Goal: Task Accomplishment & Management: Manage account settings

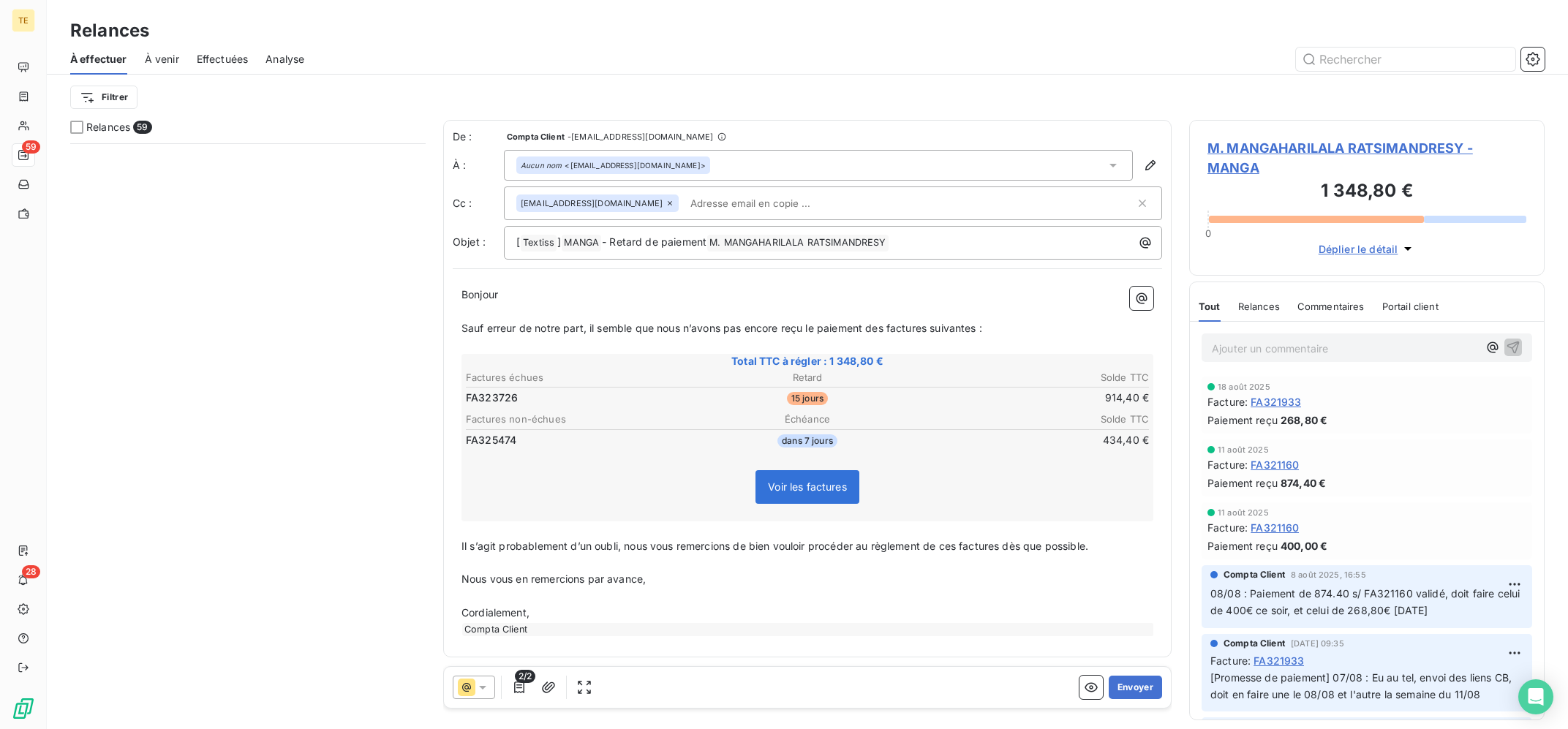
scroll to position [585, 354]
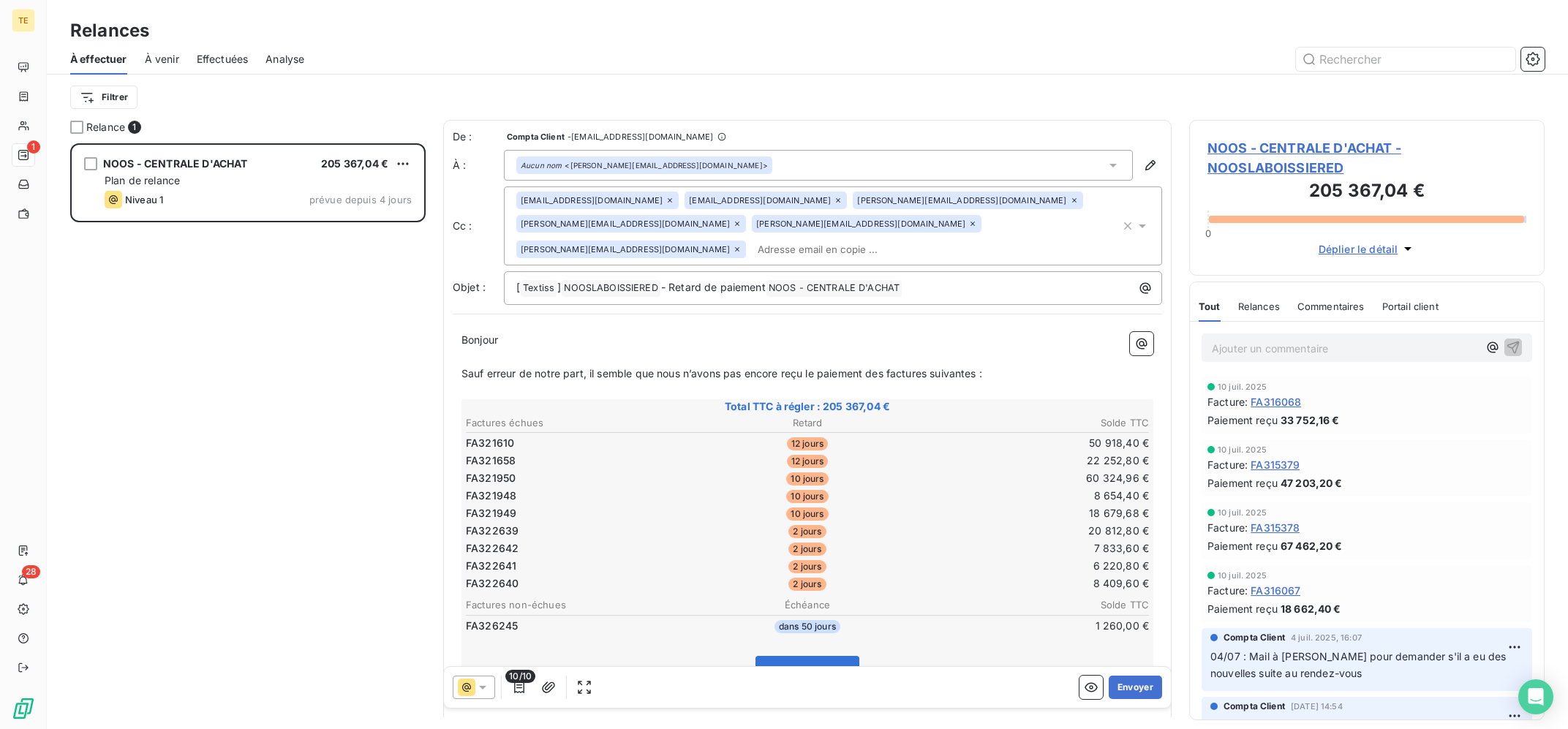
scroll to position [1, 1]
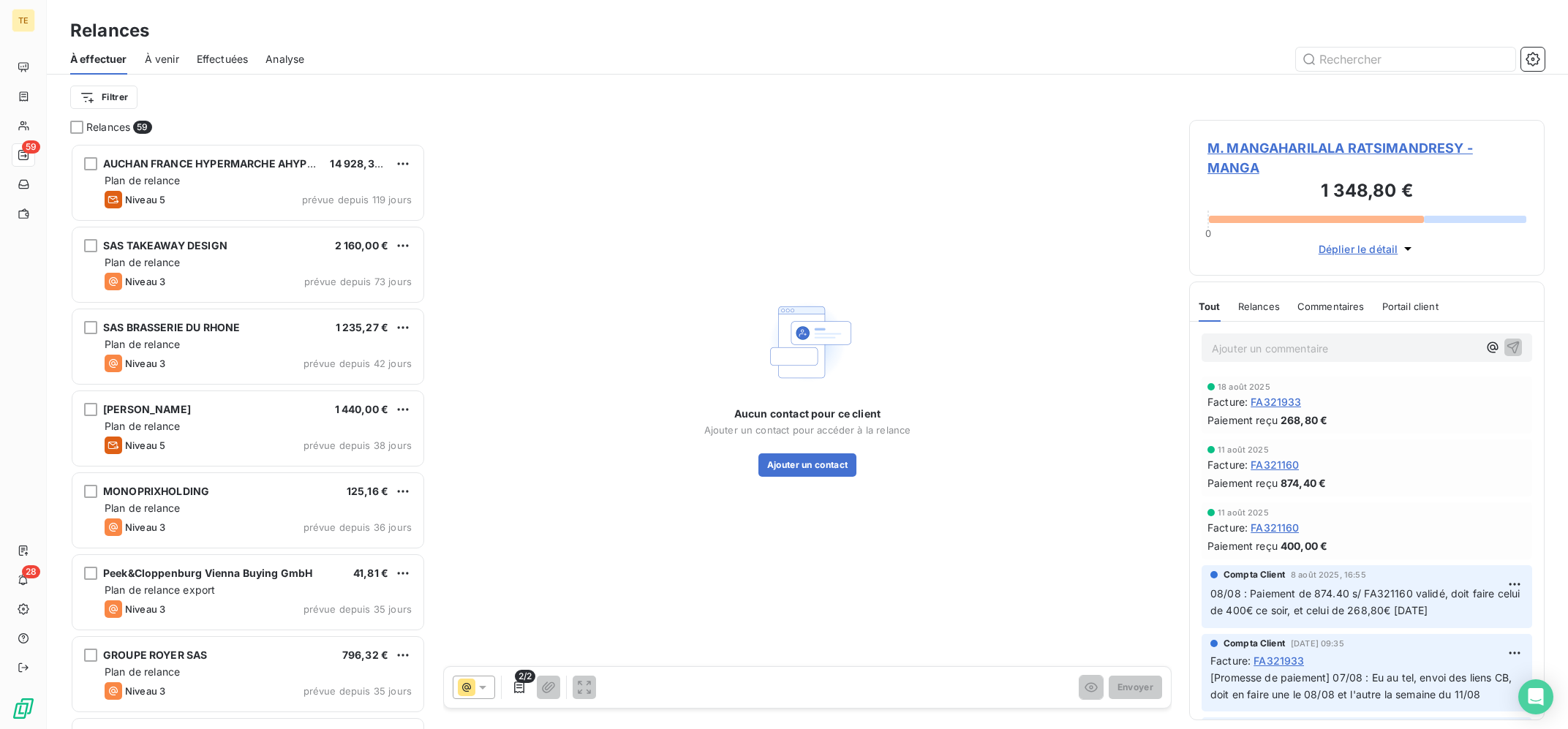
scroll to position [585, 354]
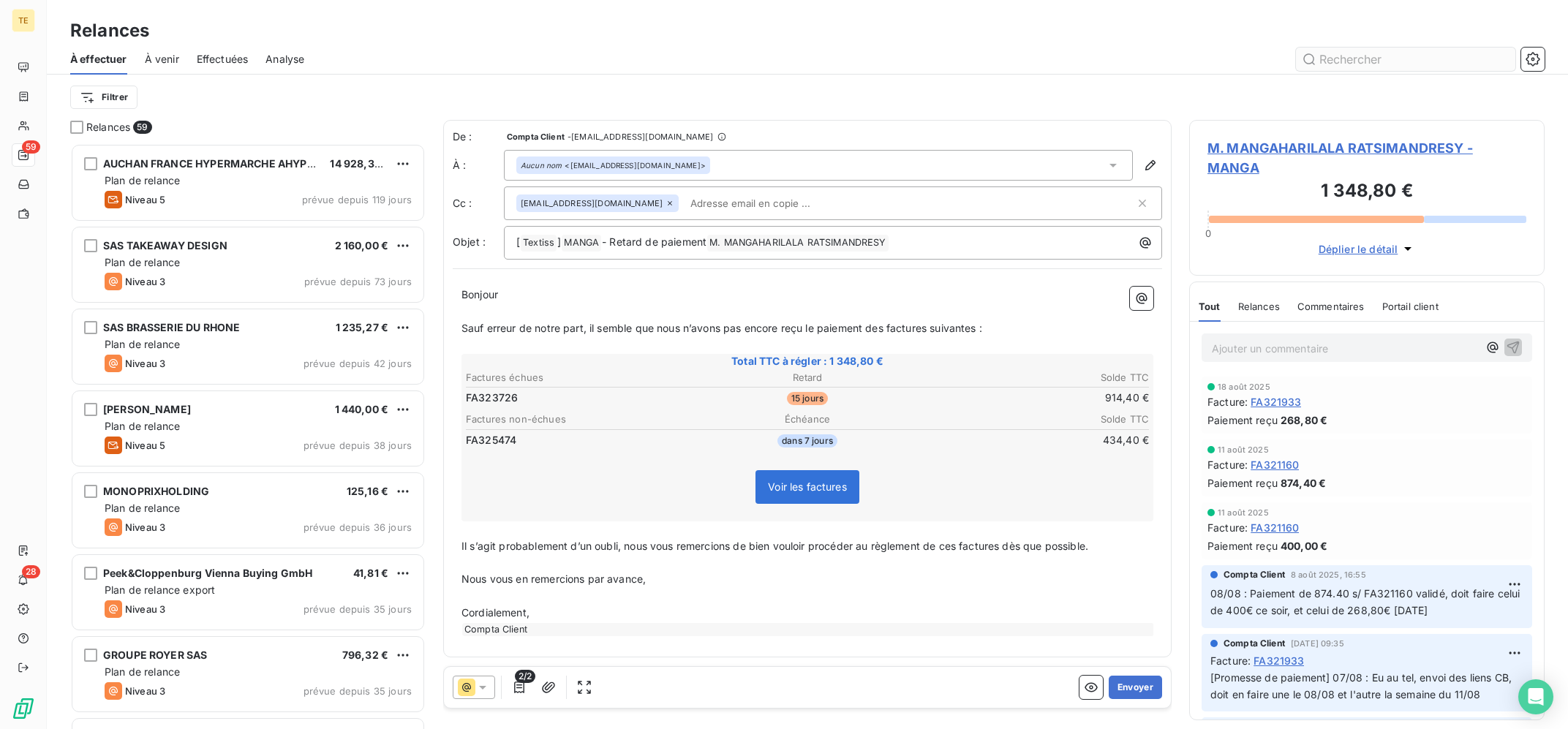
drag, startPoint x: 1325, startPoint y: 58, endPoint x: 1332, endPoint y: 61, distance: 7.6
click at [1325, 58] on input "text" at bounding box center [1405, 59] width 219 height 23
click at [1332, 61] on input "text" at bounding box center [1405, 59] width 219 height 23
type input "NOOSLA"
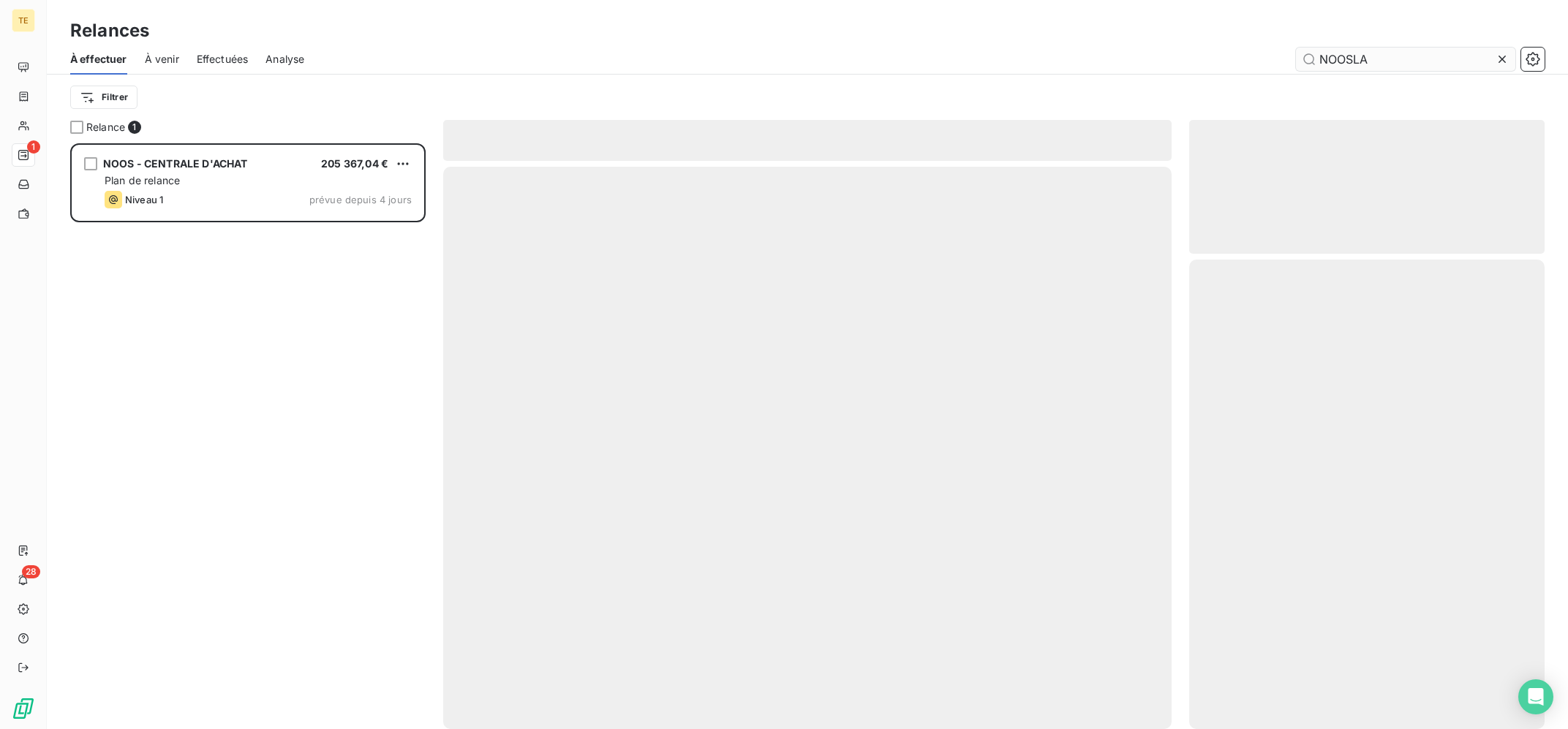
scroll to position [585, 354]
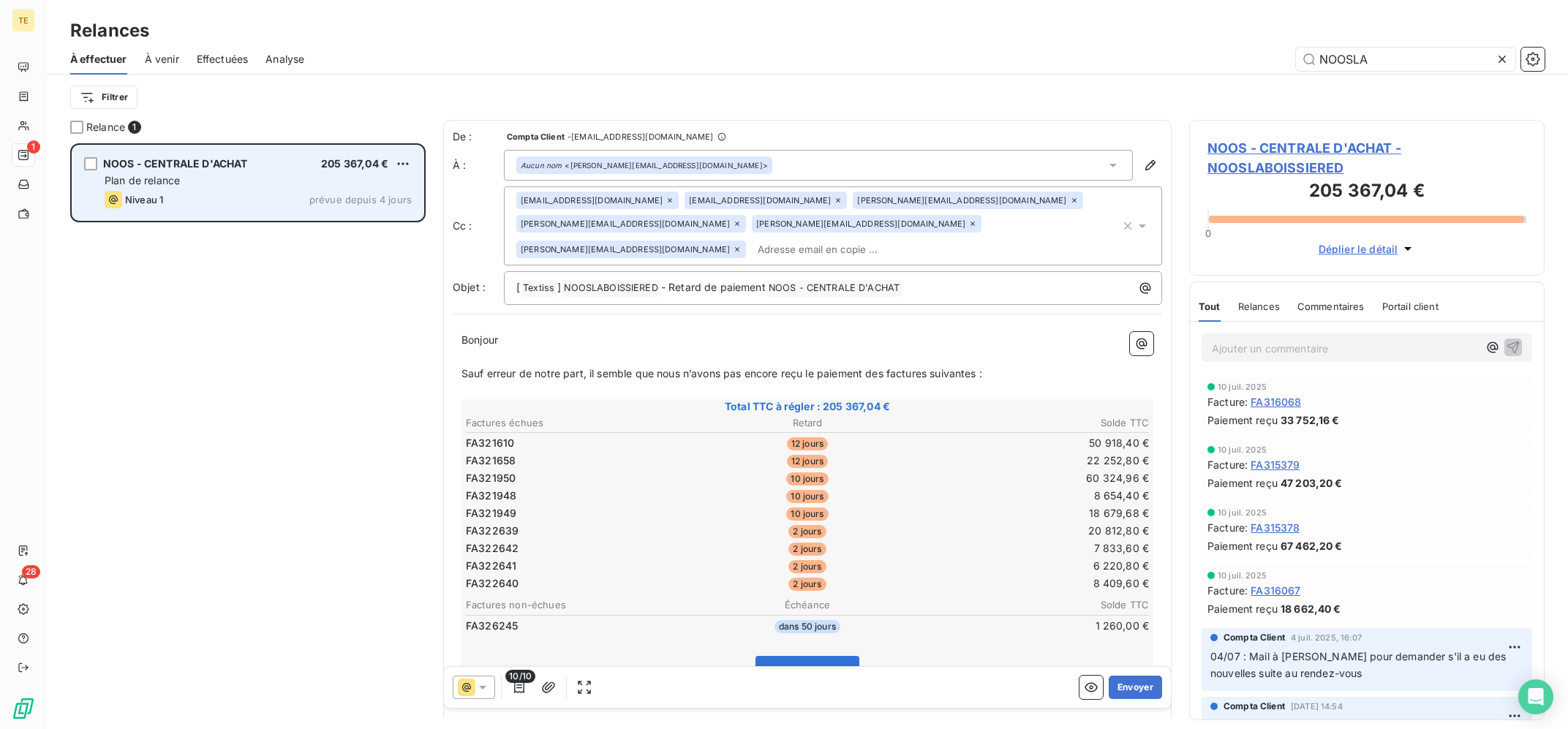
click at [238, 163] on span "NOOS - CENTRALE D'ACHAT" at bounding box center [175, 163] width 144 height 12
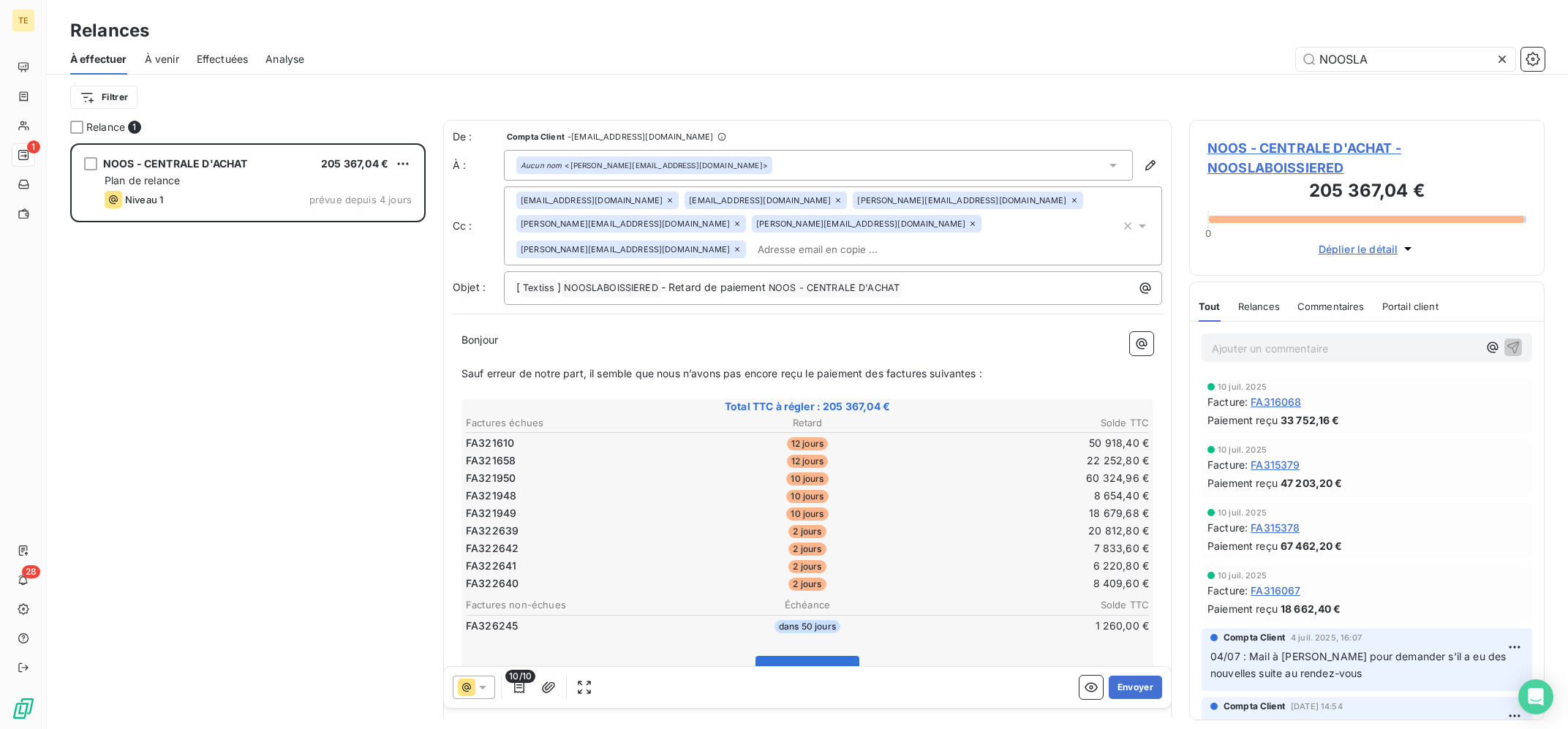
click at [1312, 139] on div "NOOS - CENTRALE D'ACHAT - NOOSLABOISSIERED 205 367,04 € 0 Déplier le détail" at bounding box center [1366, 198] width 355 height 156
click at [1310, 153] on span "NOOS - CENTRALE D'ACHAT - NOOSLABOISSIERED" at bounding box center [1366, 159] width 319 height 40
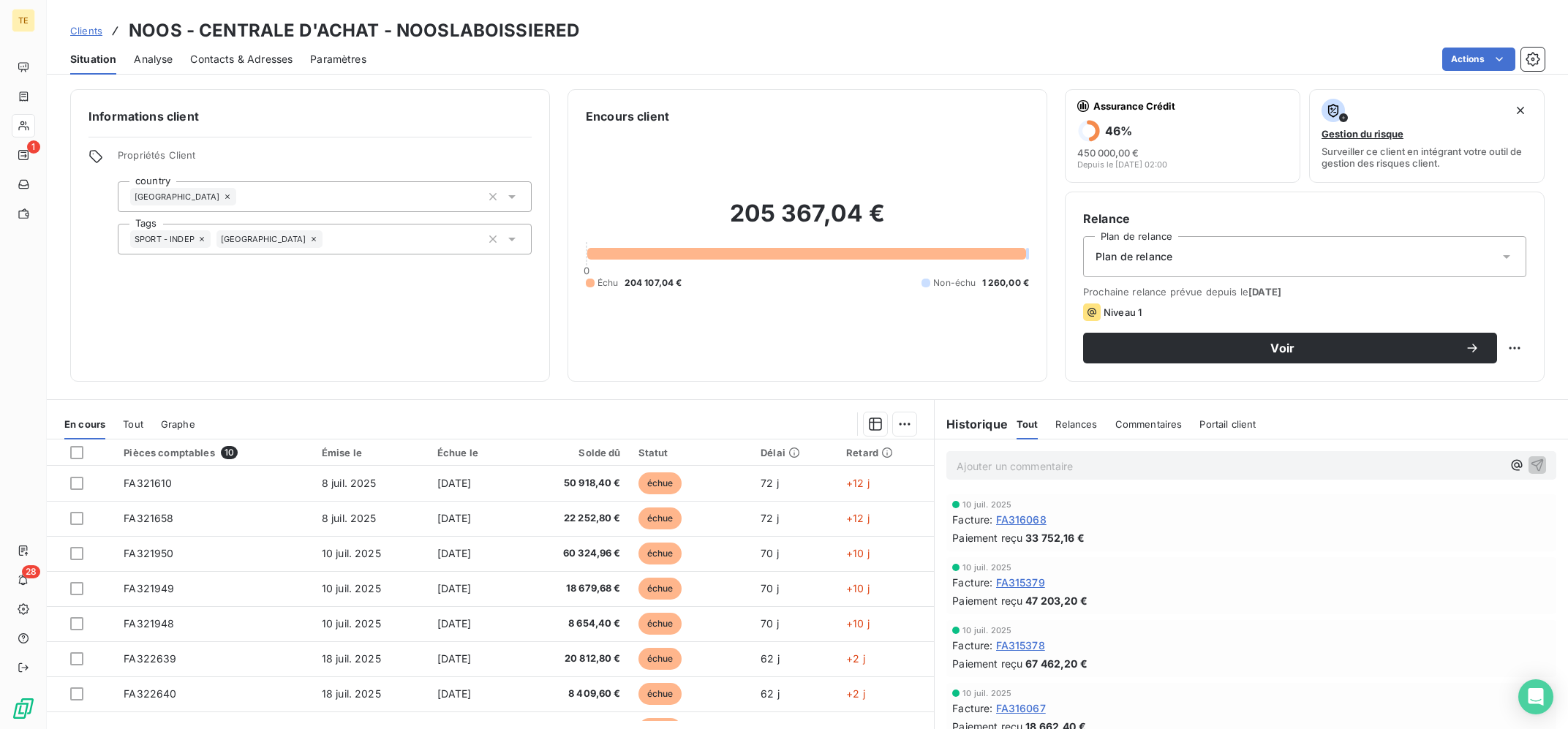
click at [1085, 462] on p "Ajouter un commentaire ﻿" at bounding box center [1229, 466] width 546 height 18
click at [1014, 468] on p "Ajouter un commentaire ﻿" at bounding box center [1229, 466] width 546 height 18
click at [1141, 462] on span "18/09 : Mail de Sandrine à Rodolphe pour les factures échues," at bounding box center [1150, 465] width 386 height 12
click at [1134, 465] on span "18/09 : Mail de Sandrine à Rodolphe pour les factures échues," at bounding box center [1150, 465] width 386 height 12
click at [1399, 462] on p "18/09 : Mail de Sandrine à Rodolphe + Franky pour les factures échues," at bounding box center [1229, 465] width 546 height 16
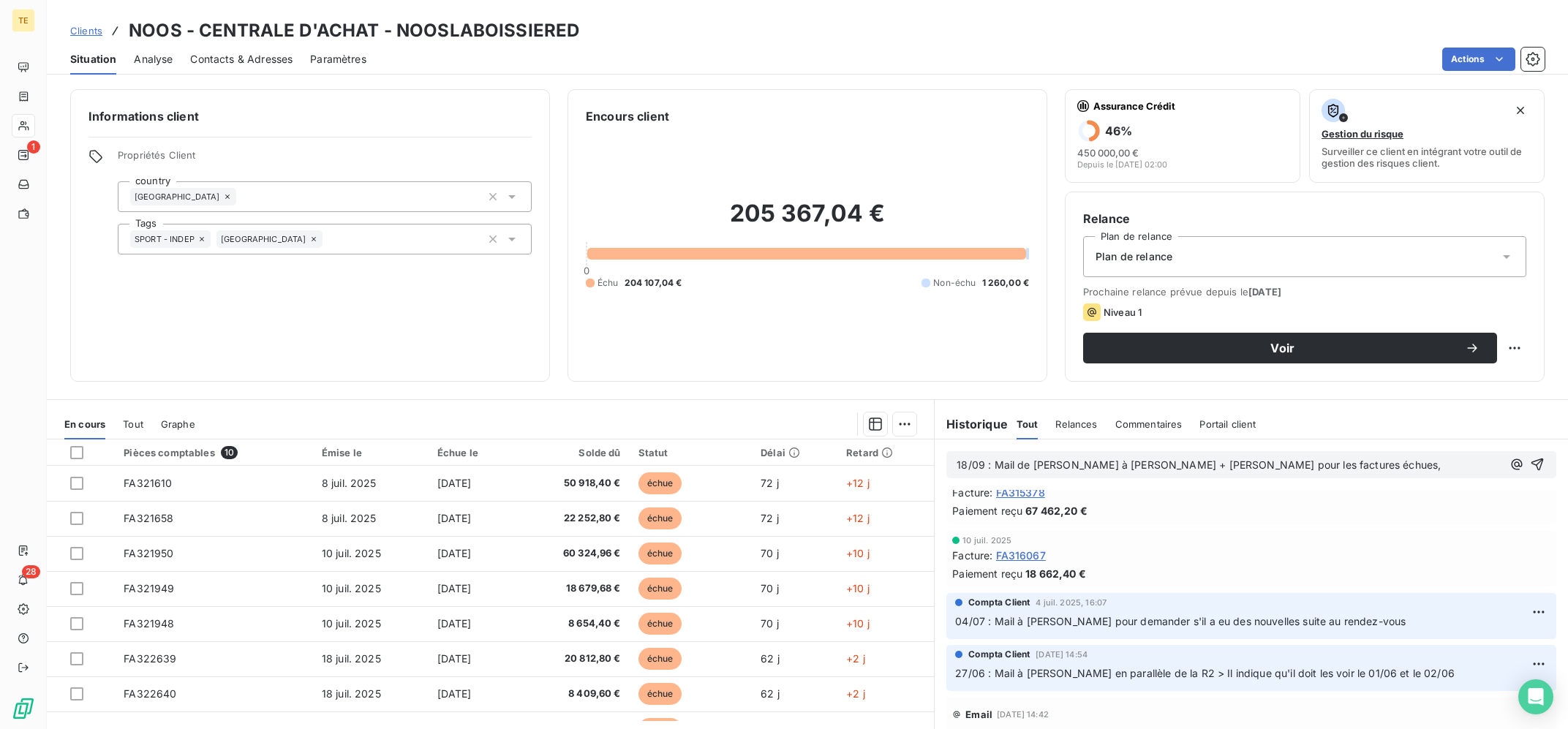
drag, startPoint x: 1271, startPoint y: 569, endPoint x: 1280, endPoint y: 591, distance: 23.8
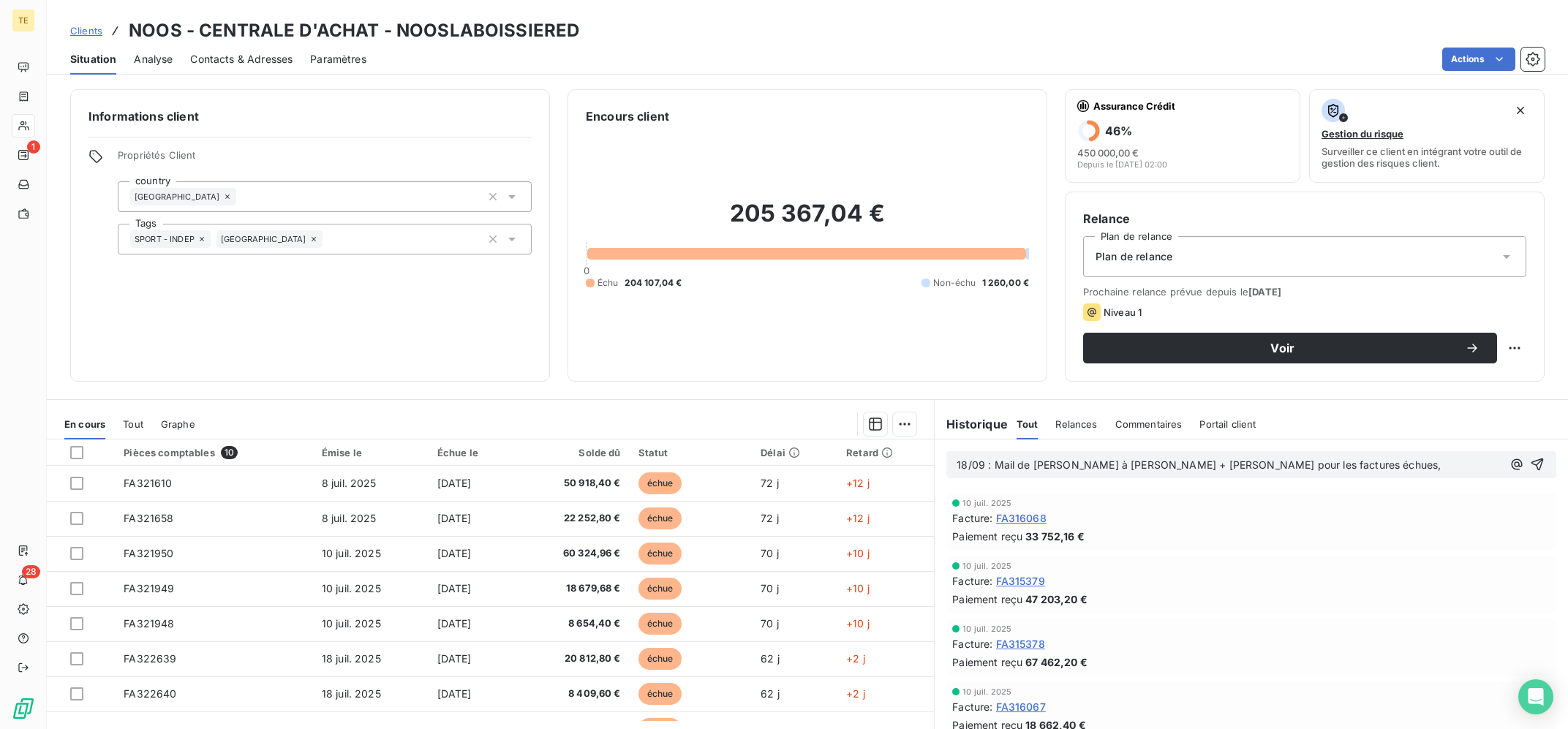
click at [1344, 459] on p "18/09 : Mail de Sandrine à Rodolphe + Franky pour les factures échues," at bounding box center [1229, 465] width 546 height 16
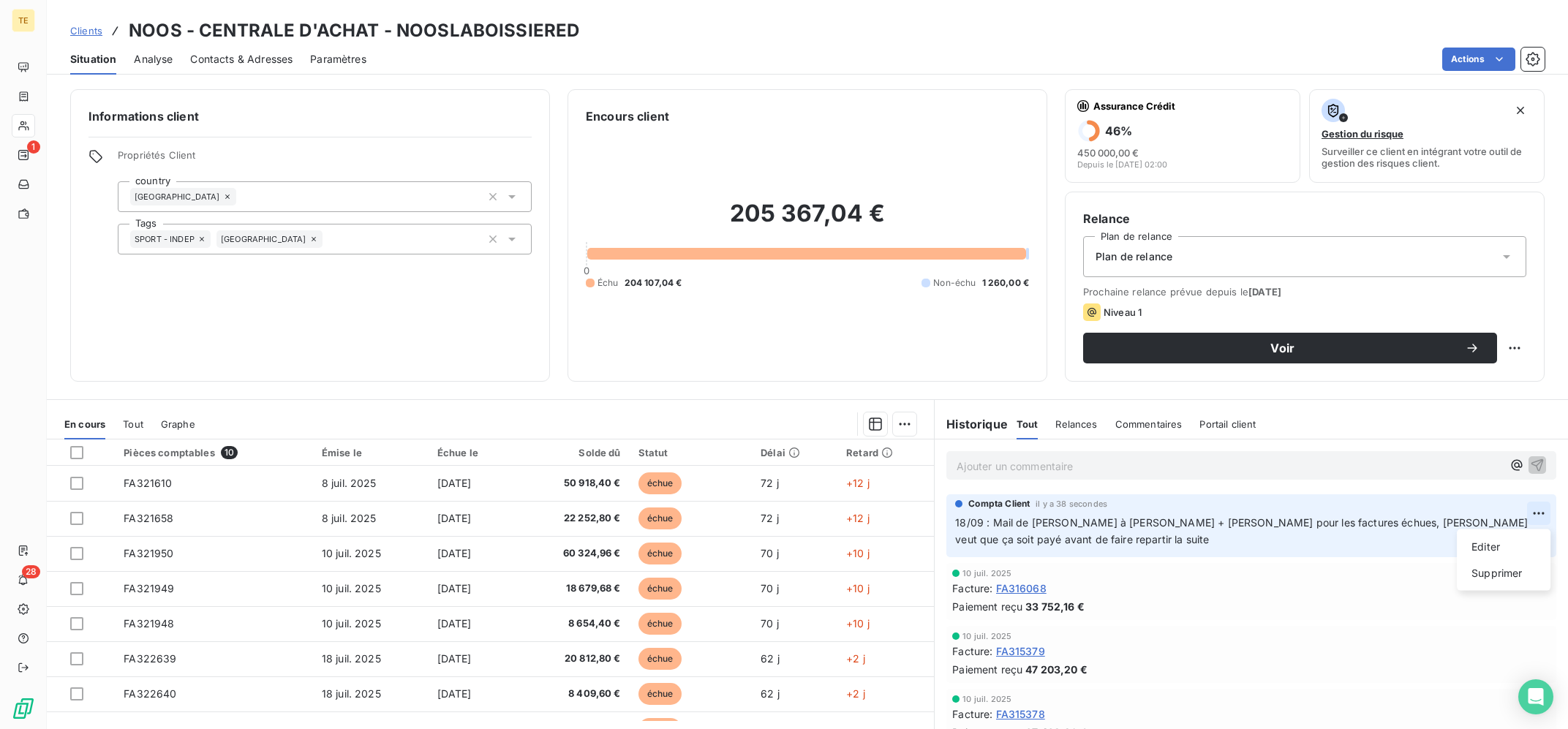
click at [1535, 521] on html "TE 1 28 Clients NOOS - CENTRALE D'ACHAT - NOOSLABOISSIERED Situation Analyse Co…" at bounding box center [784, 364] width 1568 height 729
click at [1301, 532] on html "TE 1 28 Clients NOOS - CENTRALE D'ACHAT - NOOSLABOISSIERED Situation Analyse Co…" at bounding box center [784, 364] width 1568 height 729
click at [1532, 516] on html "TE 1 28 Clients NOOS - CENTRALE D'ACHAT - NOOSLABOISSIERED Situation Analyse Co…" at bounding box center [784, 364] width 1568 height 729
click at [1514, 543] on div "Editer" at bounding box center [1503, 547] width 82 height 23
click at [1170, 524] on span "18/09 : Mail de Sandrine à Rodolphe + Franky pour les factures échues, Franky v…" at bounding box center [1242, 531] width 575 height 29
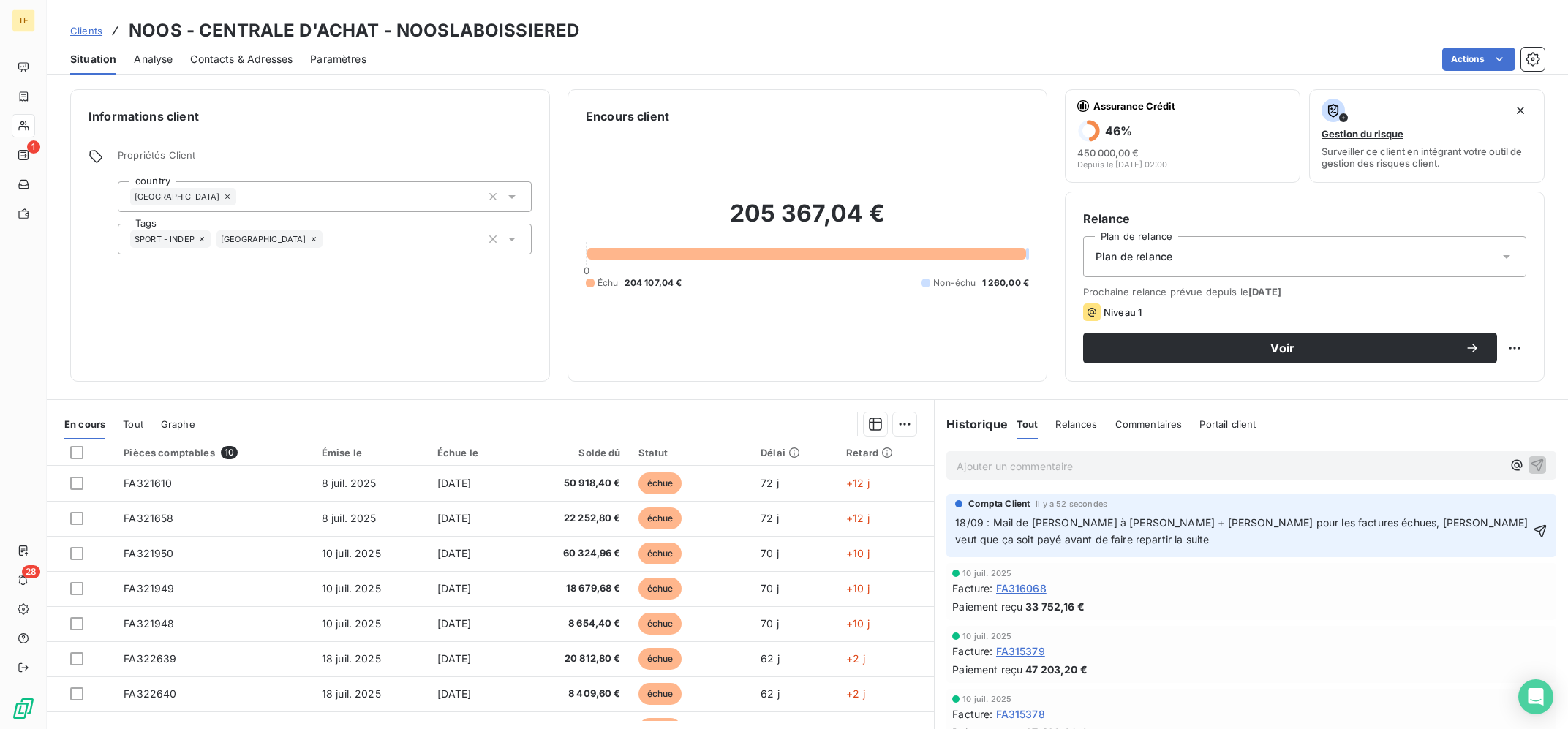
click at [1338, 527] on span "18/09 : Mail de Sandrine à Rodolphe + Francky pour les factures échues, Franky …" at bounding box center [1242, 531] width 575 height 29
click at [1414, 534] on p "18/09 : Mail de Sandrine à Rodolphe + Francky pour les factures échues, Francky…" at bounding box center [1241, 531] width 574 height 34
click at [1519, 355] on html "TE 1 28 Clients NOOS - CENTRALE D'ACHAT - NOOSLABOISSIERED Situation Analyse Co…" at bounding box center [784, 364] width 1568 height 729
click at [1458, 387] on div "Replanifier cette action" at bounding box center [1455, 380] width 131 height 23
select select "8"
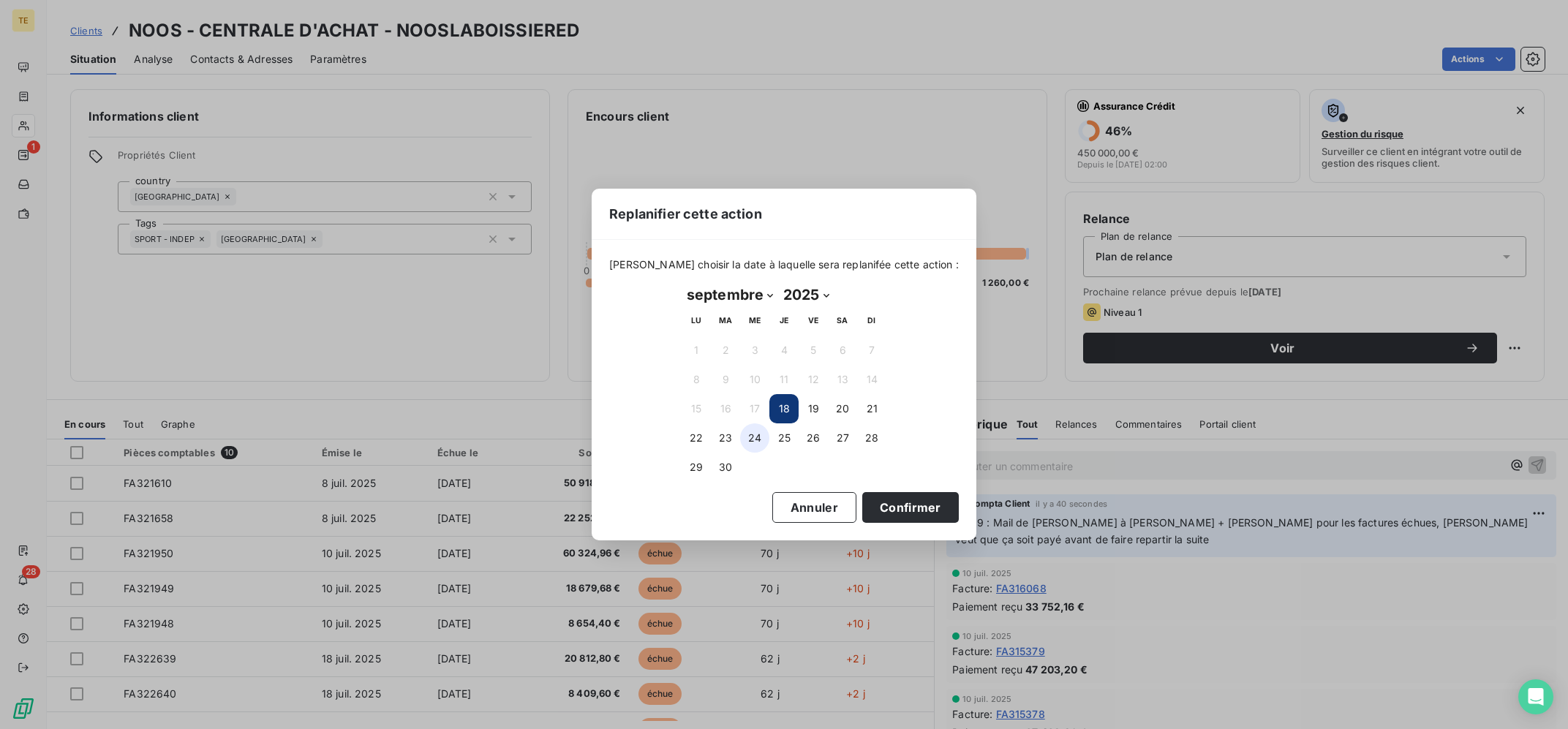
click at [748, 439] on button "24" at bounding box center [755, 439] width 29 height 29
drag, startPoint x: 895, startPoint y: 503, endPoint x: 846, endPoint y: 488, distance: 51.2
click at [896, 503] on button "Confirmer" at bounding box center [910, 507] width 96 height 30
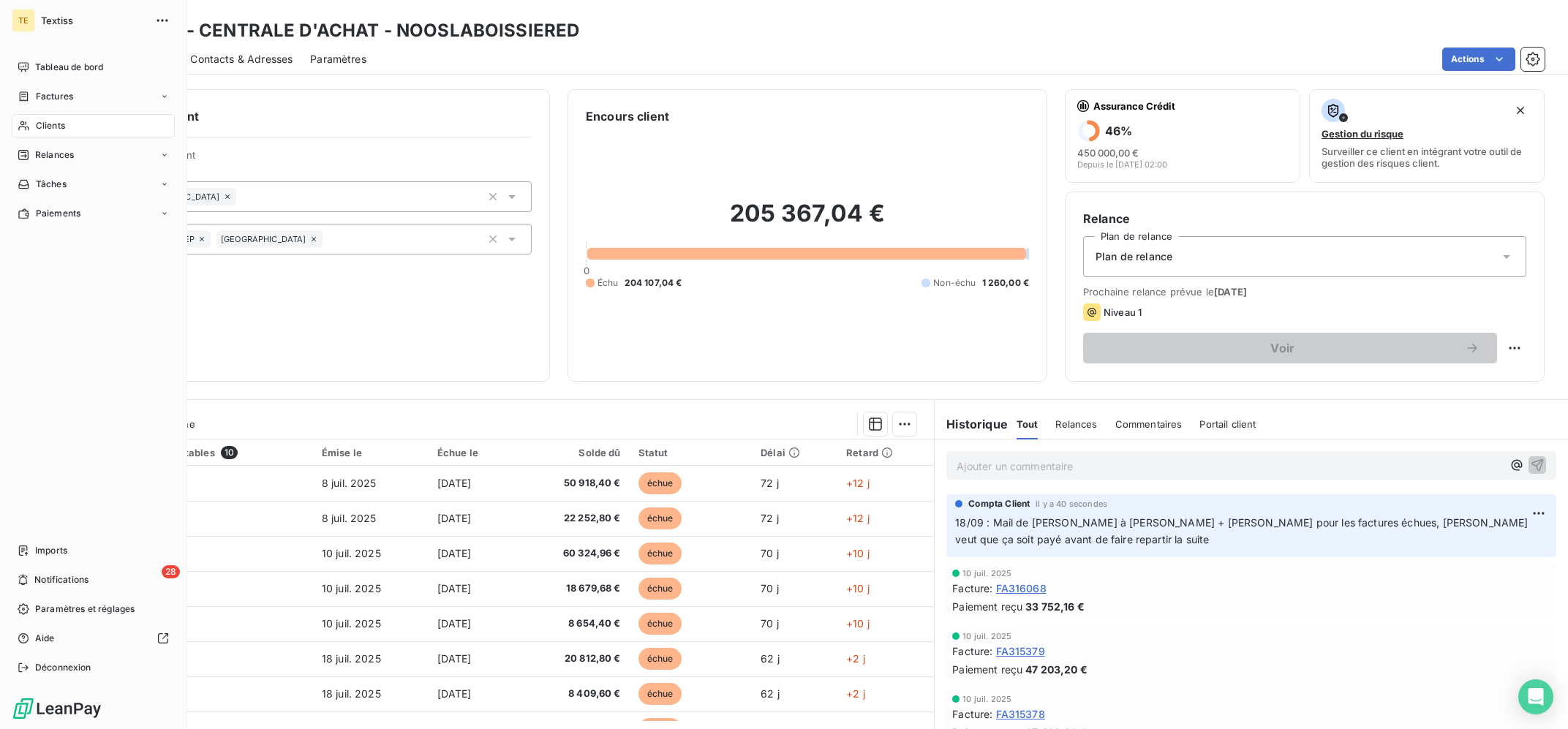
click at [23, 117] on div "Clients" at bounding box center [94, 126] width 163 height 23
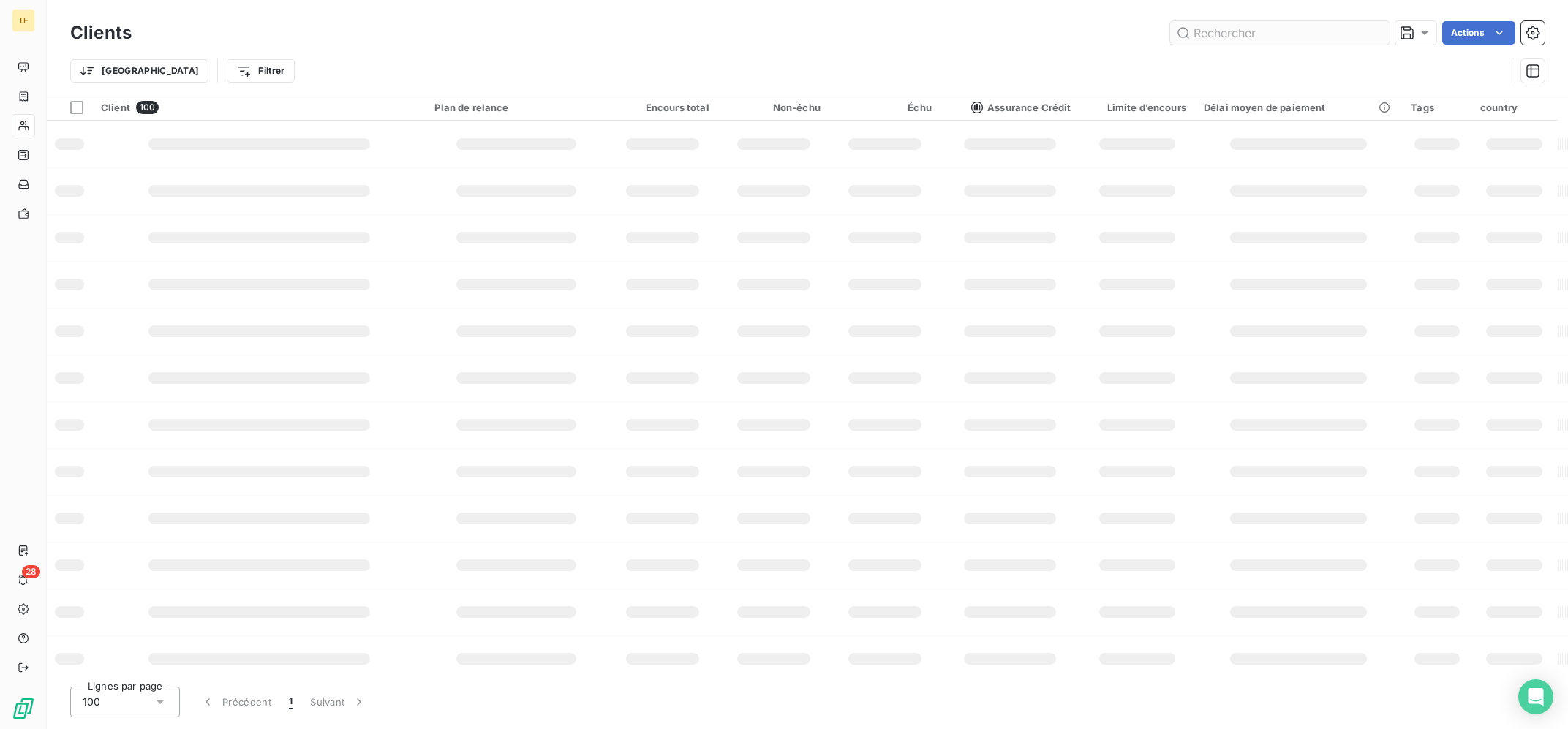
click at [1299, 35] on input "text" at bounding box center [1279, 32] width 219 height 23
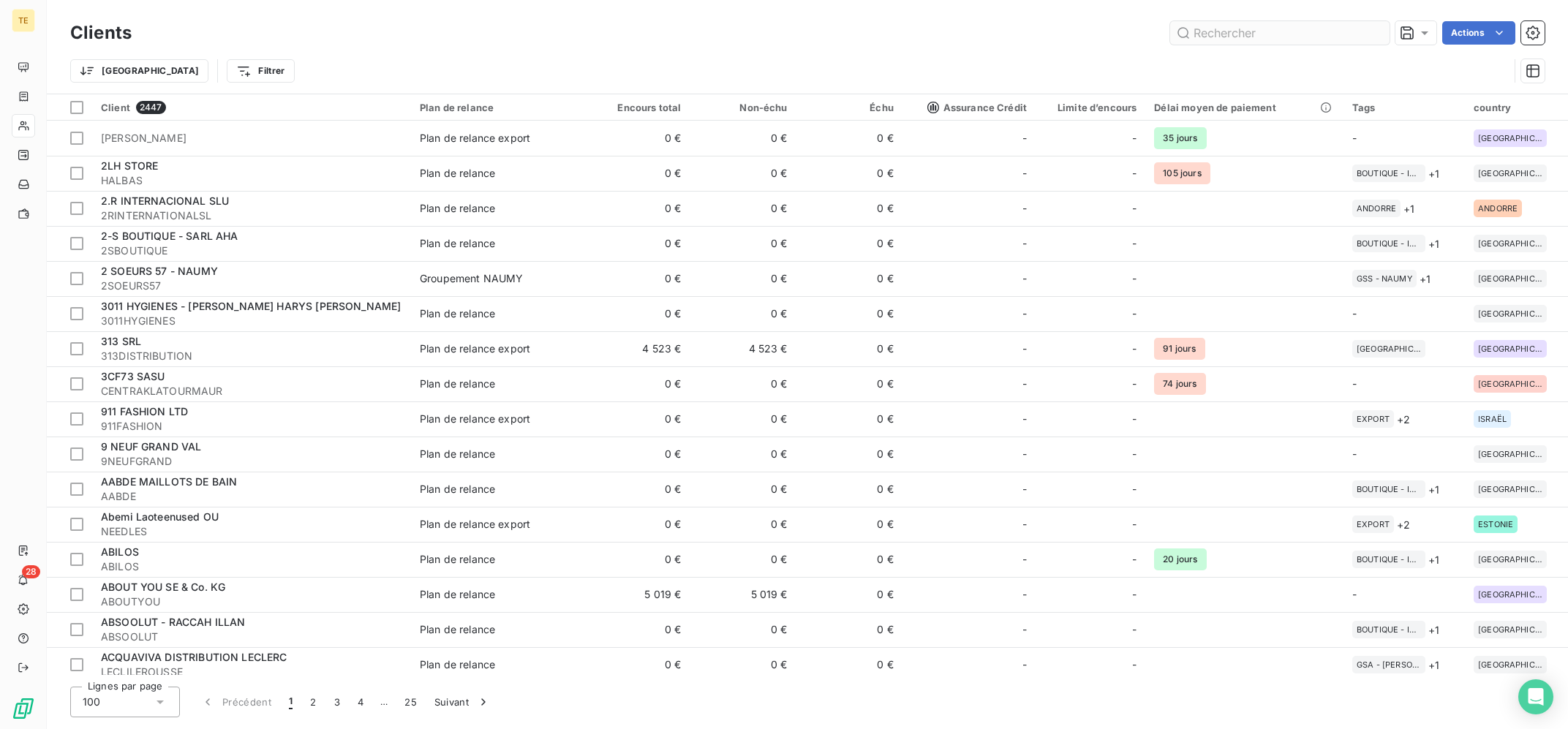
click at [1299, 35] on input "text" at bounding box center [1279, 32] width 219 height 23
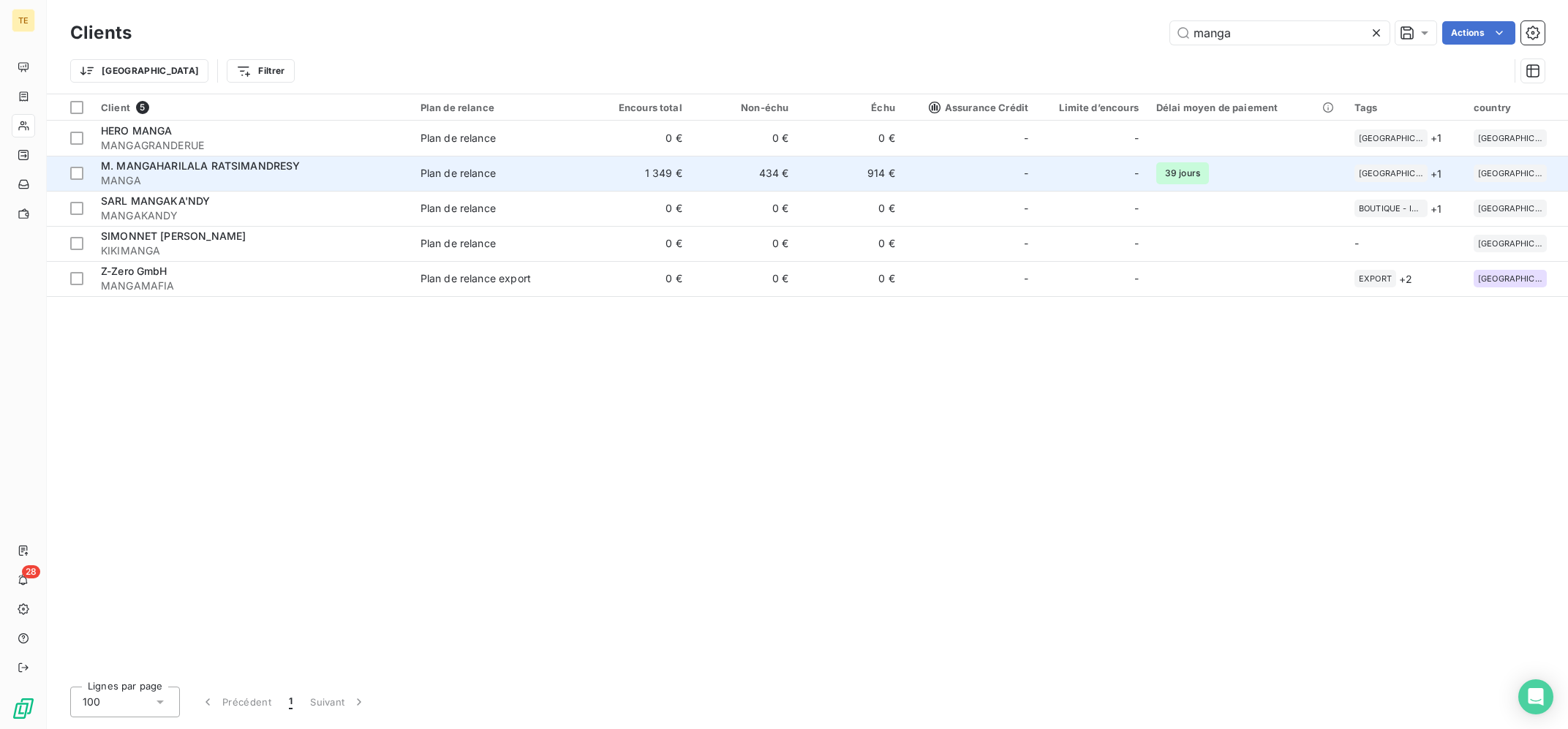
type input "manga"
click at [266, 171] on span "M. MANGAHARILALA RATSIMANDRESY" at bounding box center [200, 166] width 199 height 12
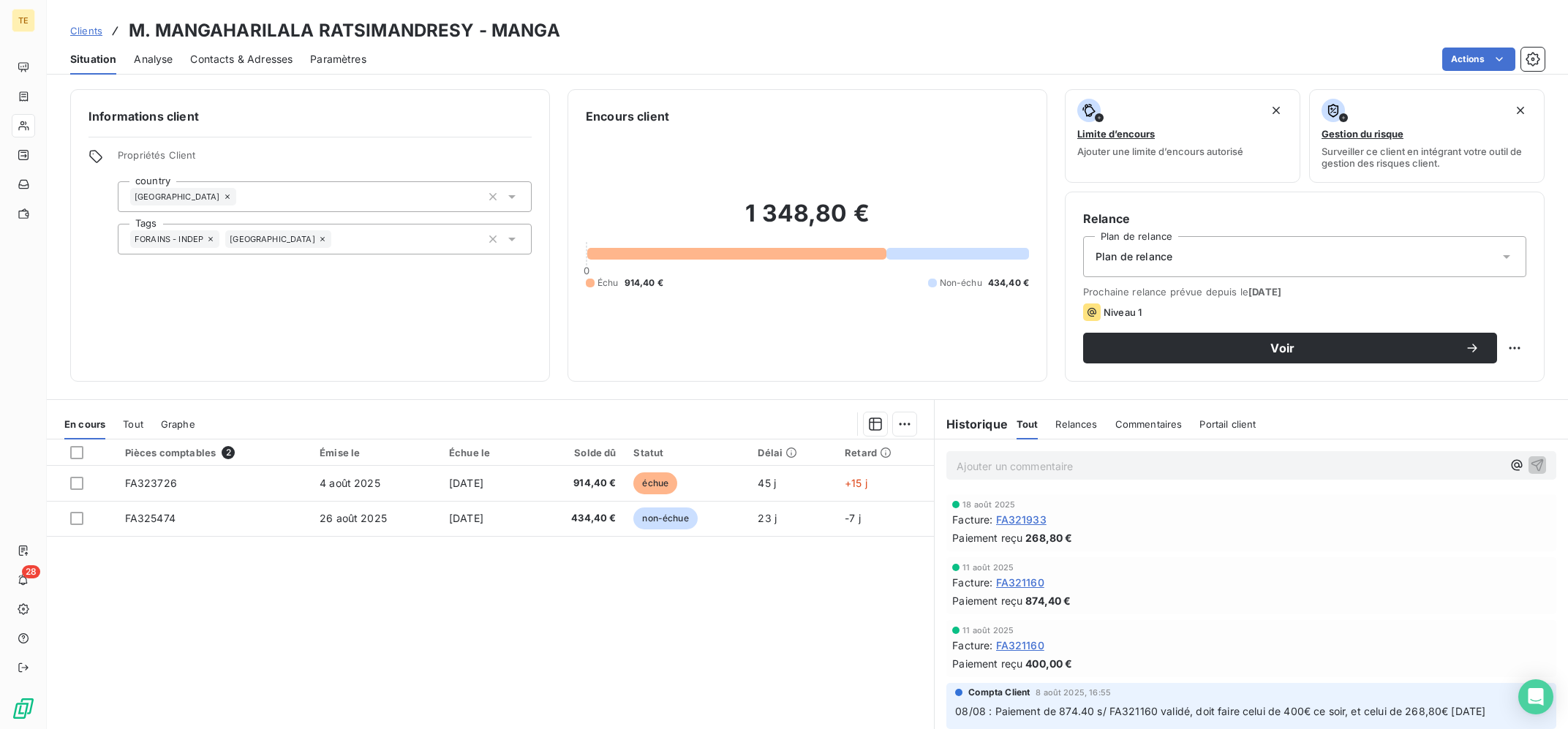
click at [1137, 478] on div "Ajouter un commentaire ﻿" at bounding box center [1251, 465] width 610 height 29
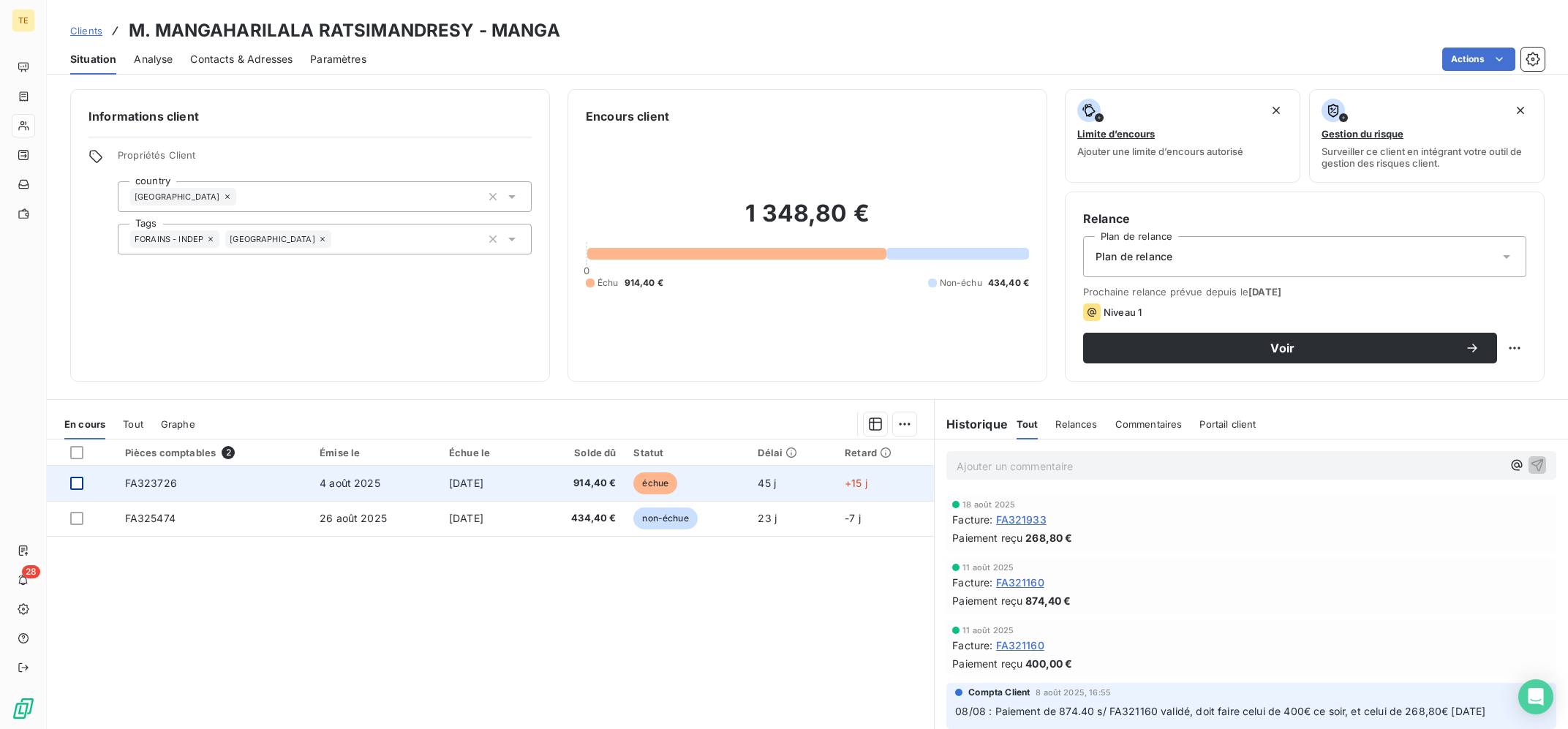
click at [75, 479] on div at bounding box center [76, 483] width 13 height 13
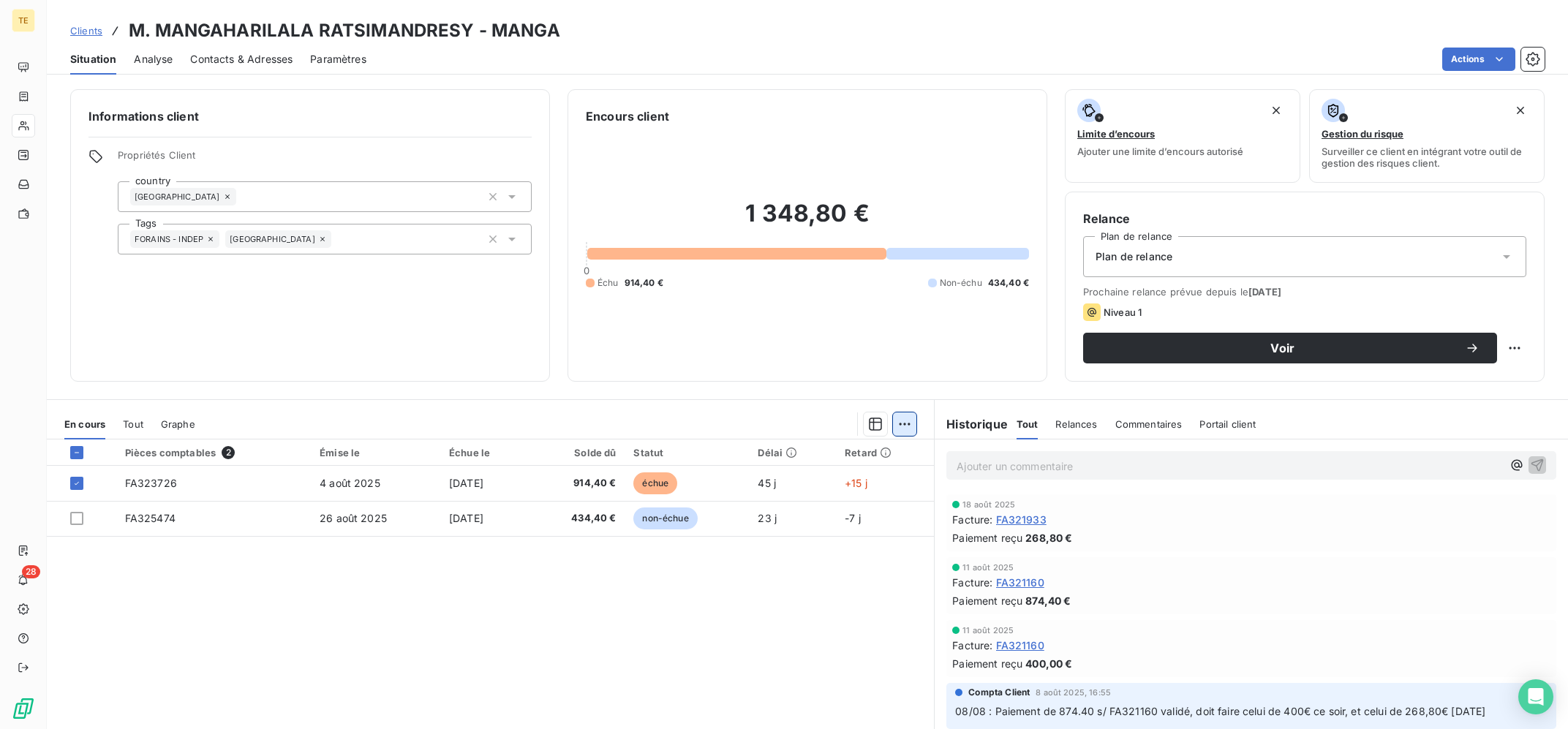
click at [905, 425] on html "TE 28 Clients M. MANGAHARILALA RATSIMANDRESY - MANGA Situation Analyse Contacts…" at bounding box center [784, 364] width 1568 height 729
click at [799, 491] on div "Ajouter une promesse de paiement (1 facture)" at bounding box center [780, 483] width 258 height 23
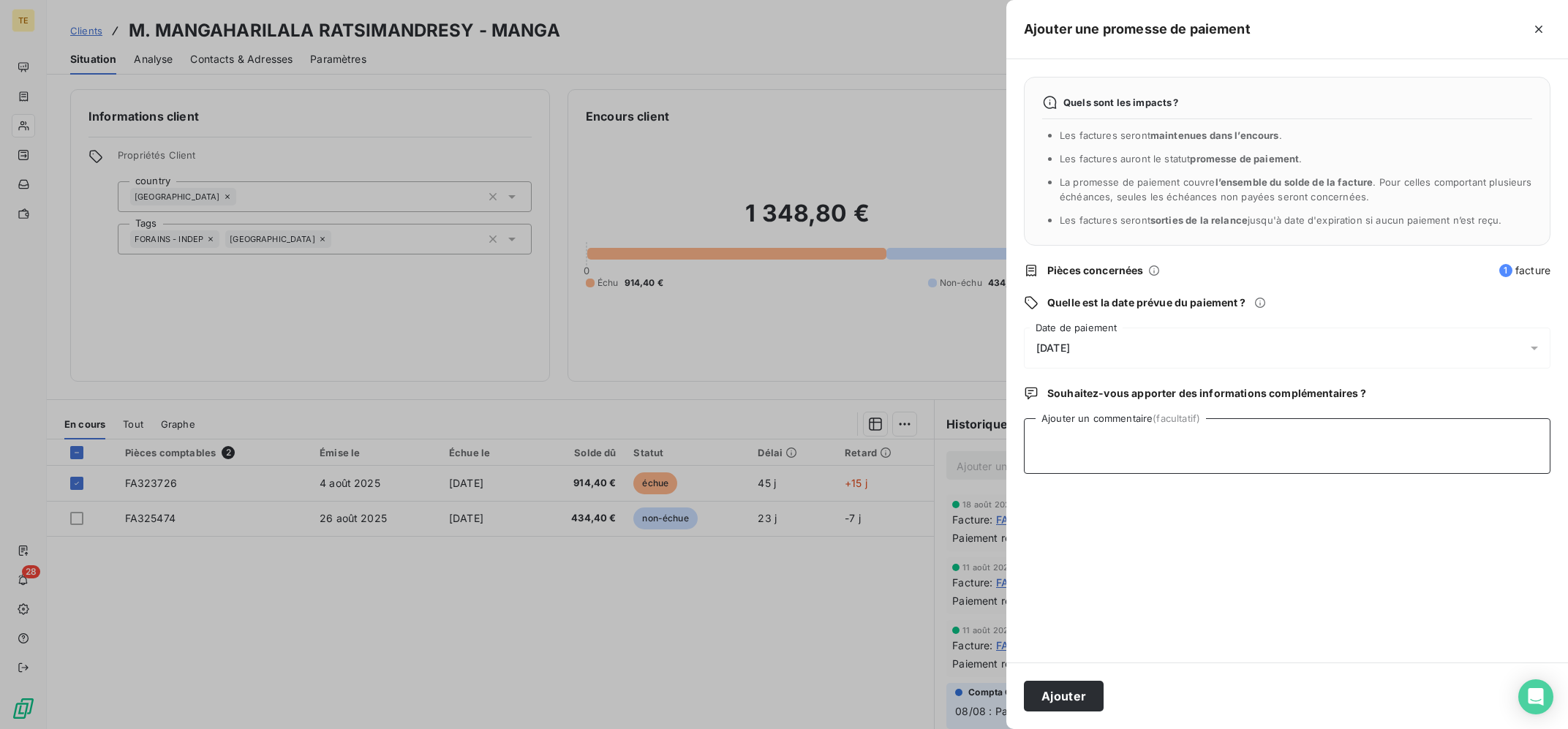
click at [1150, 462] on textarea "Ajouter un commentaire (facultatif)" at bounding box center [1287, 446] width 527 height 55
type textarea "18/09 : Eu au tel, envoi d'un lien CB, doit me rappeler lundi pour le faire"
click at [1077, 358] on div "[DATE]" at bounding box center [1287, 348] width 527 height 41
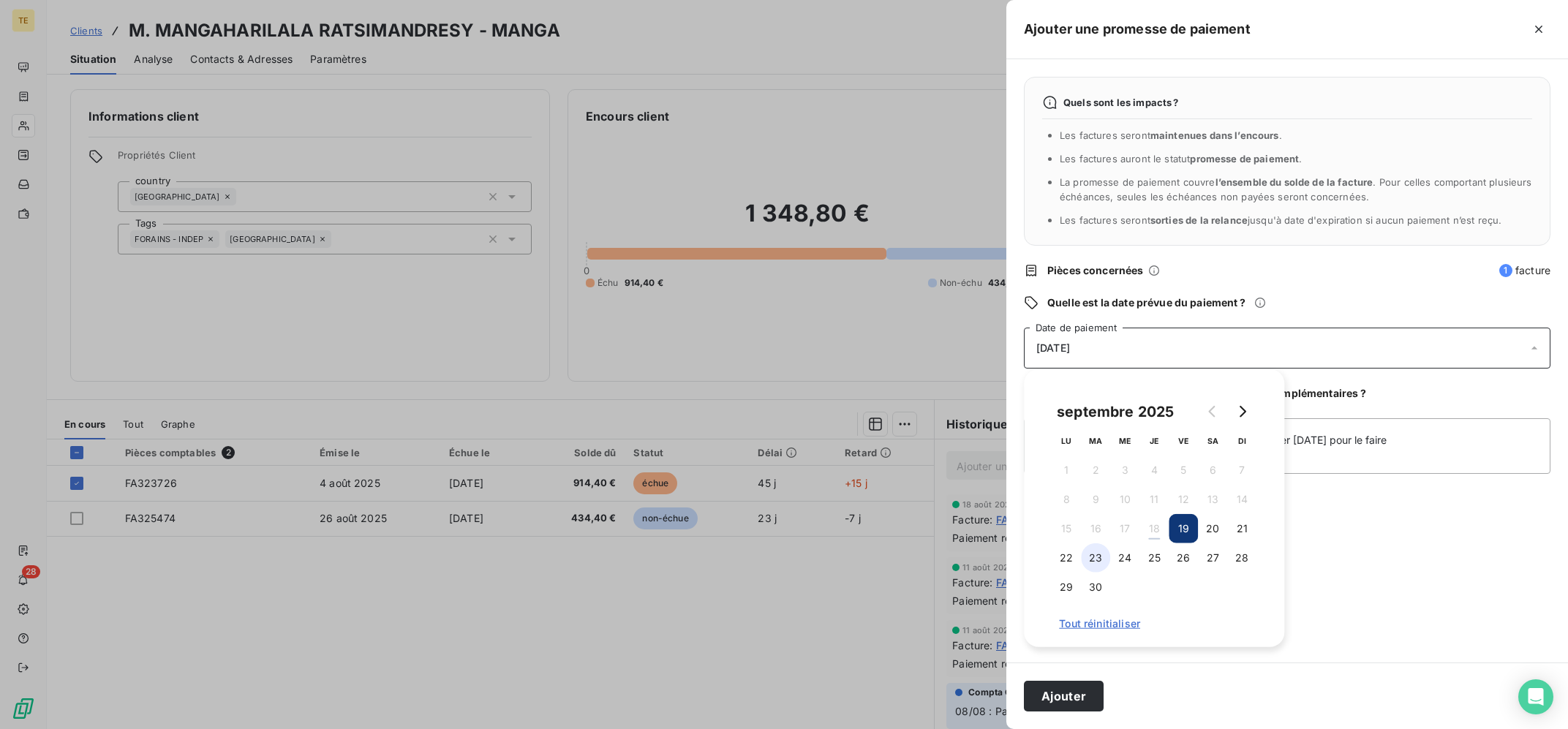
click at [1092, 558] on button "23" at bounding box center [1095, 558] width 29 height 29
click at [1450, 432] on textarea "18/09 : Eu au tel, envoi d'un lien CB, doit me rappeler lundi pour le faire" at bounding box center [1287, 446] width 527 height 55
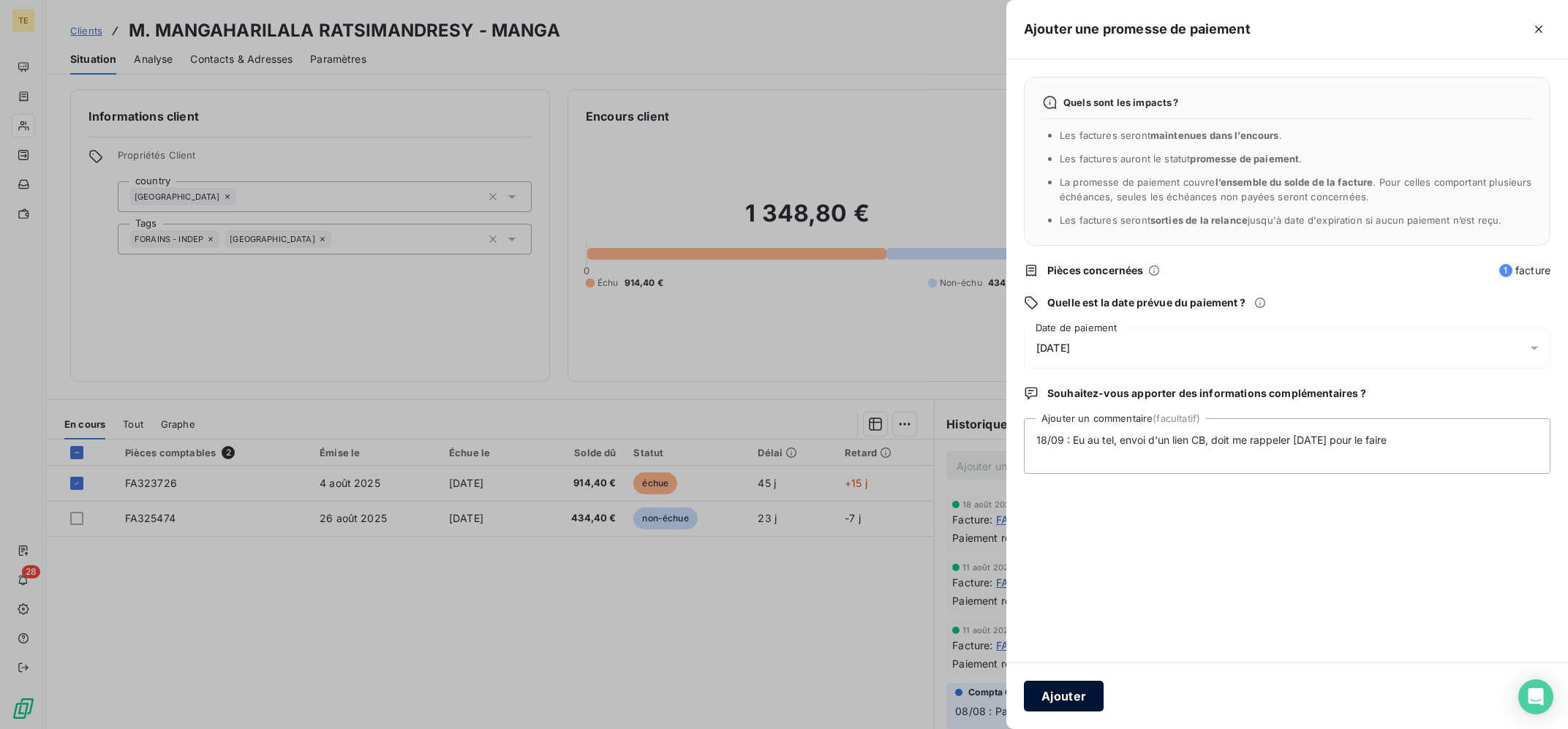
click at [1070, 693] on button "Ajouter" at bounding box center [1064, 696] width 80 height 30
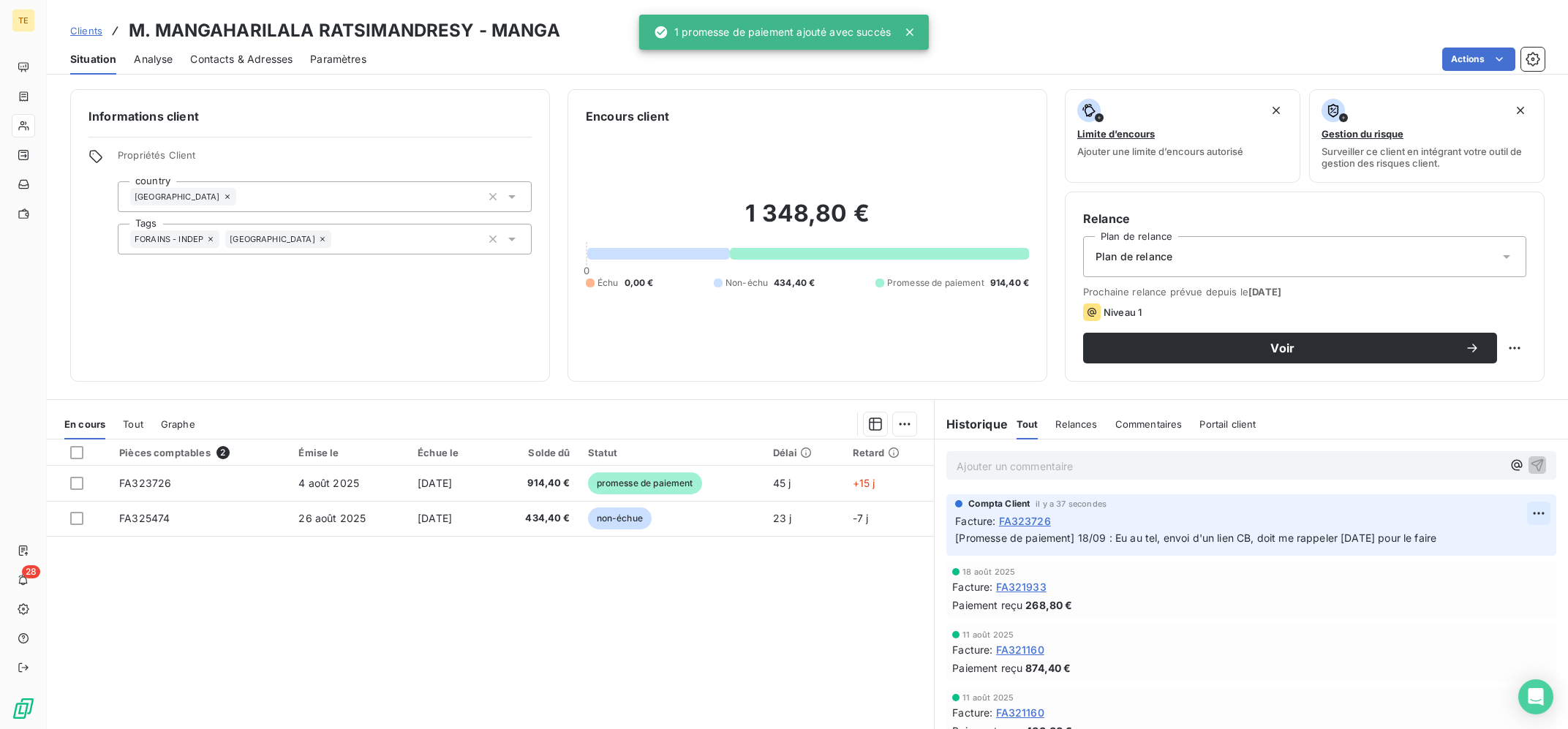
click at [1537, 509] on html "TE 28 Clients M. MANGAHARILALA RATSIMANDRESY - MANGA Situation Analyse Contacts…" at bounding box center [784, 364] width 1568 height 729
click at [1495, 557] on div "Editer" at bounding box center [1503, 547] width 82 height 23
click at [1367, 542] on span "[Promesse de paiement] 18/09 : Eu au tel, envoi d'un lien CB, doit me rappeler …" at bounding box center [1195, 538] width 481 height 12
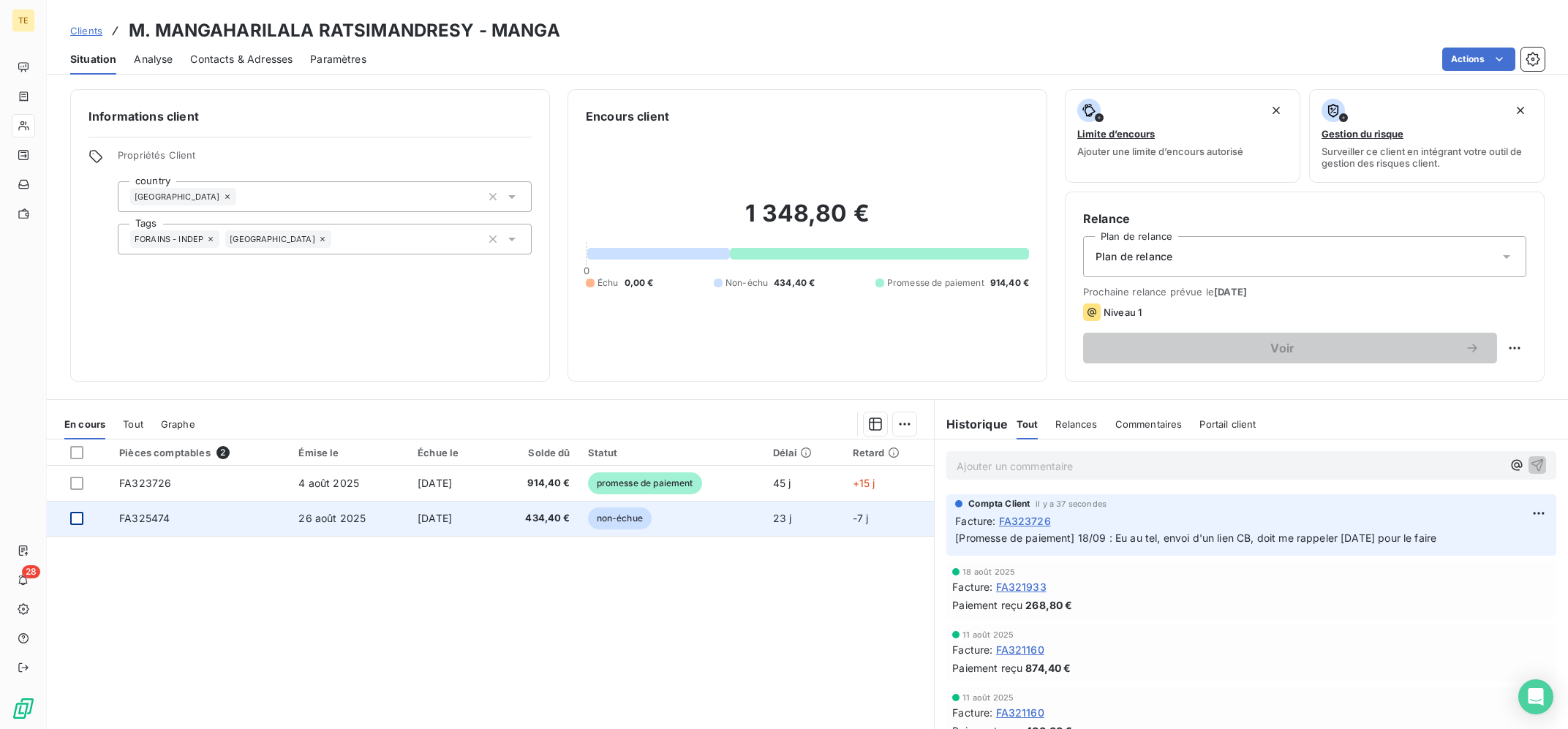
click at [81, 517] on div at bounding box center [76, 518] width 13 height 13
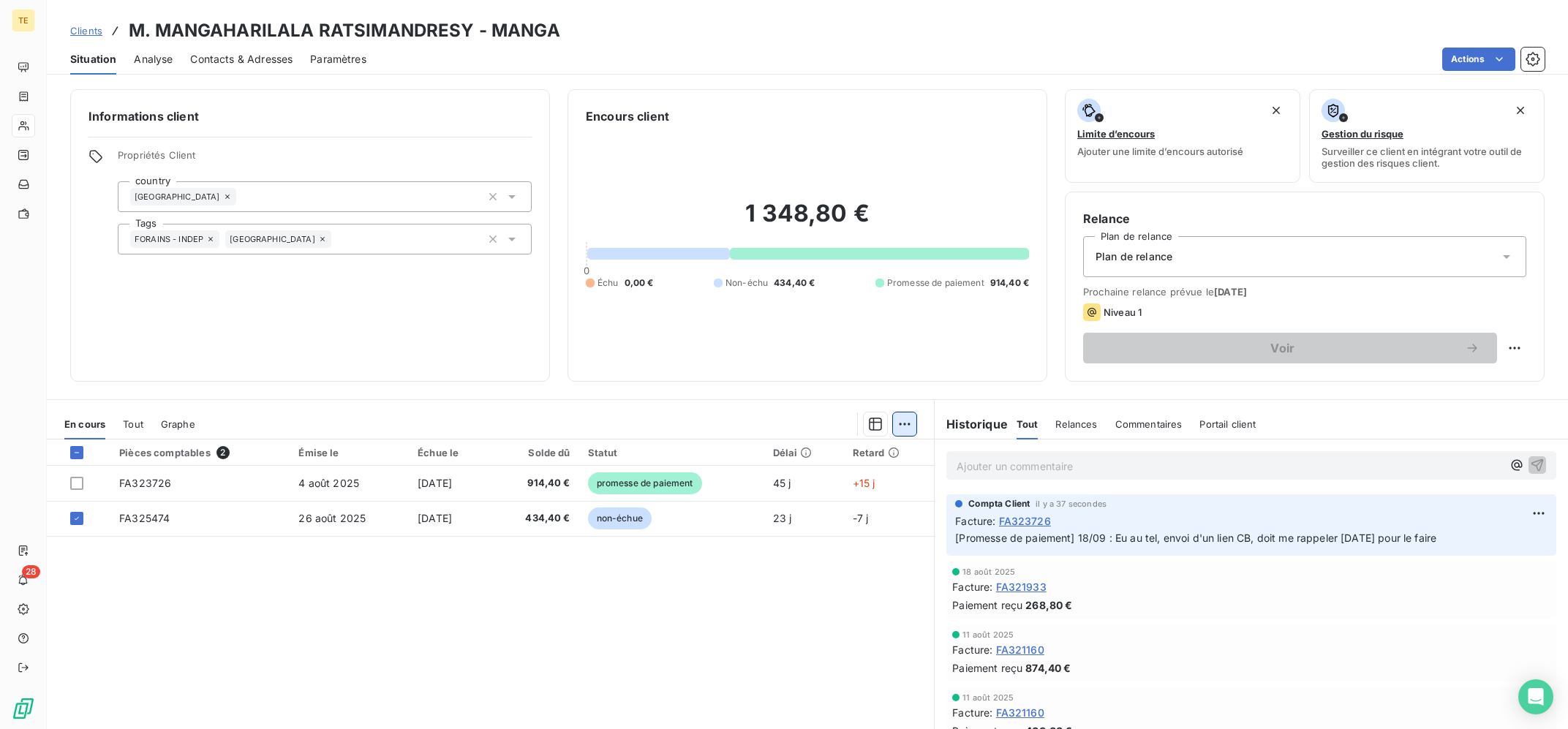
click at [910, 418] on html "TE 28 Clients M. MANGAHARILALA RATSIMANDRESY - MANGA Situation Analyse Contacts…" at bounding box center [784, 364] width 1568 height 729
click at [776, 478] on div "Ajouter une promesse de paiement (1 facture)" at bounding box center [780, 483] width 258 height 23
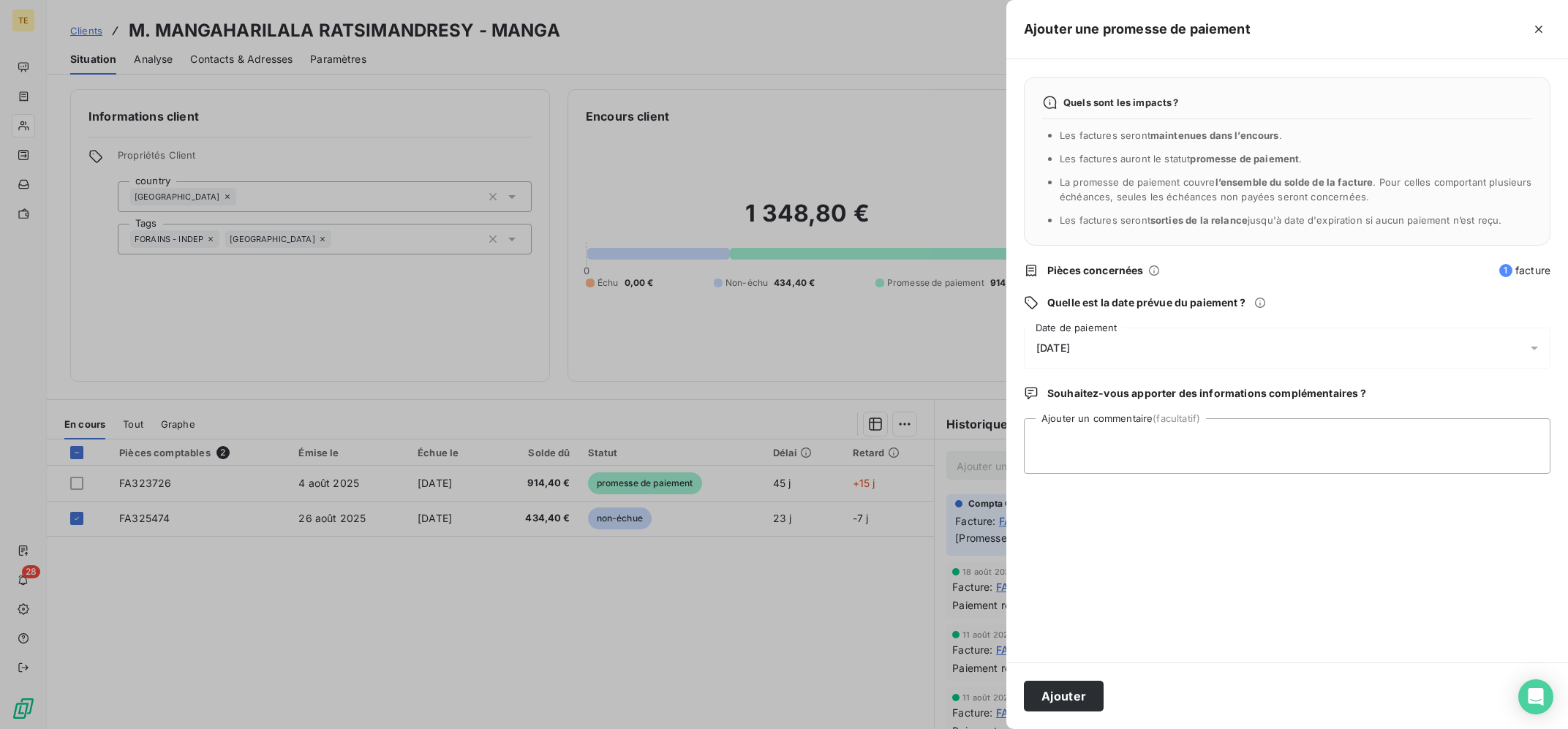
click at [1152, 355] on div "[DATE]" at bounding box center [1287, 348] width 527 height 41
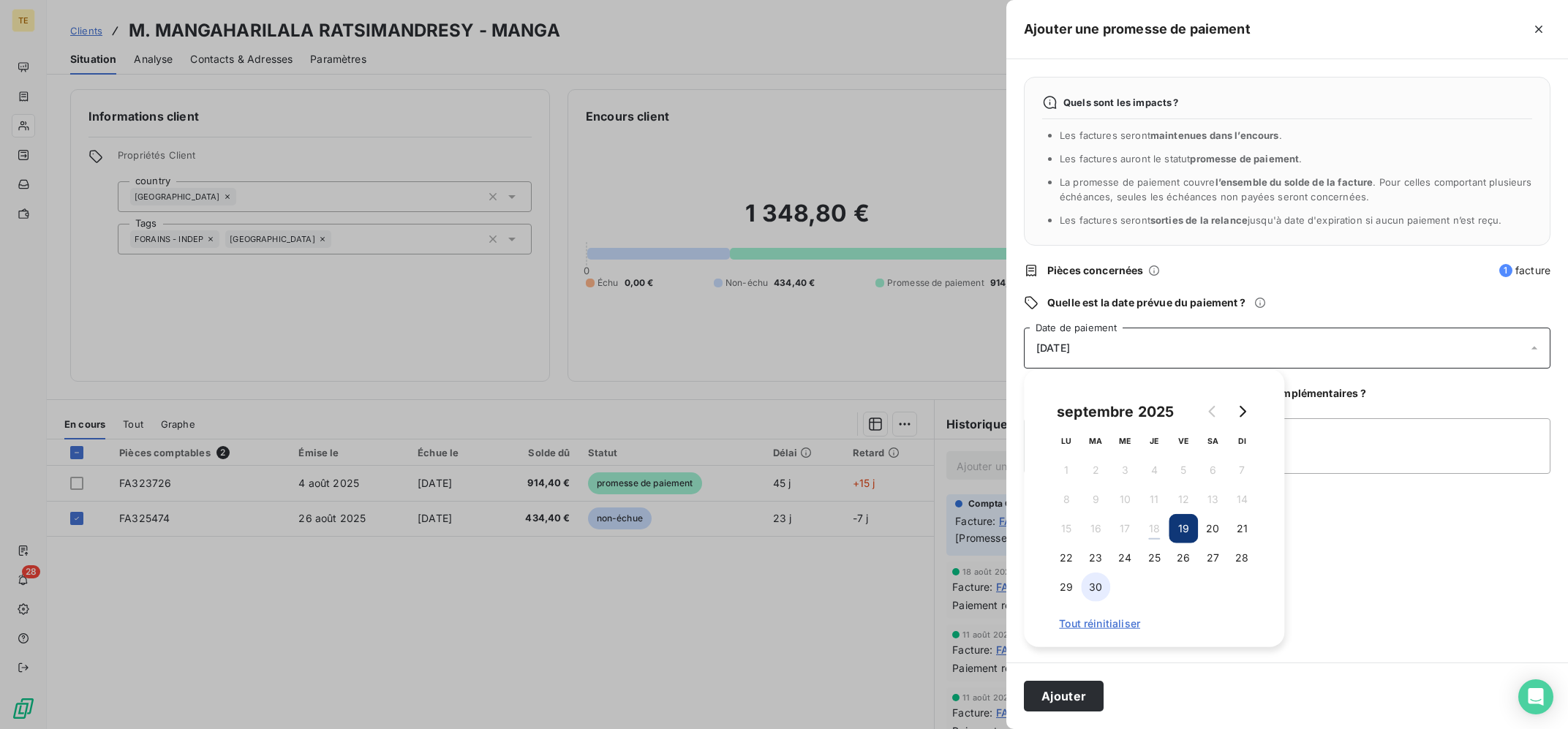
click at [1091, 588] on button "30" at bounding box center [1095, 588] width 29 height 29
click at [1465, 439] on textarea "Ajouter un commentaire (facultatif)" at bounding box center [1287, 446] width 527 height 55
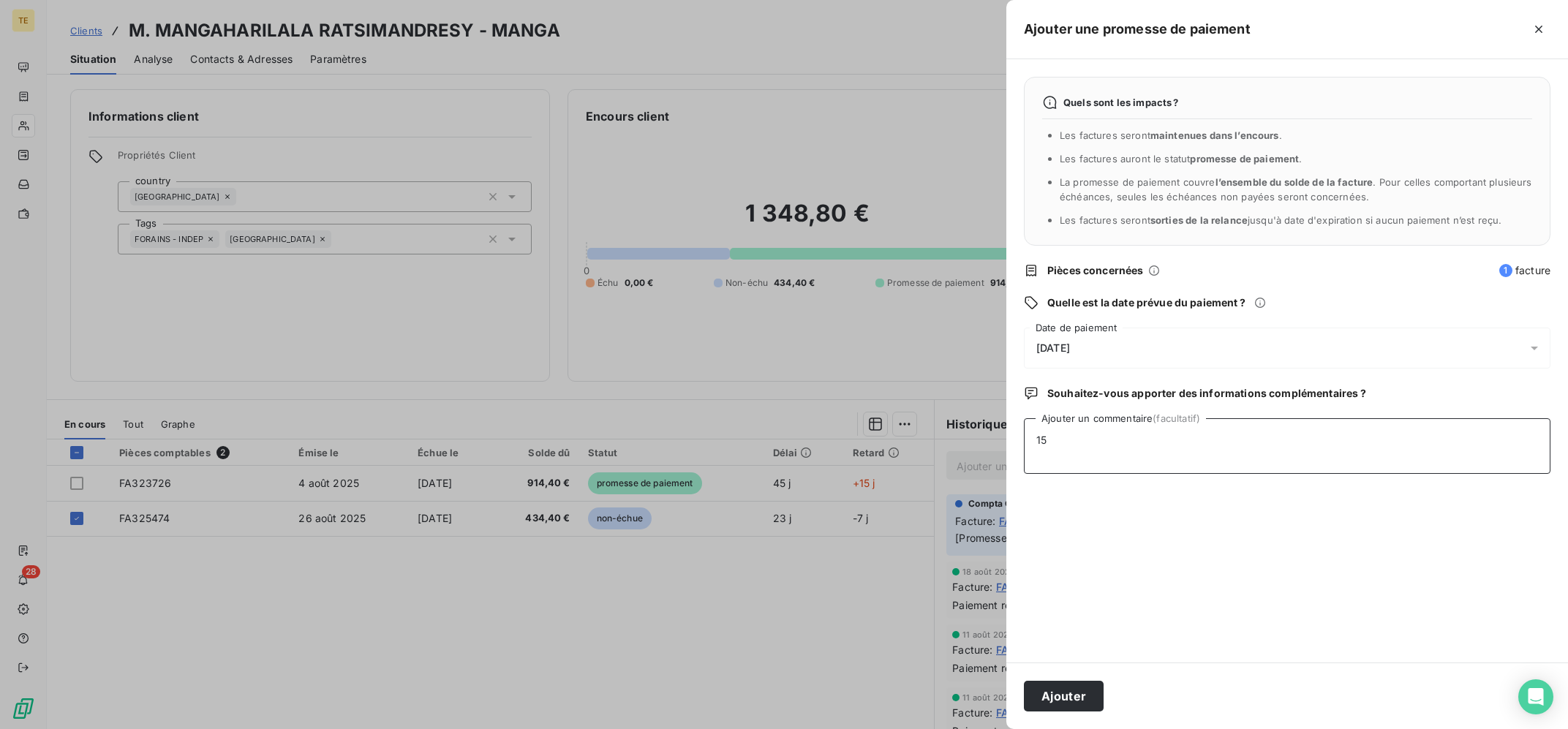
type textarea "1"
type textarea "18/09 : Eu au tel, envoi d'un lien CB qu'il doit valider le 29/09"
click at [1085, 687] on button "Ajouter" at bounding box center [1064, 696] width 80 height 30
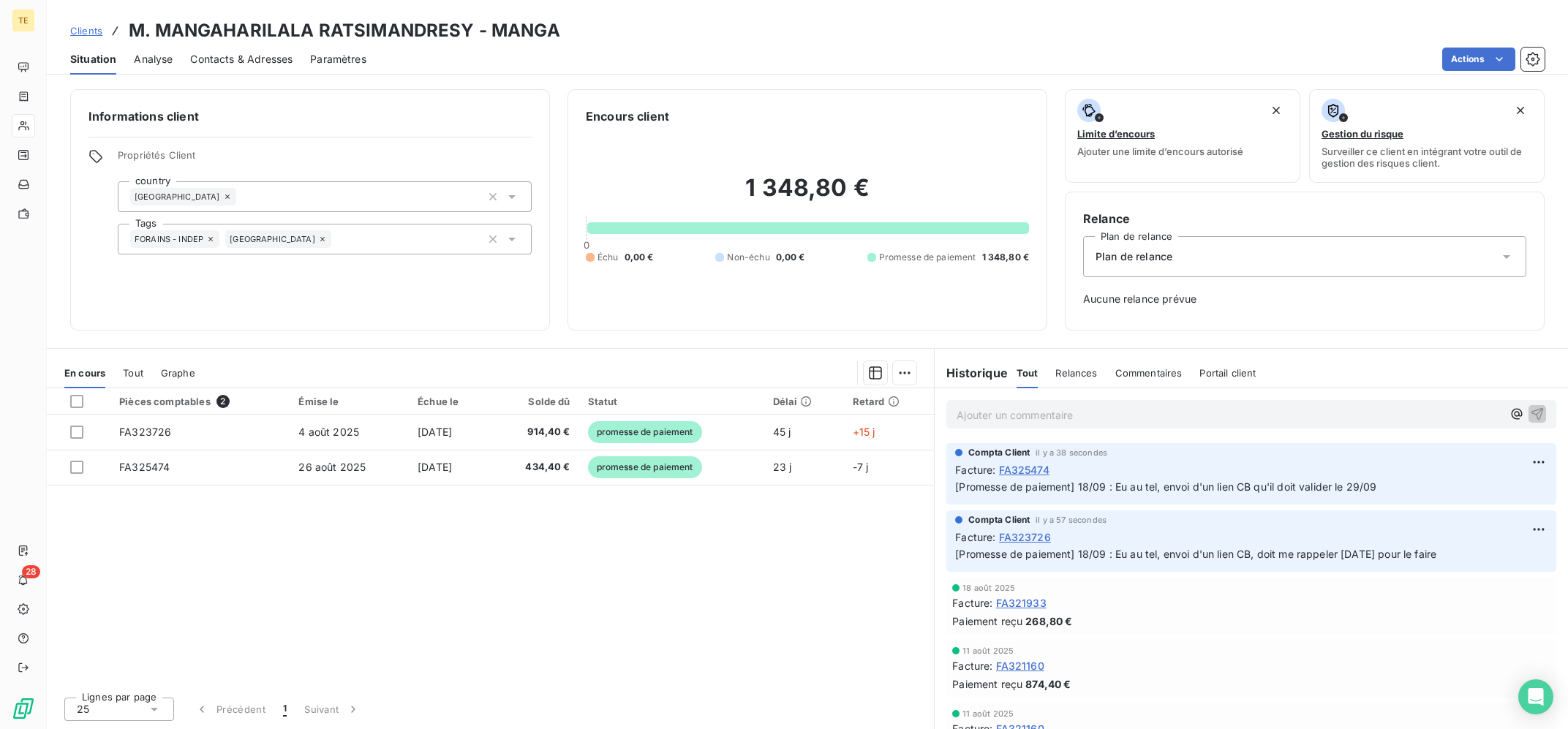
click at [672, 633] on div "Pièces comptables 2 Émise le Échue le Solde dû Statut Délai Retard FA323726 4 a…" at bounding box center [490, 537] width 887 height 297
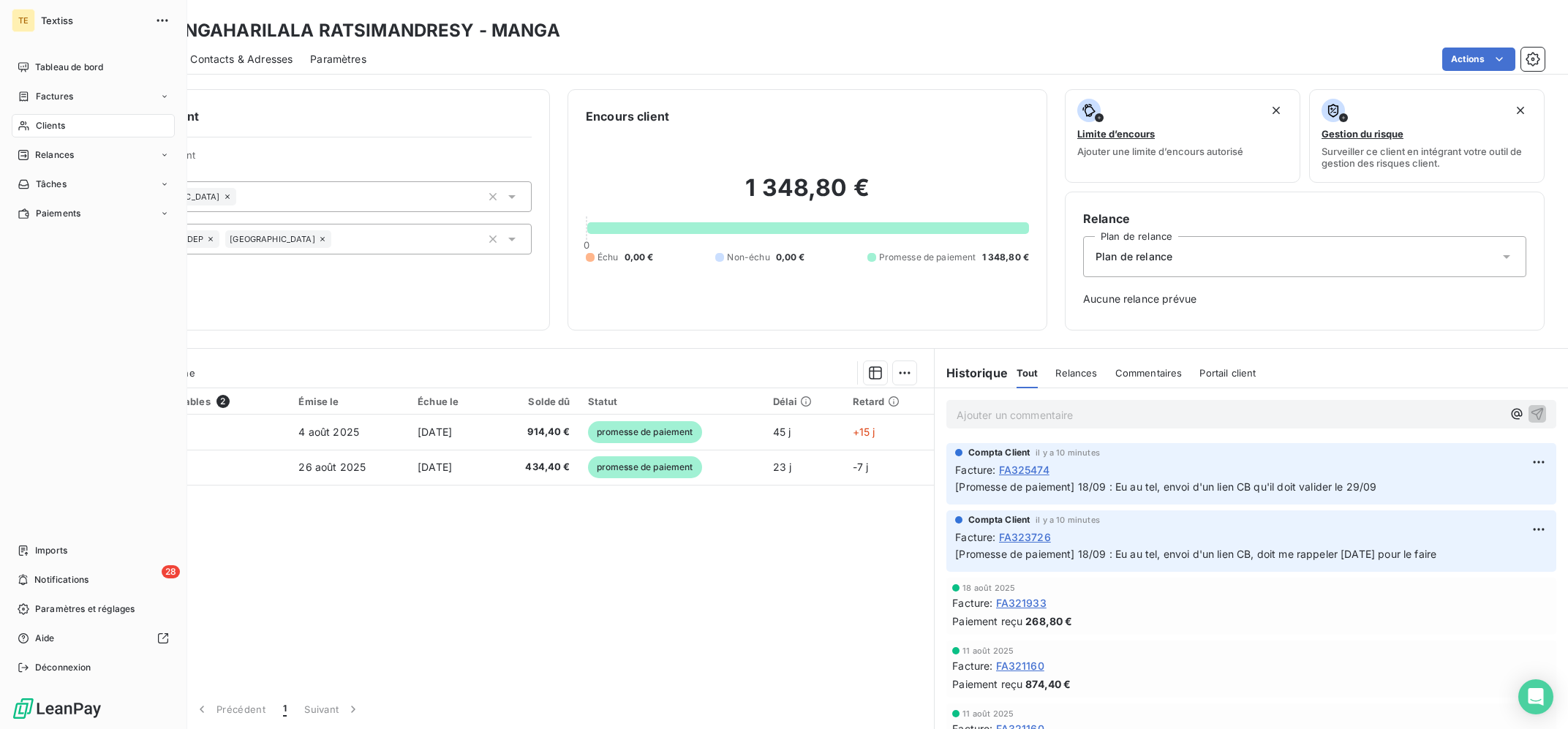
click at [32, 124] on div "Clients" at bounding box center [94, 126] width 163 height 23
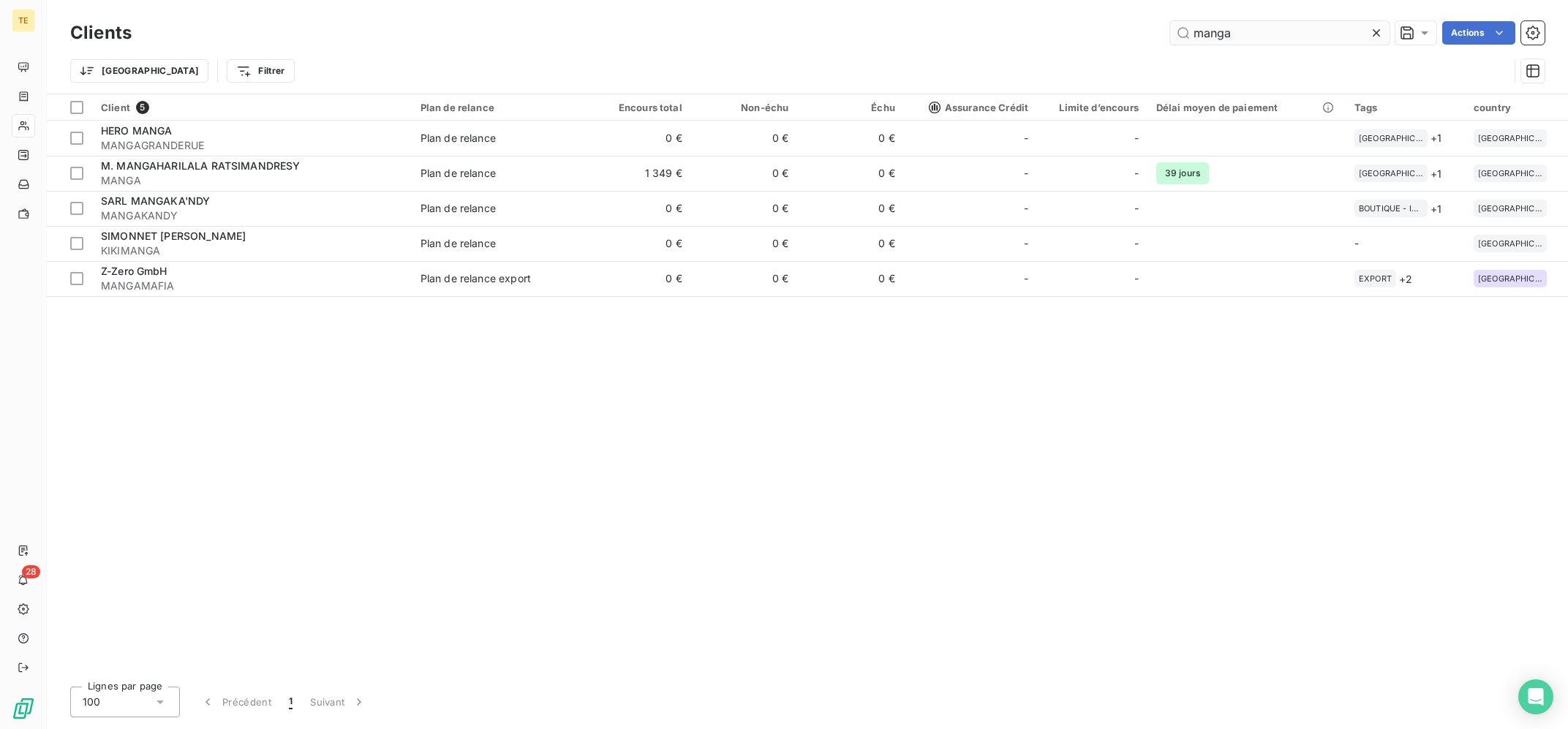
drag, startPoint x: 1245, startPoint y: 25, endPoint x: 1106, endPoint y: 54, distance: 142.0
click at [1170, 44] on input "manga" at bounding box center [1279, 32] width 219 height 23
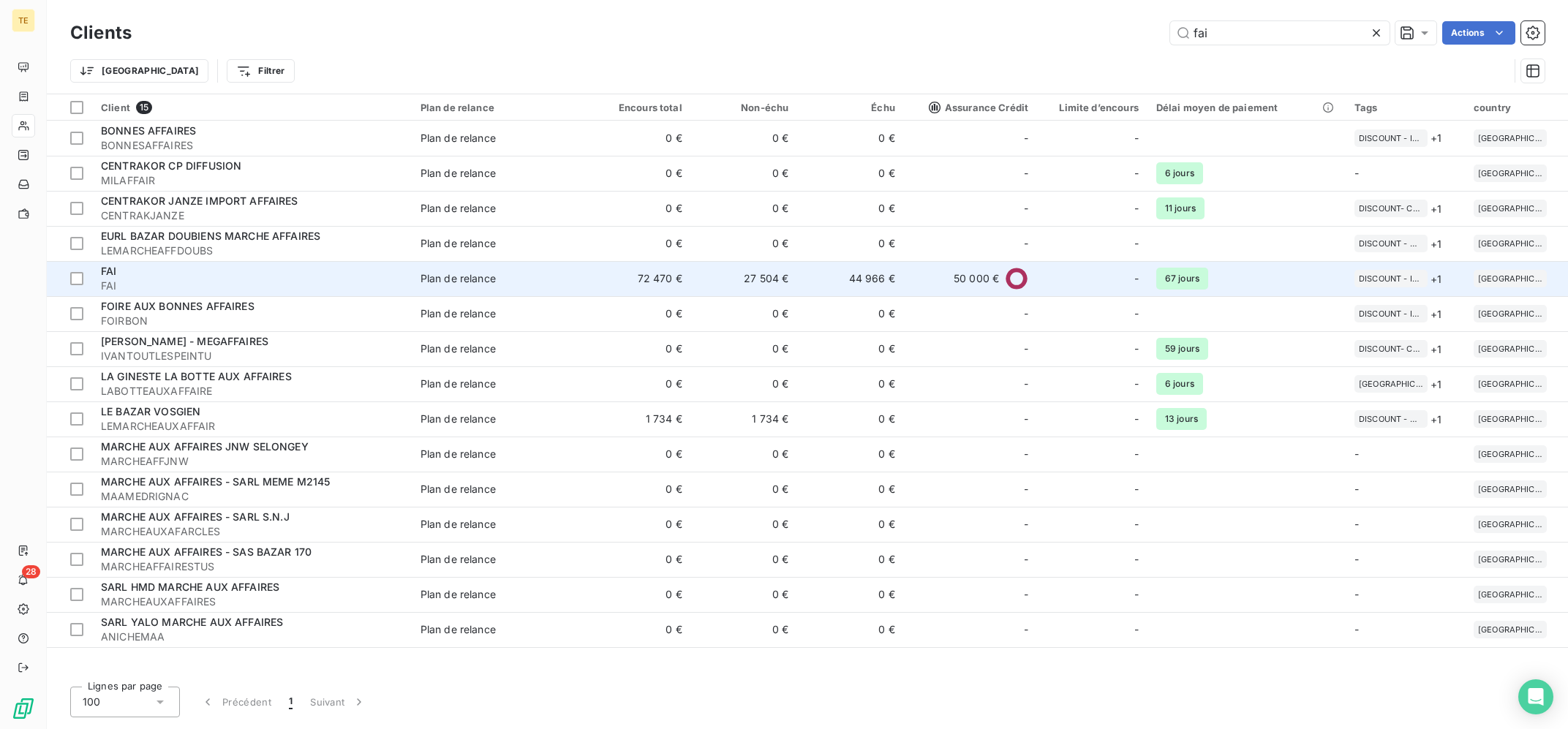
type input "fai"
click at [567, 283] on span "Plan de relance" at bounding box center [498, 278] width 156 height 15
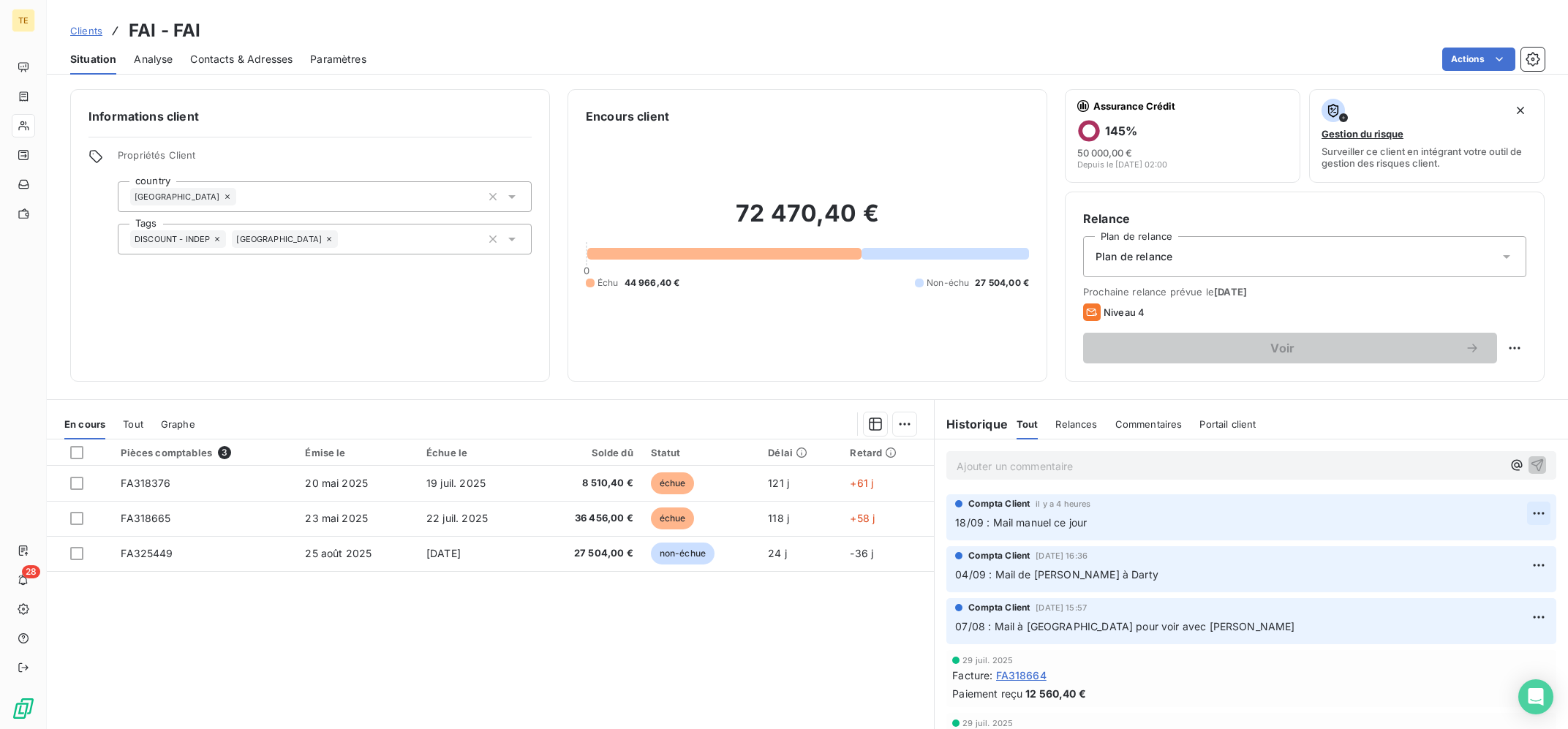
click at [1532, 517] on html "TE 28 Clients FAI - FAI Situation Analyse Contacts & Adresses Paramètres Action…" at bounding box center [784, 364] width 1568 height 729
click at [1498, 541] on div "Editer" at bounding box center [1503, 547] width 82 height 23
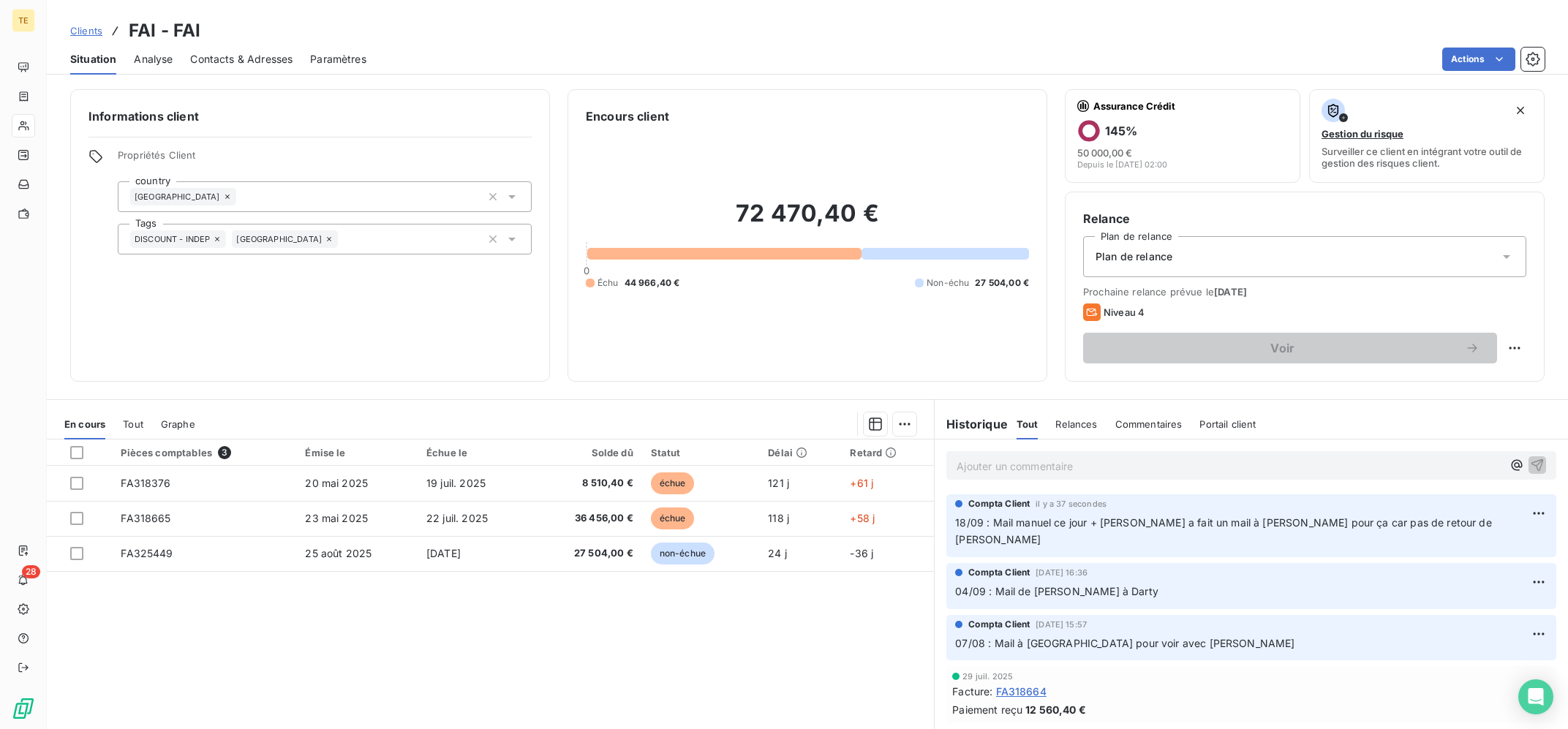
click at [748, 687] on div "Pièces comptables 3 Émise le Échue le Solde dû Statut Délai Retard FA318376 20 …" at bounding box center [490, 580] width 887 height 282
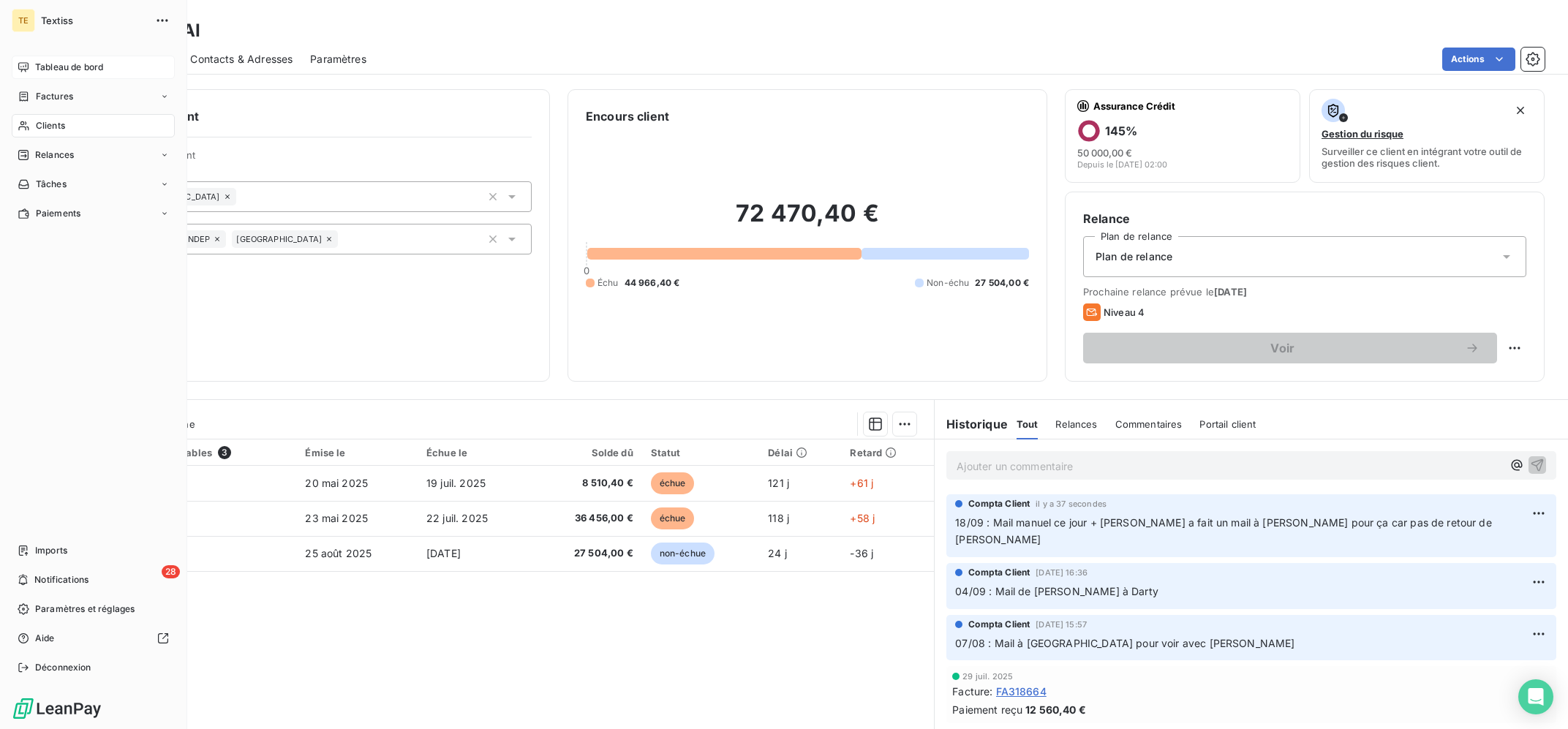
click at [36, 63] on span "Tableau de bord" at bounding box center [69, 67] width 68 height 13
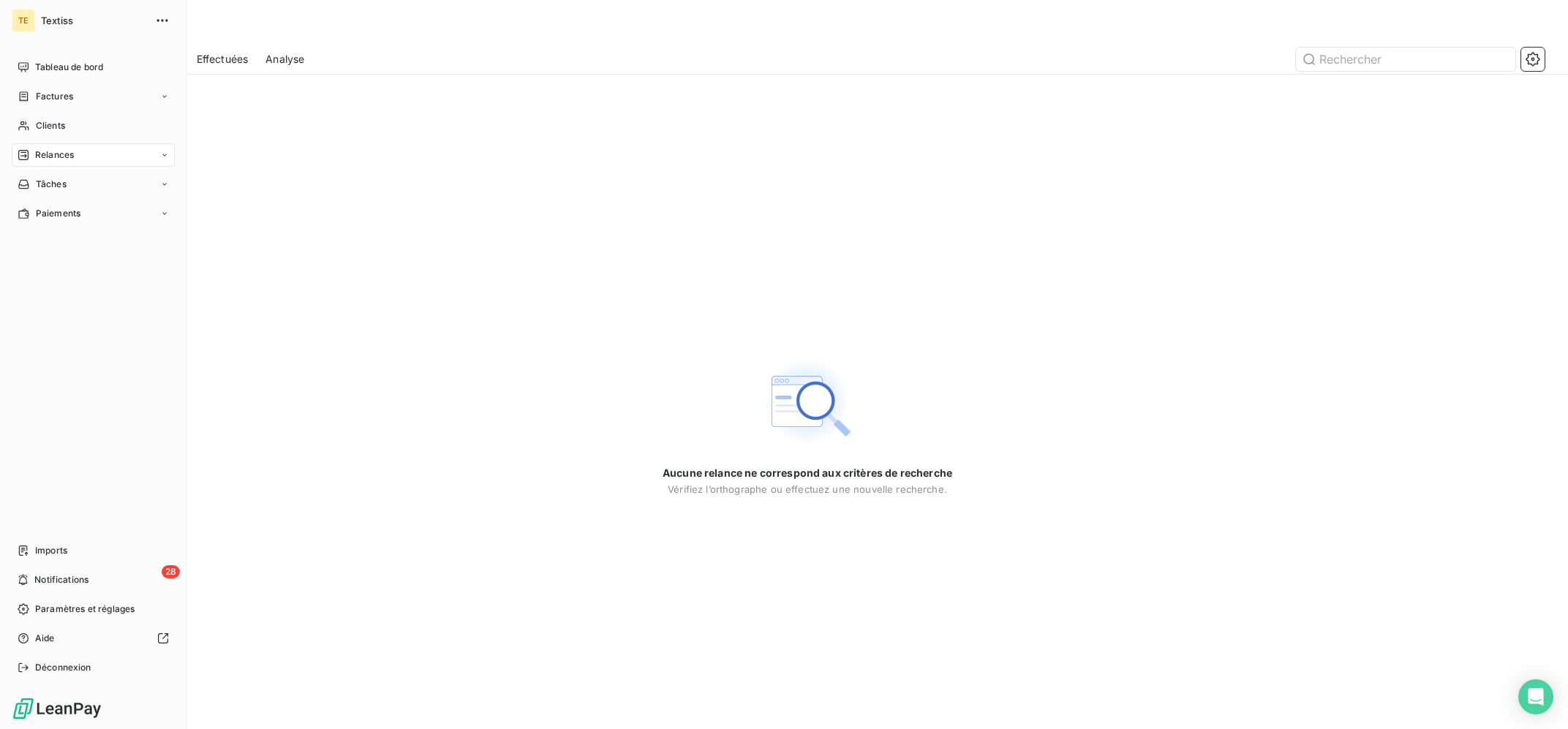
click at [34, 150] on div "Relances" at bounding box center [45, 154] width 56 height 13
click at [77, 127] on div "Clients" at bounding box center [94, 126] width 163 height 23
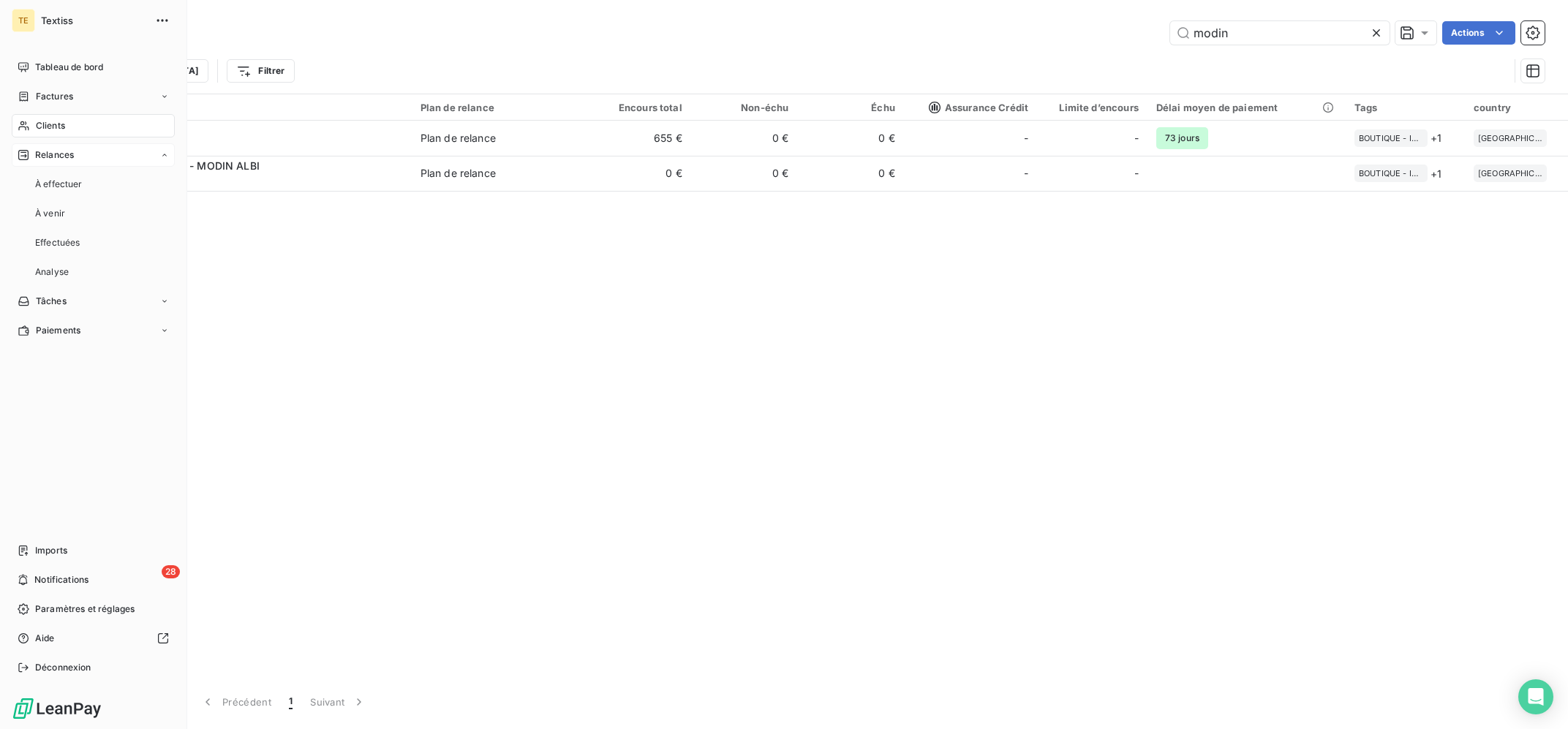
click at [74, 153] on span "Relances" at bounding box center [55, 154] width 39 height 13
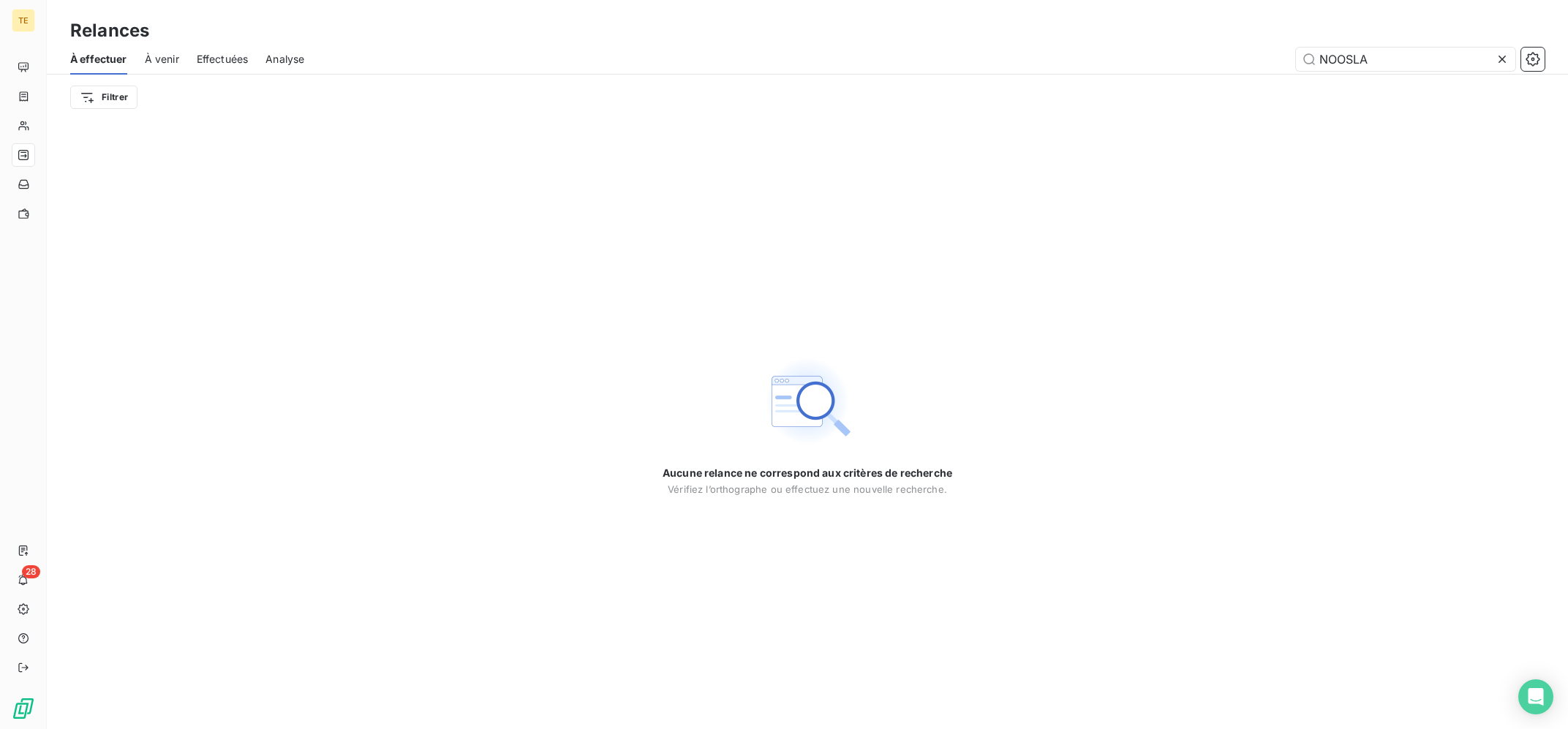
drag, startPoint x: 1107, startPoint y: 34, endPoint x: 890, endPoint y: 16, distance: 217.7
click at [1296, 48] on input "NOOSLA" at bounding box center [1405, 59] width 219 height 23
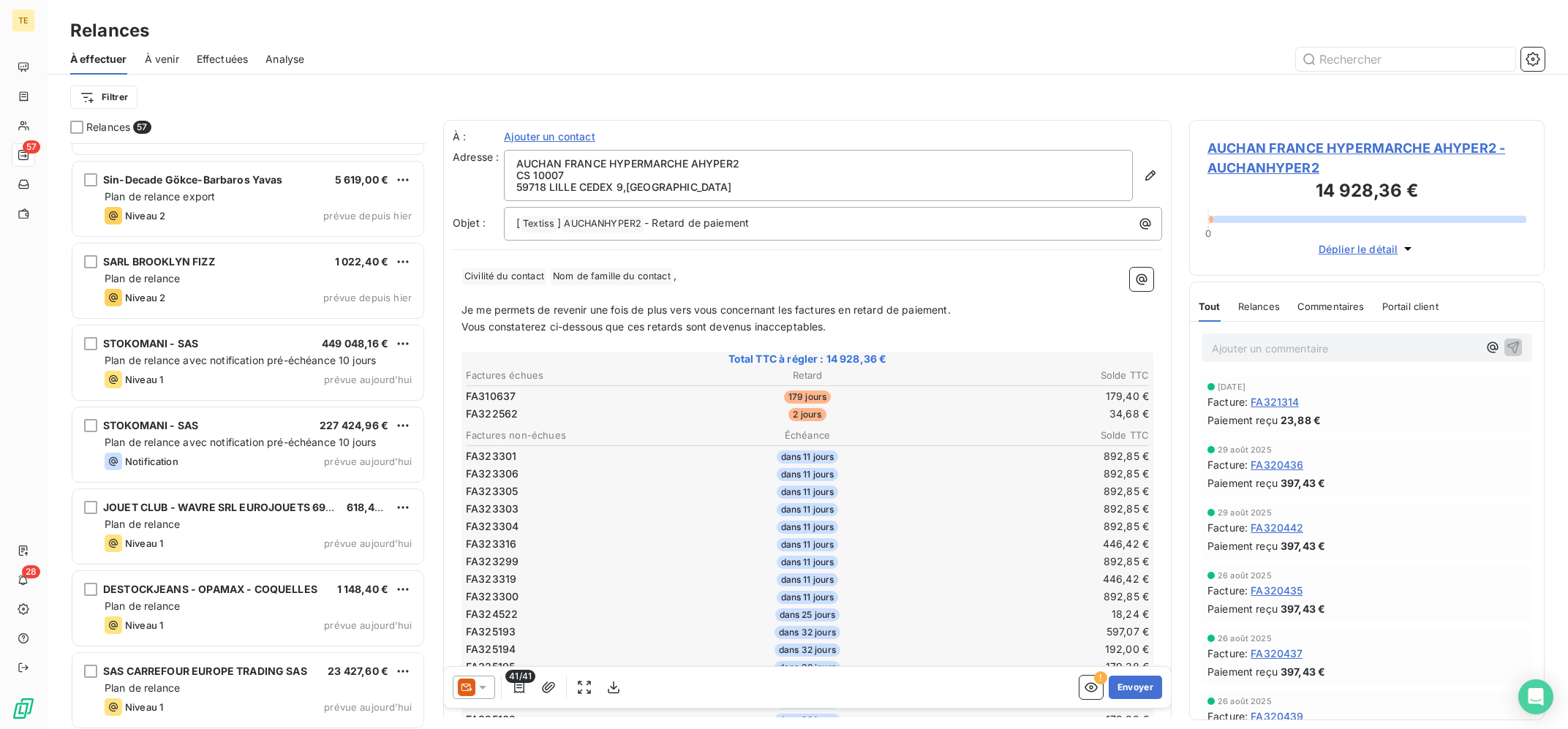
scroll to position [4085, 0]
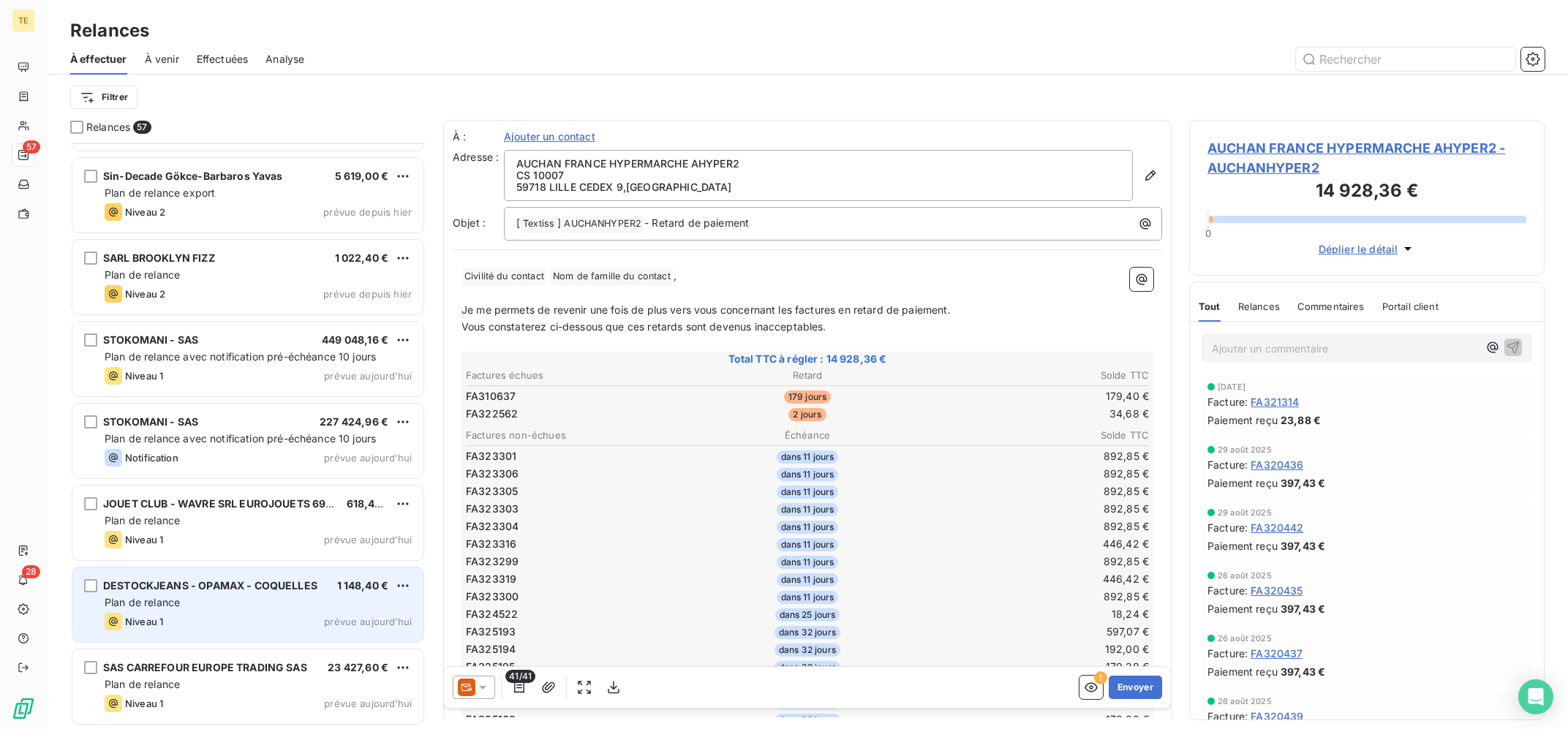
click at [179, 615] on div "Niveau 1 prévue aujourd’hui" at bounding box center [258, 622] width 307 height 17
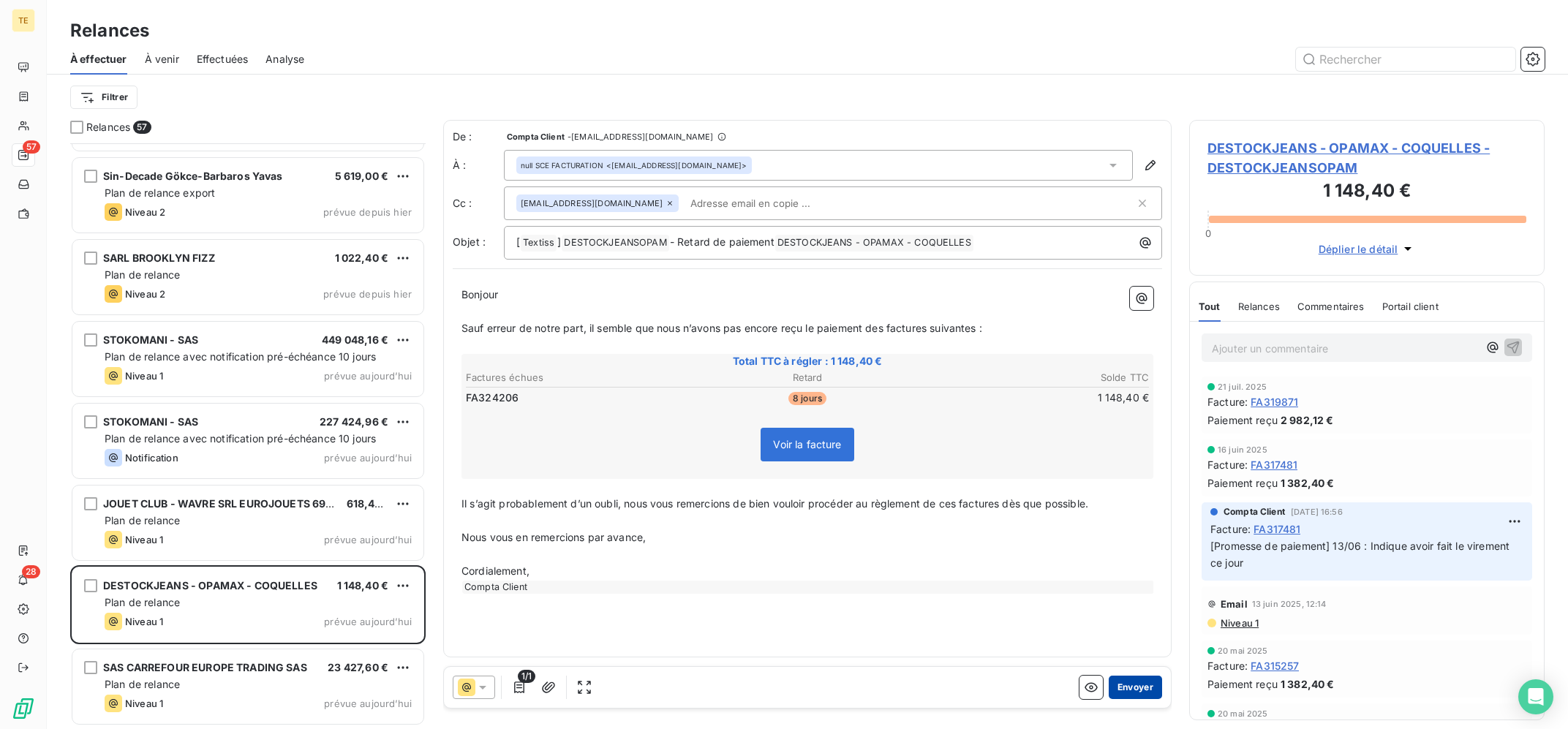
click at [1140, 687] on button "Envoyer" at bounding box center [1136, 687] width 54 height 23
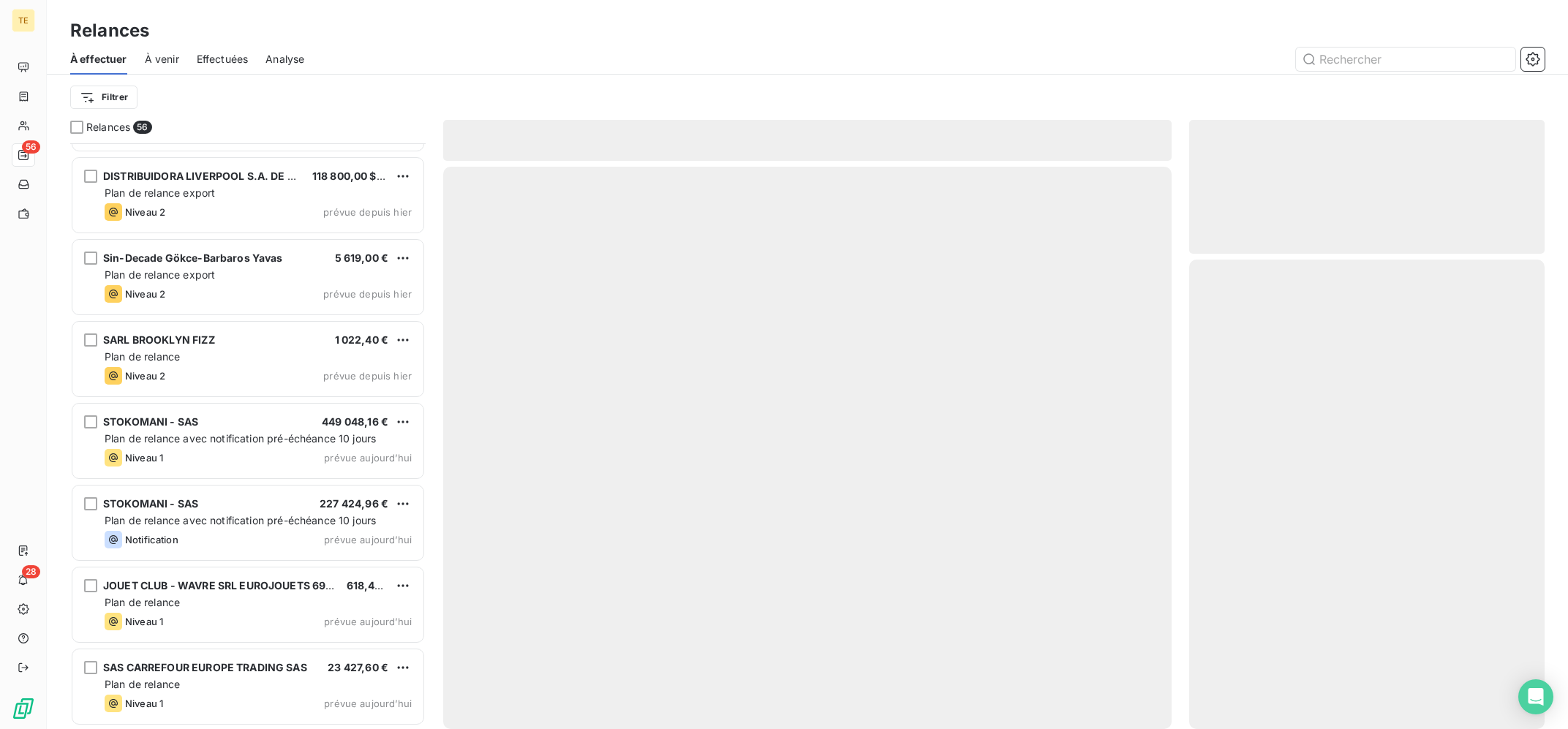
scroll to position [4002, 0]
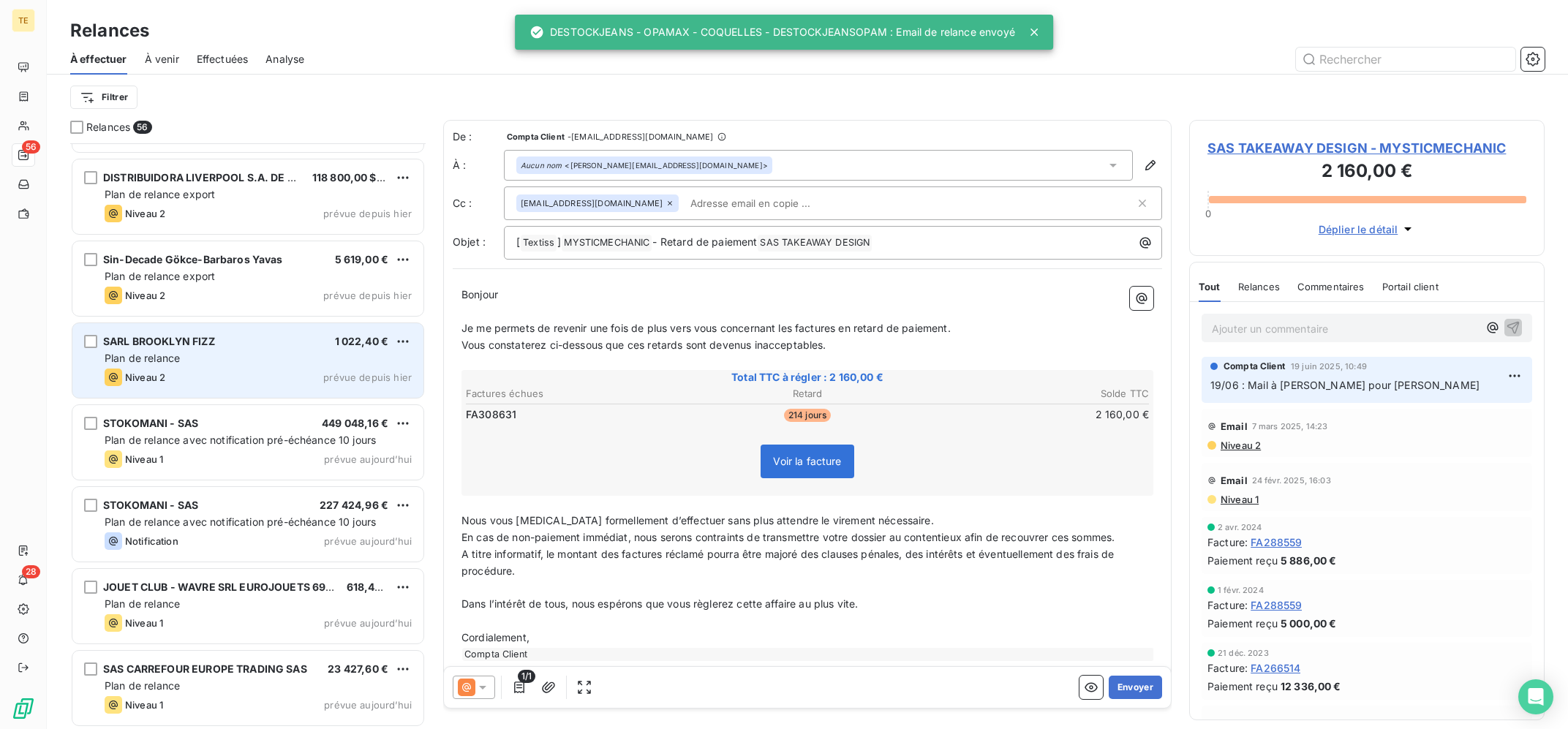
click at [322, 366] on div "SARL BROOKLYN FIZZ 1 022,40 € Plan de relance Niveau 2 prévue depuis [DATE]" at bounding box center [248, 361] width 351 height 75
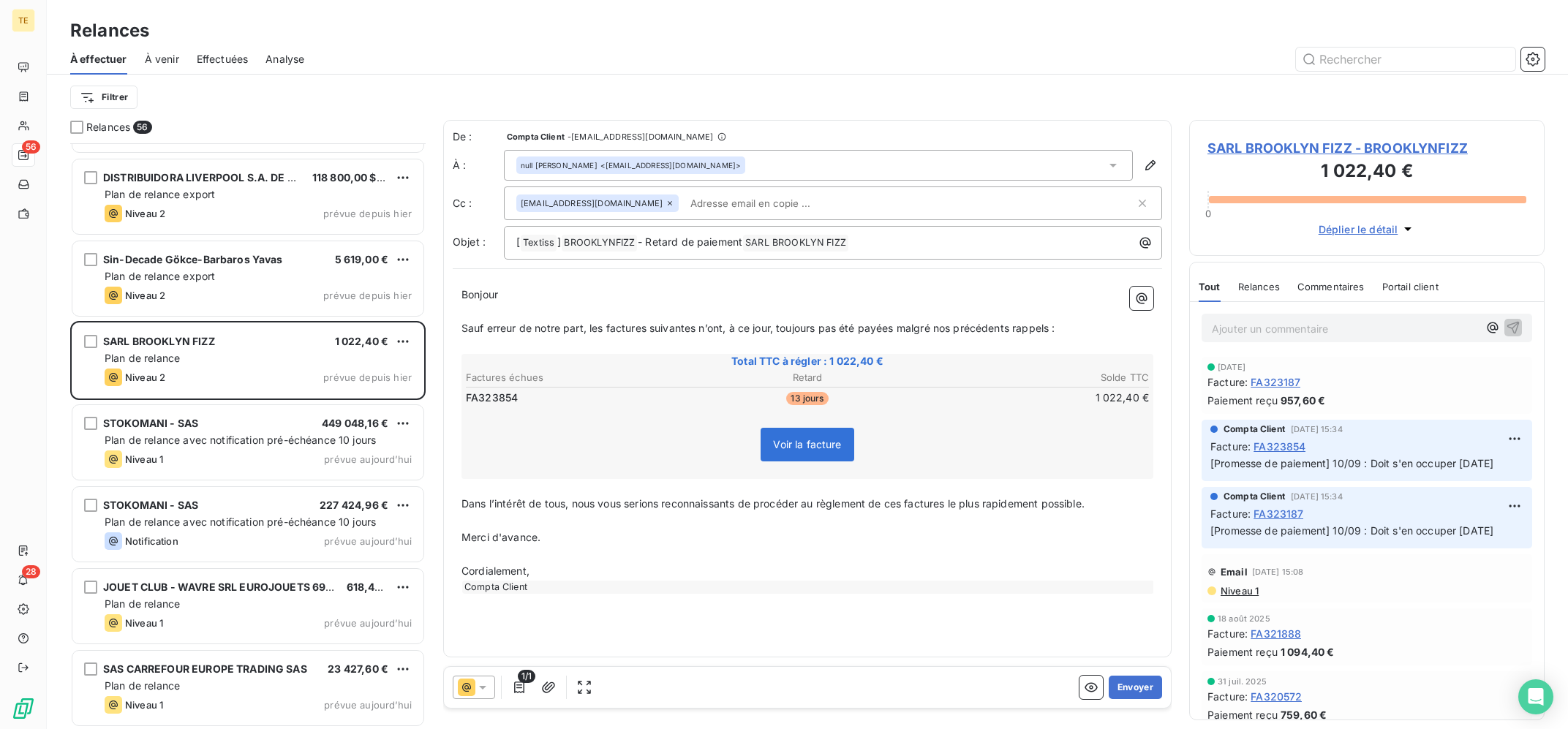
click at [487, 686] on icon at bounding box center [483, 687] width 15 height 15
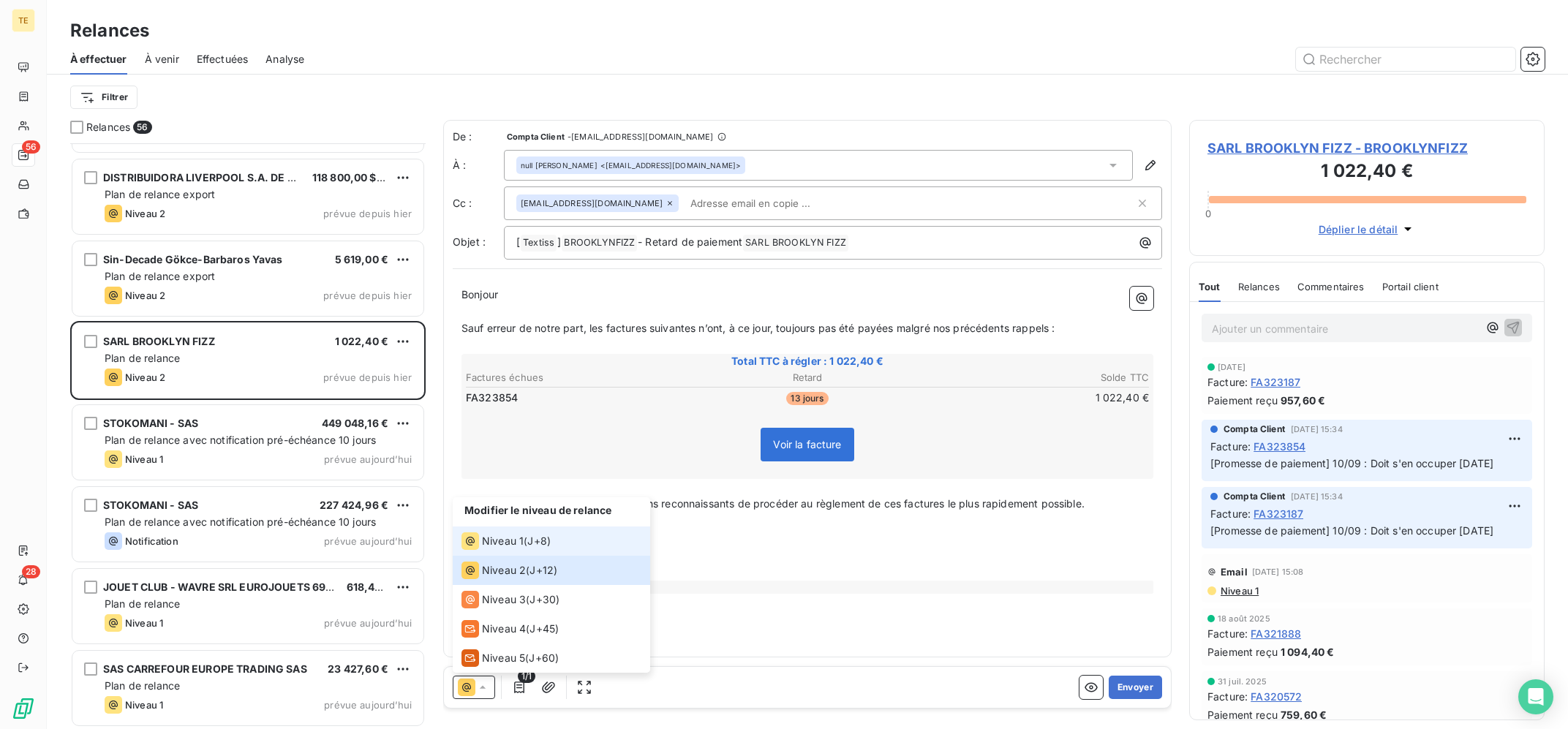
click at [509, 547] on span "Niveau 1" at bounding box center [502, 541] width 42 height 15
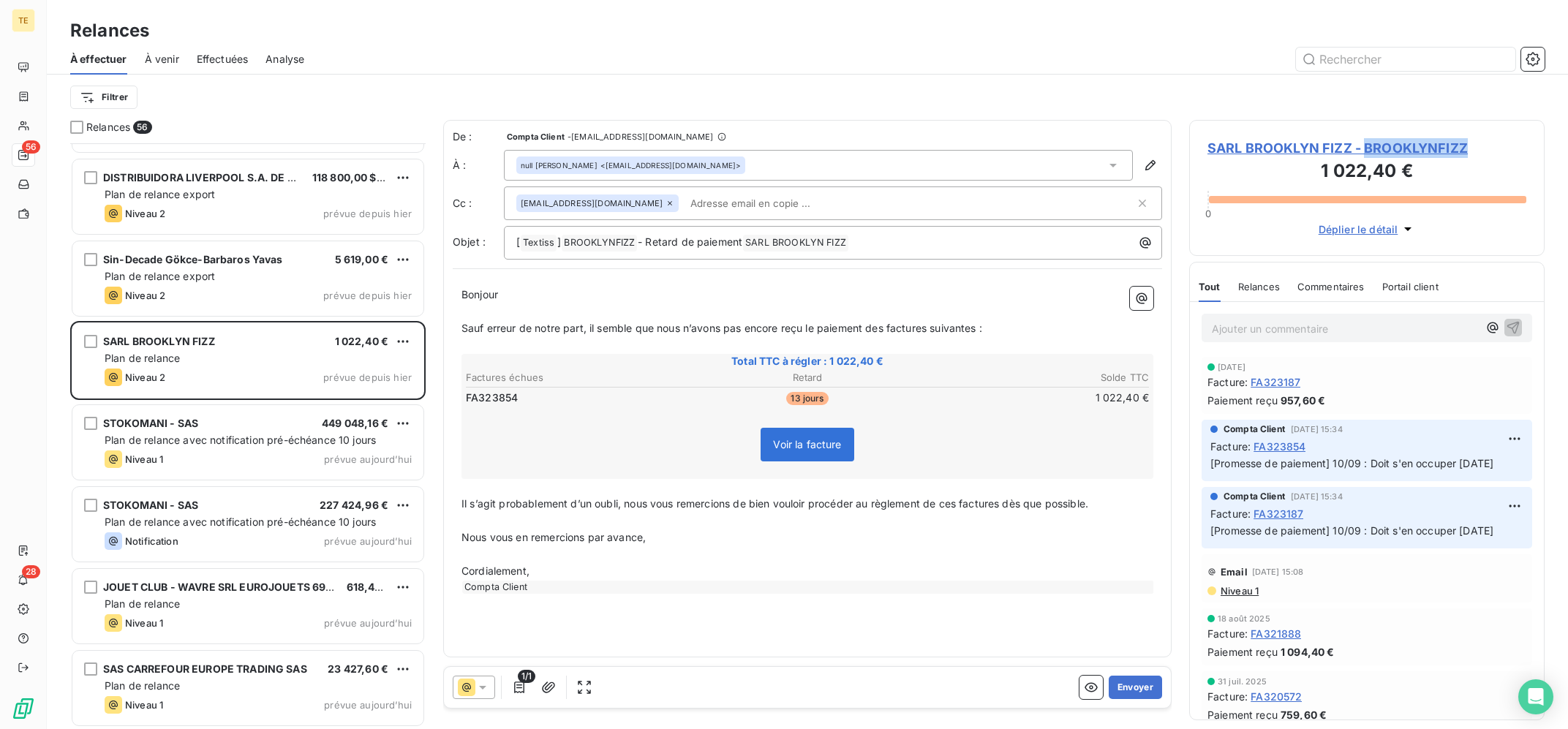
copy span "BROOKLYNFIZZ"
drag, startPoint x: 1499, startPoint y: 149, endPoint x: 1113, endPoint y: 71, distance: 393.8
click at [1189, 120] on div "SARL BROOKLYN FIZZ - BROOKLYNFIZZ 1 022,40 € 0 Déplier le détail Tout Relances …" at bounding box center [1366, 424] width 355 height 609
click at [1113, 71] on div "À effectuer À venir Effectuées Analyse" at bounding box center [807, 59] width 1521 height 30
click at [1145, 686] on button "Envoyer" at bounding box center [1136, 687] width 54 height 23
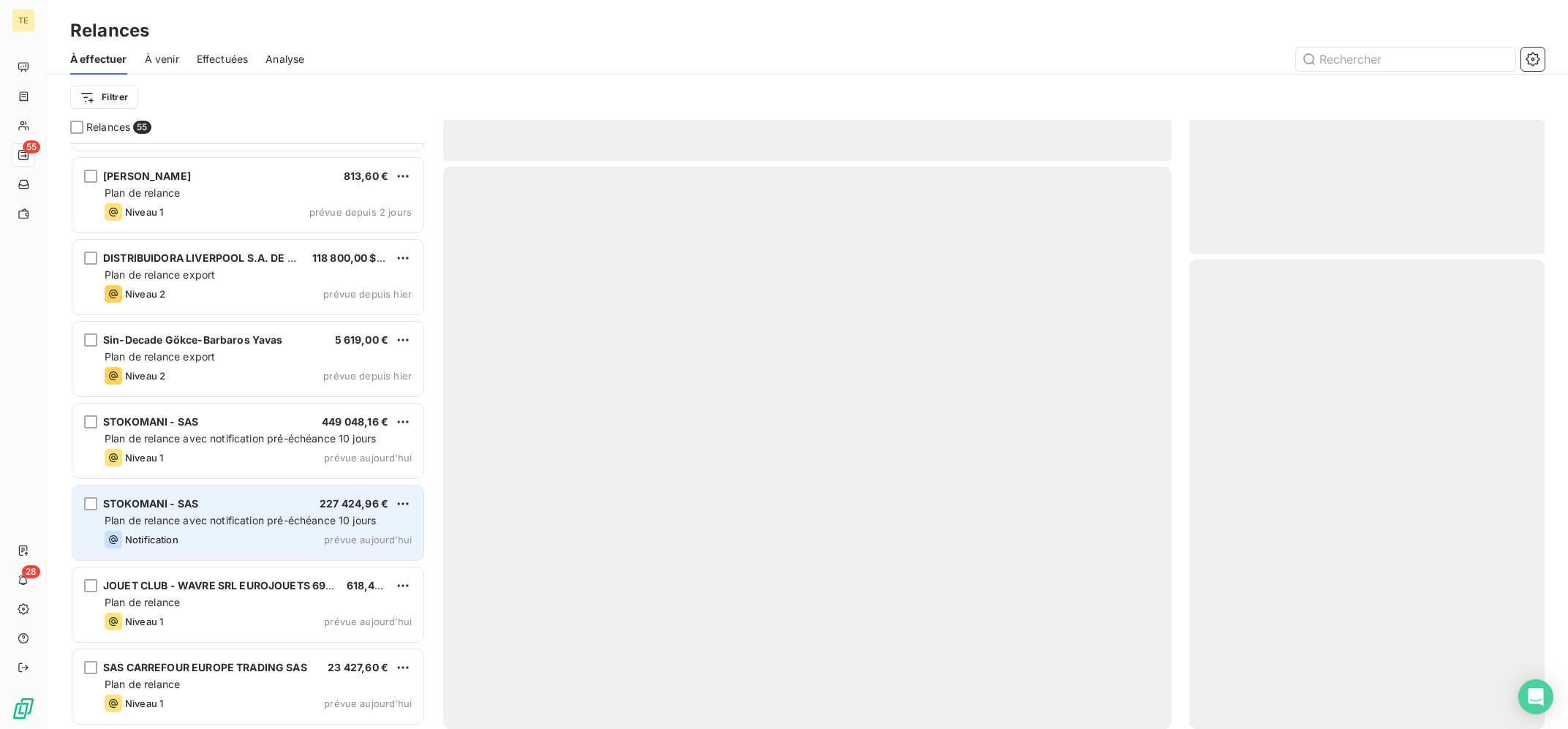
scroll to position [3920, 0]
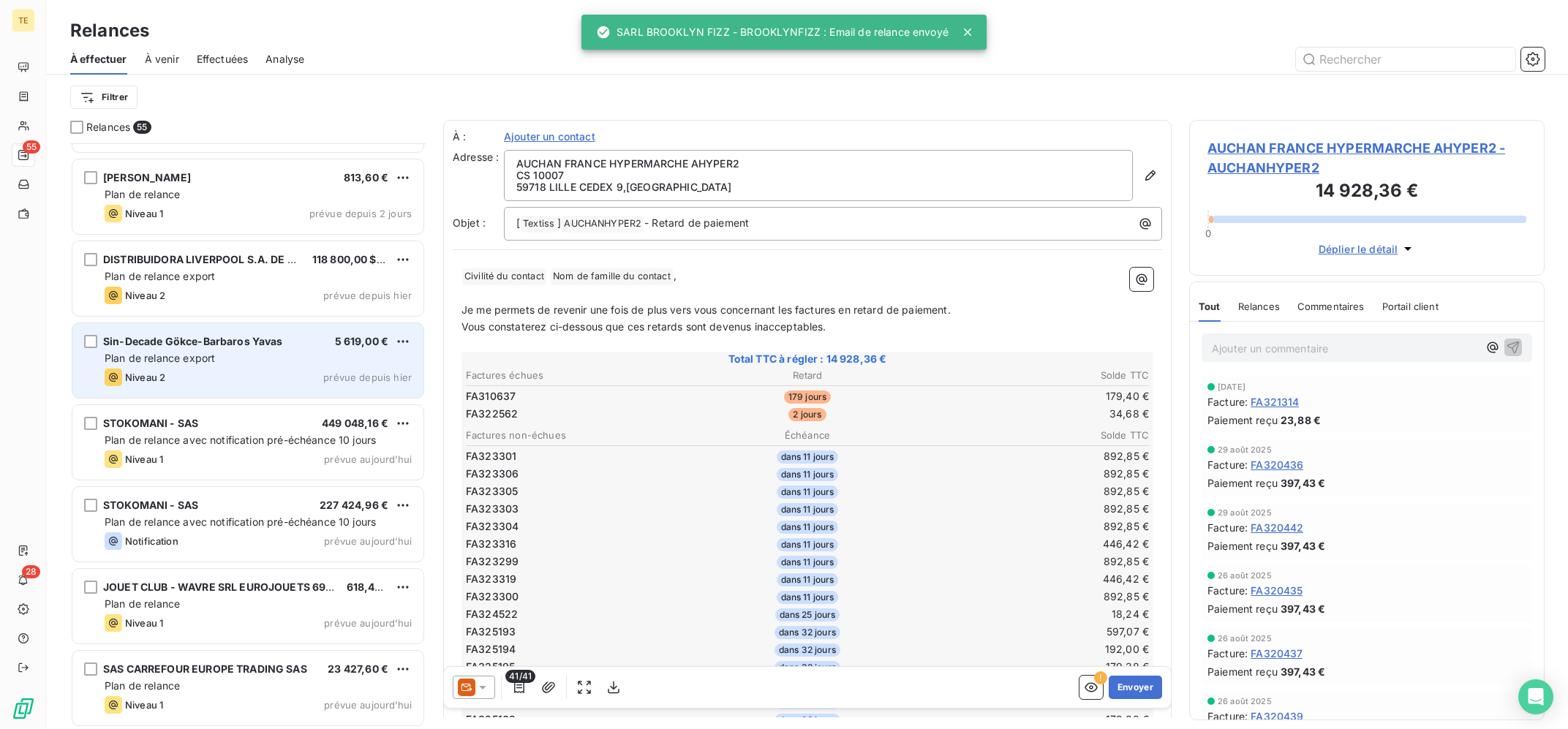
click at [298, 368] on div "Sin-Decade Gökce-Barbaros Yavas 5 619,00 € Plan de relance export Niveau 2 prév…" at bounding box center [248, 361] width 351 height 75
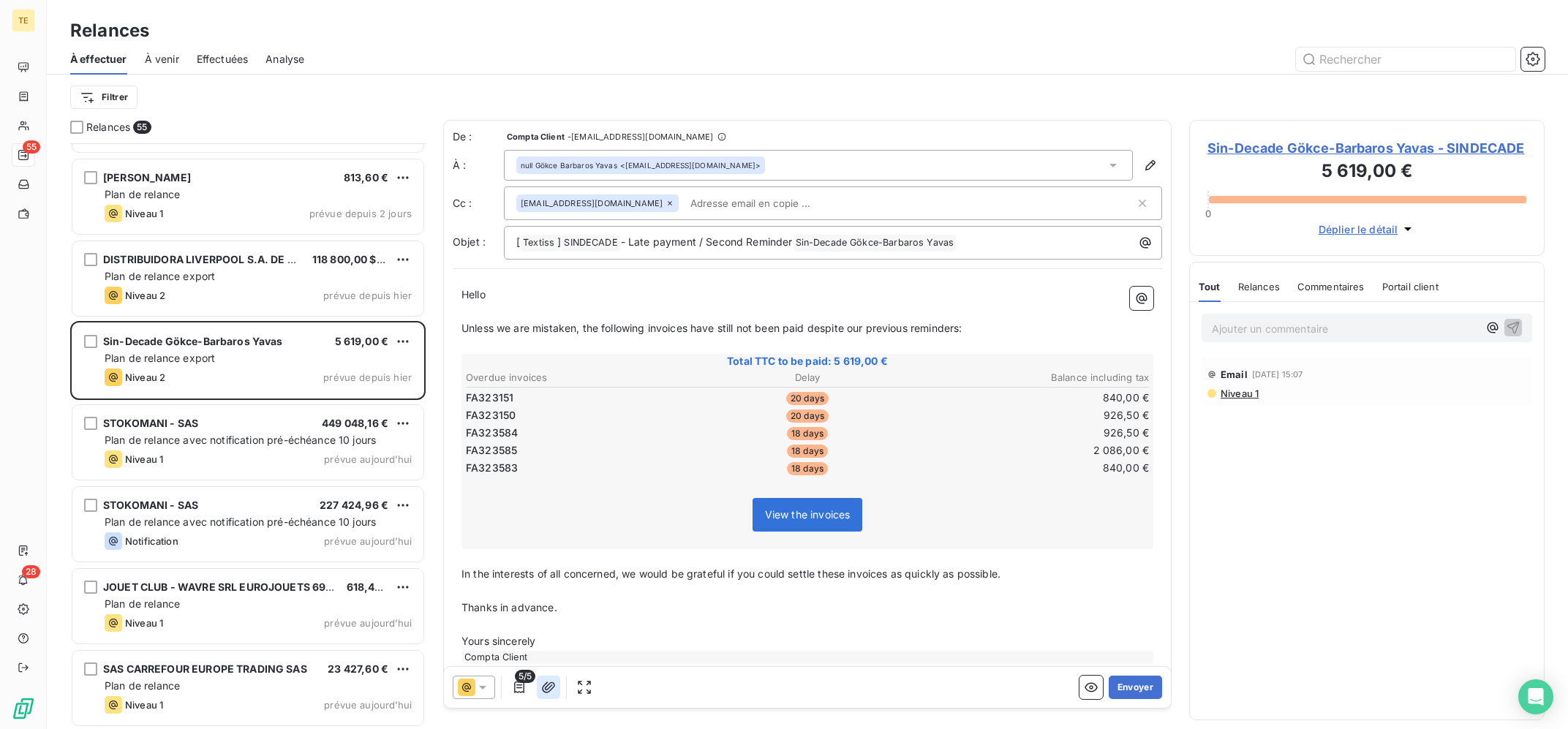
click at [546, 692] on icon "button" at bounding box center [548, 687] width 15 height 15
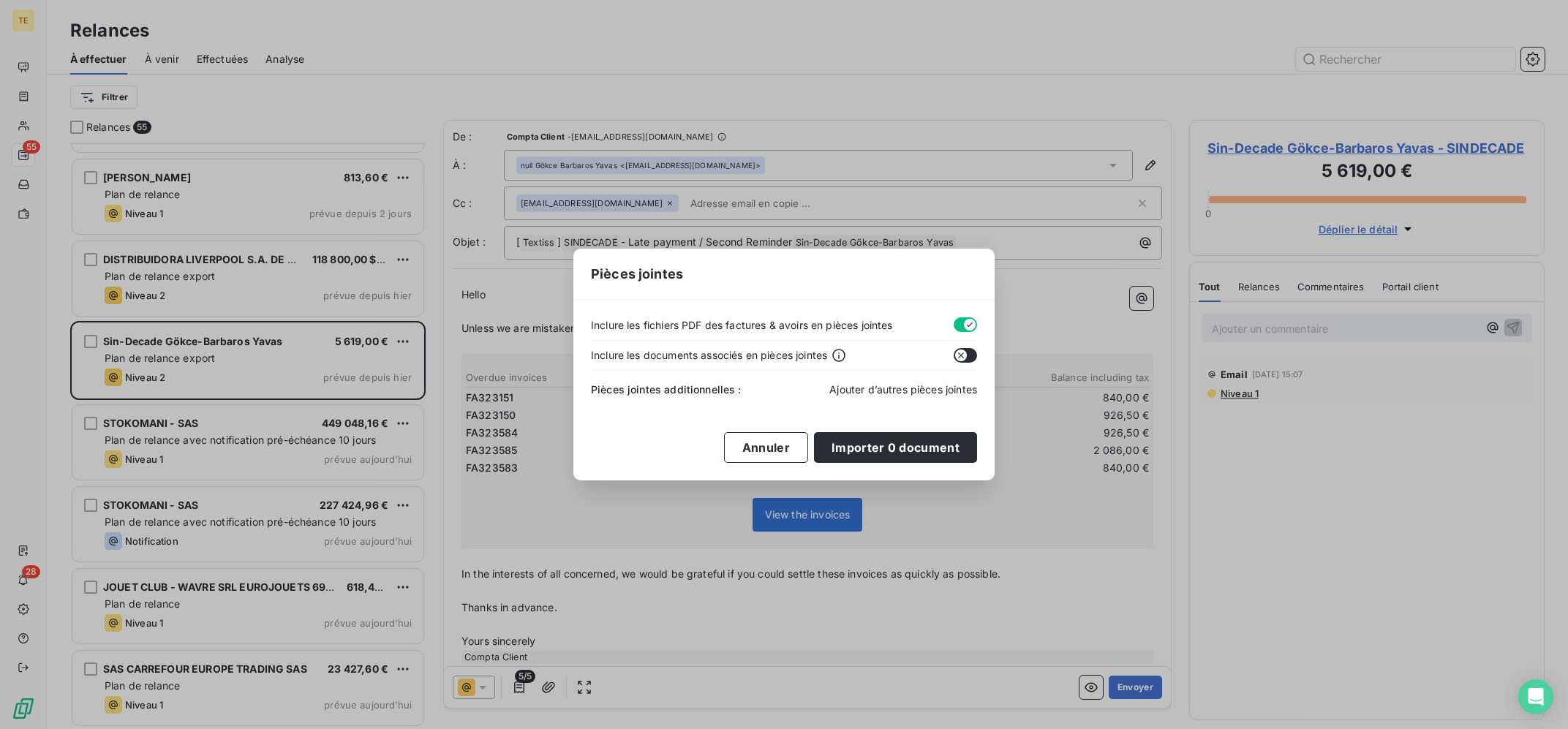
click at [898, 392] on span "Ajouter d’autres pièces jointes" at bounding box center [903, 389] width 147 height 12
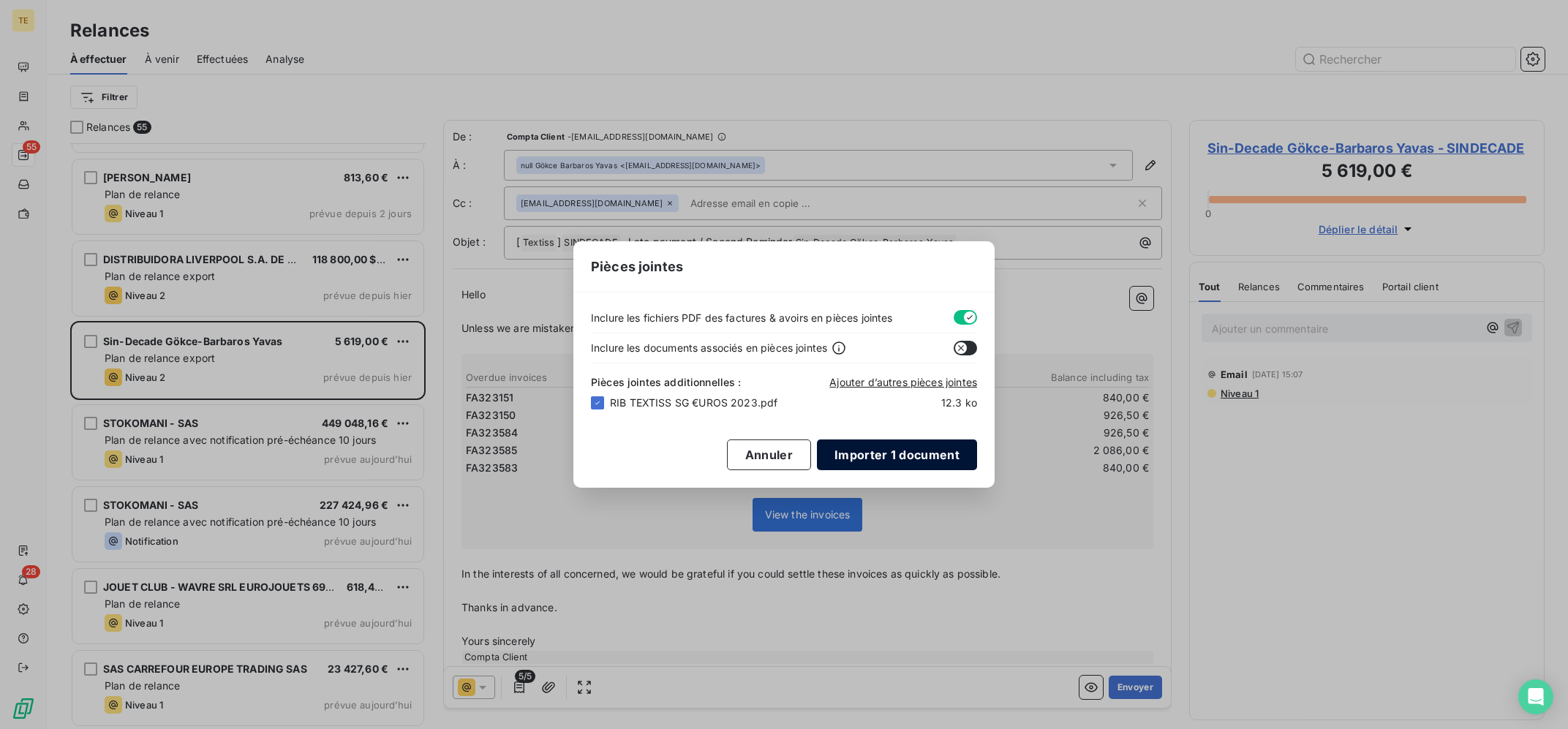
click at [904, 454] on button "Importer 1 document" at bounding box center [897, 454] width 160 height 30
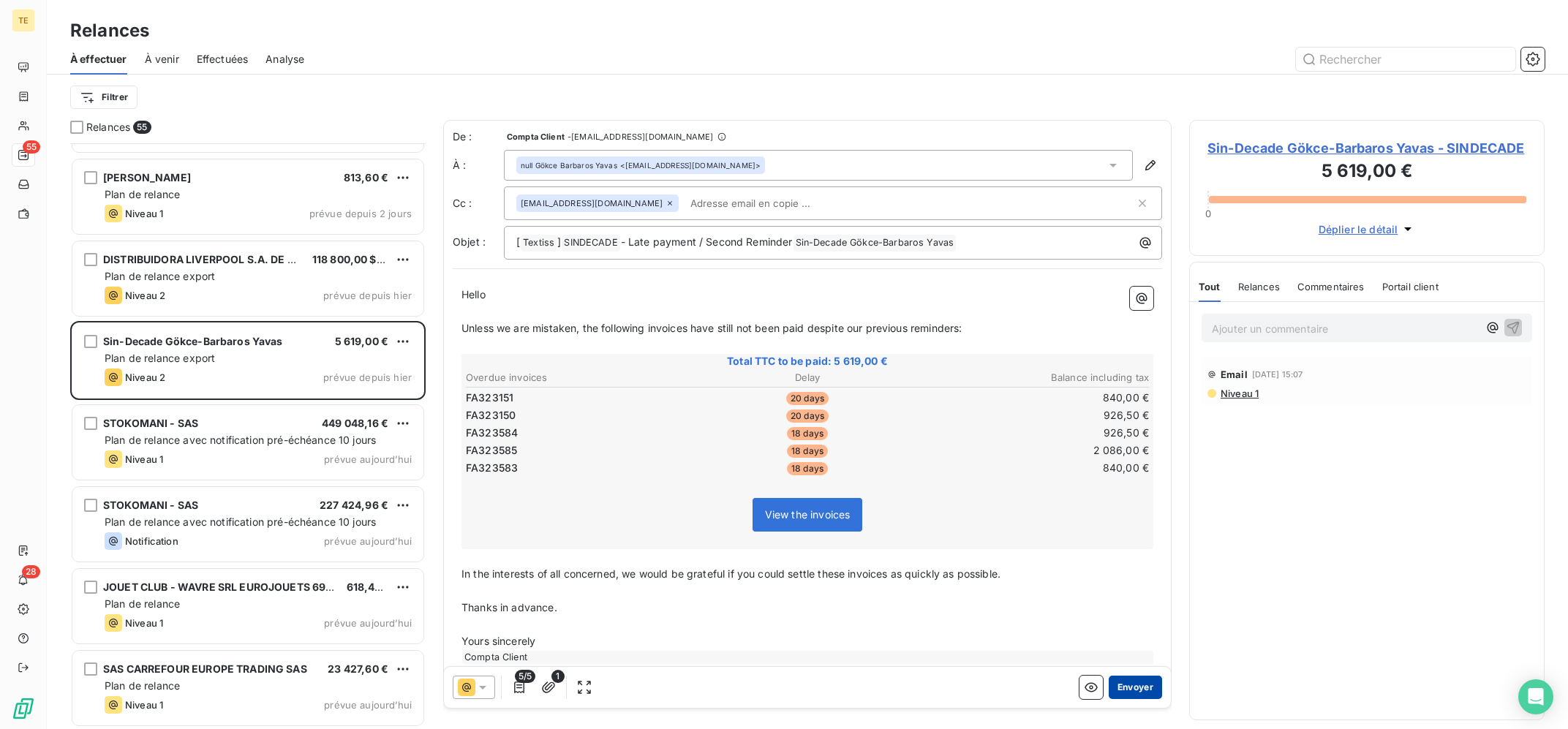
click at [1152, 691] on button "Envoyer" at bounding box center [1136, 687] width 54 height 23
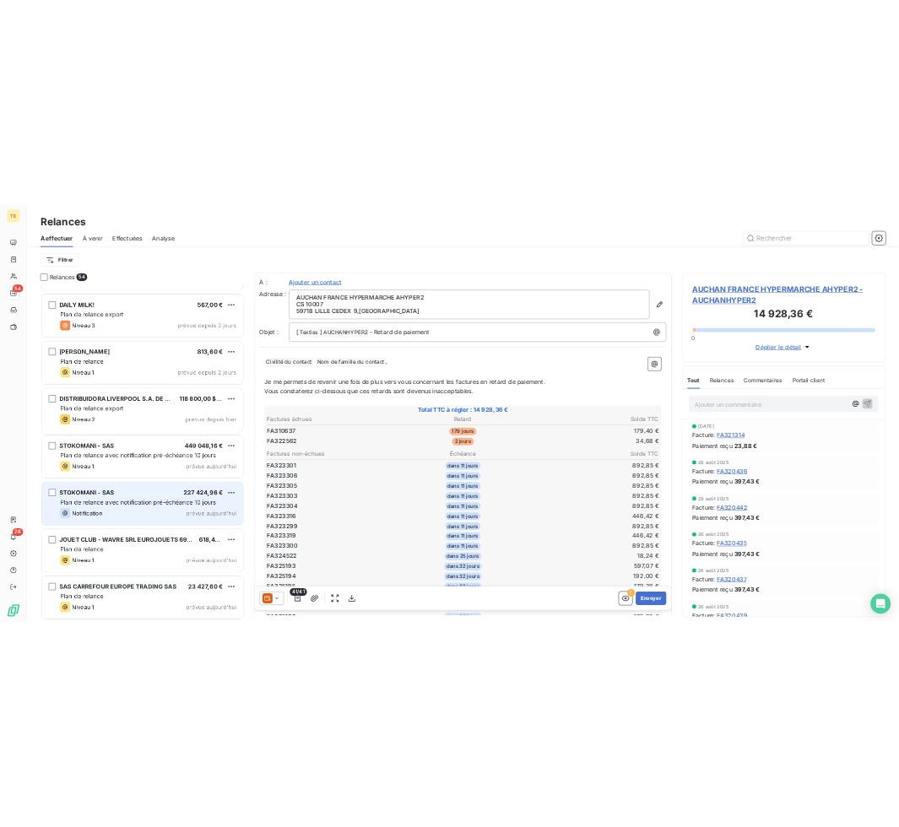
scroll to position [4429, 0]
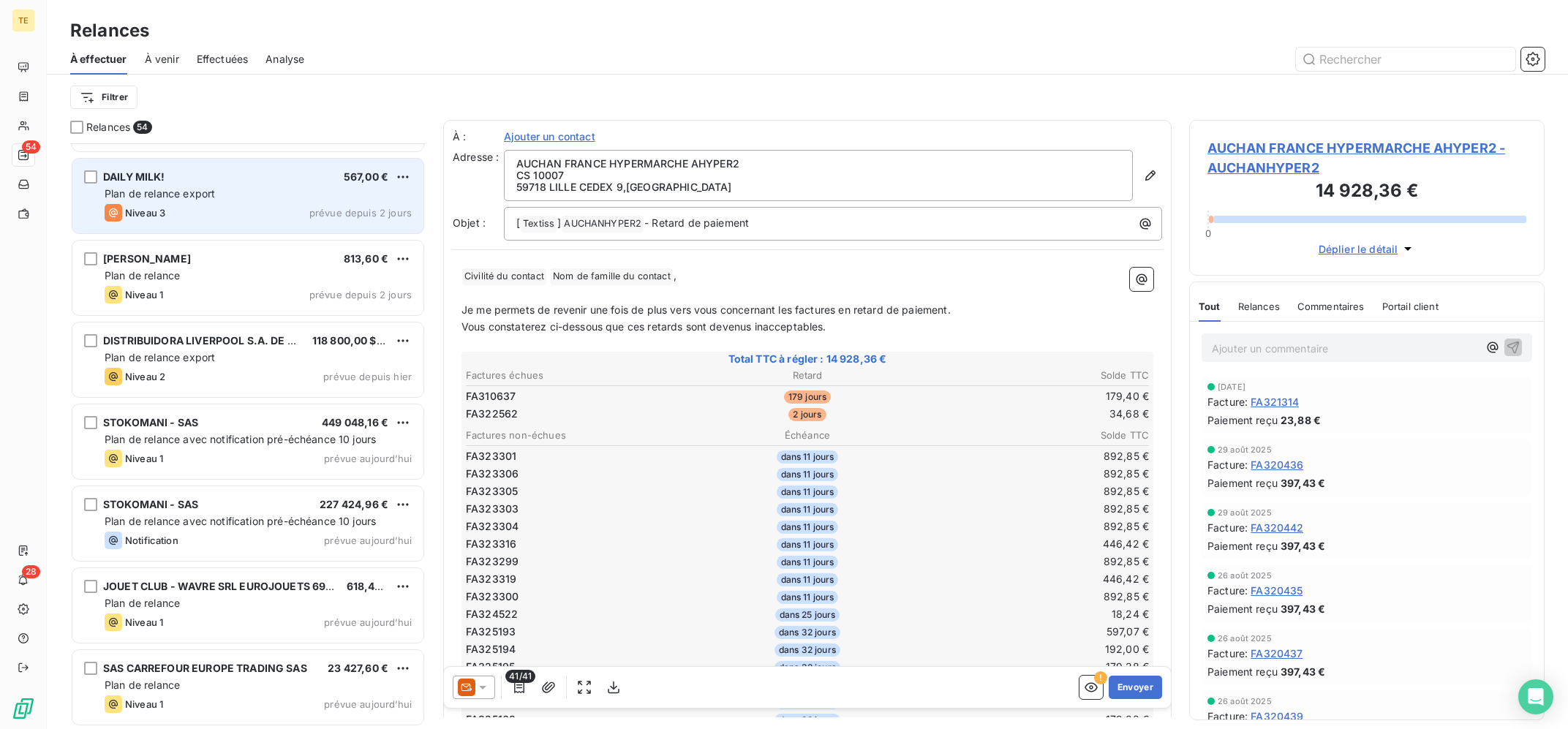
click at [267, 204] on div "DAILY MILK! 567,00 € Plan de relance export Niveau 3 prévue depuis 2 jours" at bounding box center [248, 196] width 351 height 75
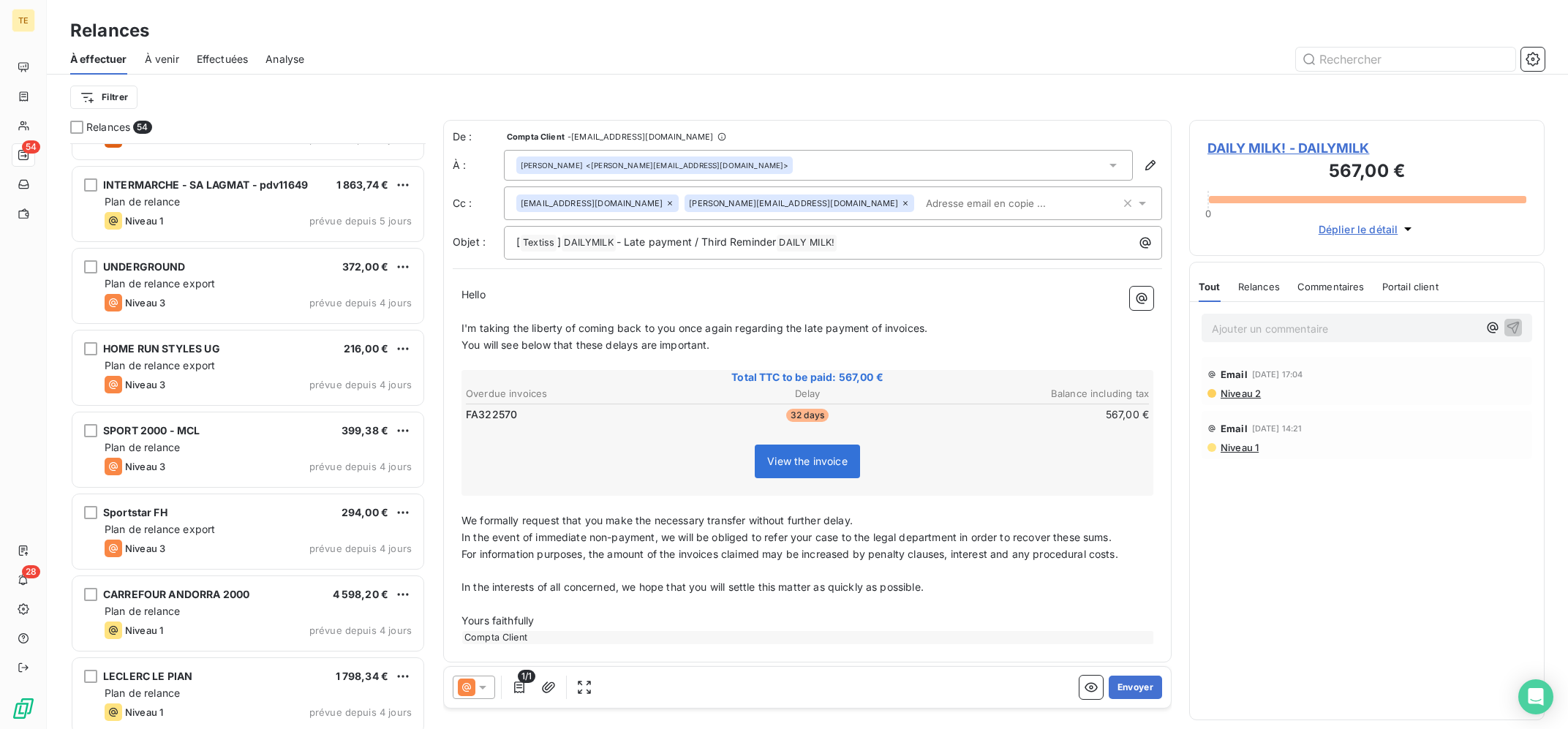
scroll to position [2957, 0]
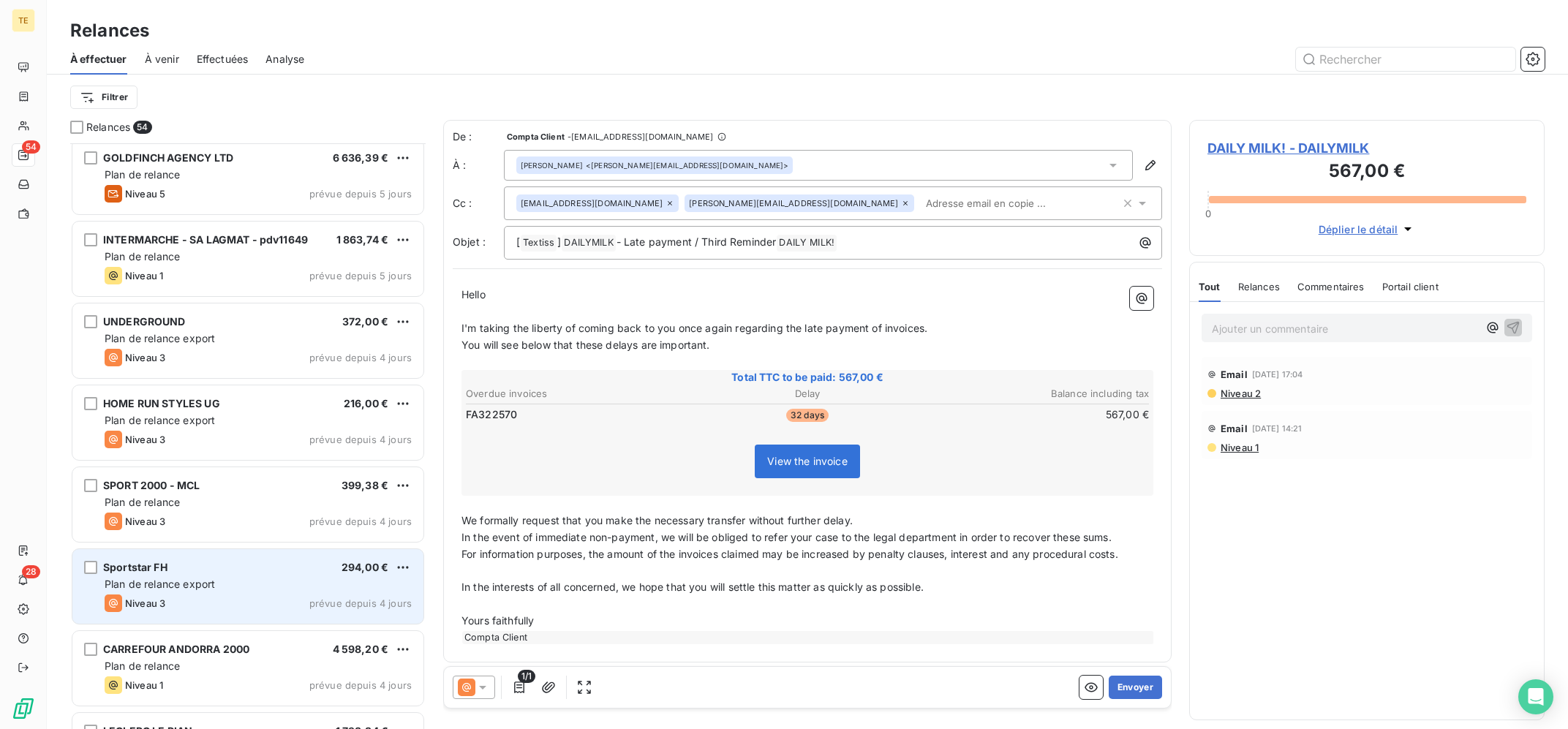
click at [255, 579] on div "Plan de relance export" at bounding box center [258, 584] width 307 height 15
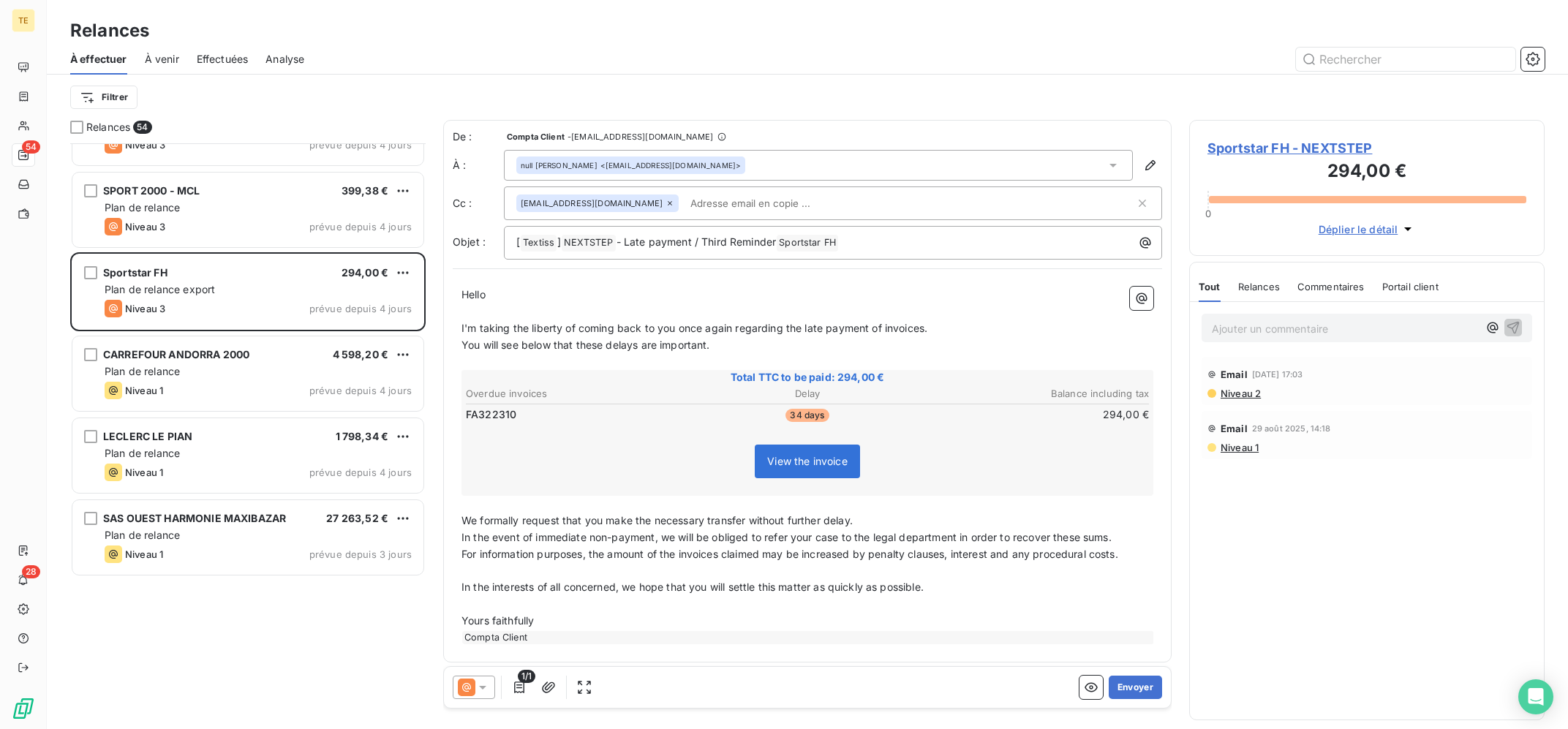
scroll to position [2958, 0]
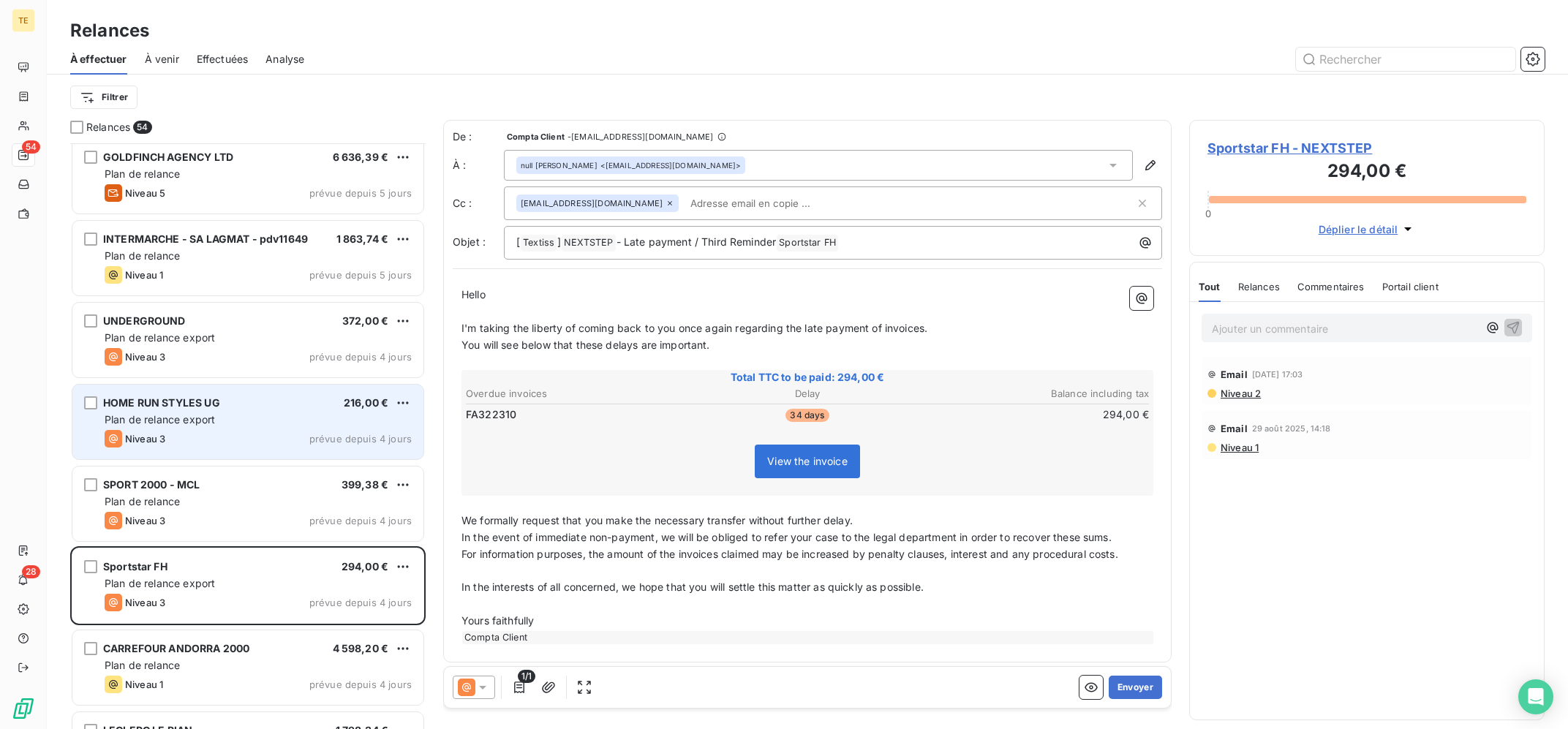
click at [239, 420] on div "Plan de relance export" at bounding box center [258, 420] width 307 height 15
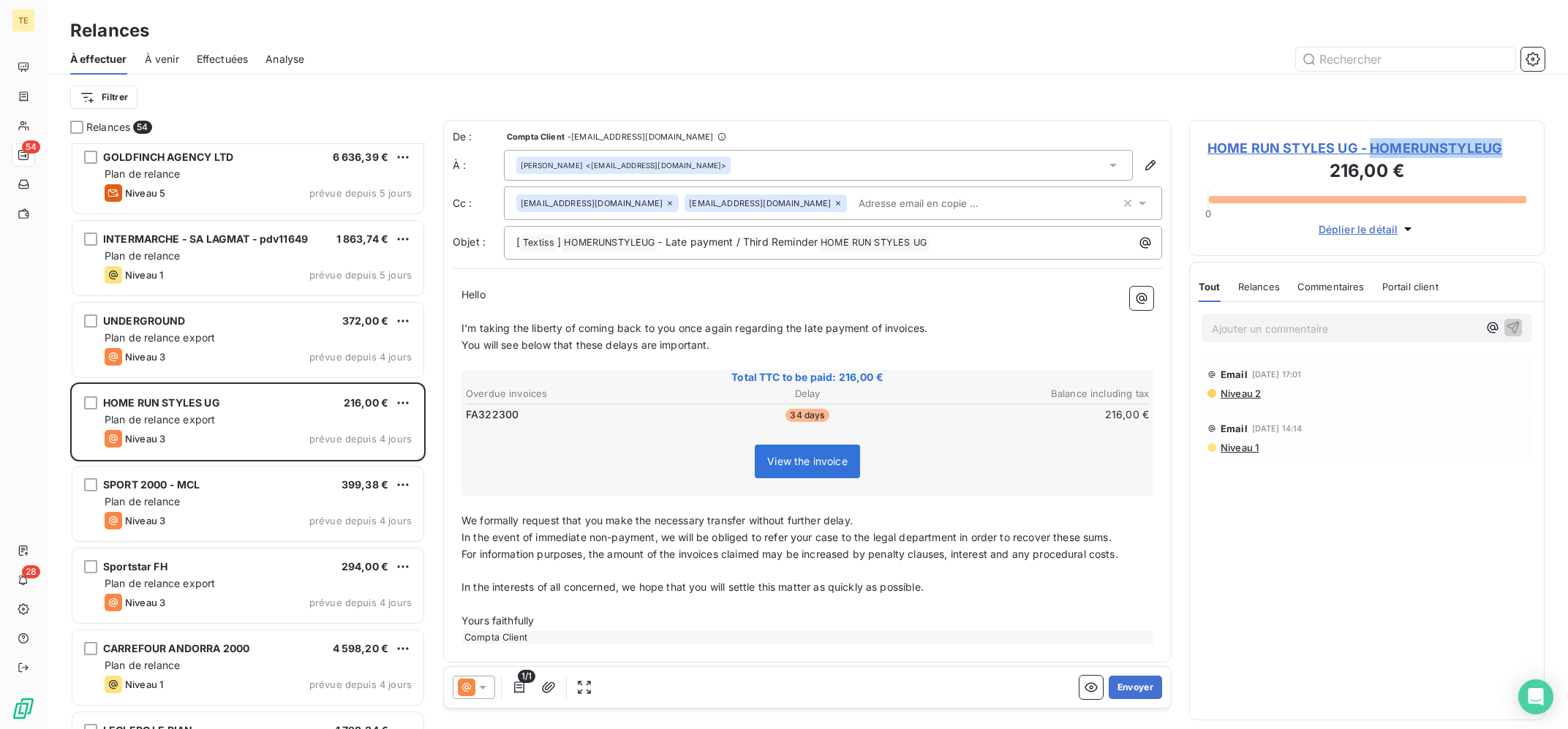
copy span "HOMERUNSTYLEUG"
drag, startPoint x: 1488, startPoint y: 154, endPoint x: 1595, endPoint y: 166, distance: 107.7
click at [1545, 166] on div "HOME RUN STYLES UG - HOMERUNSTYLEUG 216,00 € 0 Déplier le détail Tout Relances …" at bounding box center [1366, 424] width 355 height 609
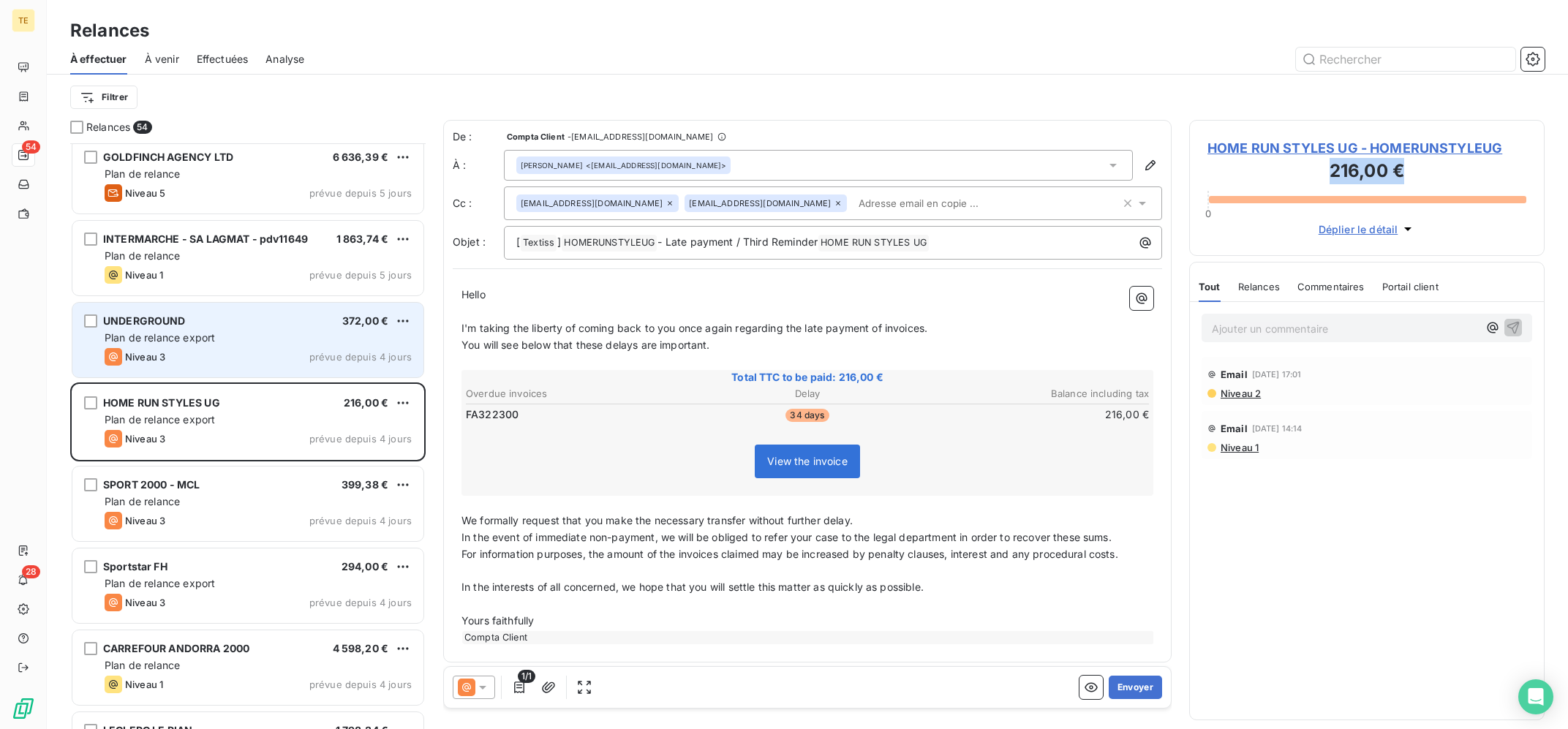
click at [293, 324] on div "UNDERGROUND 372,00 €" at bounding box center [258, 321] width 307 height 13
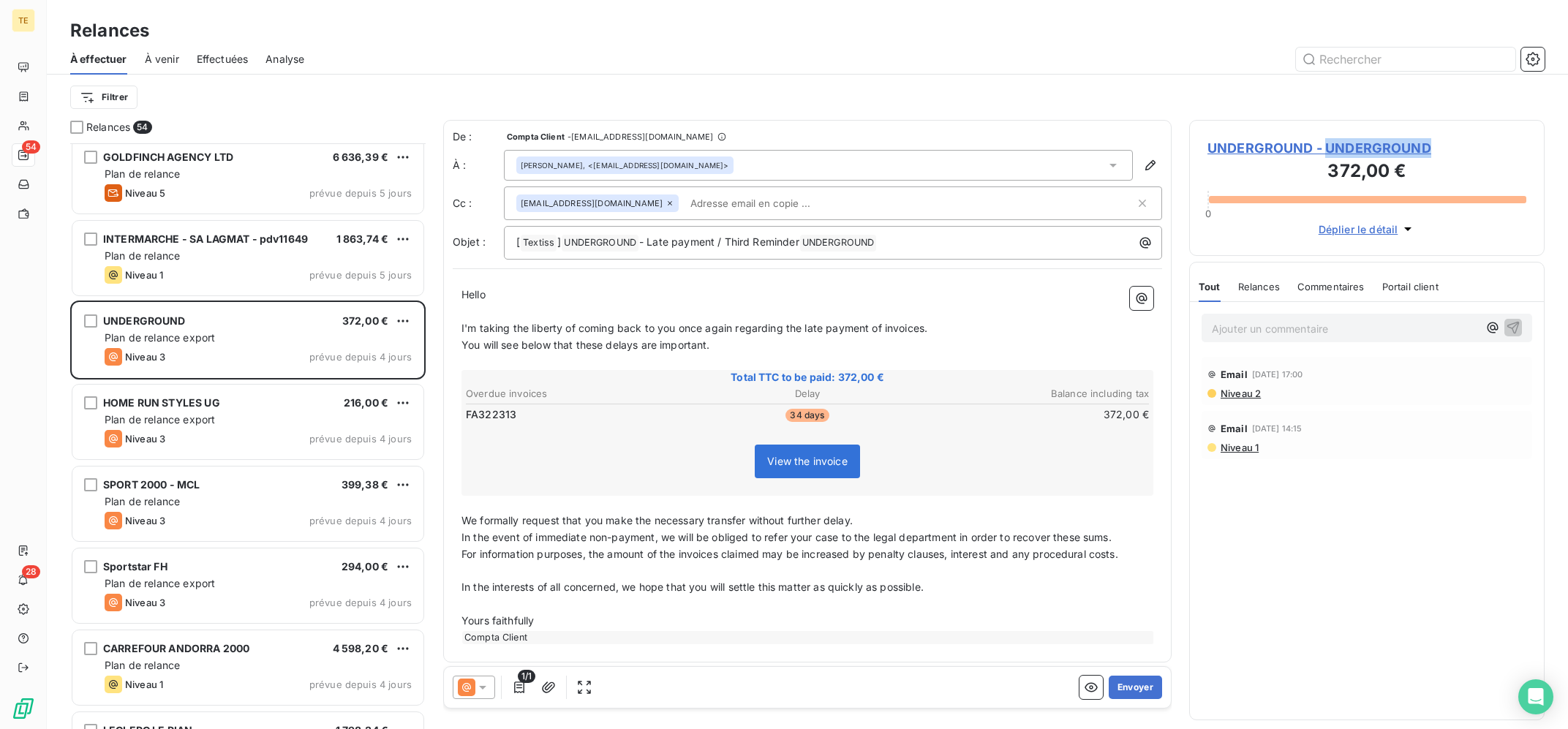
copy span "UNDERGROUND"
drag, startPoint x: 1448, startPoint y: 157, endPoint x: 1329, endPoint y: 76, distance: 144.0
click at [1328, 120] on div "UNDERGROUND - UNDERGROUND 372,00 € 0 Déplier le détail Tout Relances Commentair…" at bounding box center [1366, 424] width 355 height 609
click at [1331, 75] on div "À effectuer À venir Effectuées Analyse Filtrer" at bounding box center [807, 82] width 1521 height 76
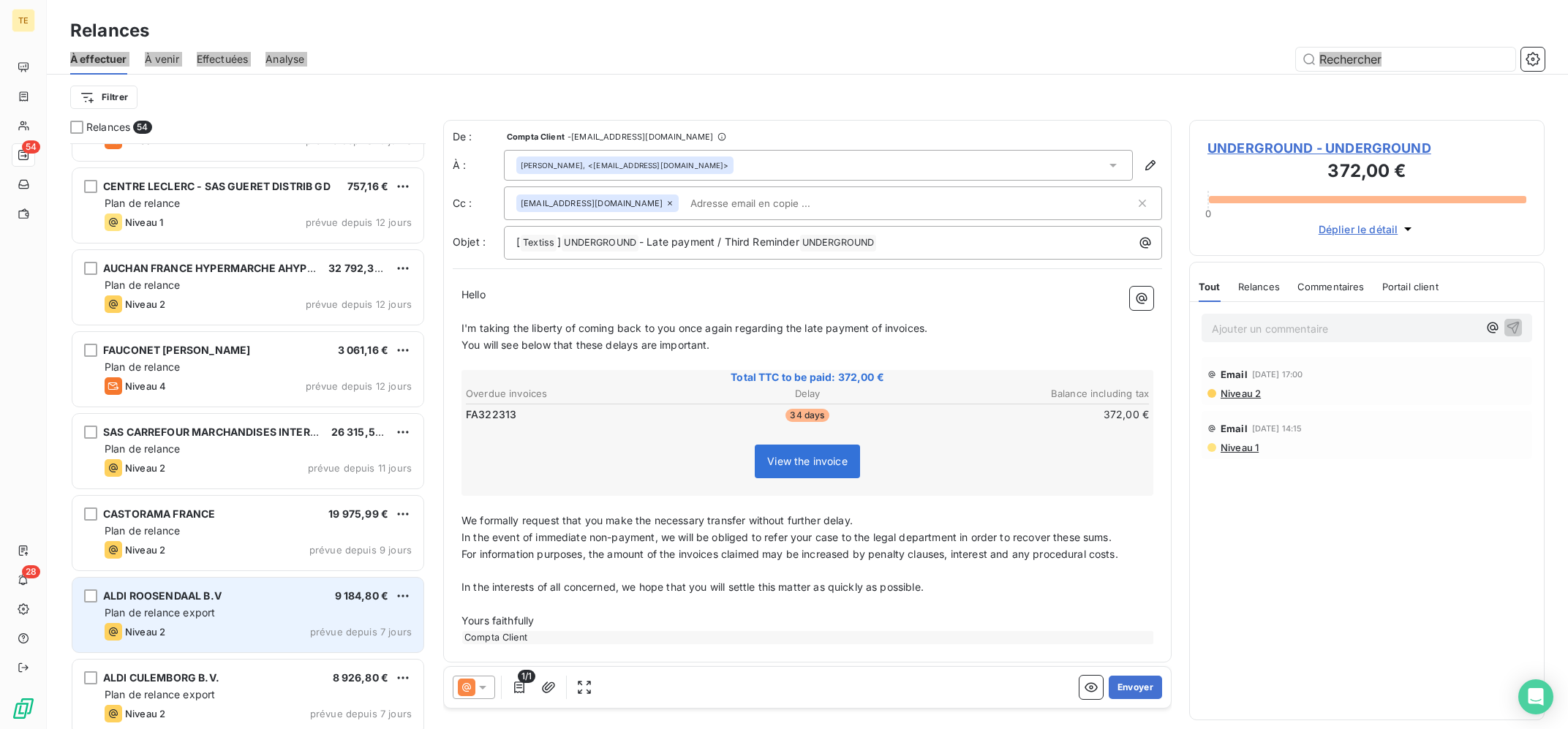
scroll to position [1487, 0]
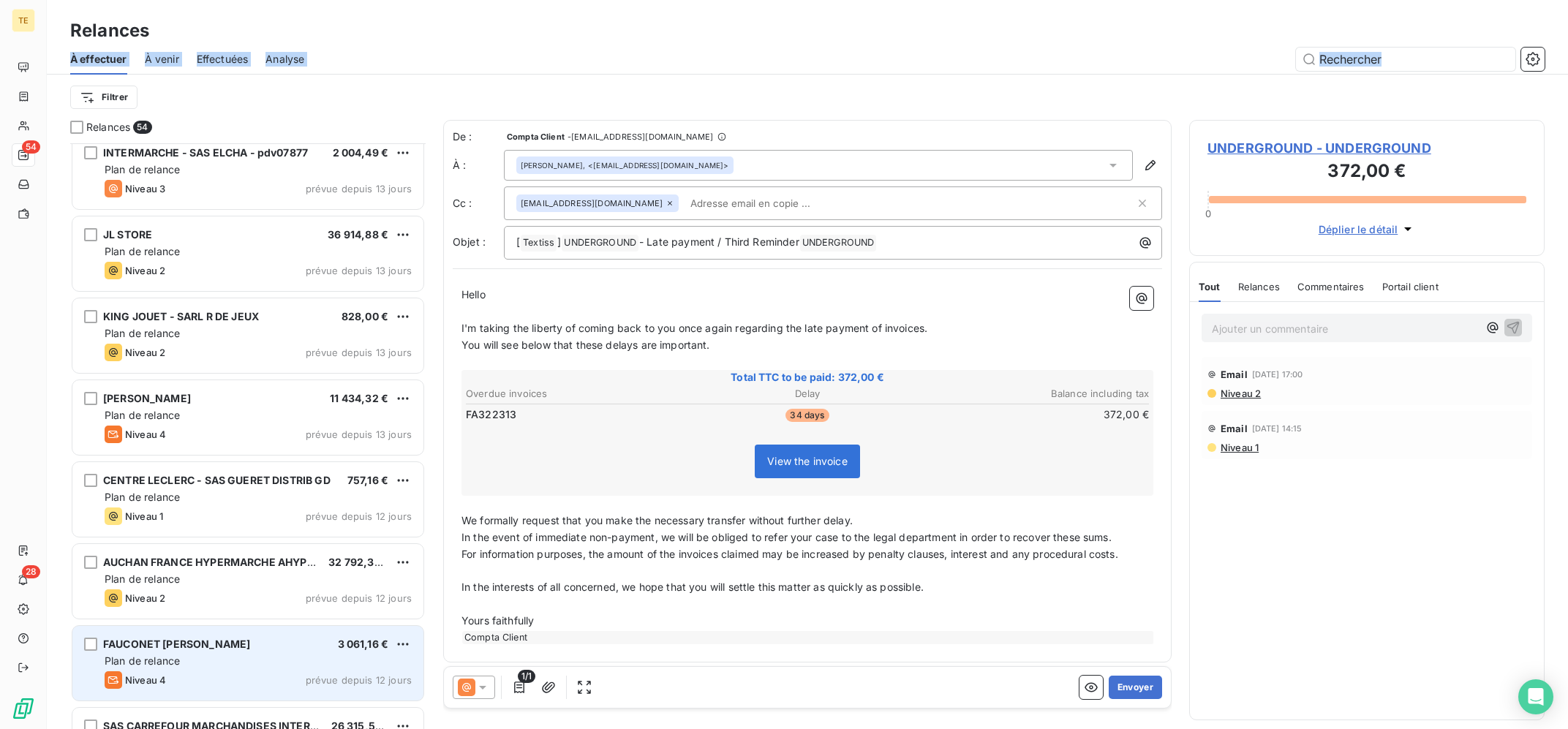
click at [308, 654] on div "Plan de relance" at bounding box center [258, 661] width 307 height 15
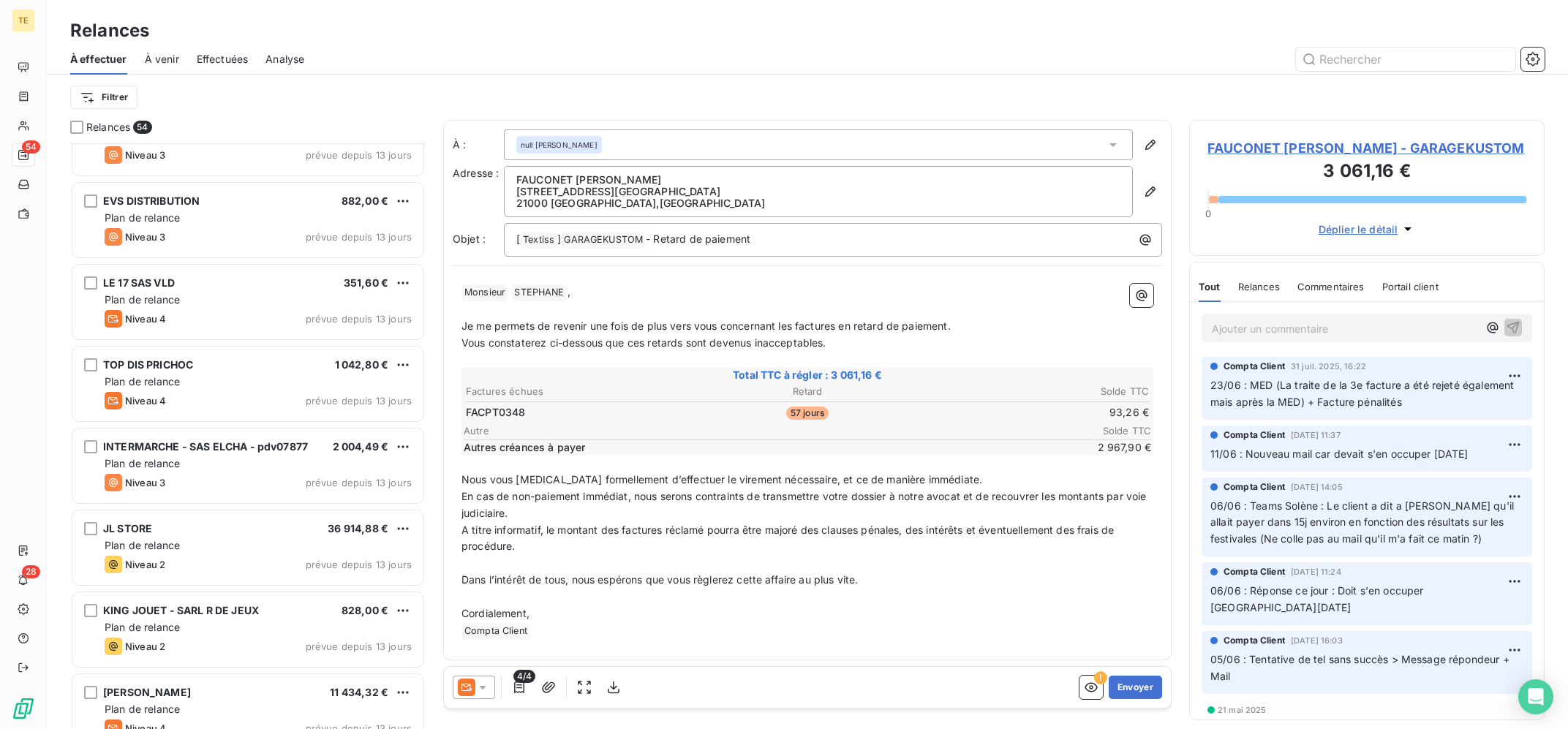
scroll to position [1487, 0]
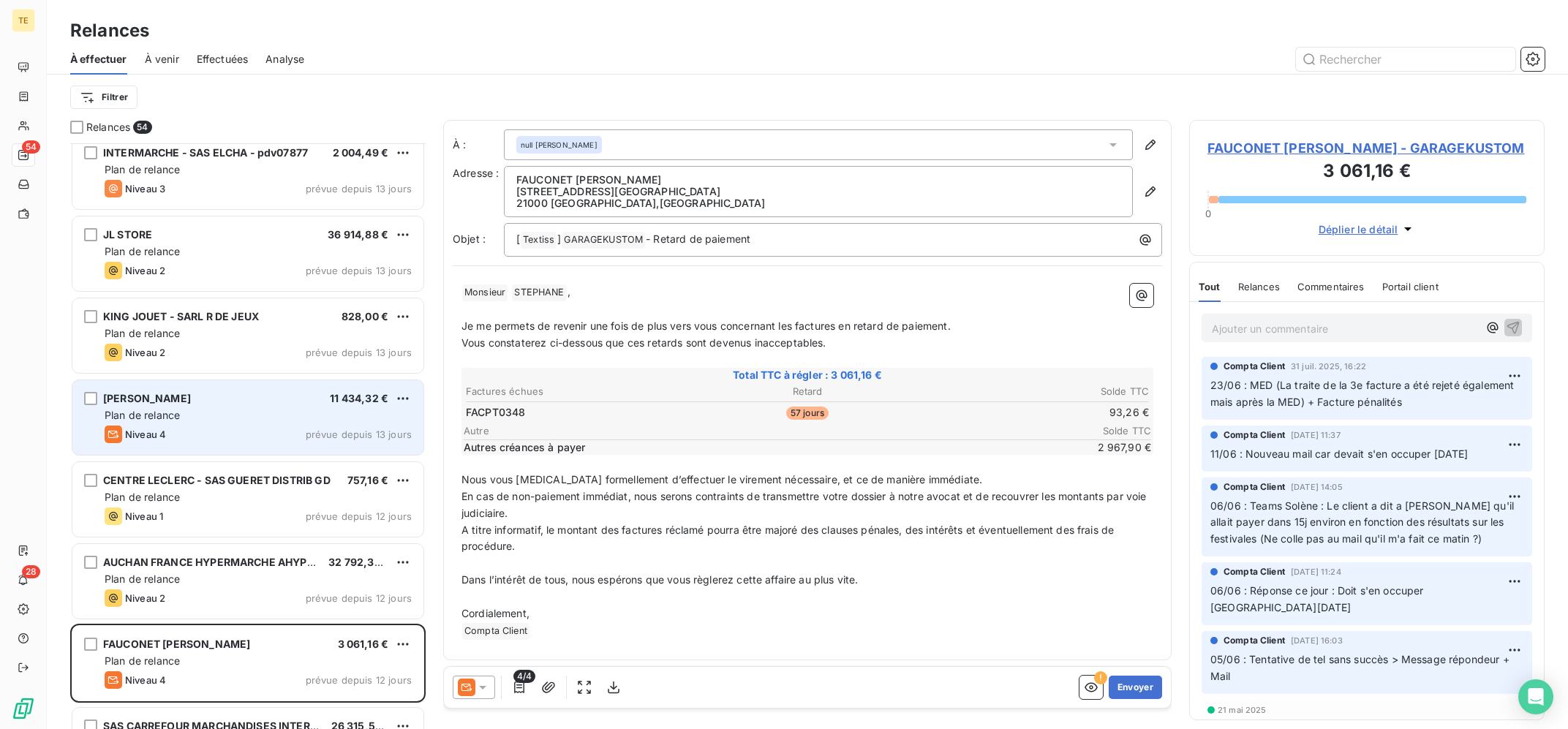
click at [286, 415] on div "Plan de relance" at bounding box center [258, 415] width 307 height 15
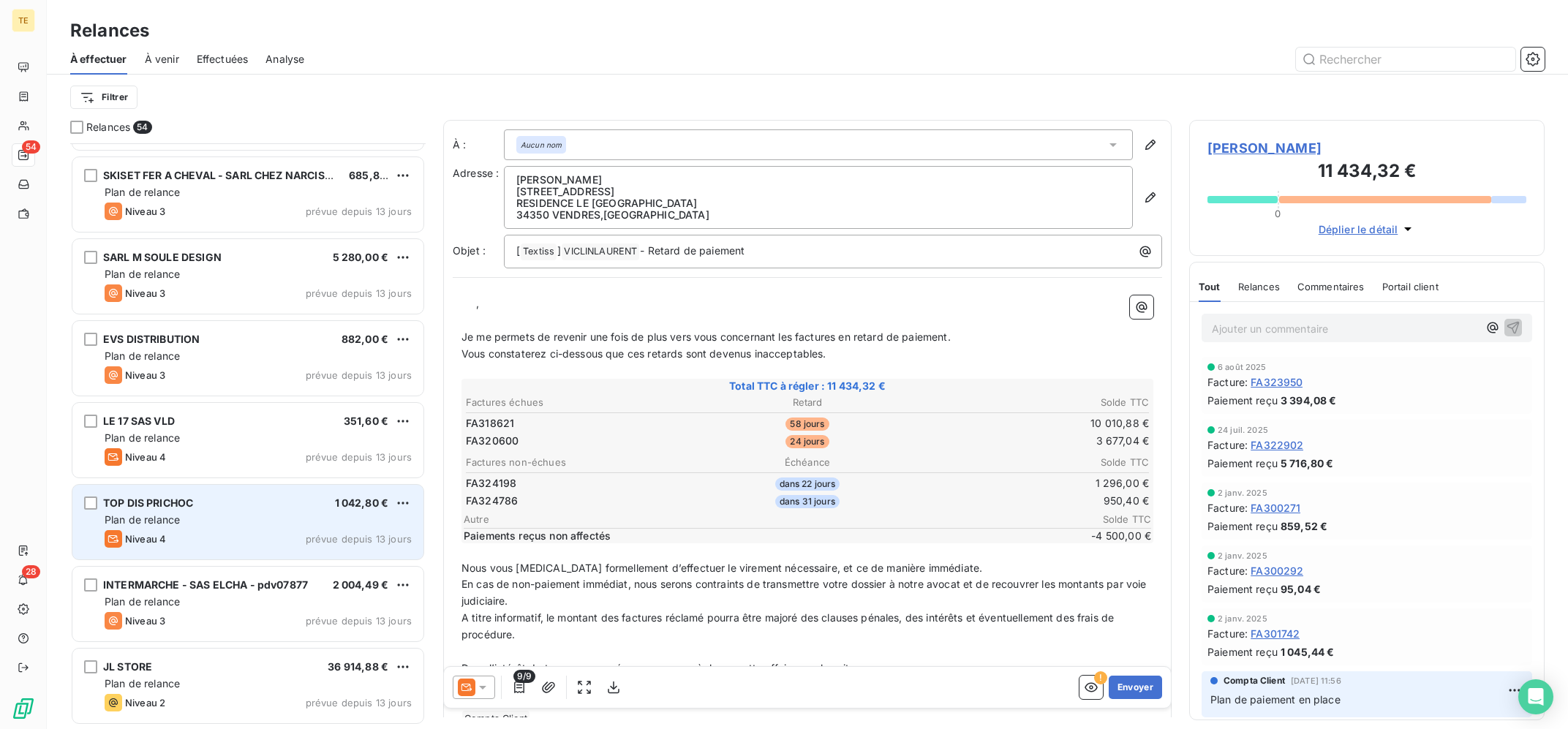
scroll to position [898, 0]
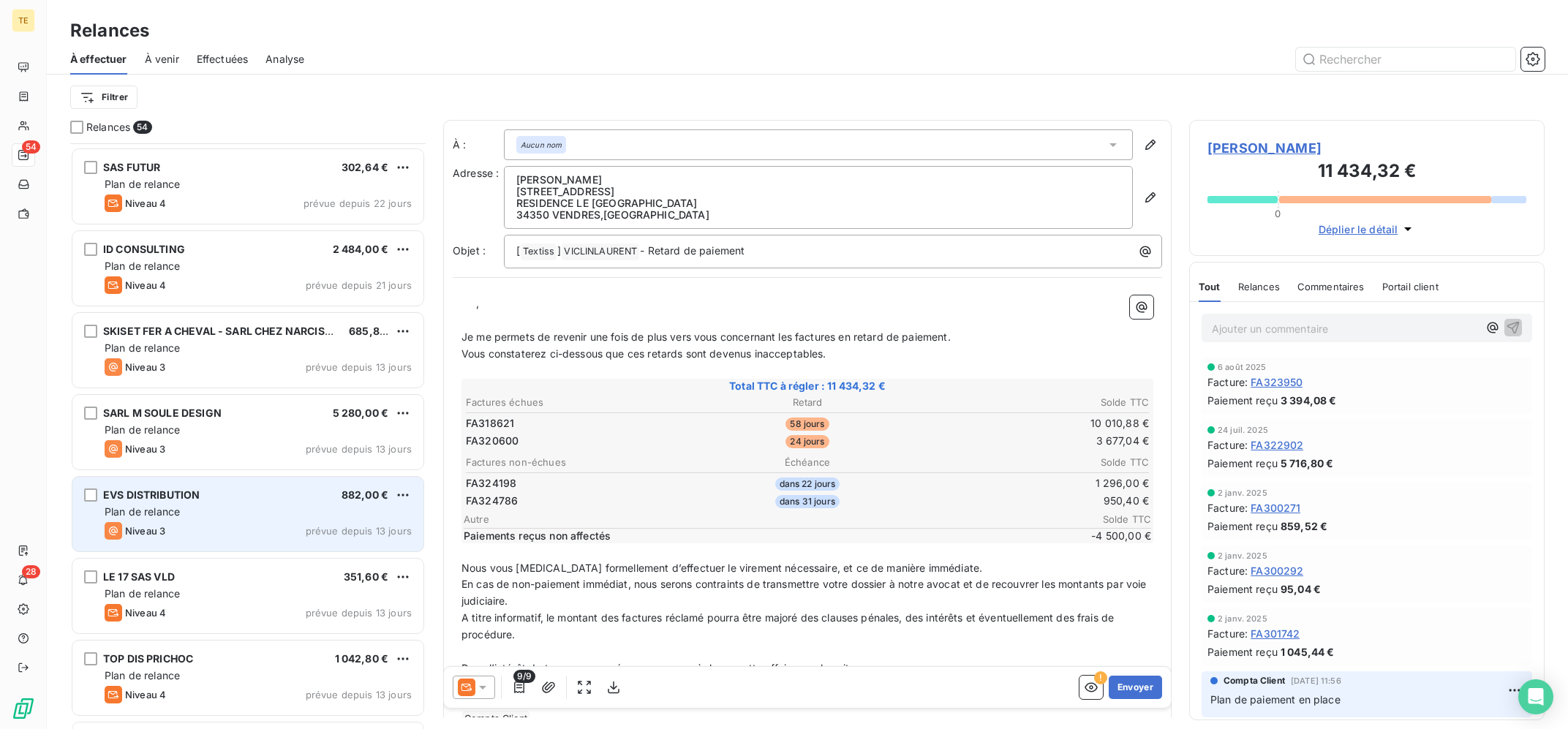
click at [259, 504] on div "EVS DISTRIBUTION 882,00 € Plan de relance Niveau 3 prévue depuis 13 jours" at bounding box center [248, 514] width 351 height 75
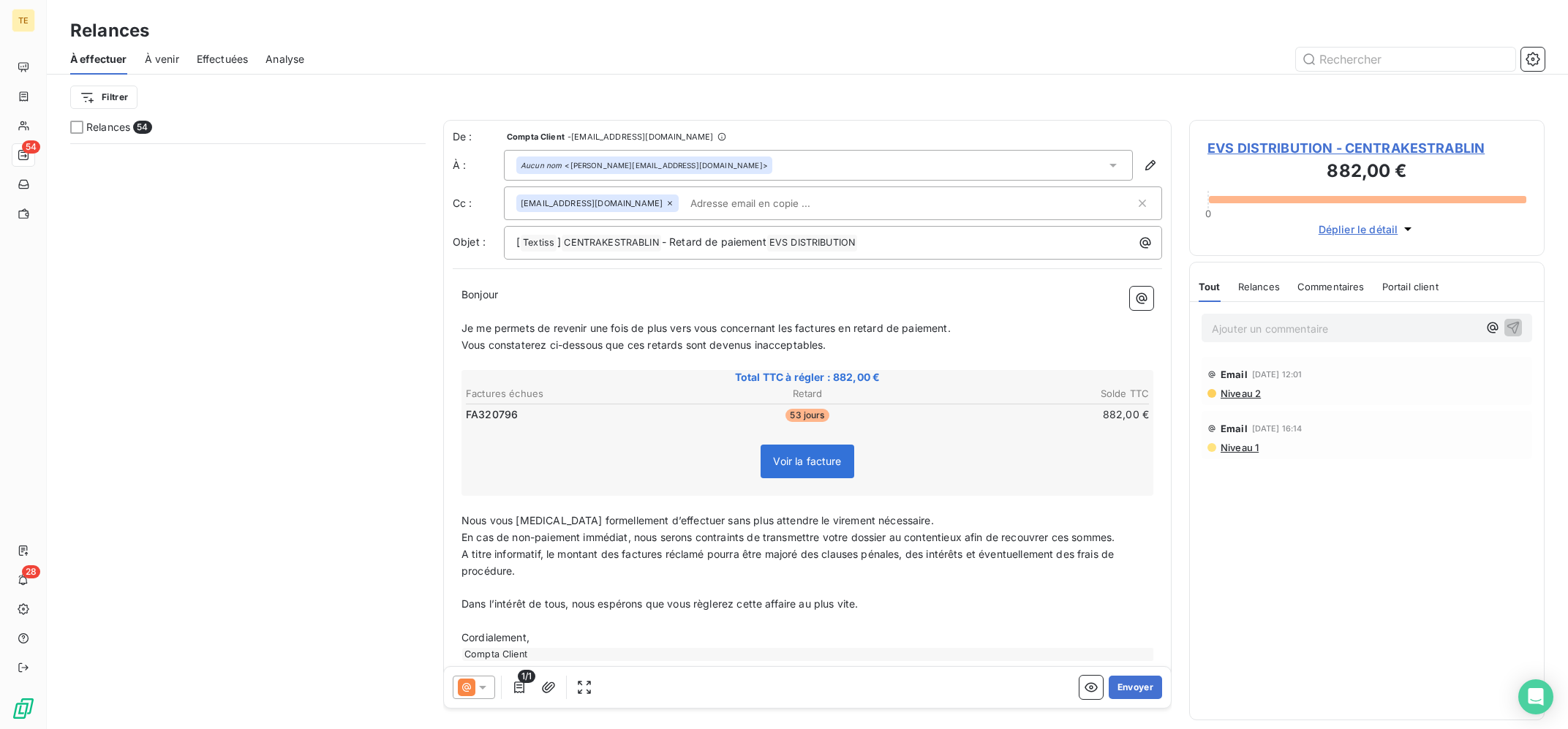
scroll to position [3839, 0]
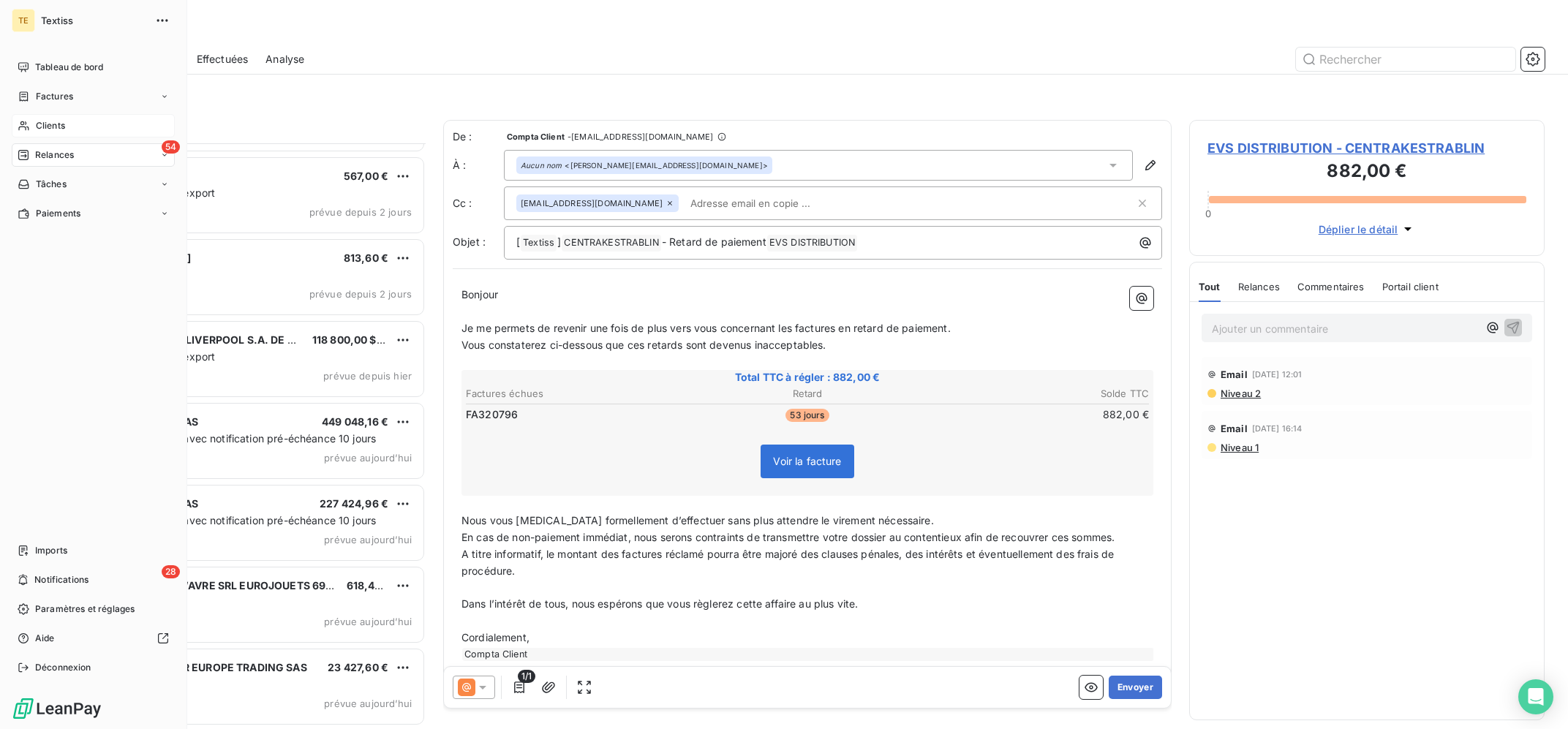
click at [33, 120] on div "Clients" at bounding box center [94, 126] width 163 height 23
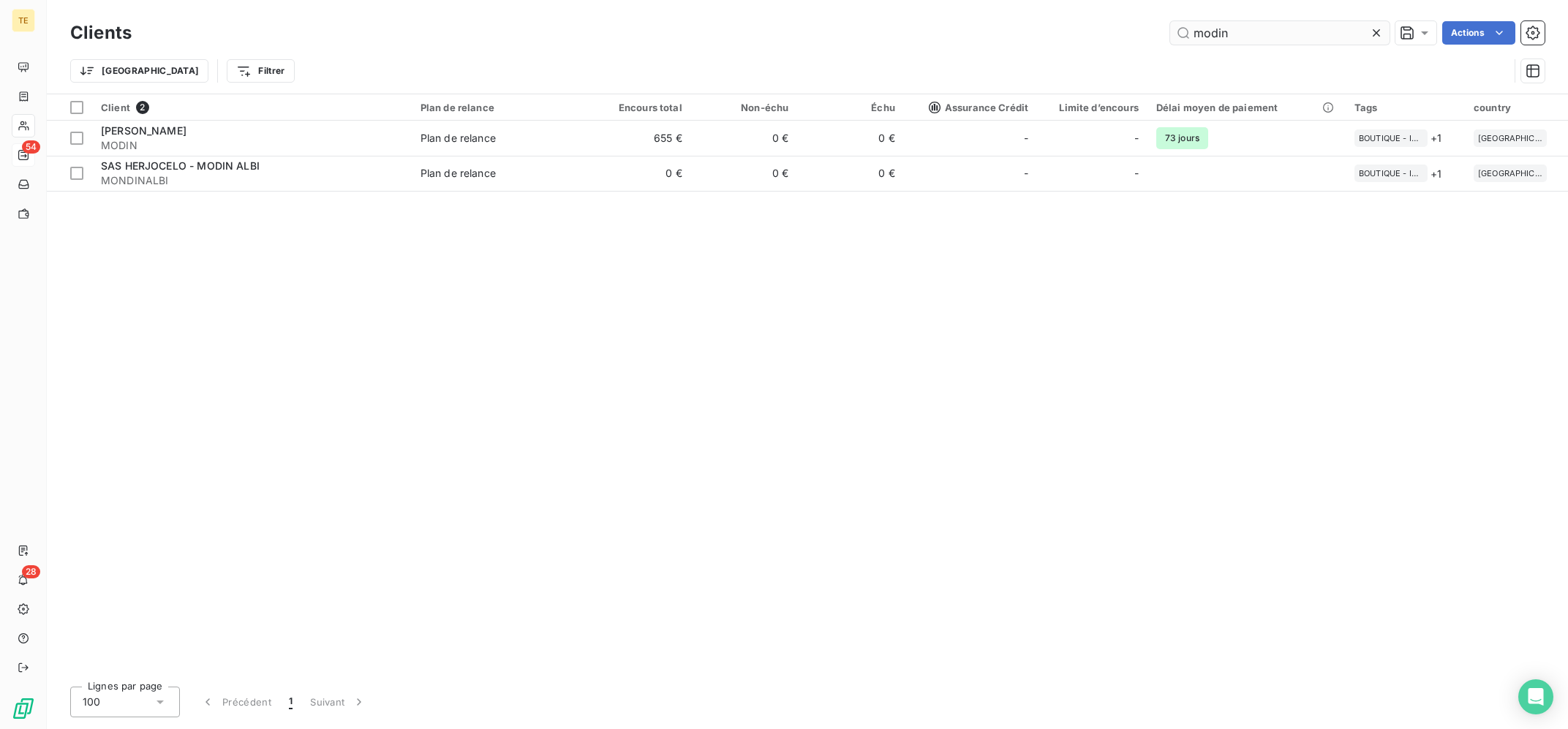
click at [1310, 41] on input "modin" at bounding box center [1279, 32] width 219 height 23
click at [1305, 36] on input "modin" at bounding box center [1279, 32] width 219 height 23
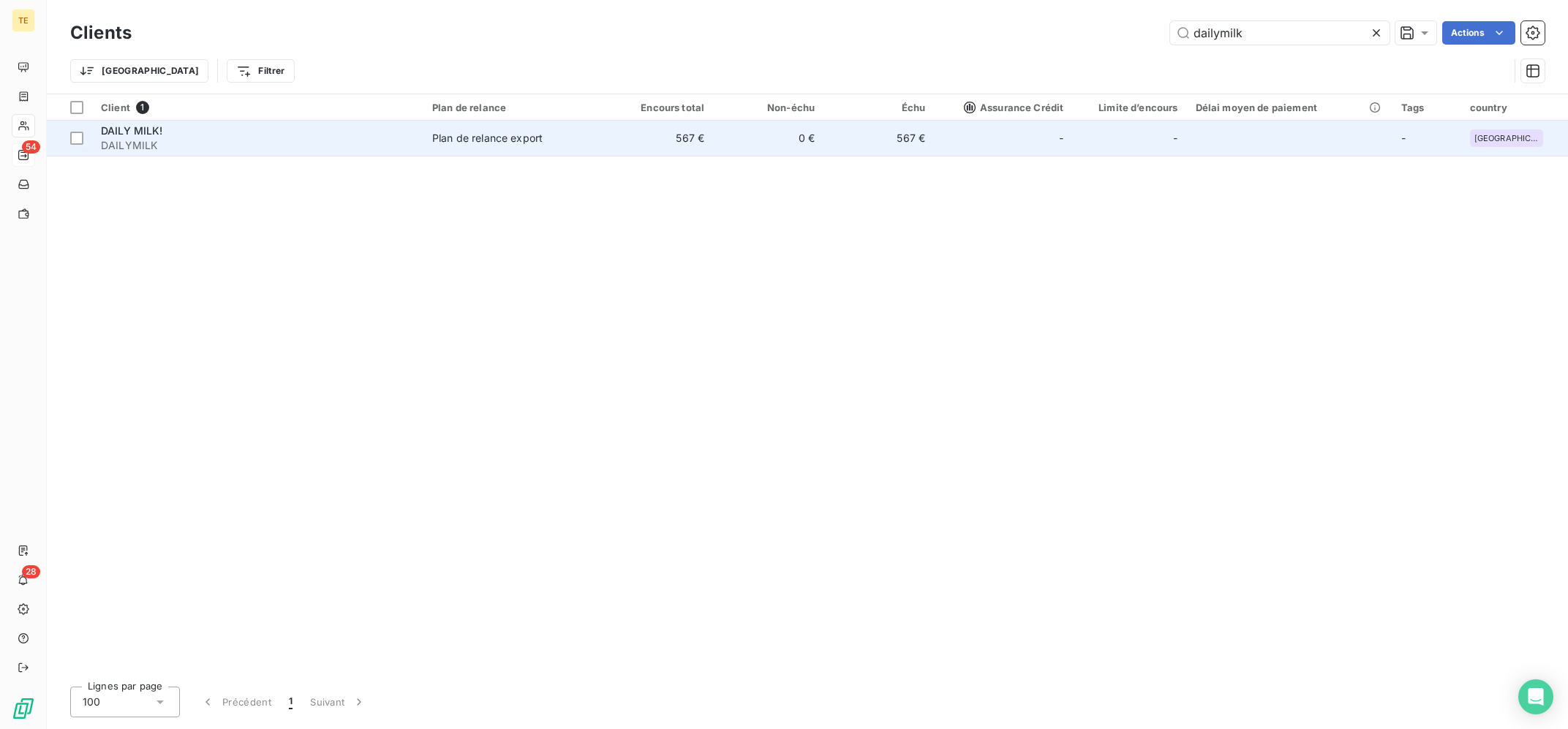
type input "dailymilk"
click at [618, 129] on td "567 €" at bounding box center [657, 138] width 110 height 36
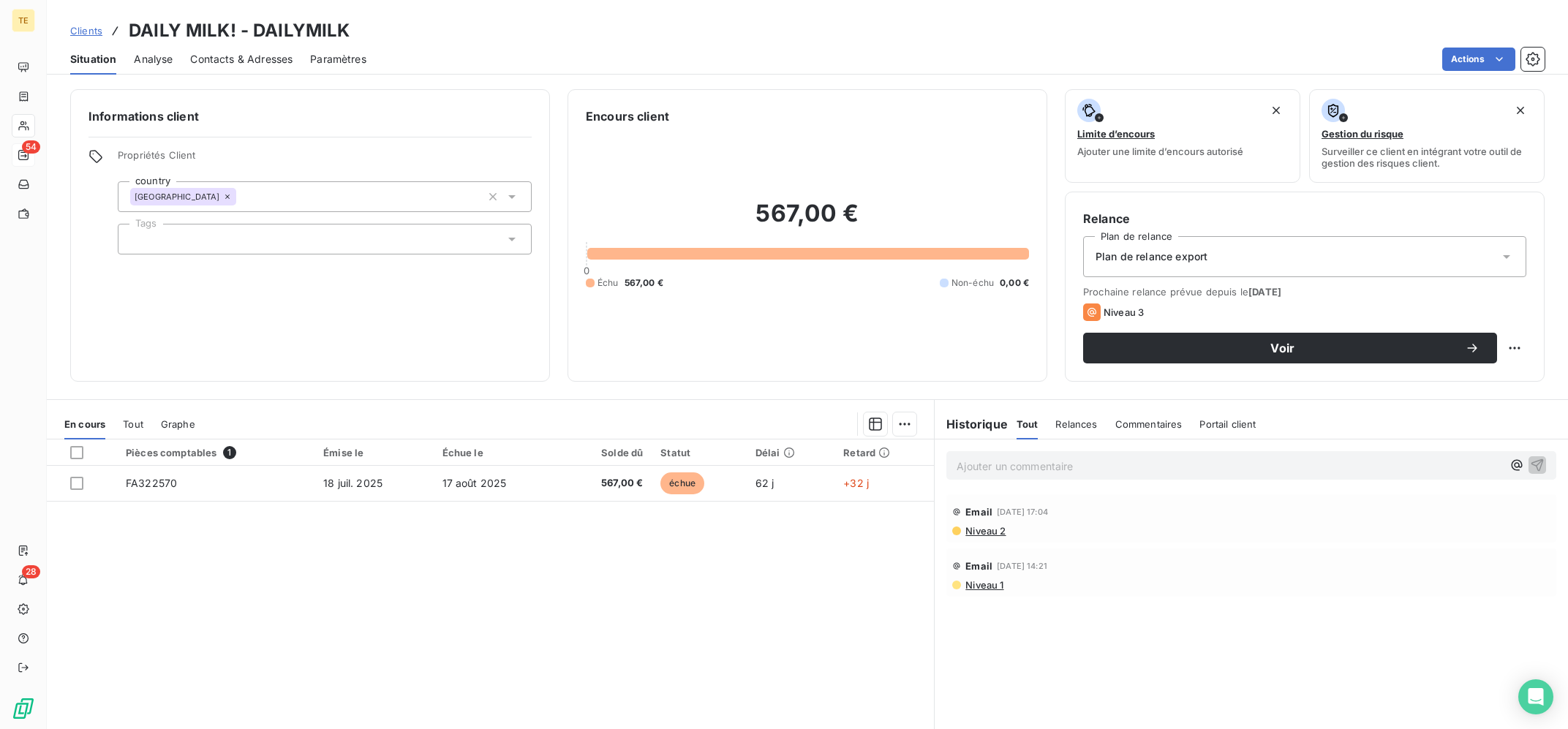
click at [1137, 475] on p "Ajouter un commentaire ﻿" at bounding box center [1229, 466] width 546 height 18
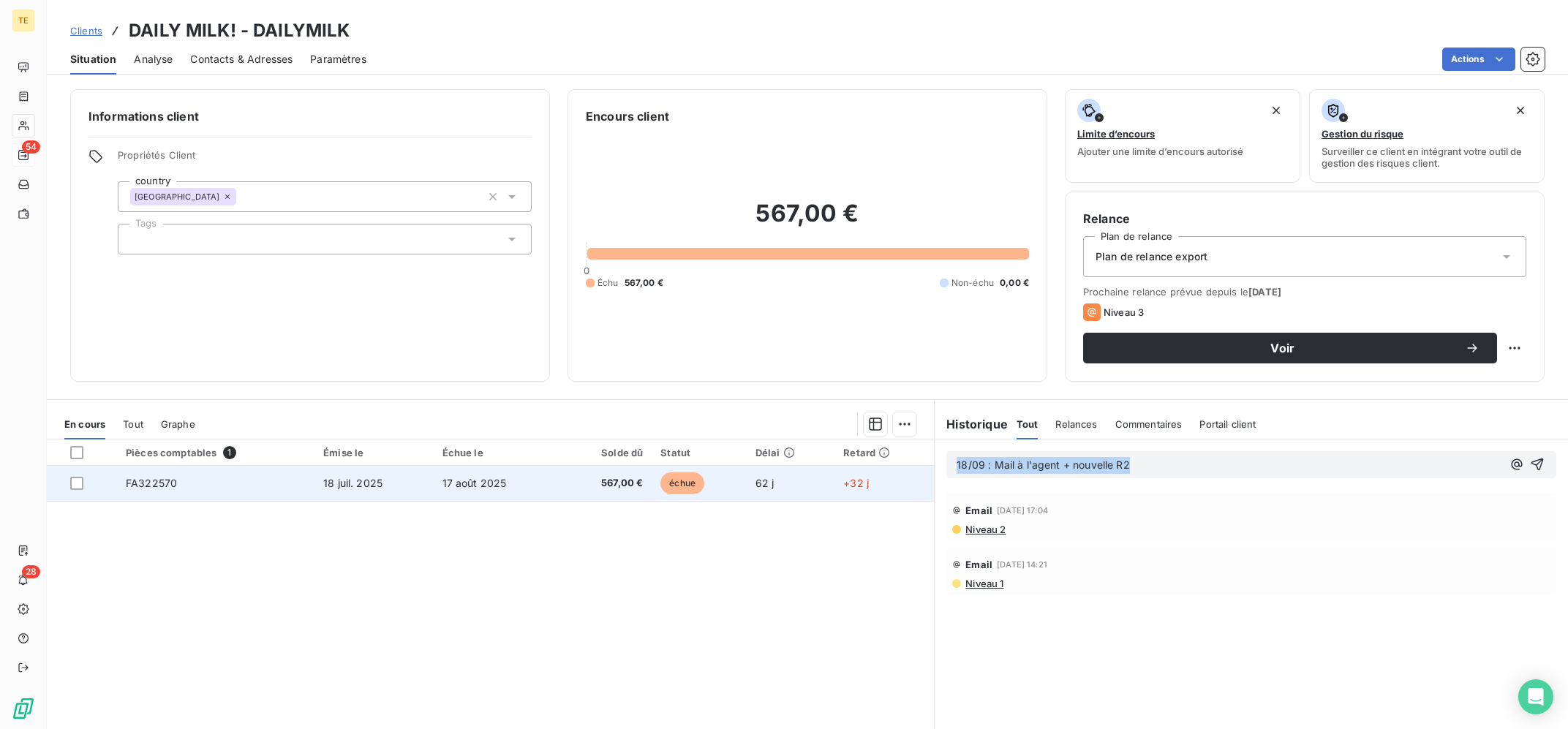
drag, startPoint x: 1127, startPoint y: 474, endPoint x: 638, endPoint y: 483, distance: 489.1
click at [935, 485] on div "18/09 : Mail à l'agent + nouvelle R2 Email [DATE] 17:04 Niveau 2 Email [DATE] 1…" at bounding box center [1251, 602] width 633 height 326
copy span "18/09 : Mail à l'agent + nouvelle R2"
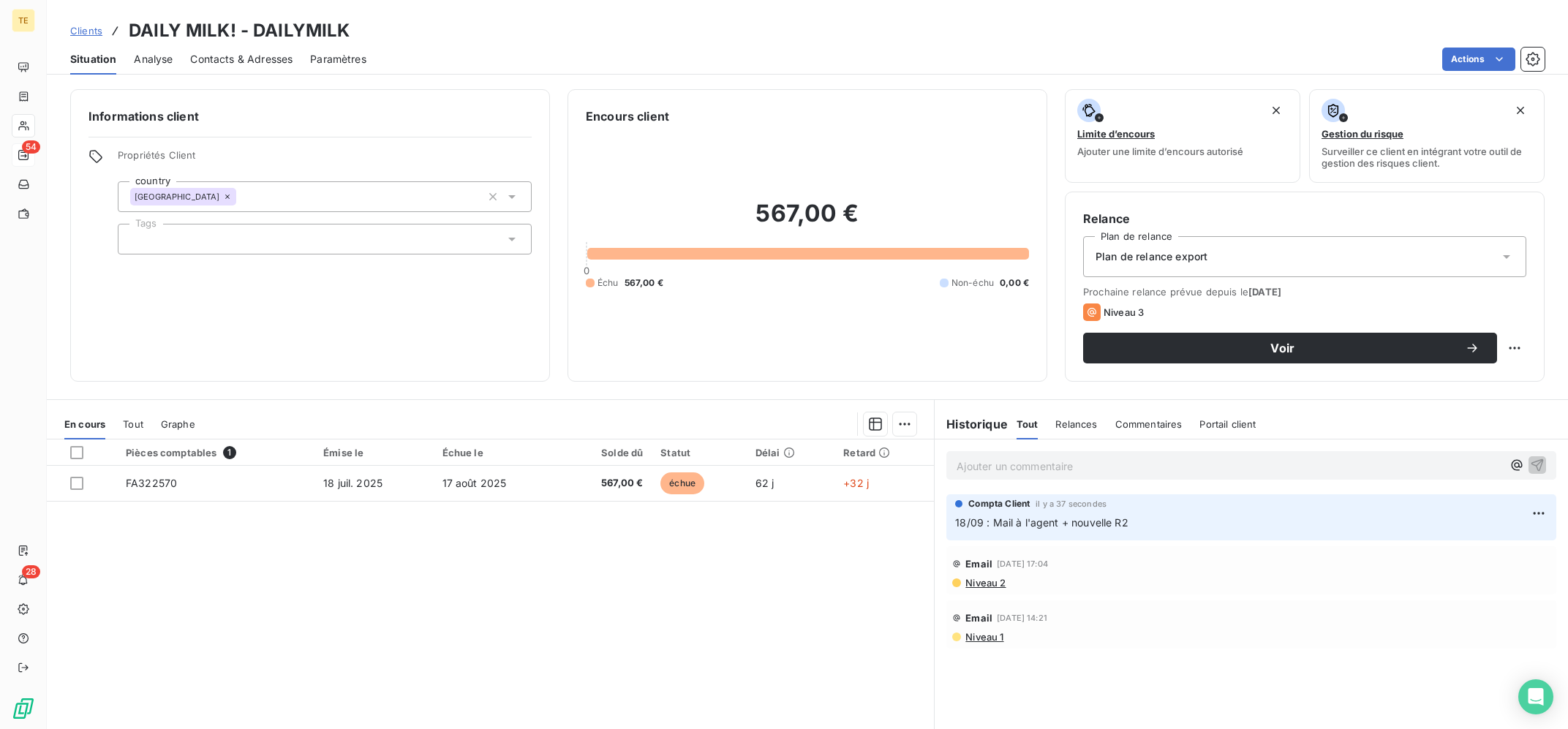
click at [1195, 471] on p "Ajouter un commentaire ﻿" at bounding box center [1229, 466] width 546 height 18
click at [1510, 348] on html "TE 54 28 Clients DAILY MILK! - DAILYMILK Situation Analyse Contacts & Adresses …" at bounding box center [784, 364] width 1568 height 729
click at [1240, 397] on html "TE 54 28 Clients DAILY MILK! - DAILYMILK Situation Analyse Contacts & Adresses …" at bounding box center [784, 364] width 1568 height 729
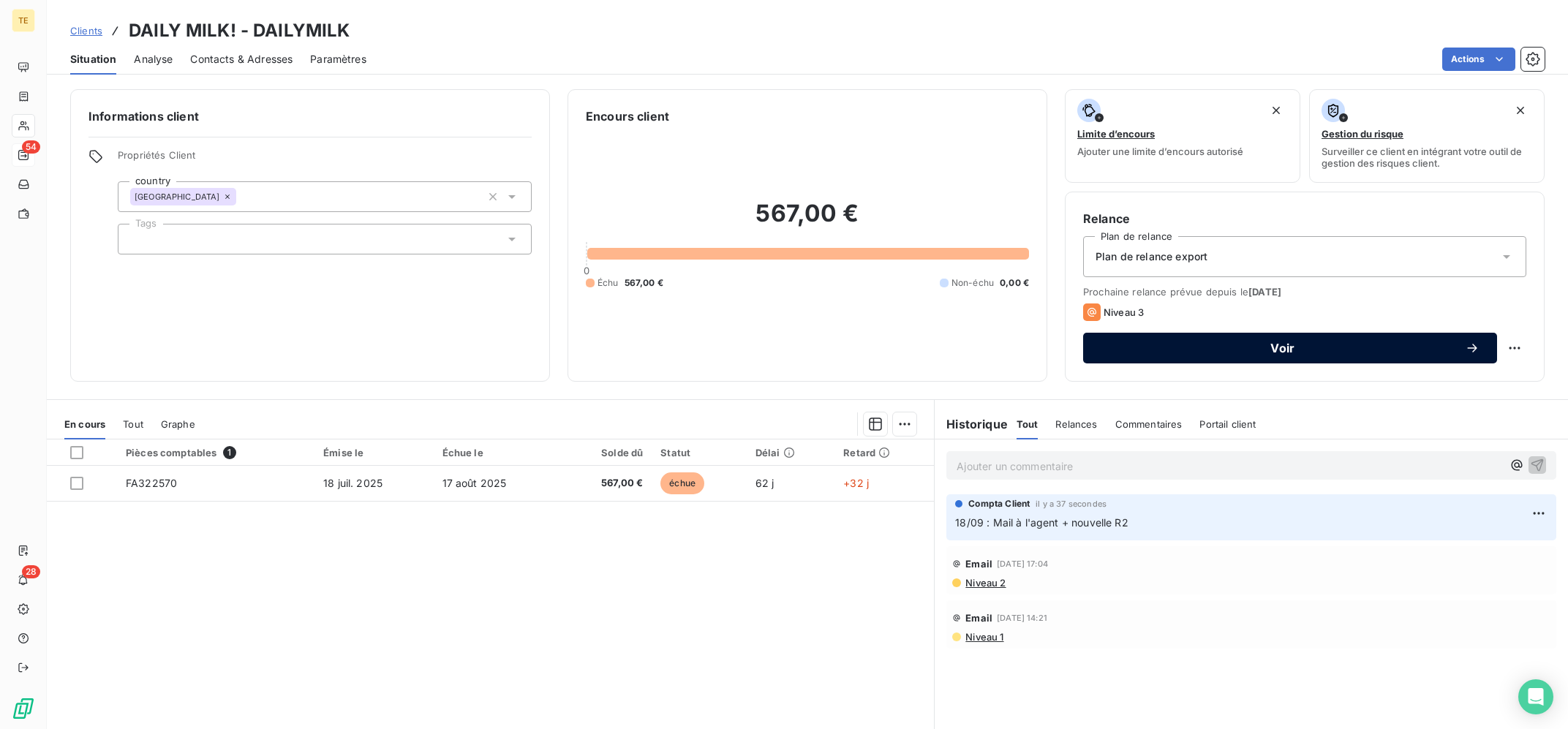
click at [1288, 352] on span "Voir" at bounding box center [1282, 348] width 364 height 12
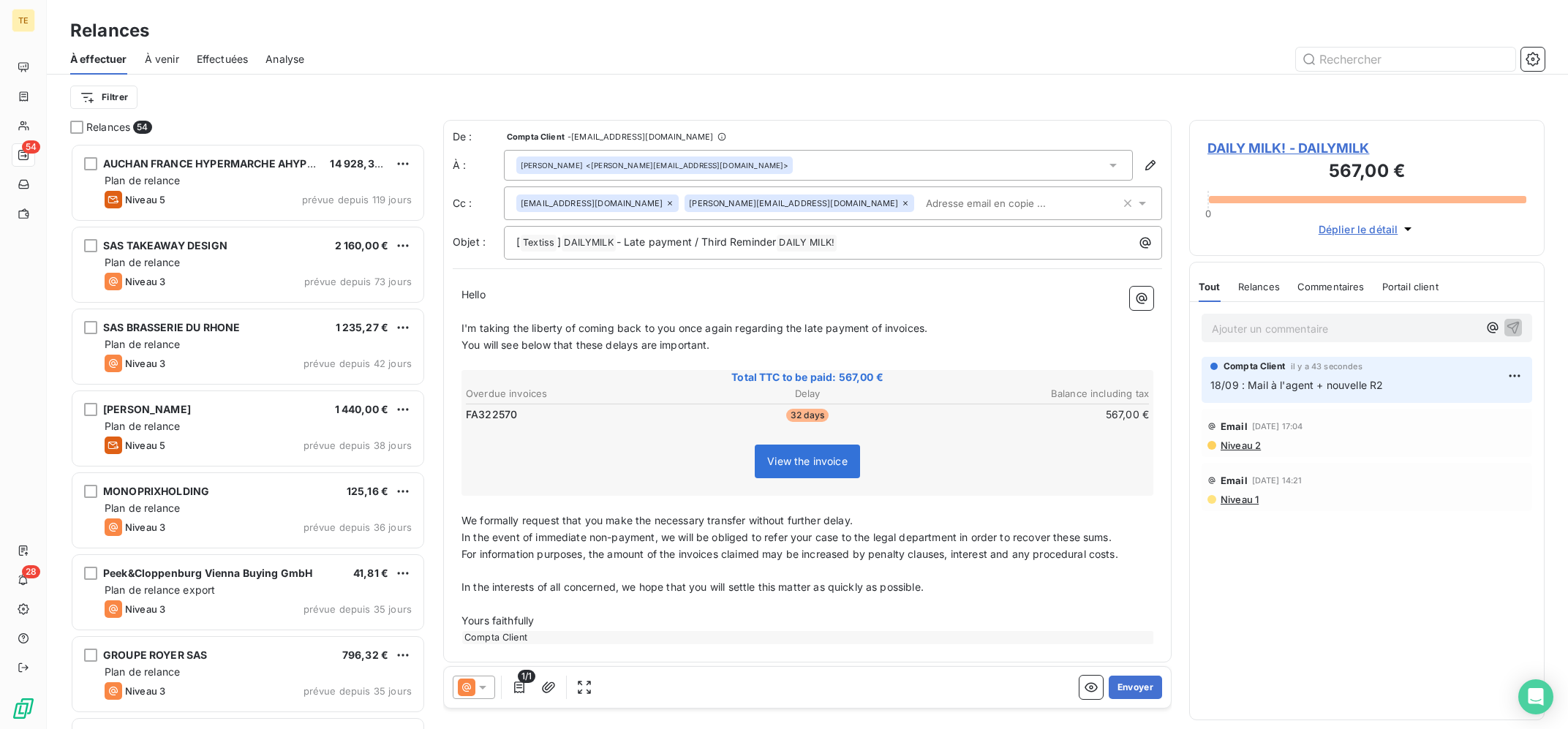
scroll to position [585, 354]
click at [903, 204] on icon at bounding box center [904, 203] width 4 height 4
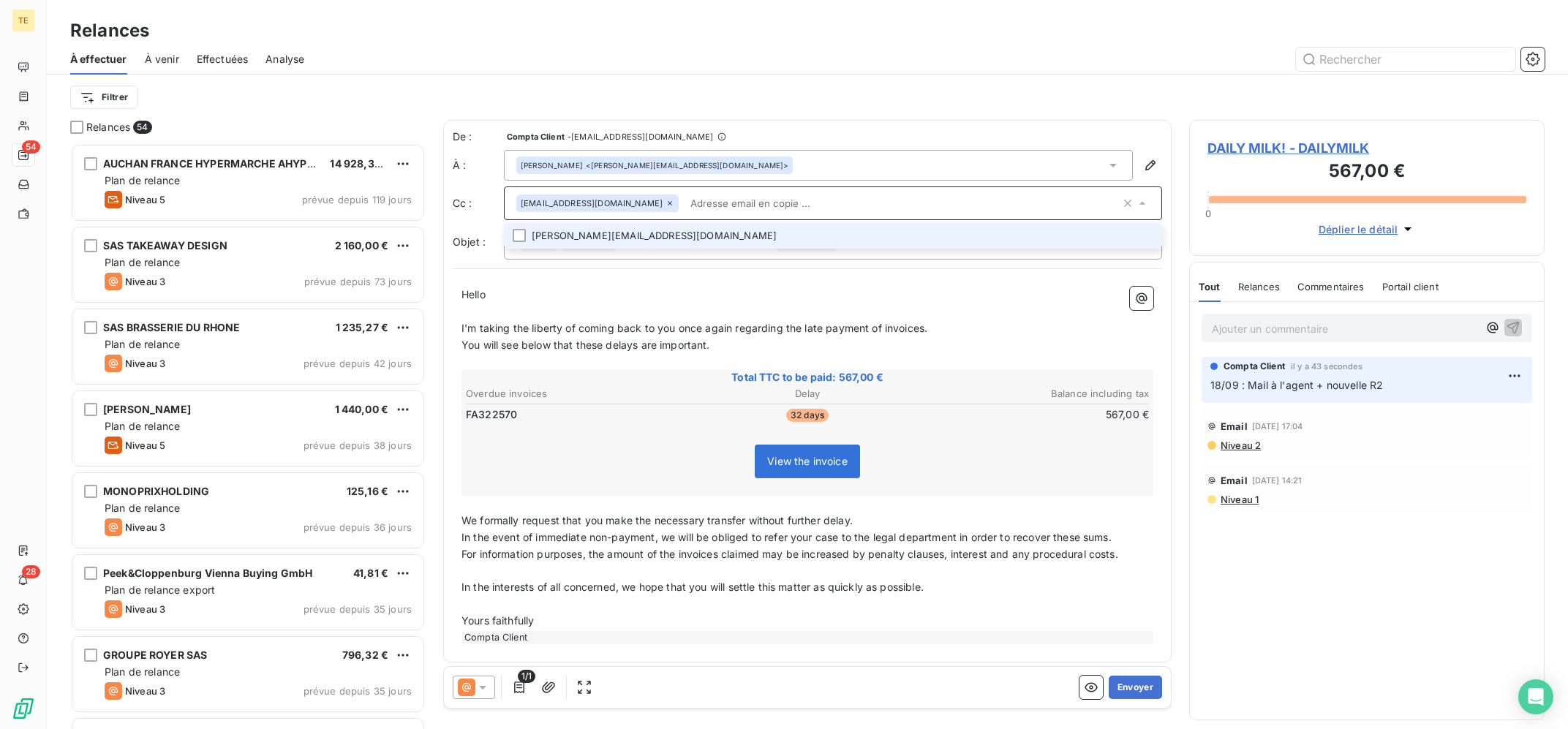
drag, startPoint x: 619, startPoint y: 563, endPoint x: 484, endPoint y: 631, distance: 151.2
click at [620, 563] on p "For information purposes, the amount of the invoices claimed may be increased b…" at bounding box center [807, 554] width 691 height 16
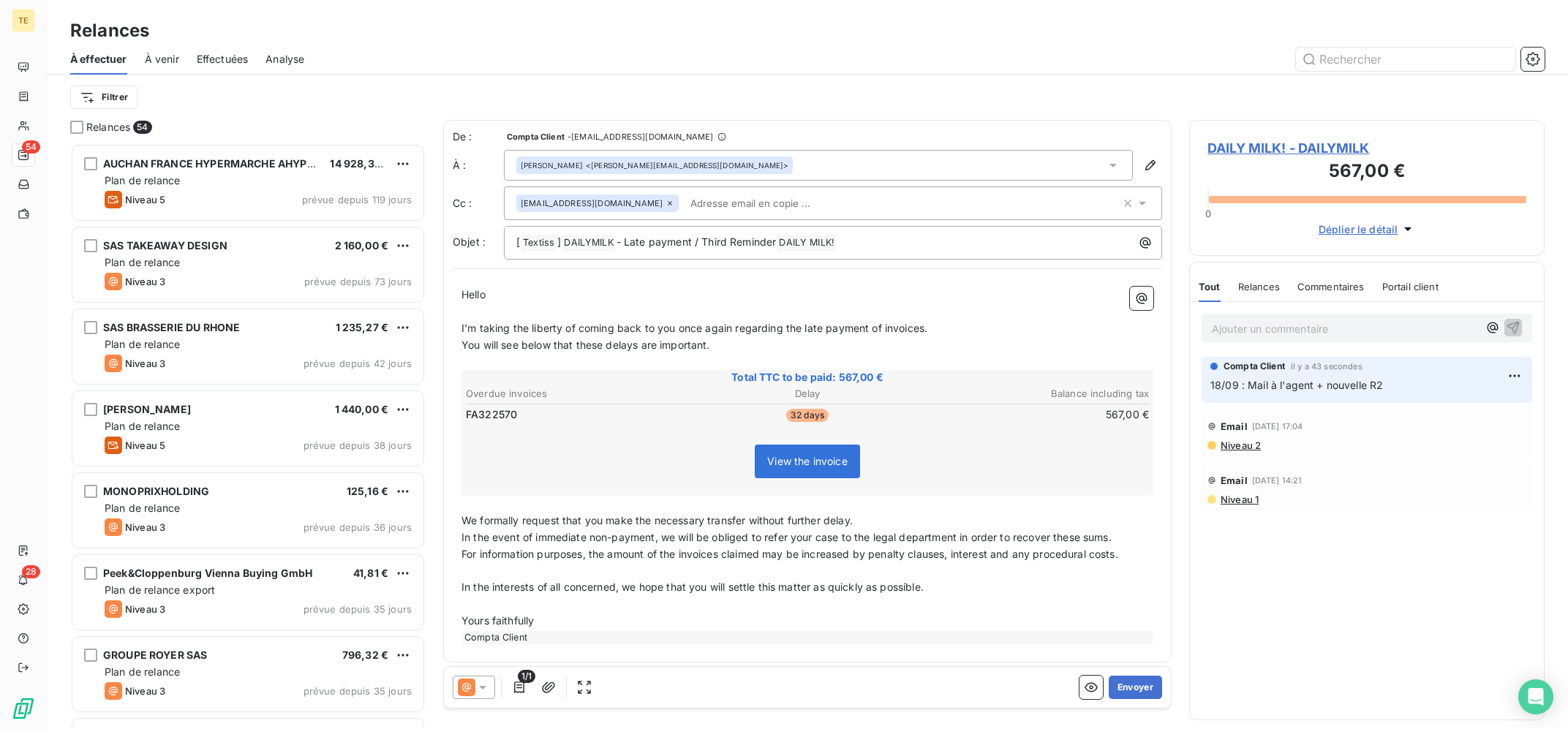
click at [461, 689] on icon at bounding box center [466, 687] width 17 height 17
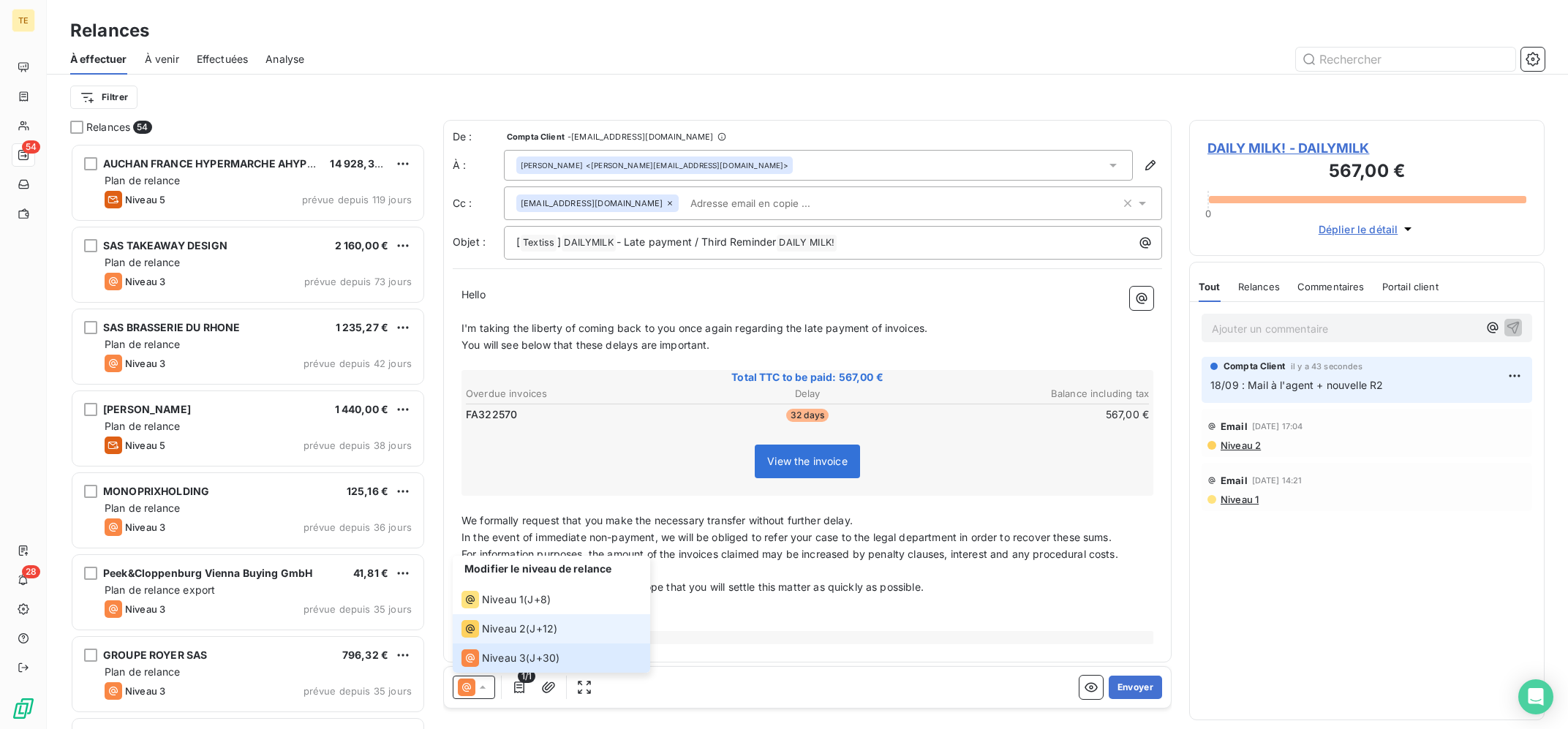
click at [483, 628] on span "Niveau 2" at bounding box center [503, 628] width 44 height 15
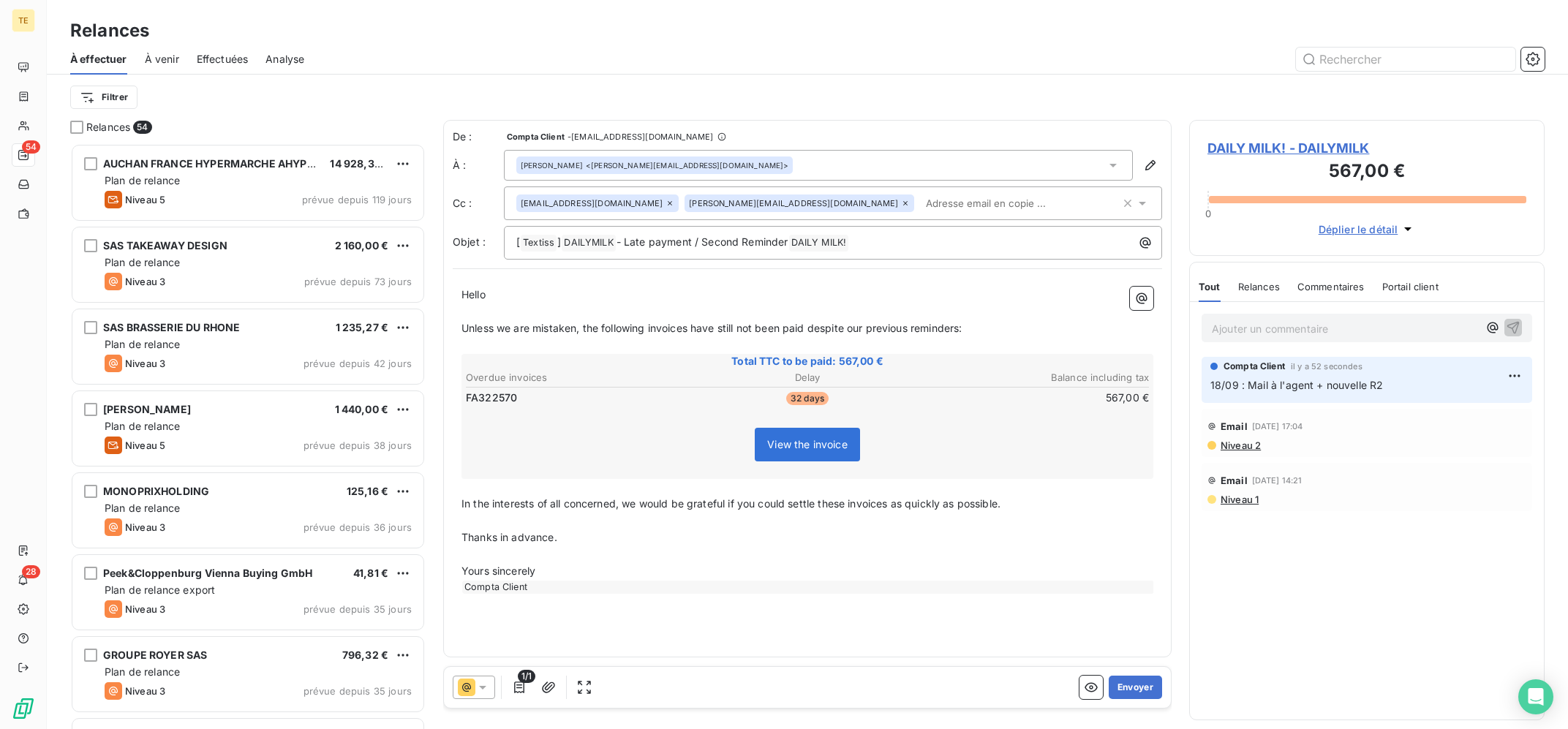
click at [901, 199] on icon at bounding box center [905, 204] width 9 height 9
click at [672, 509] on span "In the interests of all concerned, we would be grateful if you could settle the…" at bounding box center [731, 504] width 539 height 12
click at [546, 696] on button "button" at bounding box center [548, 687] width 23 height 23
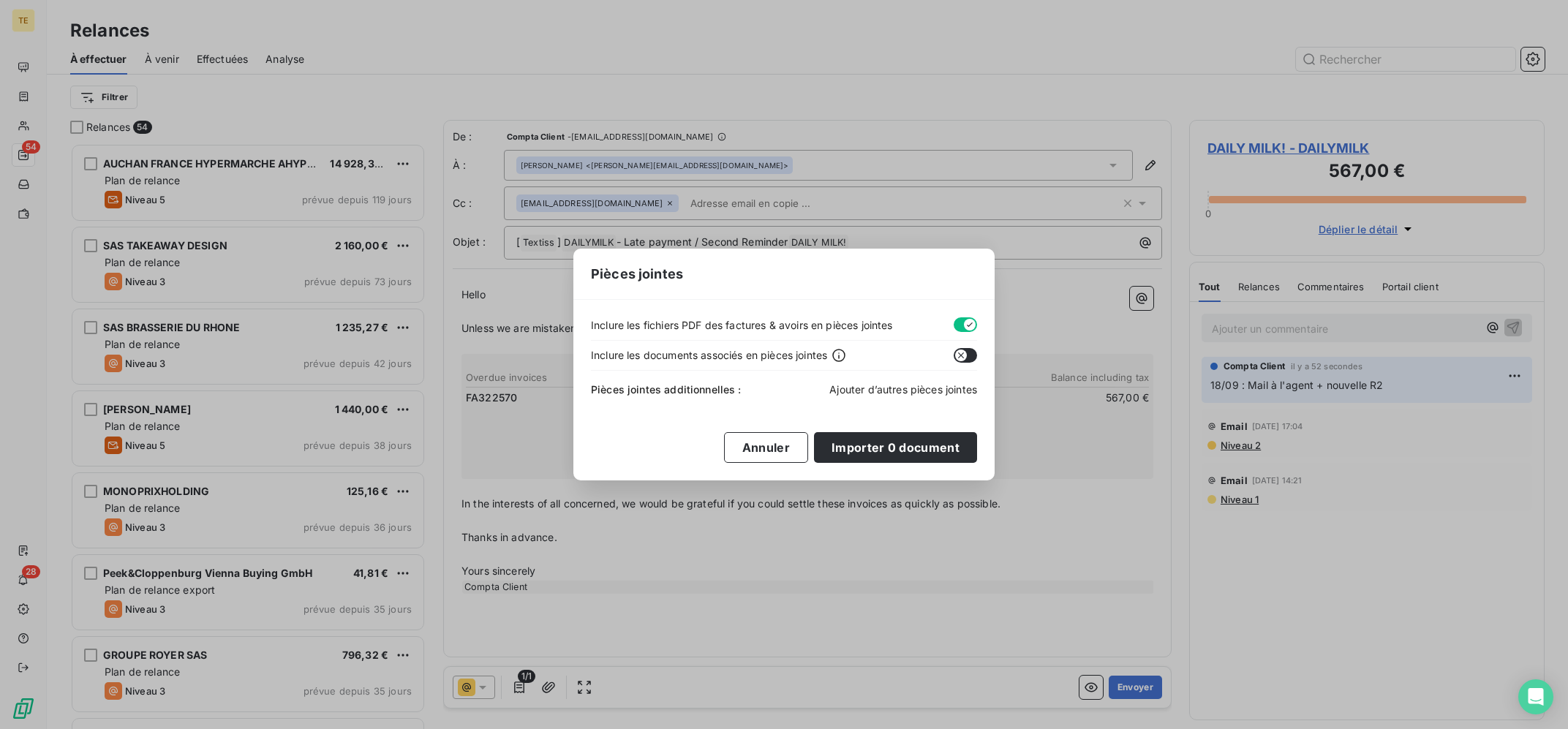
click at [855, 394] on span "Ajouter d’autres pièces jointes" at bounding box center [903, 389] width 147 height 12
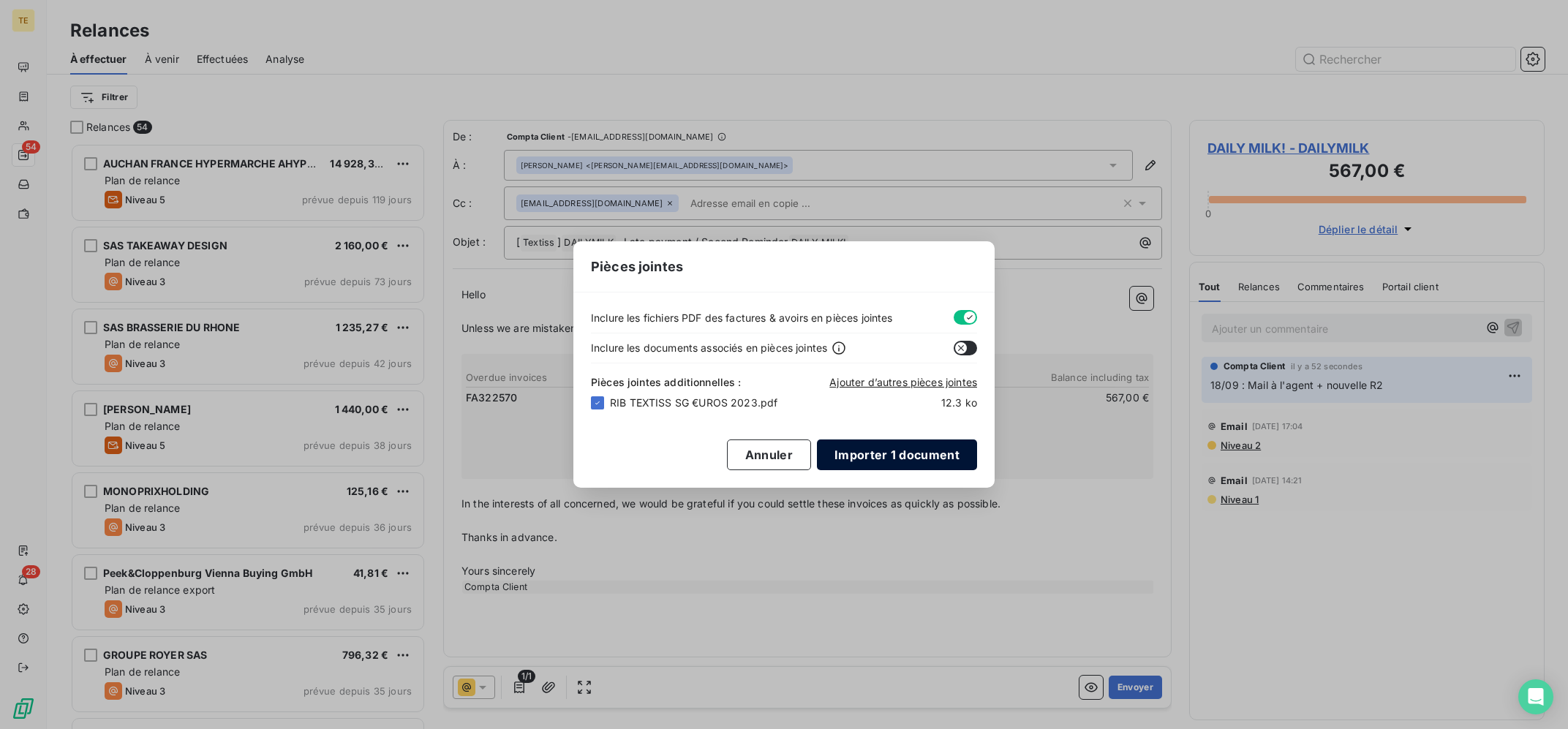
click at [879, 462] on button "Importer 1 document" at bounding box center [897, 454] width 160 height 30
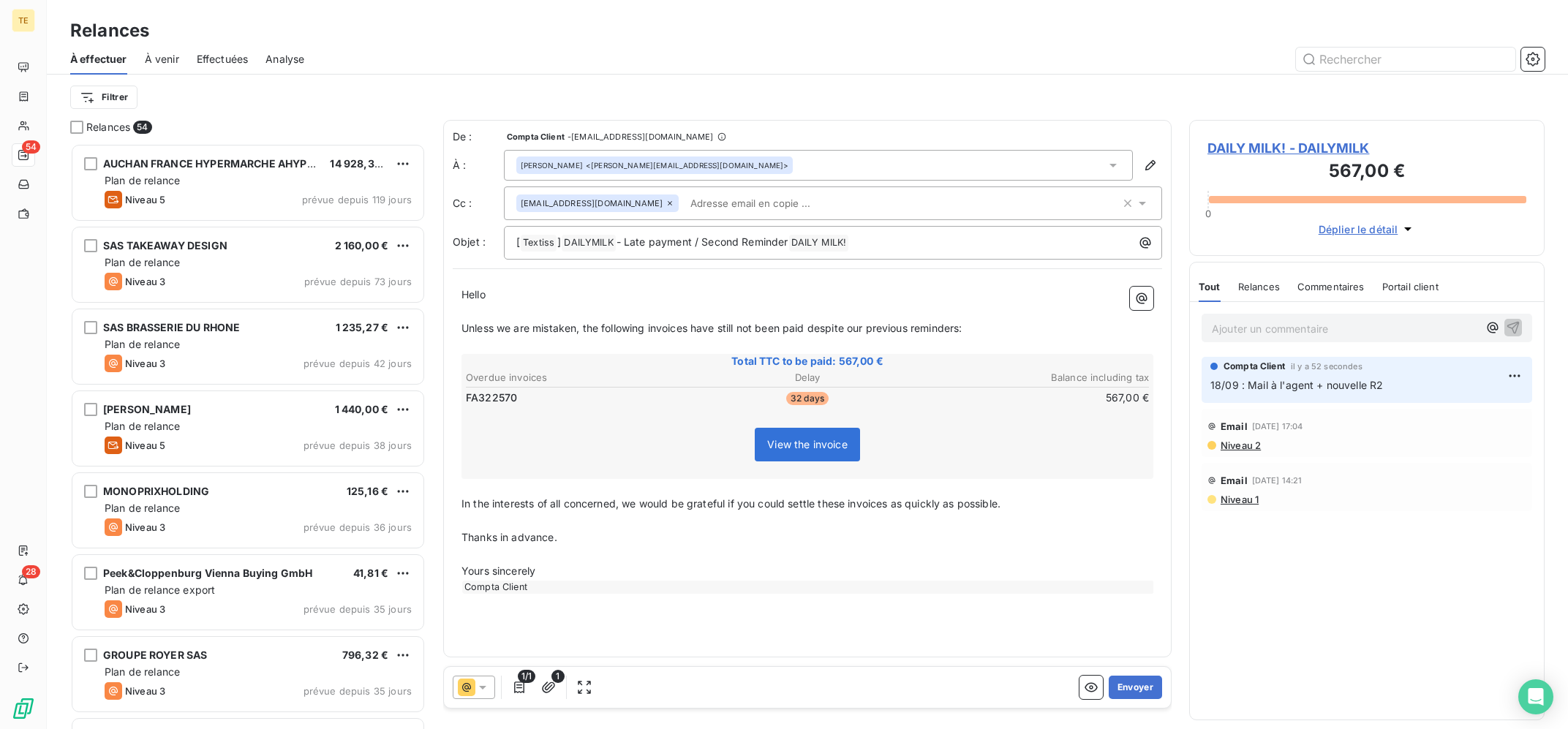
drag, startPoint x: 1138, startPoint y: 687, endPoint x: 827, endPoint y: 617, distance: 318.8
click at [860, 609] on div "De : Compta Client - [EMAIL_ADDRESS][DOMAIN_NAME] À : [PERSON_NAME] <[PERSON_NA…" at bounding box center [807, 419] width 729 height 598
click at [548, 684] on icon "button" at bounding box center [548, 687] width 15 height 15
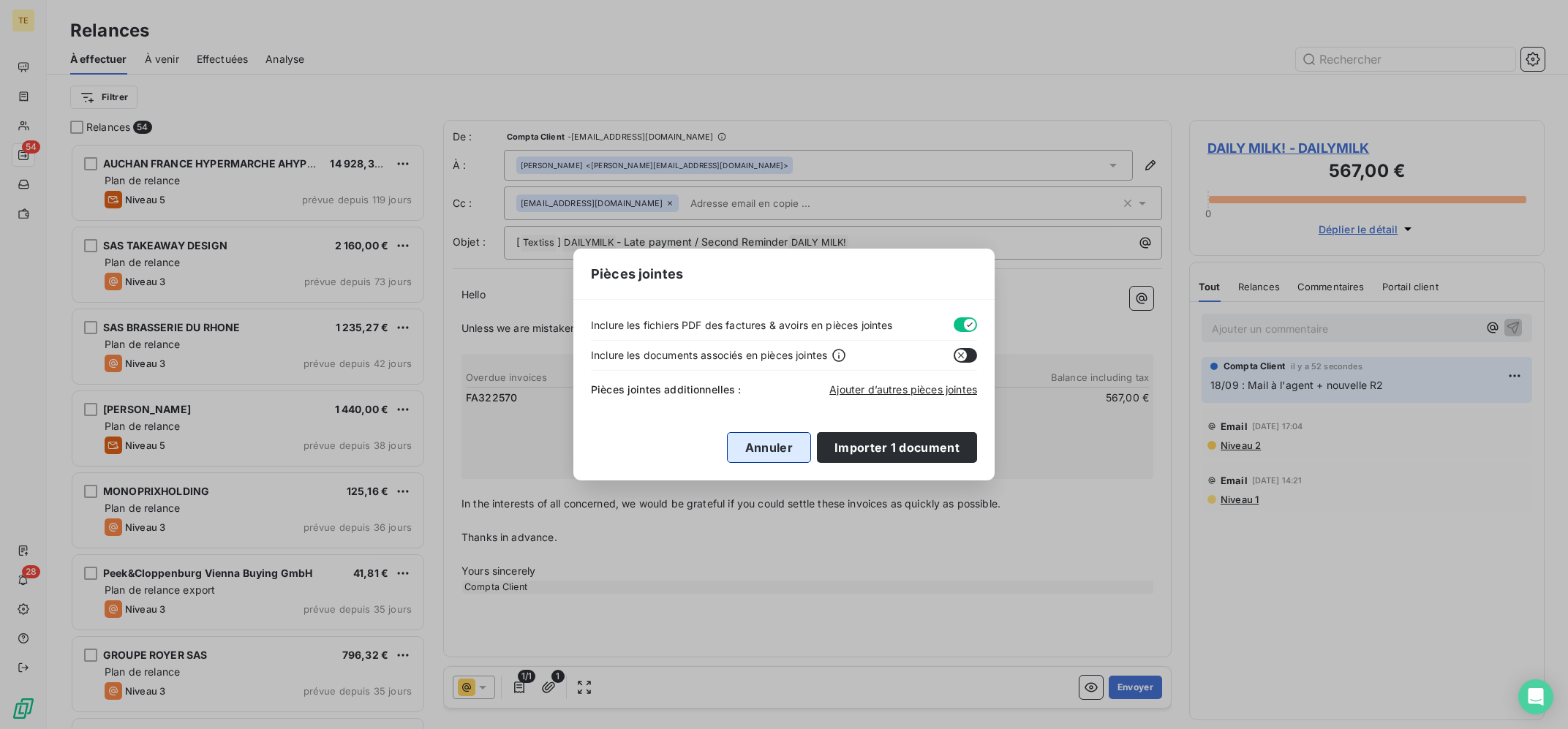
click at [749, 448] on button "Annuler" at bounding box center [768, 447] width 84 height 30
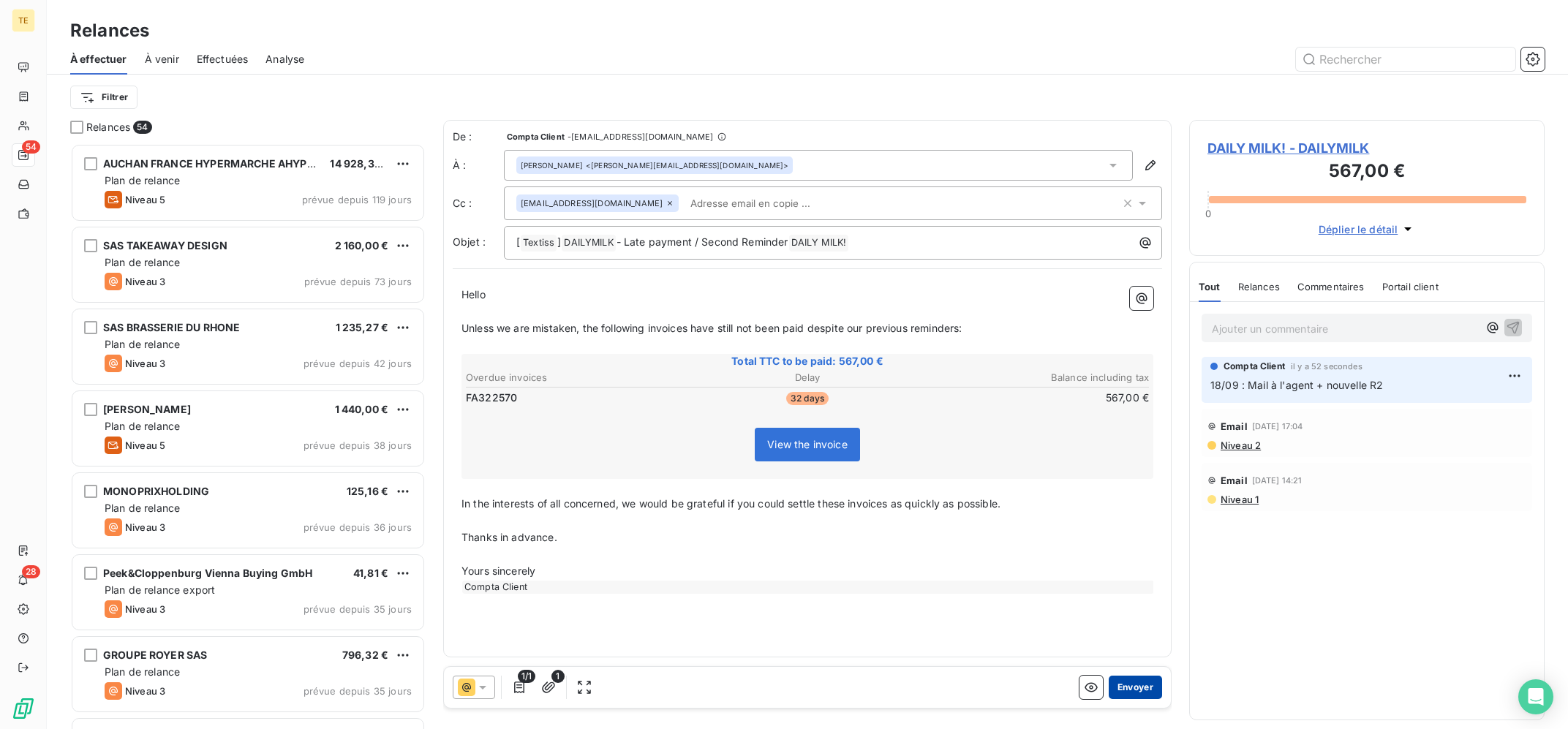
click at [1131, 682] on button "Envoyer" at bounding box center [1136, 687] width 54 height 23
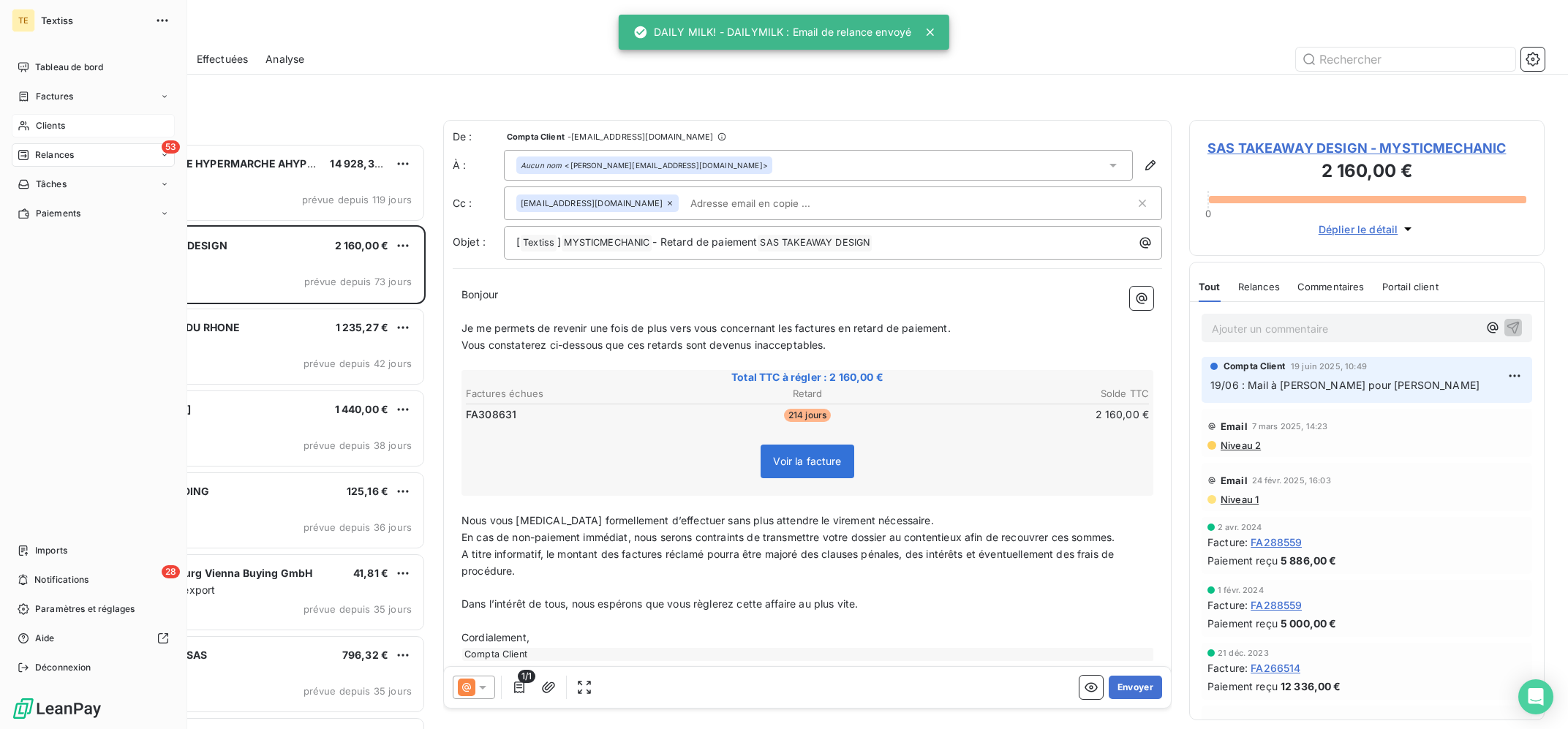
click at [36, 127] on span "Clients" at bounding box center [50, 126] width 29 height 13
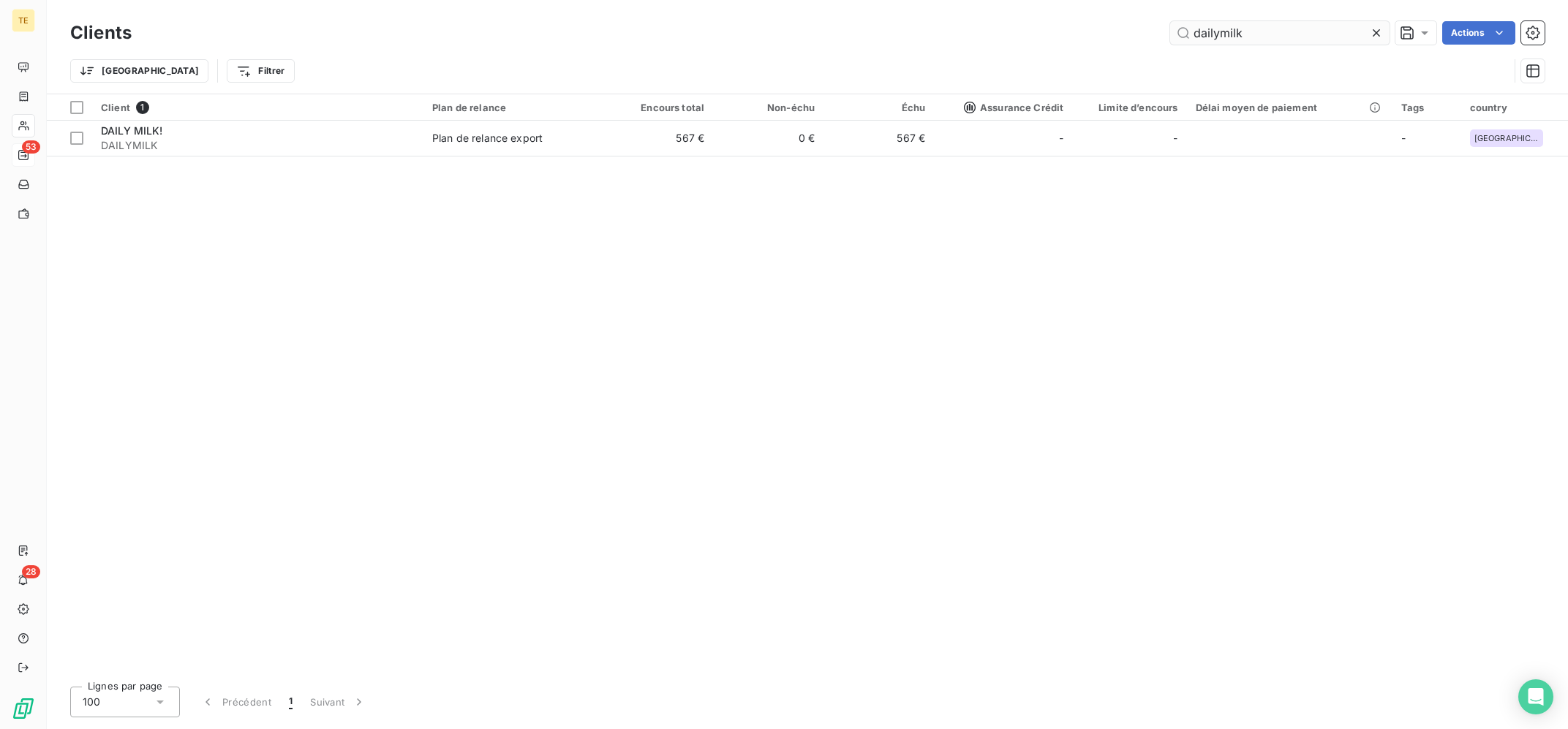
click at [1315, 37] on input "dailymilk" at bounding box center [1279, 32] width 219 height 23
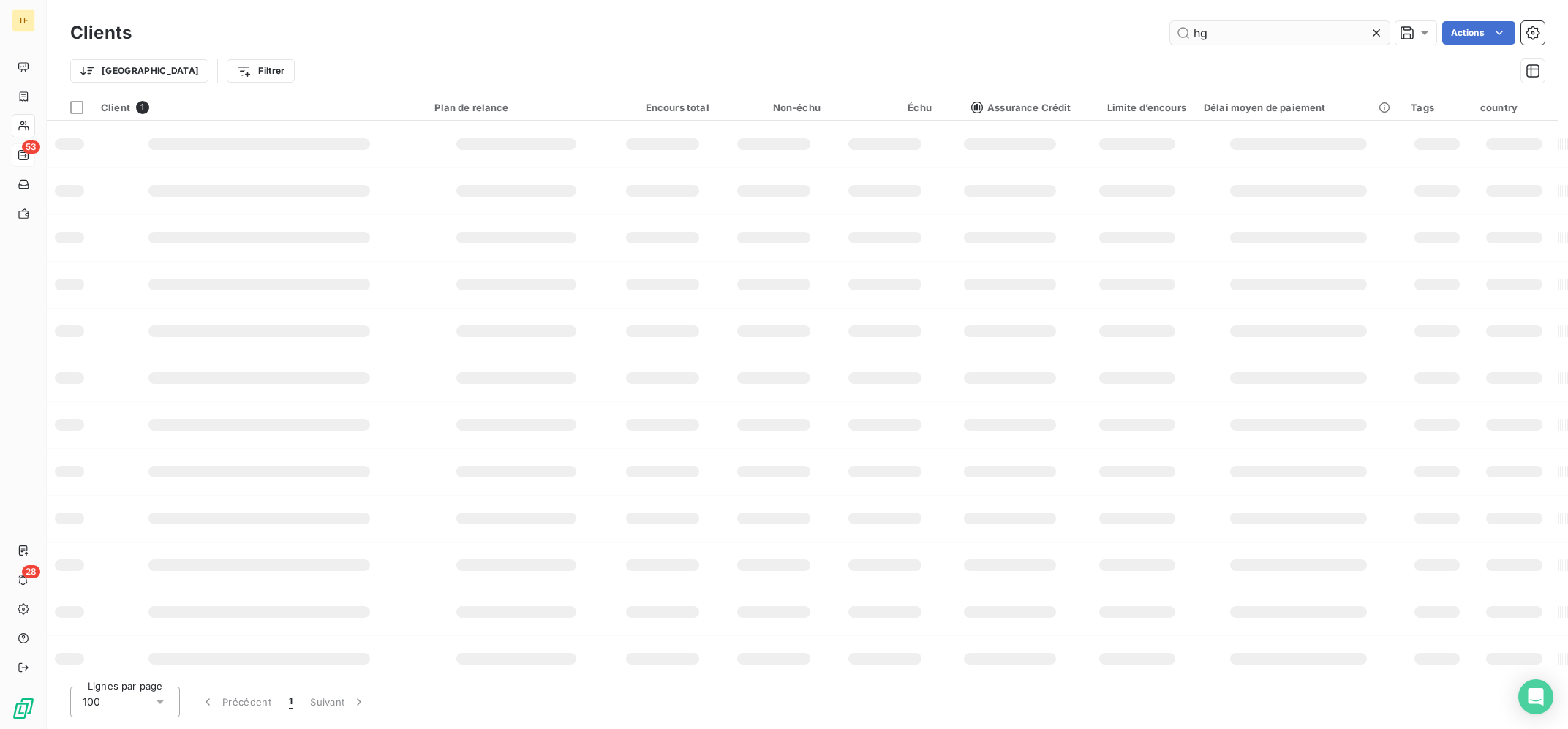
type input "h"
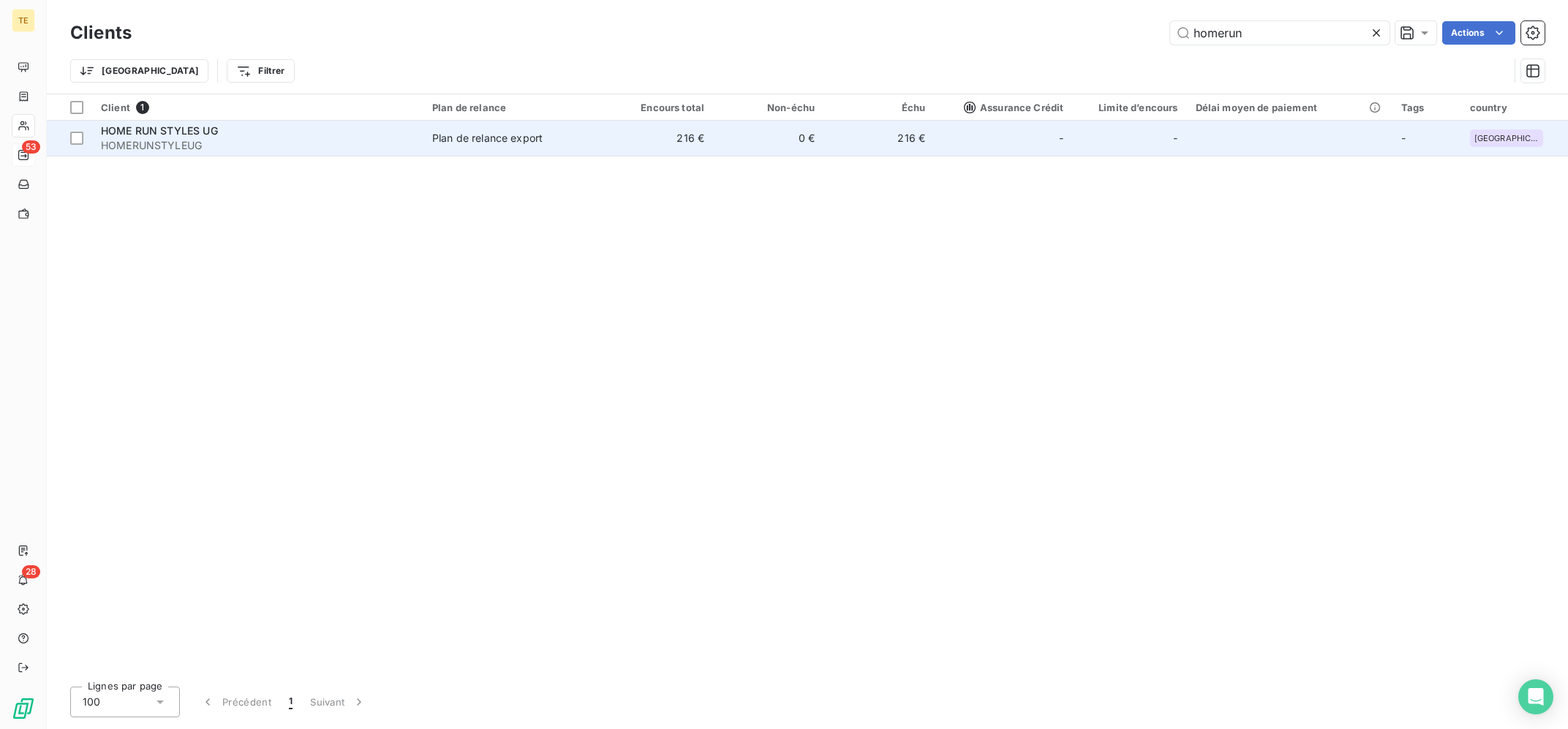
type input "homerun"
click at [680, 126] on td "216 €" at bounding box center [657, 138] width 110 height 36
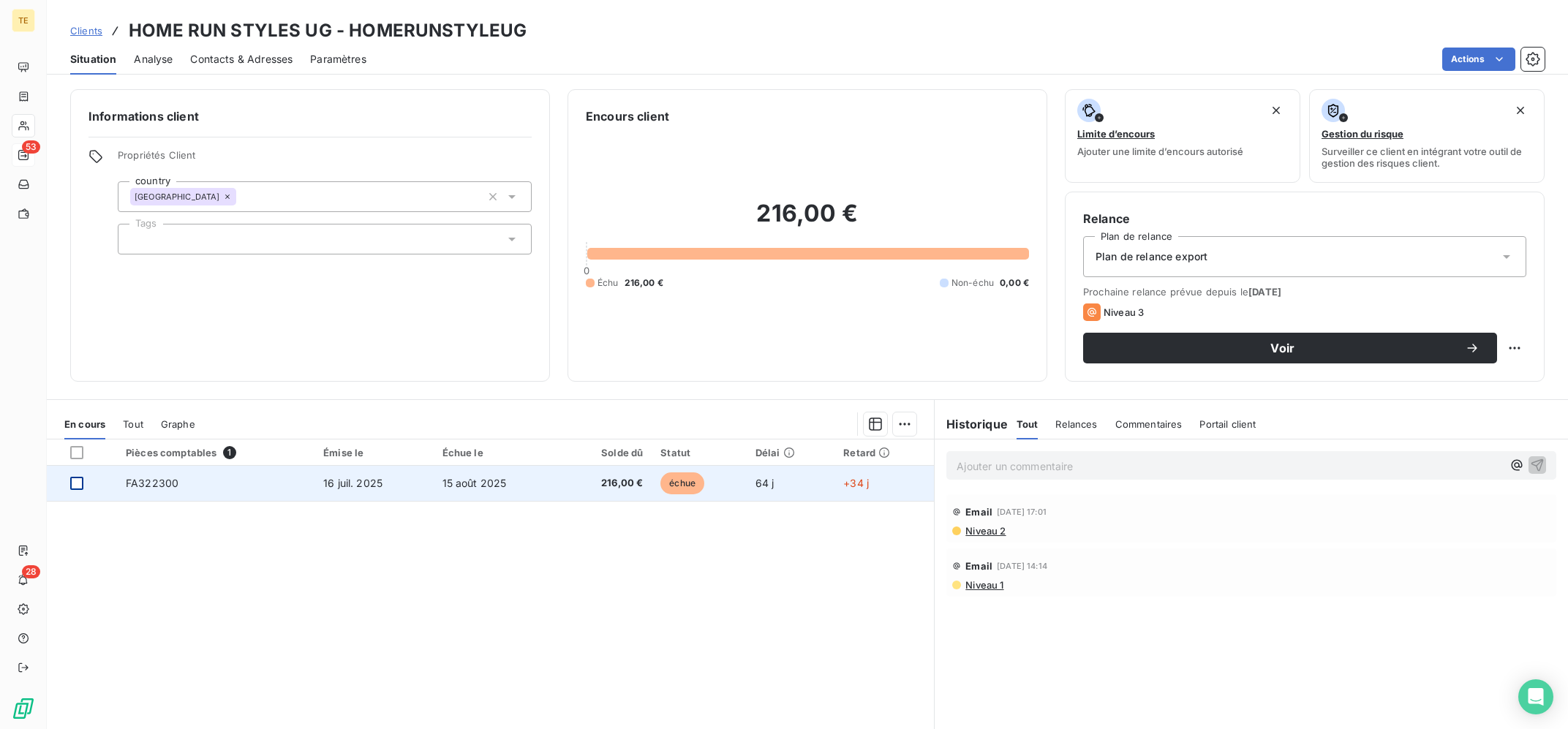
click at [76, 481] on div at bounding box center [76, 483] width 13 height 13
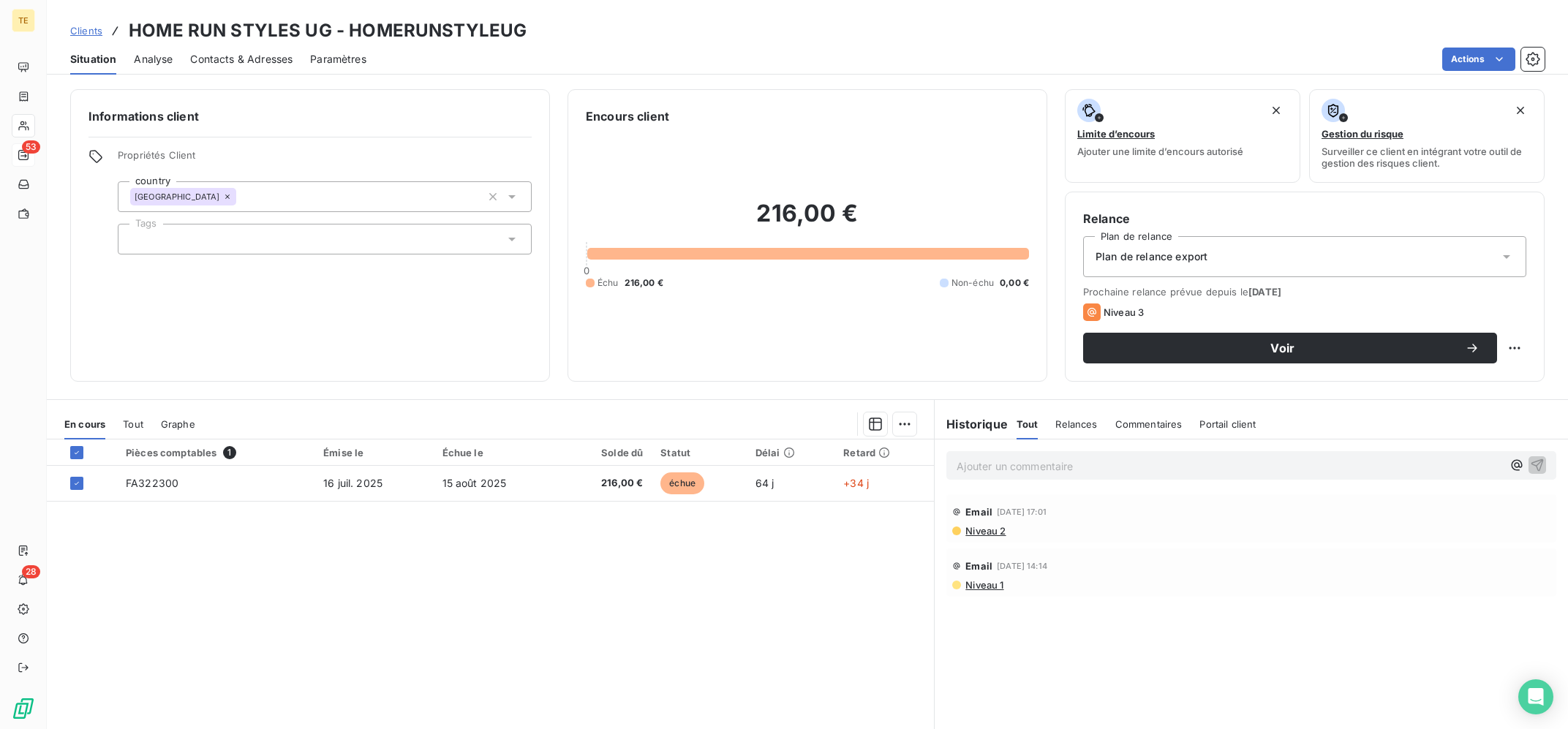
click at [1123, 466] on p "Ajouter un commentaire ﻿" at bounding box center [1229, 466] width 546 height 18
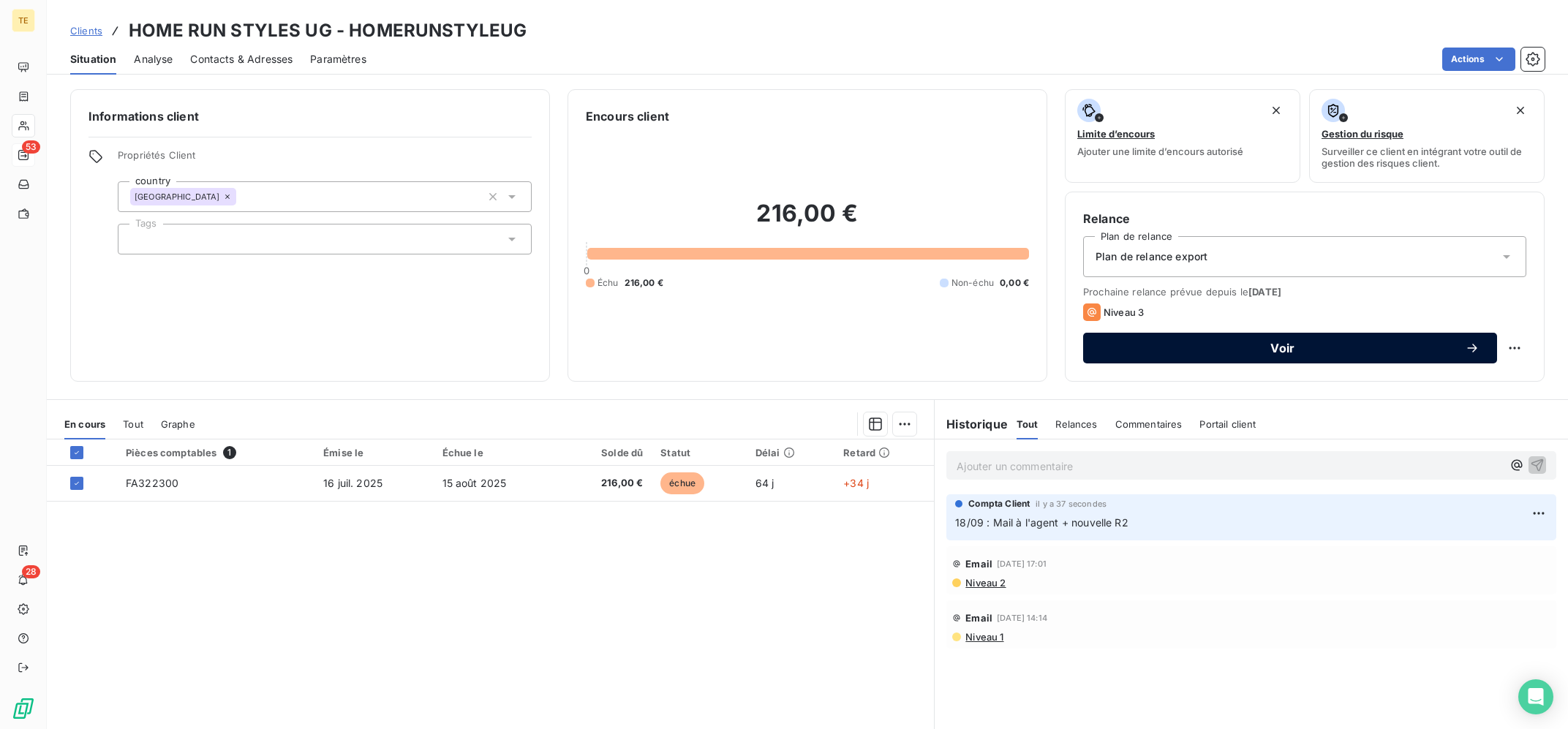
click at [1391, 344] on span "Voir" at bounding box center [1282, 348] width 364 height 12
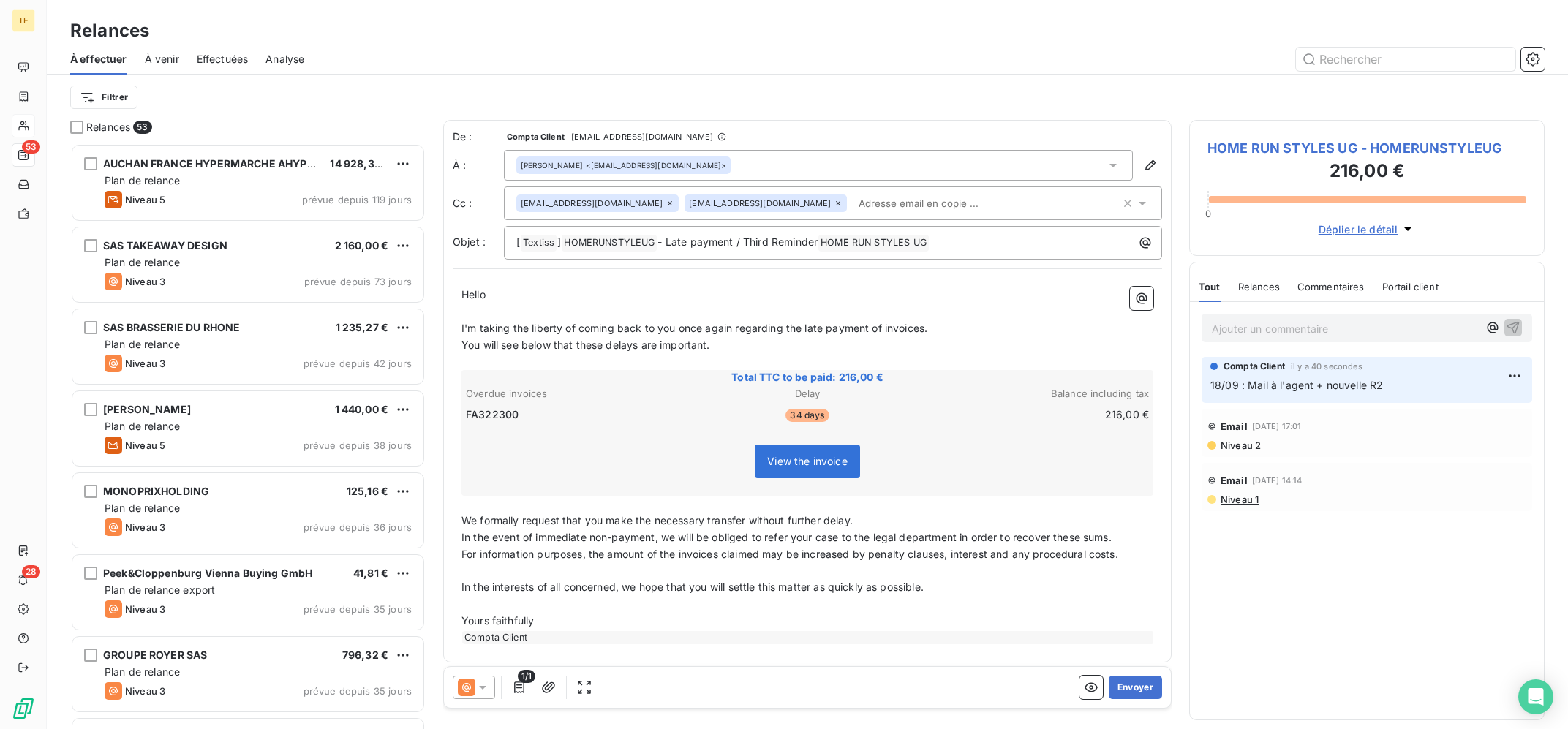
scroll to position [585, 354]
click at [459, 694] on icon at bounding box center [466, 687] width 17 height 17
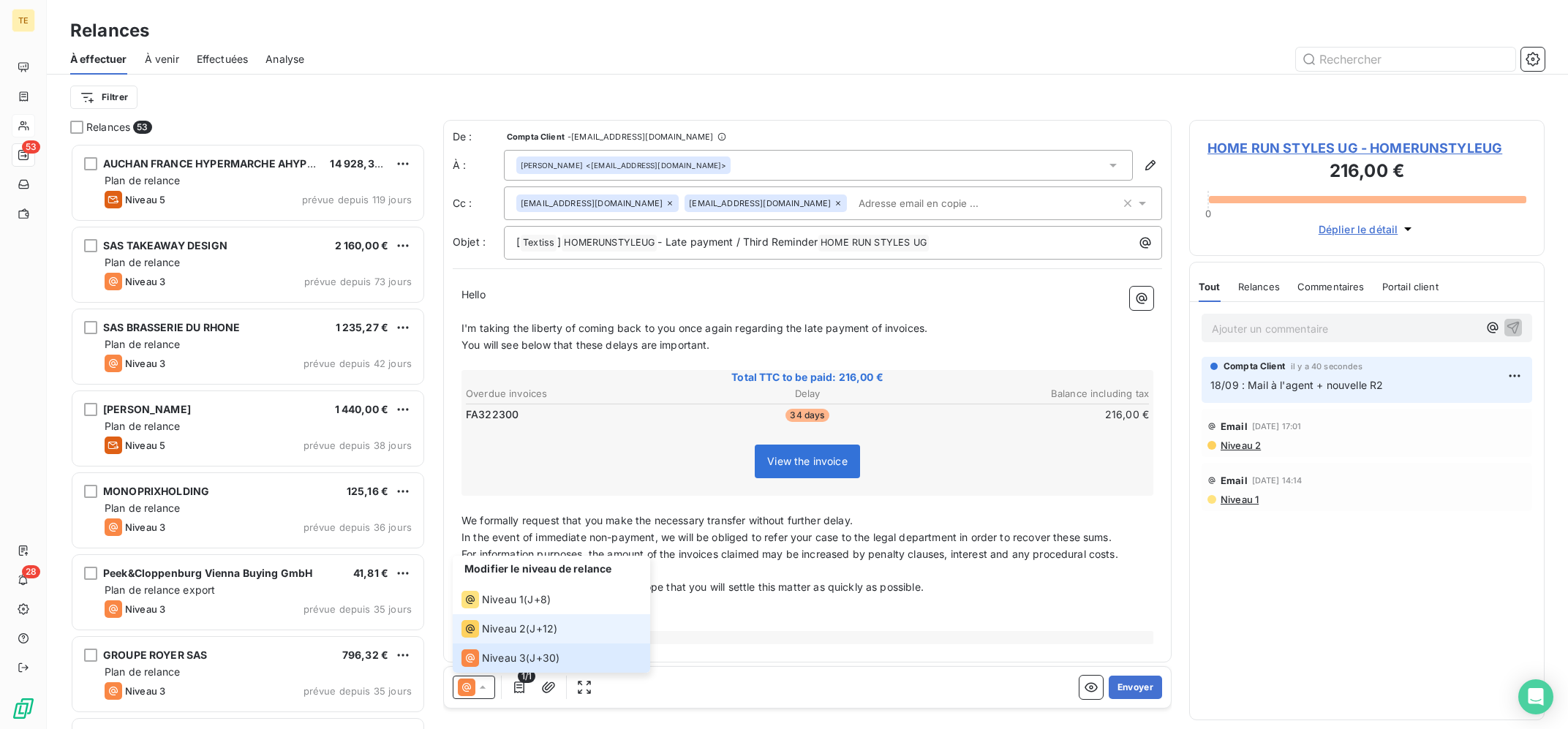
click at [515, 631] on span "Niveau 2" at bounding box center [503, 628] width 44 height 15
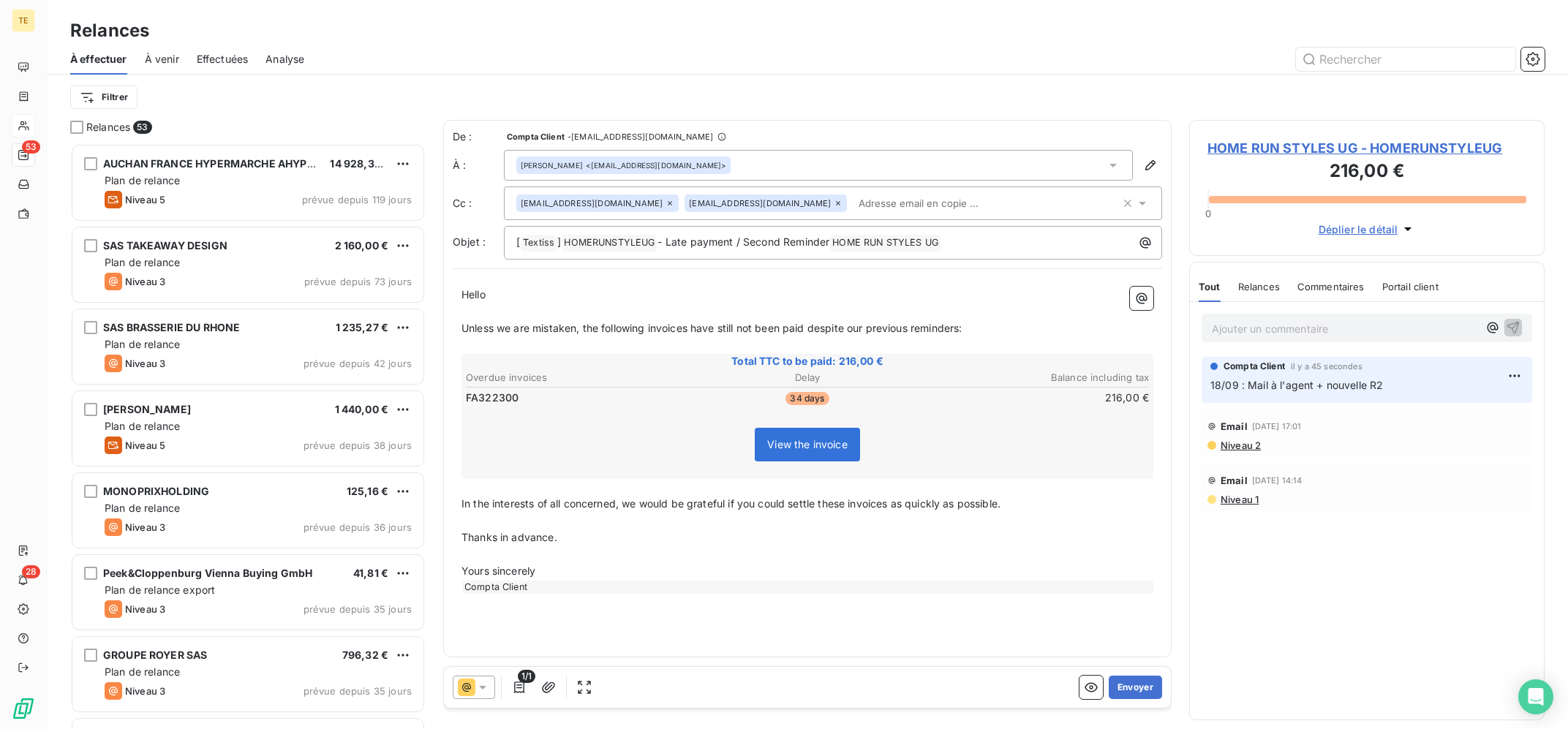
click at [833, 200] on icon at bounding box center [838, 204] width 9 height 9
click at [778, 126] on div "De : Compta Client - [EMAIL_ADDRESS][DOMAIN_NAME] À : [PERSON_NAME] <[EMAIL_ADD…" at bounding box center [807, 388] width 729 height 537
click at [543, 687] on icon "button" at bounding box center [548, 687] width 13 height 11
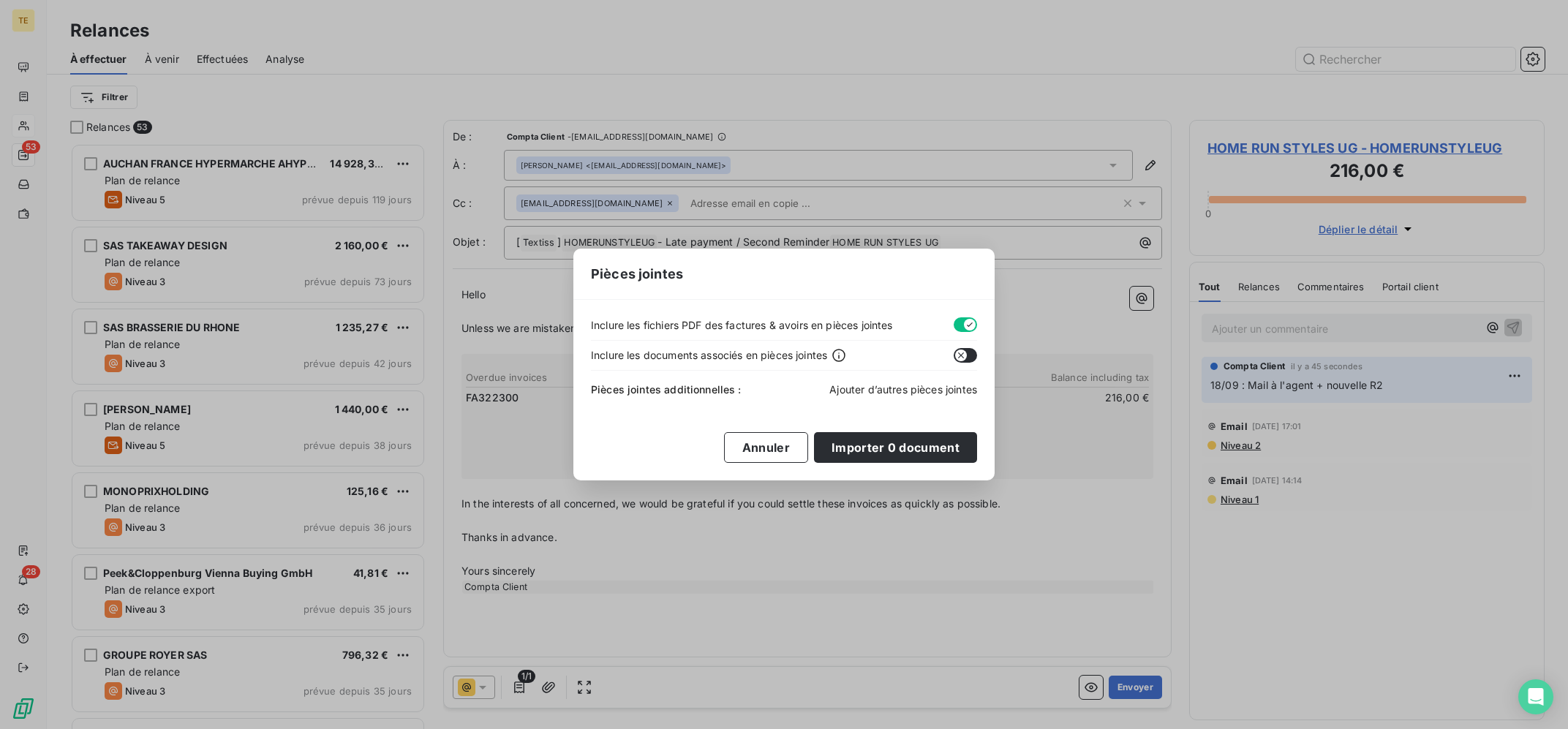
click at [910, 392] on span "Ajouter d’autres pièces jointes" at bounding box center [903, 389] width 147 height 12
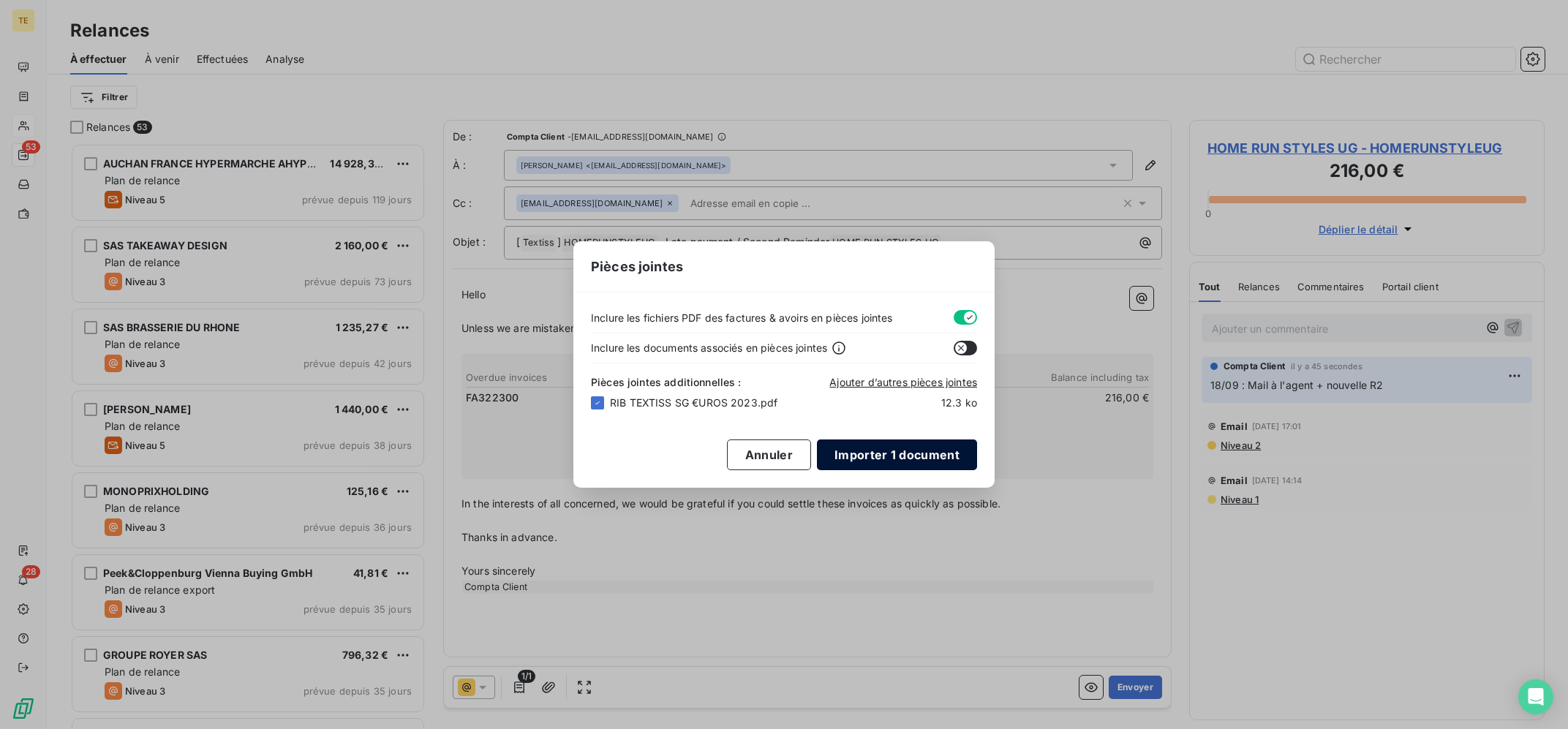
click at [914, 452] on button "Importer 1 document" at bounding box center [897, 454] width 160 height 30
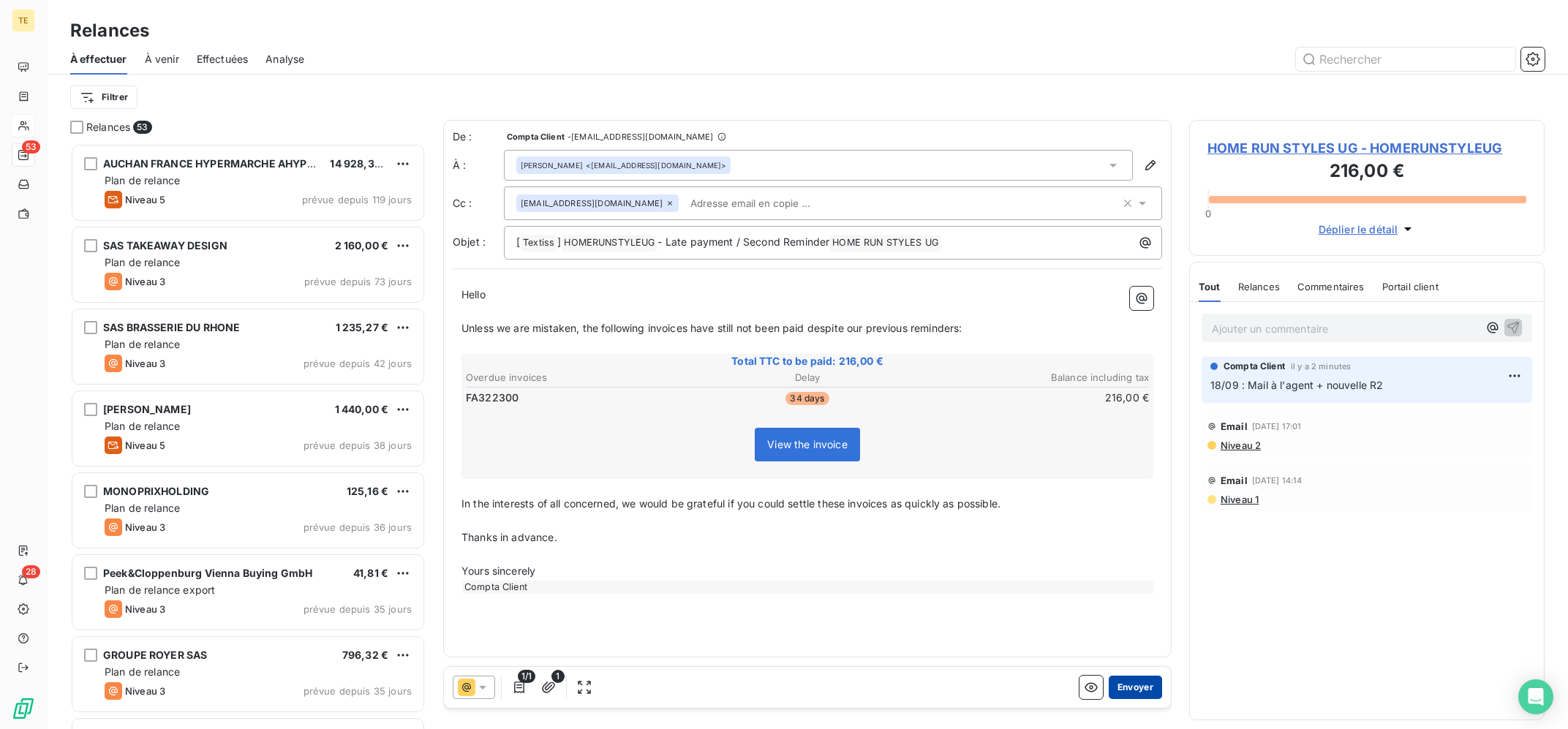
drag, startPoint x: 1130, startPoint y: 680, endPoint x: 1142, endPoint y: 694, distance: 18.4
click at [1142, 694] on button "Envoyer" at bounding box center [1136, 687] width 54 height 23
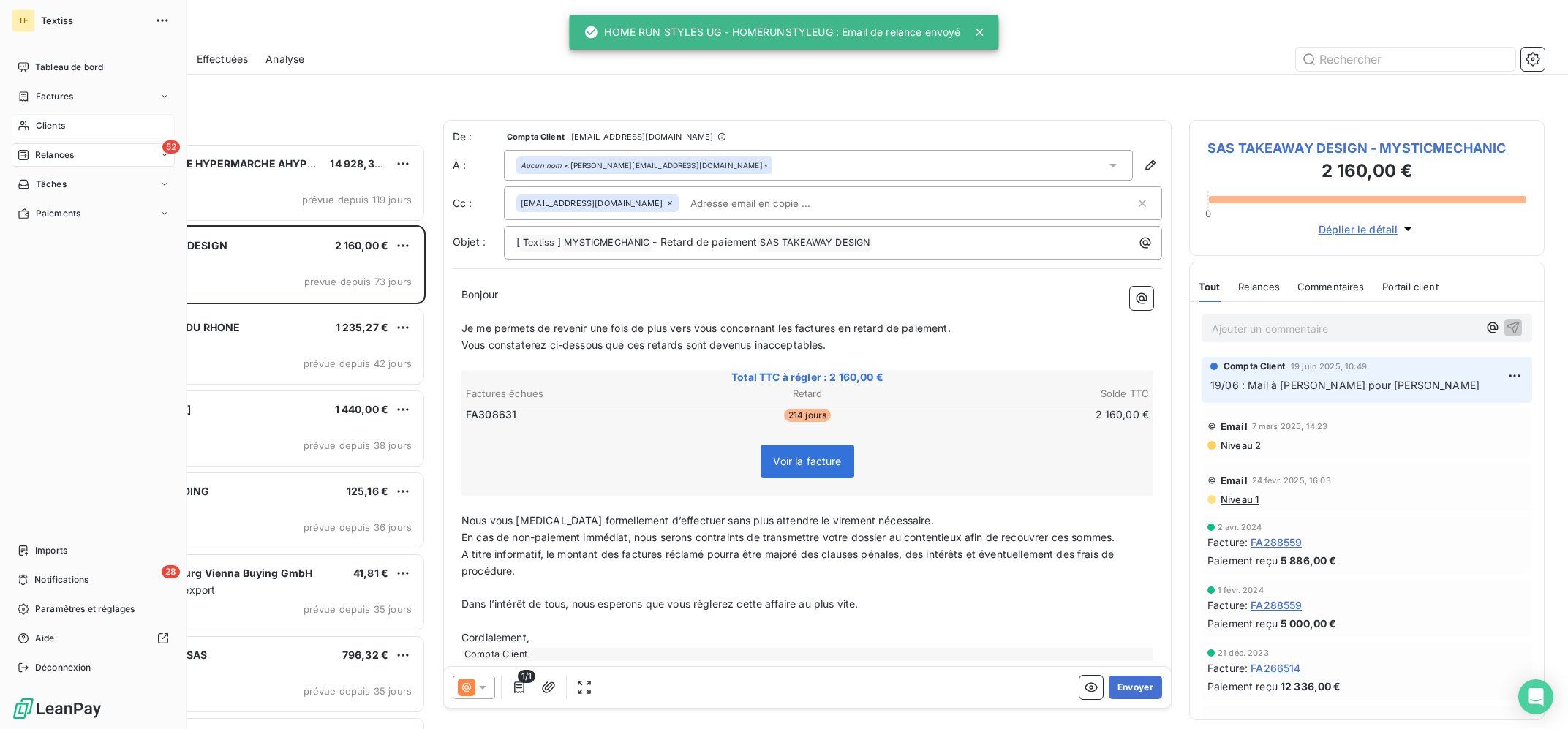
click at [16, 133] on div "Clients" at bounding box center [94, 126] width 163 height 23
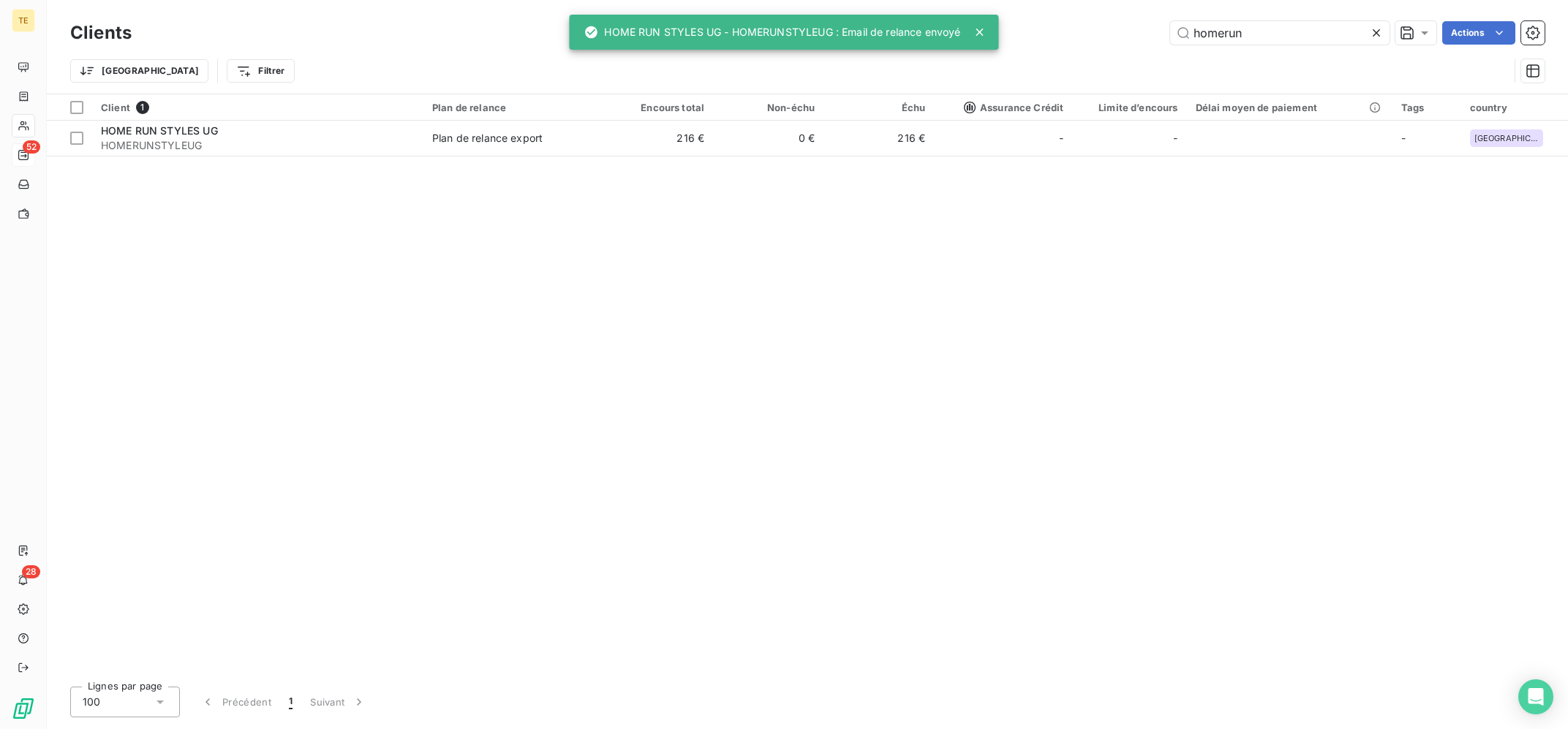
drag, startPoint x: 1165, startPoint y: 35, endPoint x: 1148, endPoint y: 35, distance: 17.0
click at [1170, 35] on input "homerun" at bounding box center [1279, 32] width 219 height 23
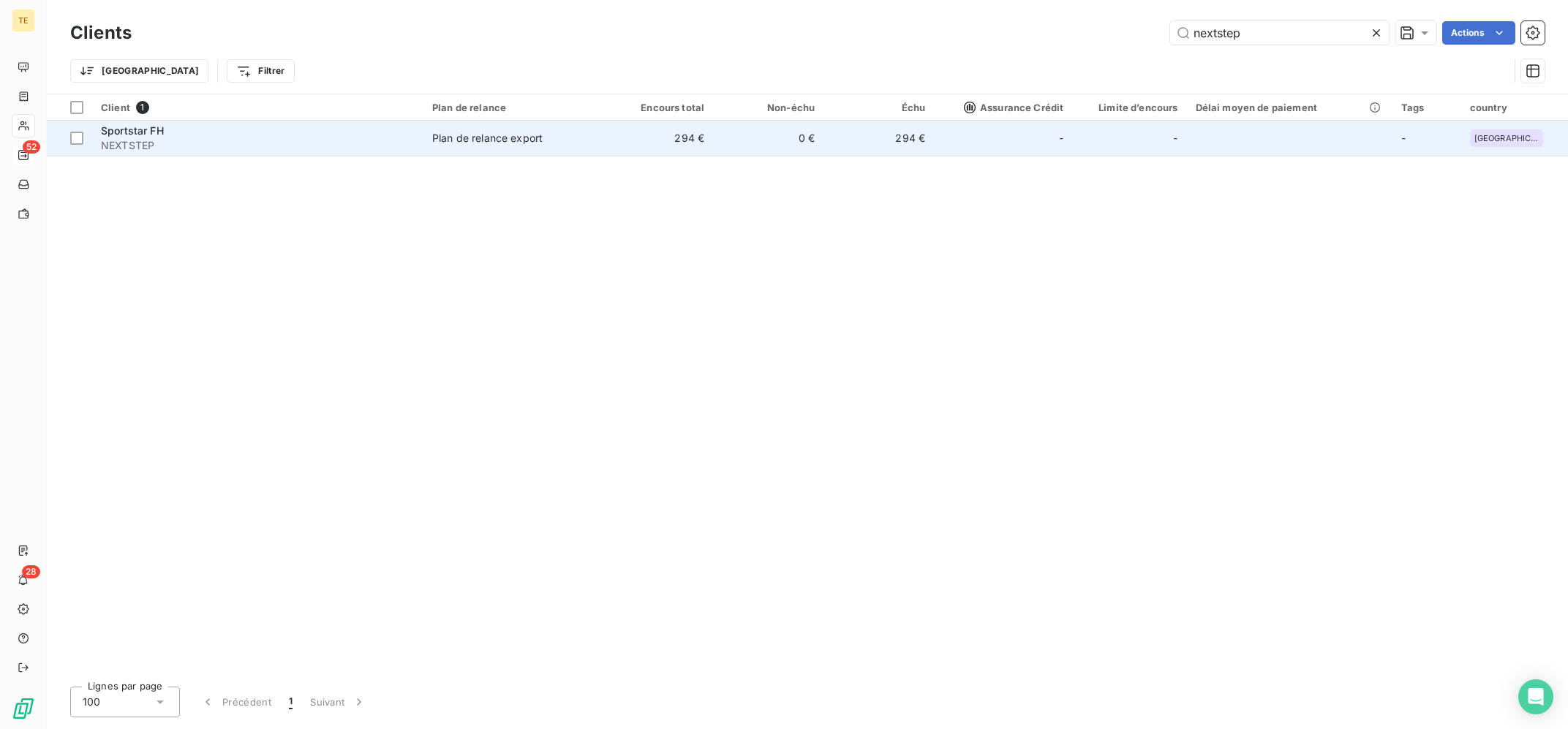
type input "nextstep"
click at [489, 134] on div "Plan de relance export" at bounding box center [487, 138] width 110 height 15
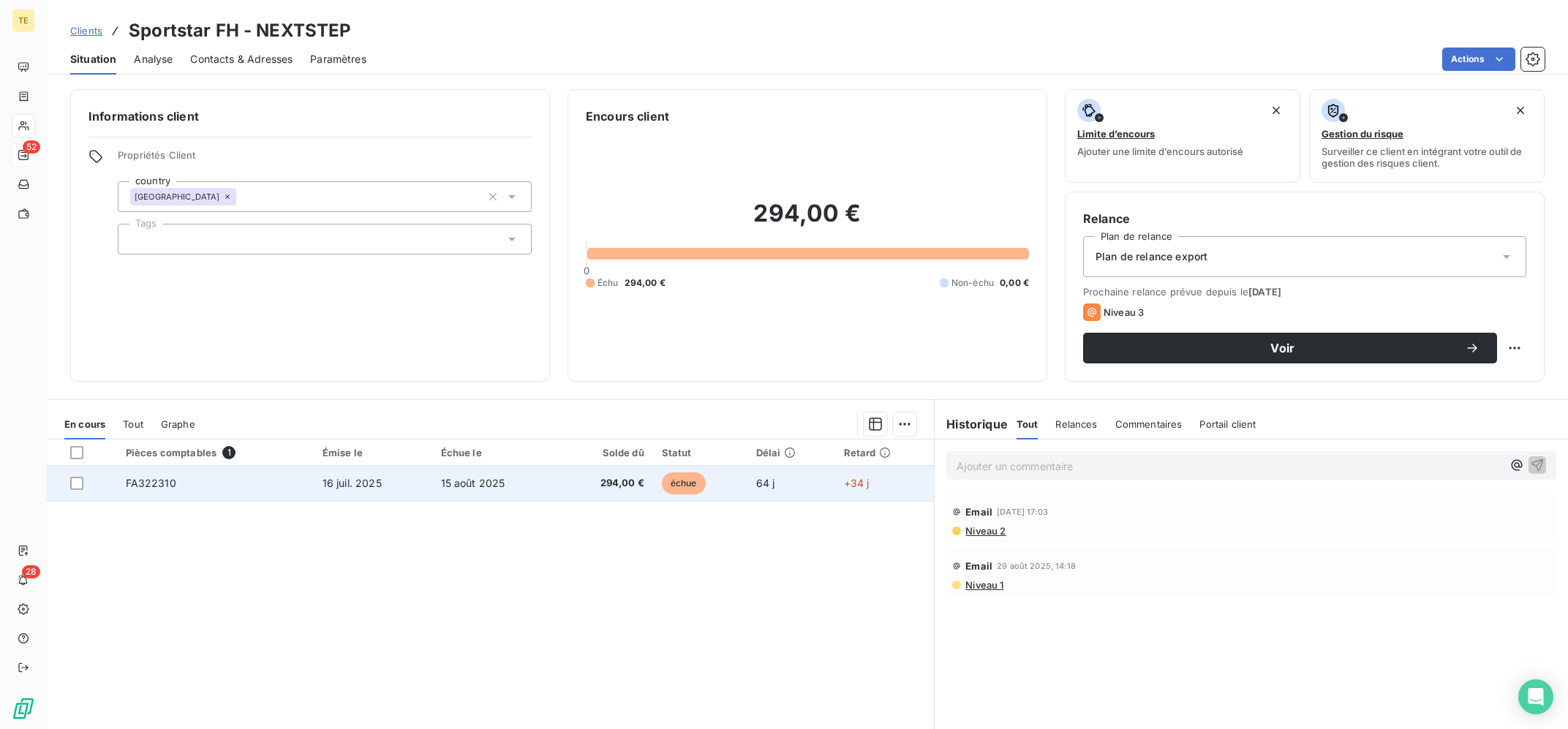
click at [68, 490] on td at bounding box center [81, 484] width 70 height 36
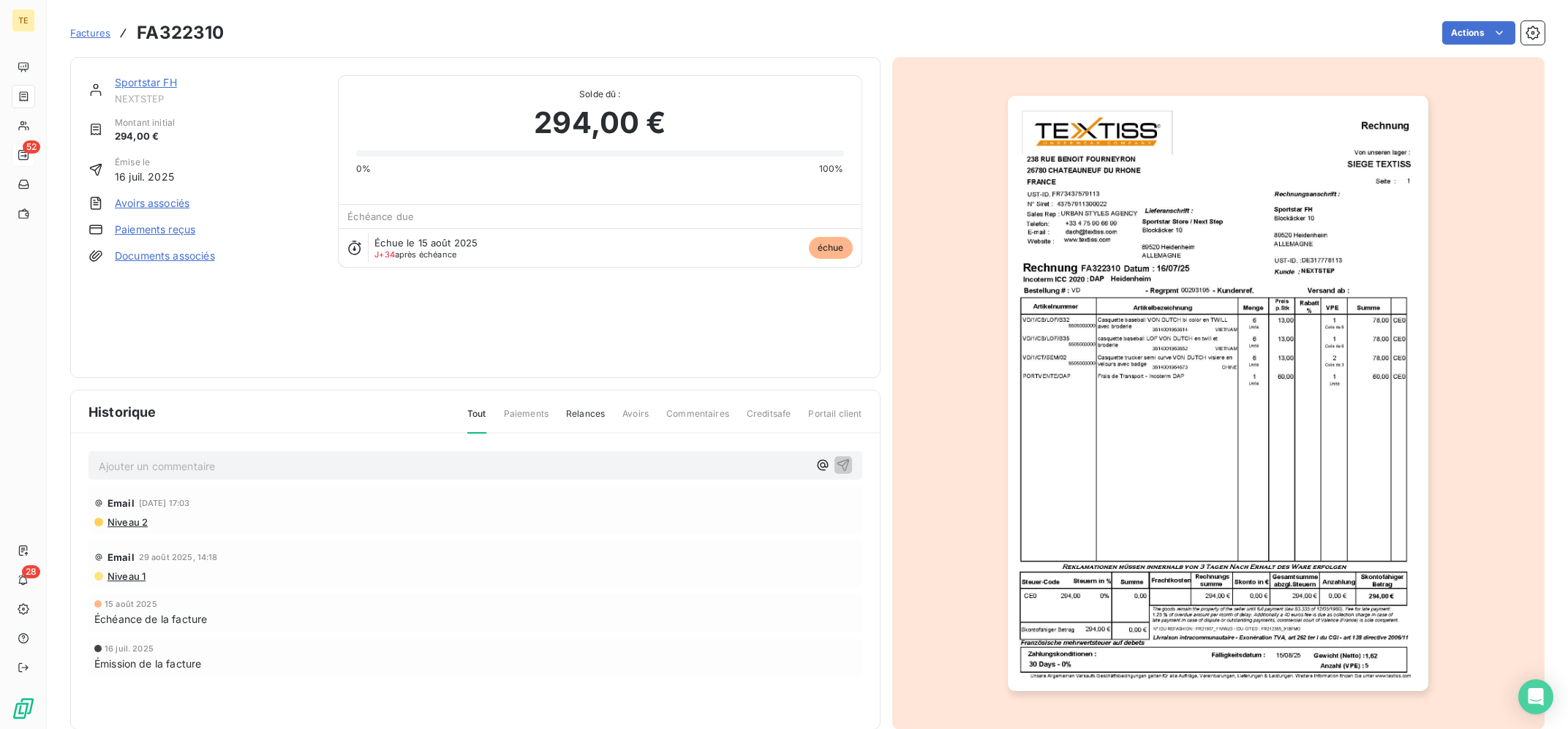
click at [77, 488] on div "Ajouter un commentaire ﻿ Email [DATE] 17:03 Niveau 2 Email [DATE] 14:18 Niveau …" at bounding box center [475, 585] width 808 height 303
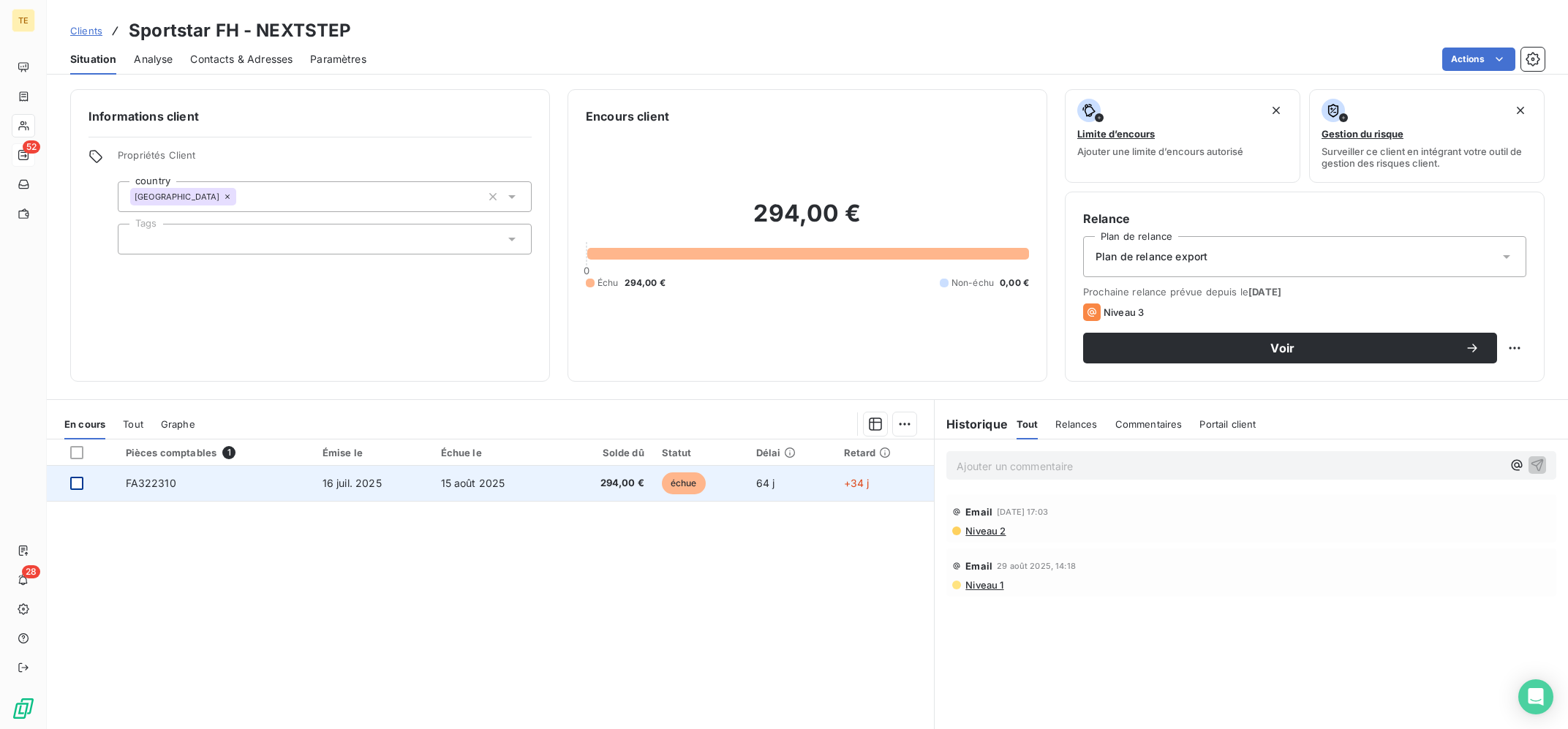
click at [74, 485] on div at bounding box center [76, 483] width 13 height 13
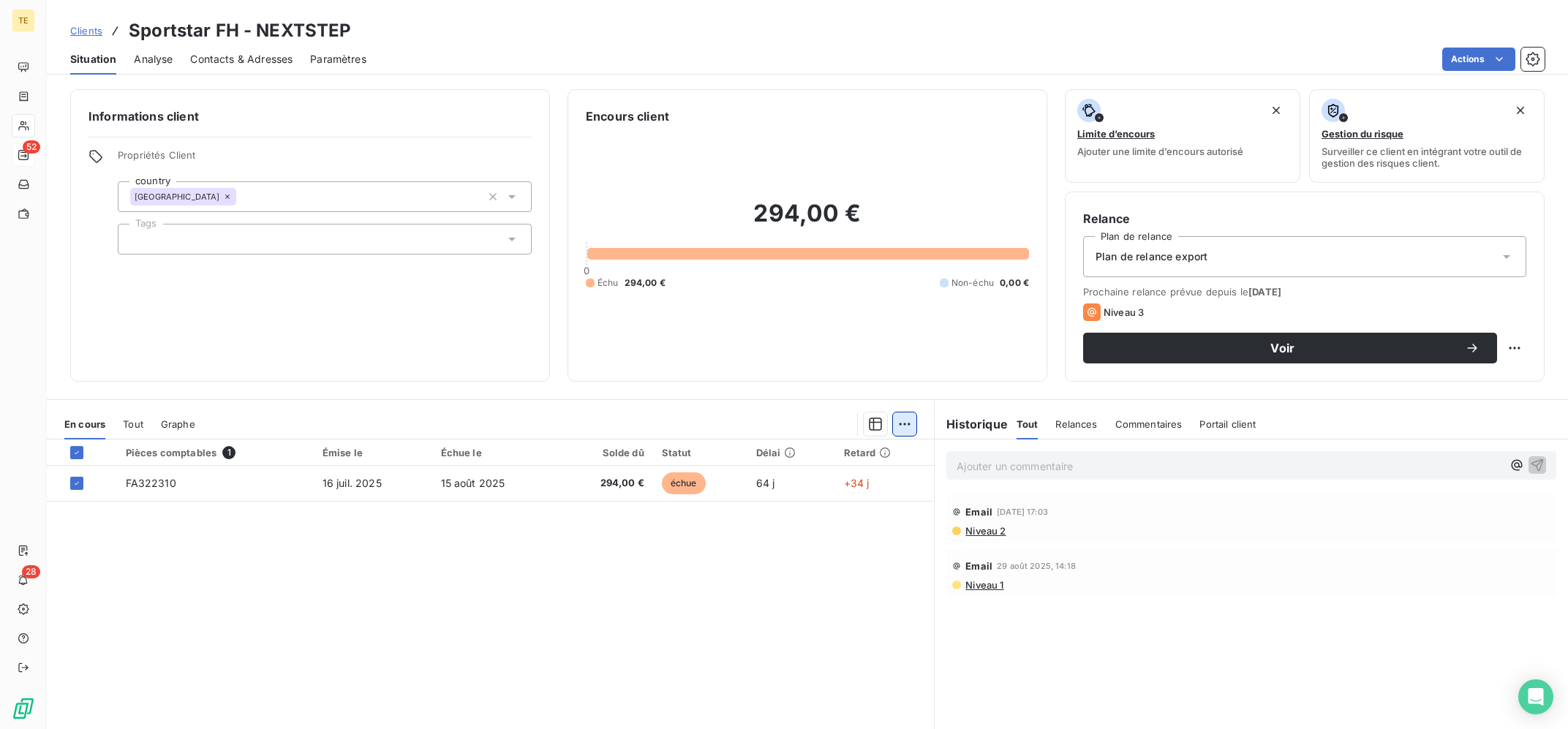
click at [896, 423] on html "TE 52 28 Clients Sportstar FH - NEXTSTEP Situation Analyse Contacts & Adresses …" at bounding box center [784, 364] width 1568 height 729
click at [846, 475] on div "Ajouter une promesse de paiement (1 facture)" at bounding box center [780, 483] width 258 height 23
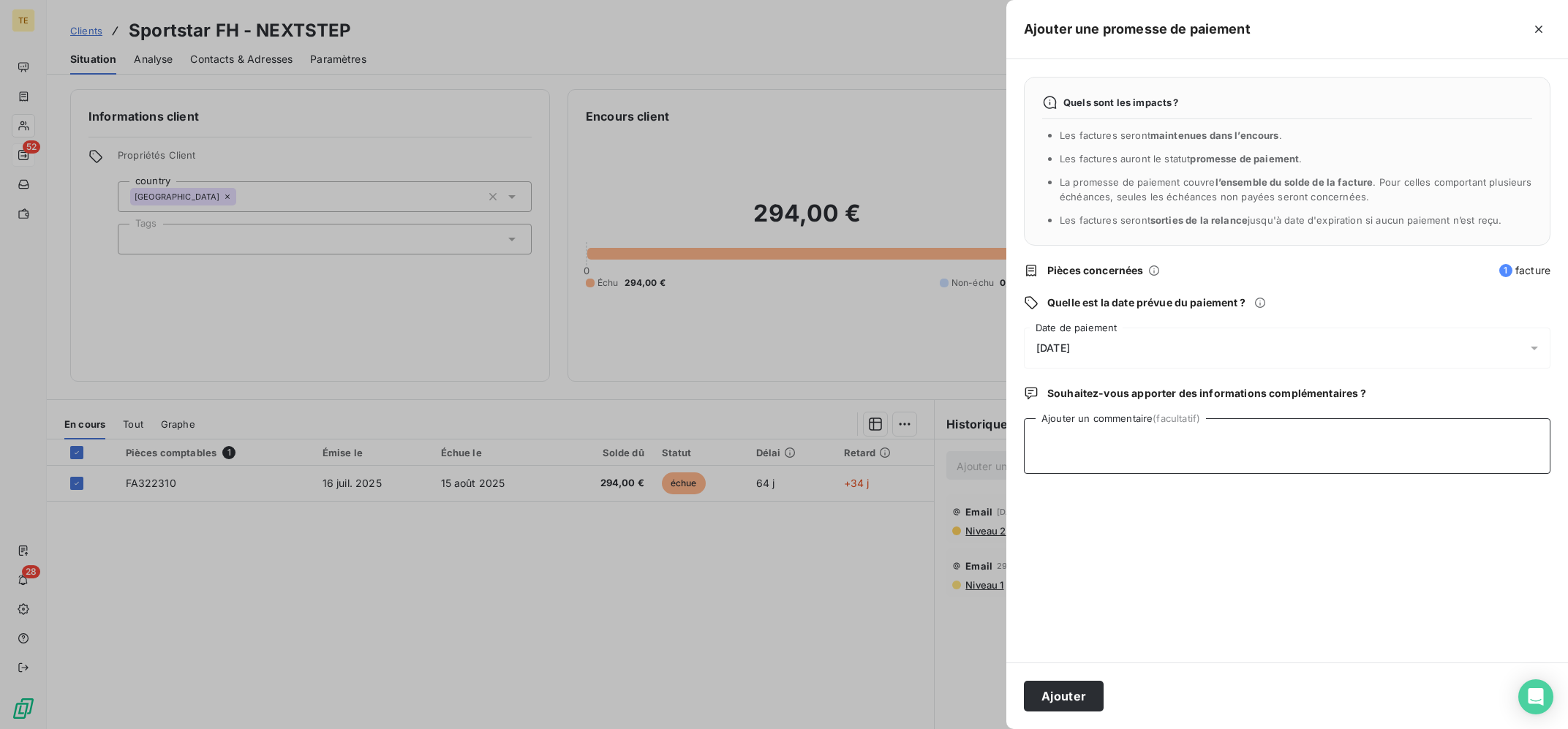
click at [1152, 452] on textarea "Ajouter un commentaire (facultatif)" at bounding box center [1287, 446] width 527 height 55
paste textarea "18/09 : Mail à l'agent + nouvelle R2"
type textarea "18/09 : Mail à l'agent + nouvelle R2"
click at [741, 496] on div at bounding box center [784, 364] width 1568 height 729
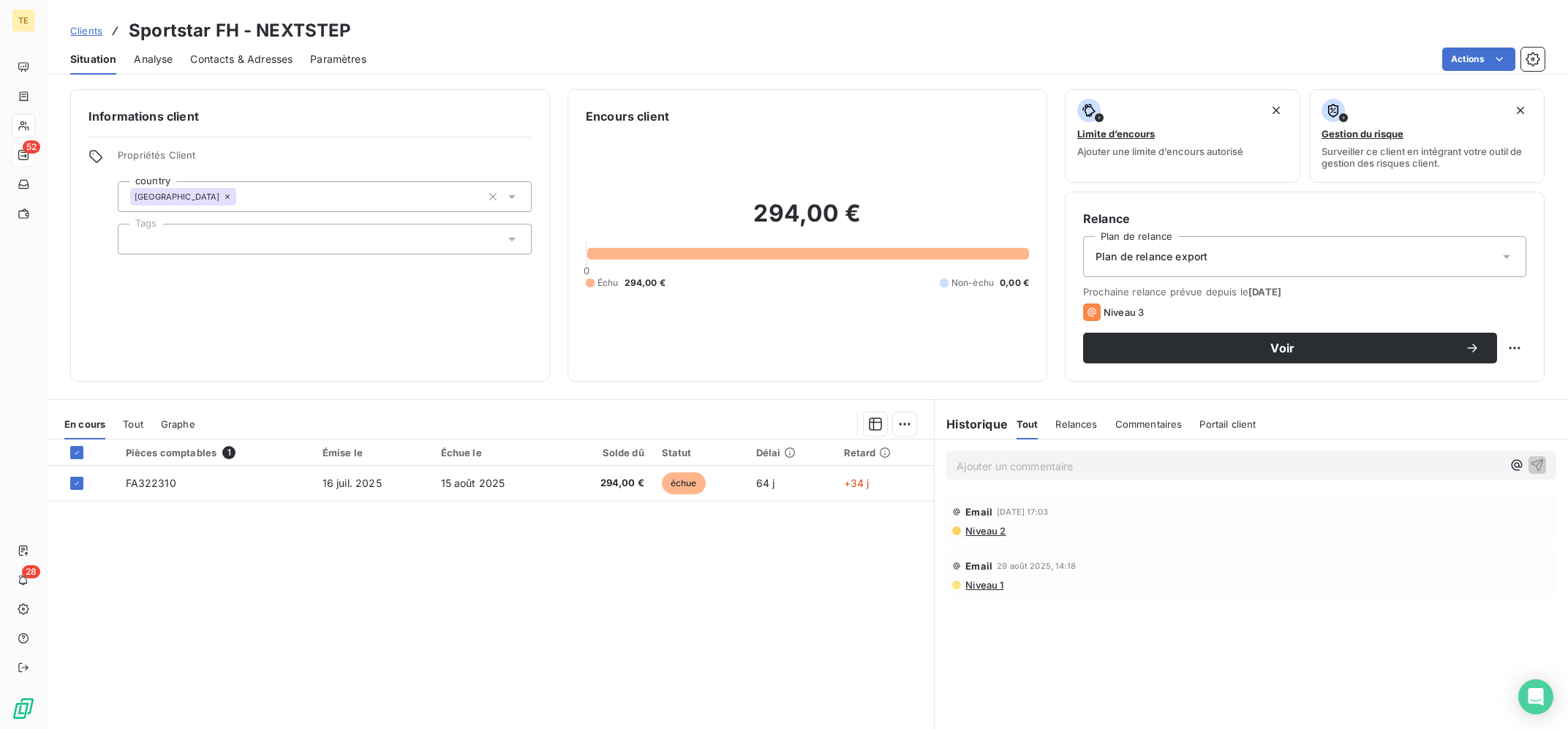
click at [1153, 466] on p "Ajouter un commentaire ﻿" at bounding box center [1229, 466] width 546 height 18
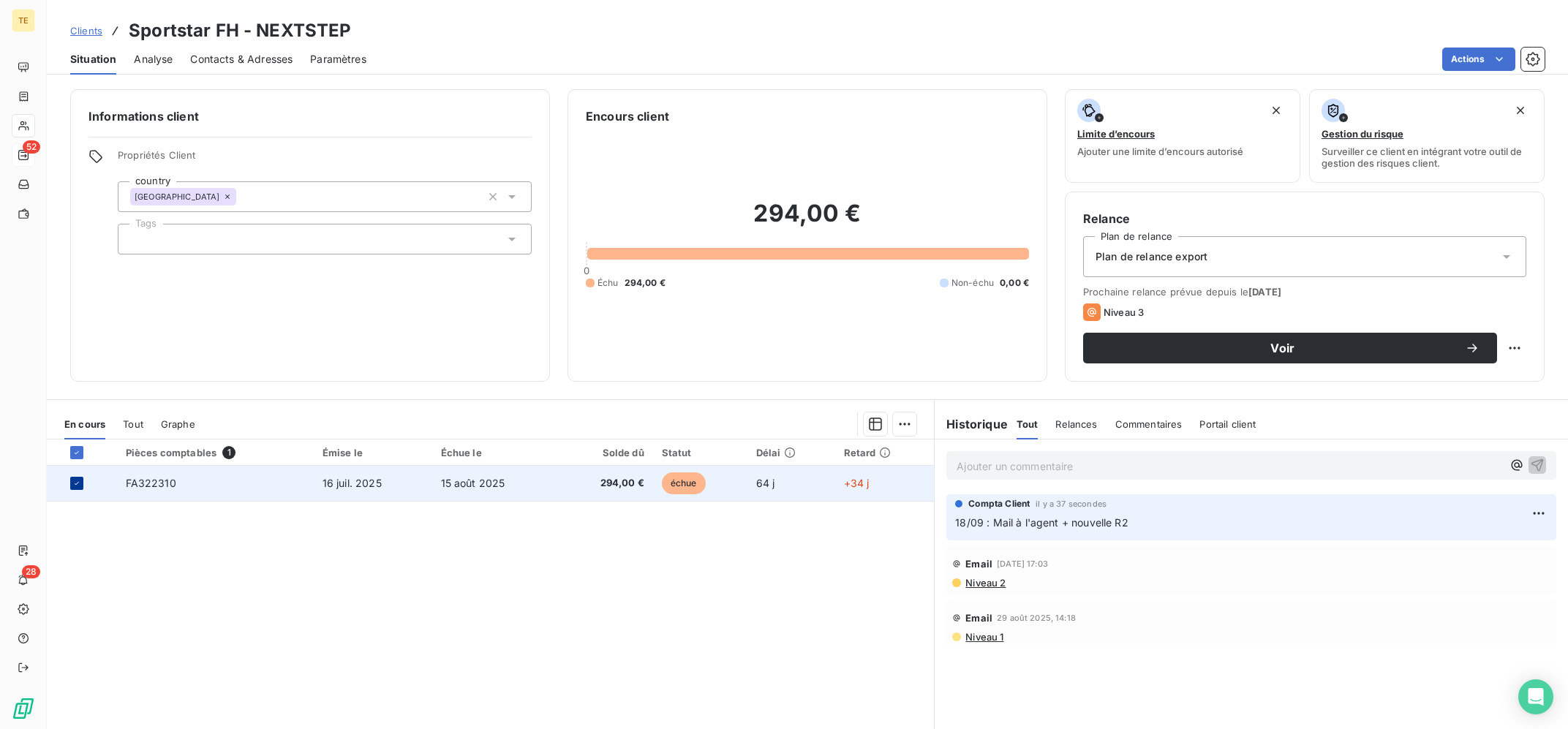
click at [76, 489] on div at bounding box center [76, 483] width 13 height 13
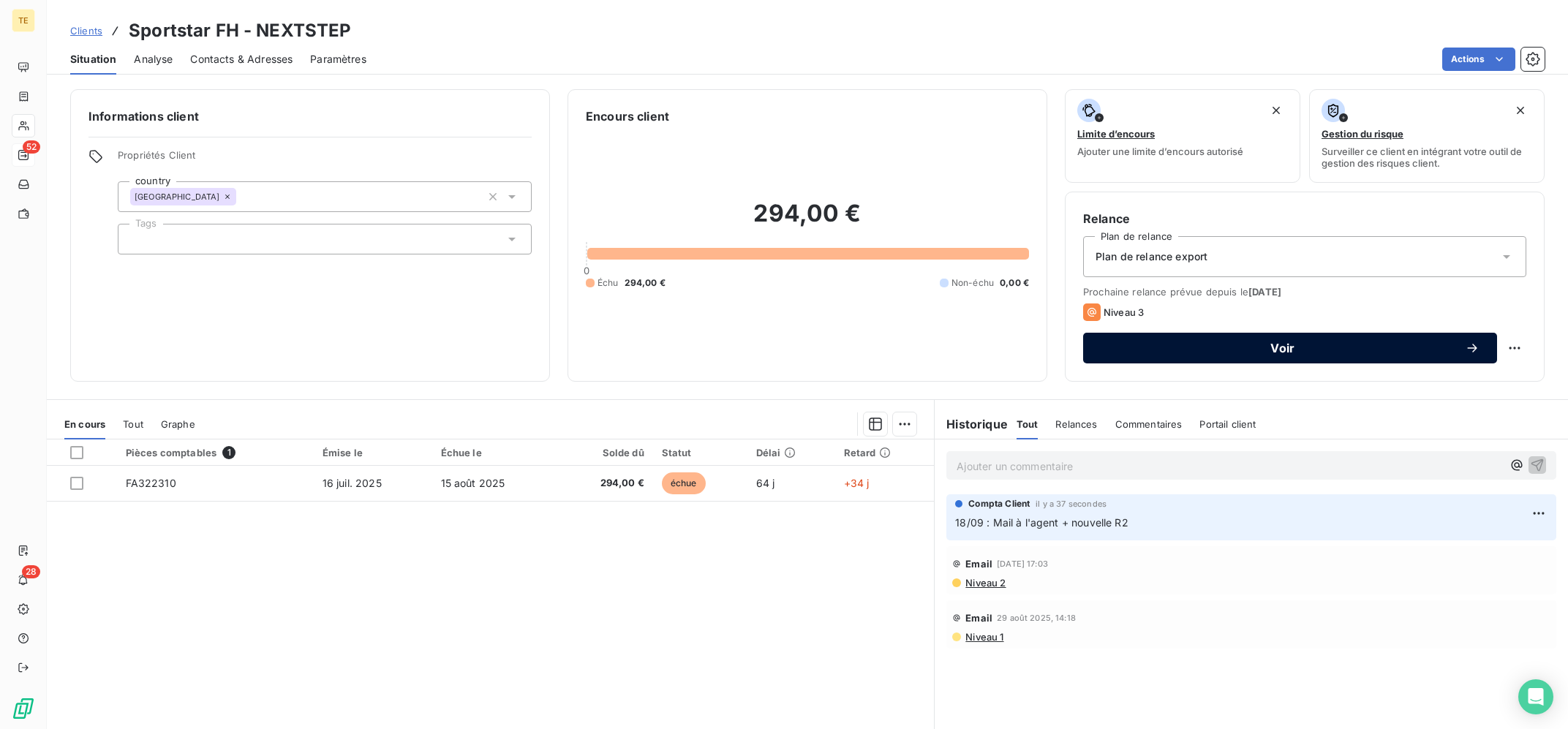
click at [1317, 342] on div "Voir" at bounding box center [1289, 348] width 379 height 15
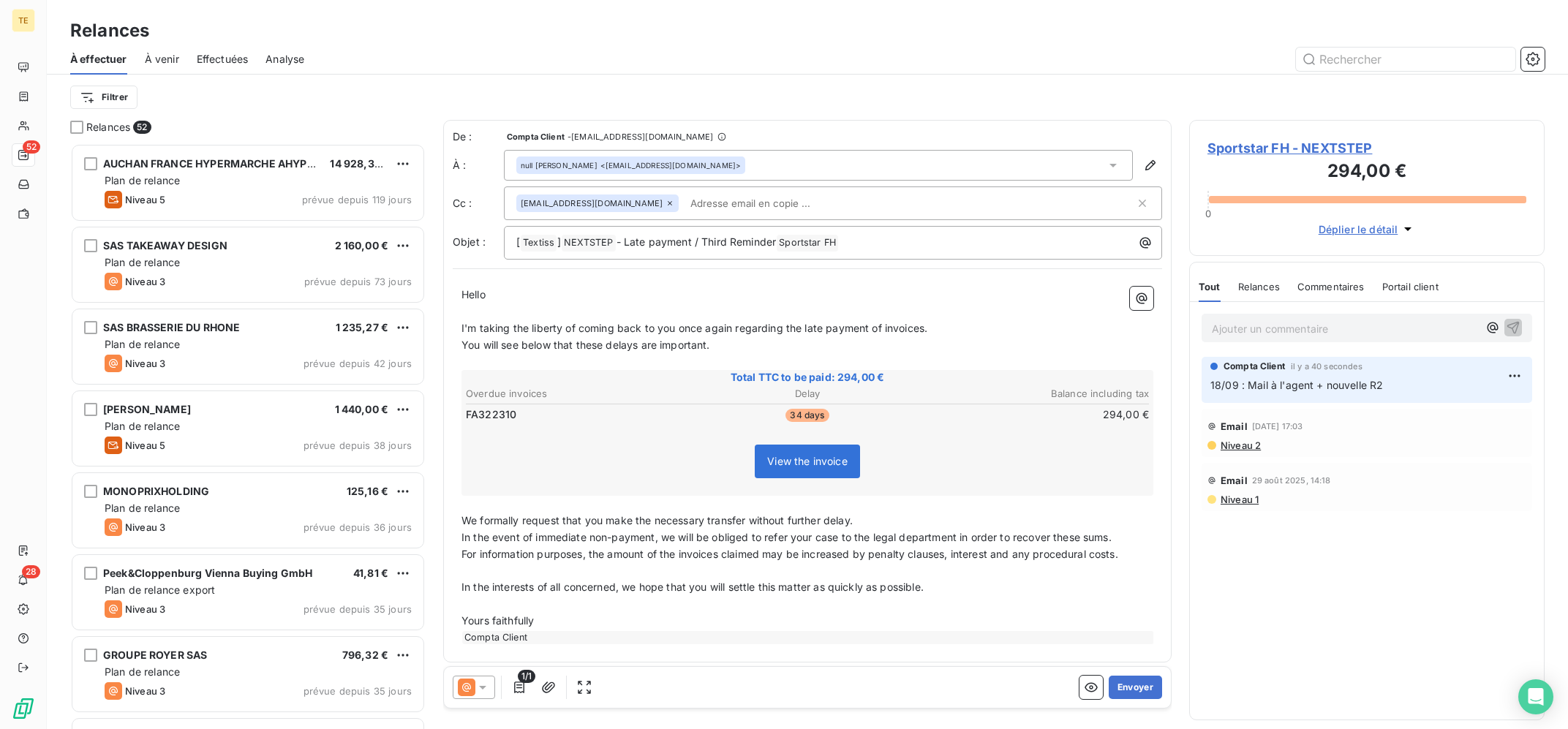
scroll to position [585, 354]
click at [477, 692] on icon at bounding box center [483, 687] width 15 height 15
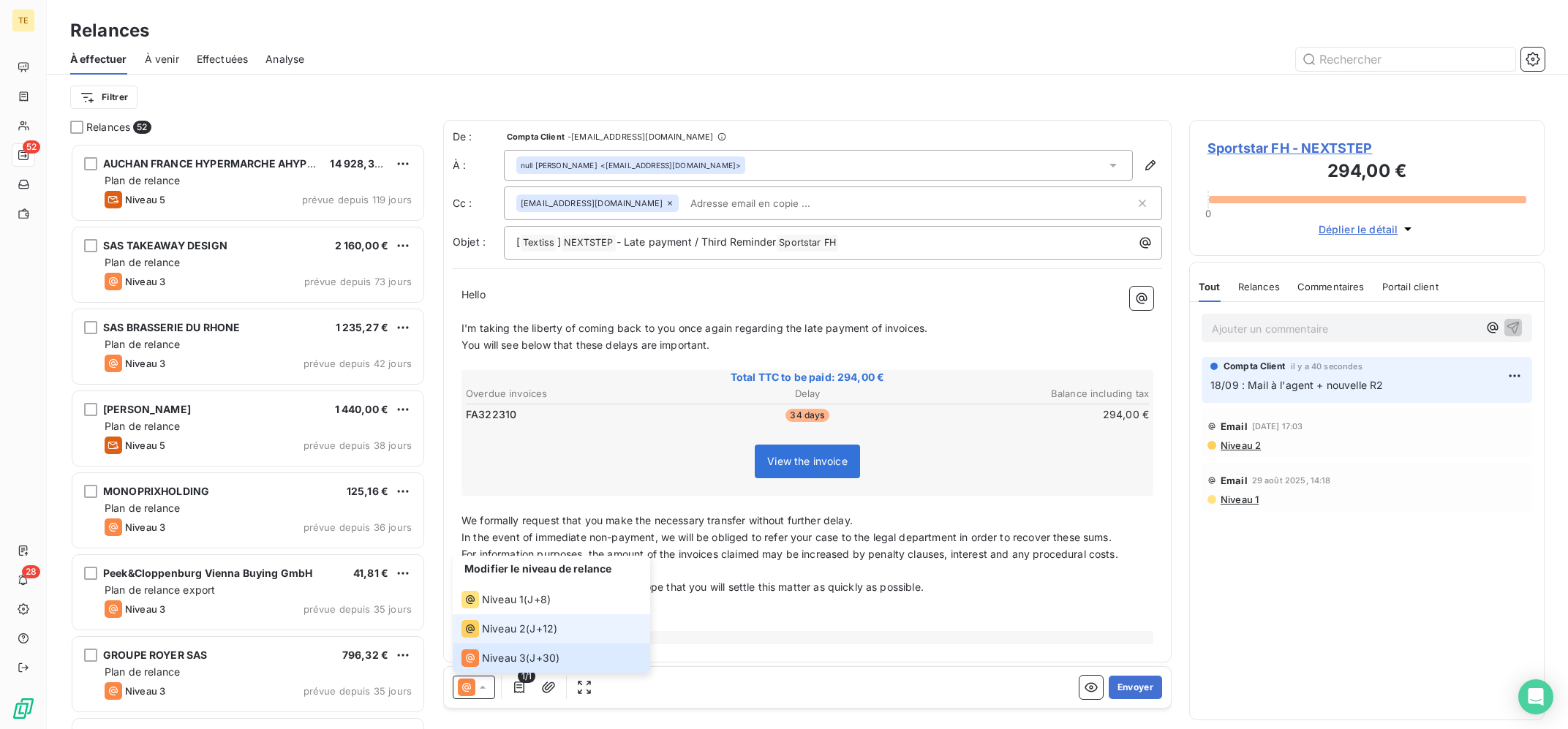
click at [476, 625] on icon at bounding box center [470, 629] width 17 height 17
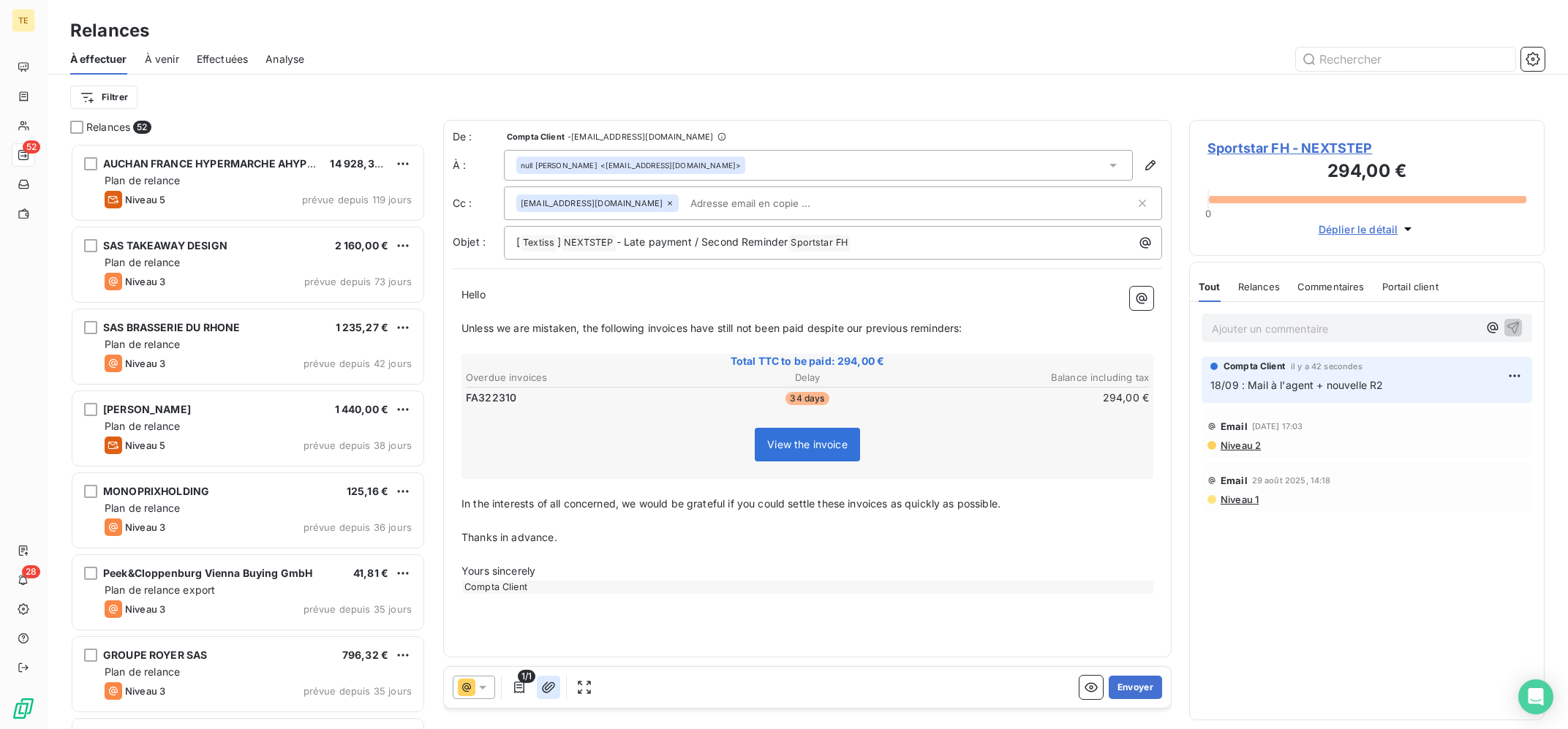
click at [546, 691] on icon "button" at bounding box center [548, 687] width 15 height 15
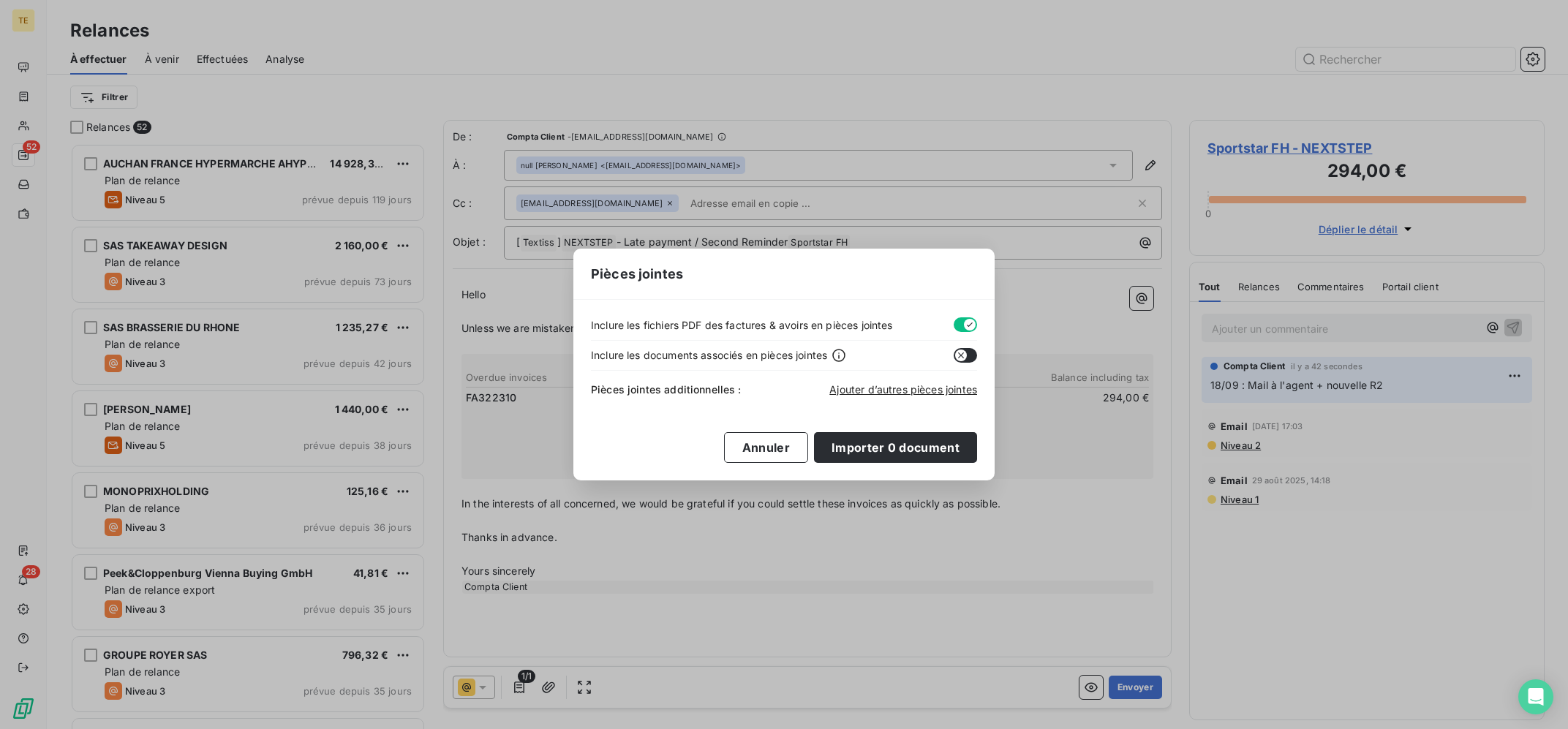
click at [876, 398] on div "Pièces jointes additionnelles : Ajouter d’autres pièces jointes" at bounding box center [784, 387] width 386 height 32
click at [887, 387] on span "Ajouter d’autres pièces jointes" at bounding box center [903, 389] width 147 height 12
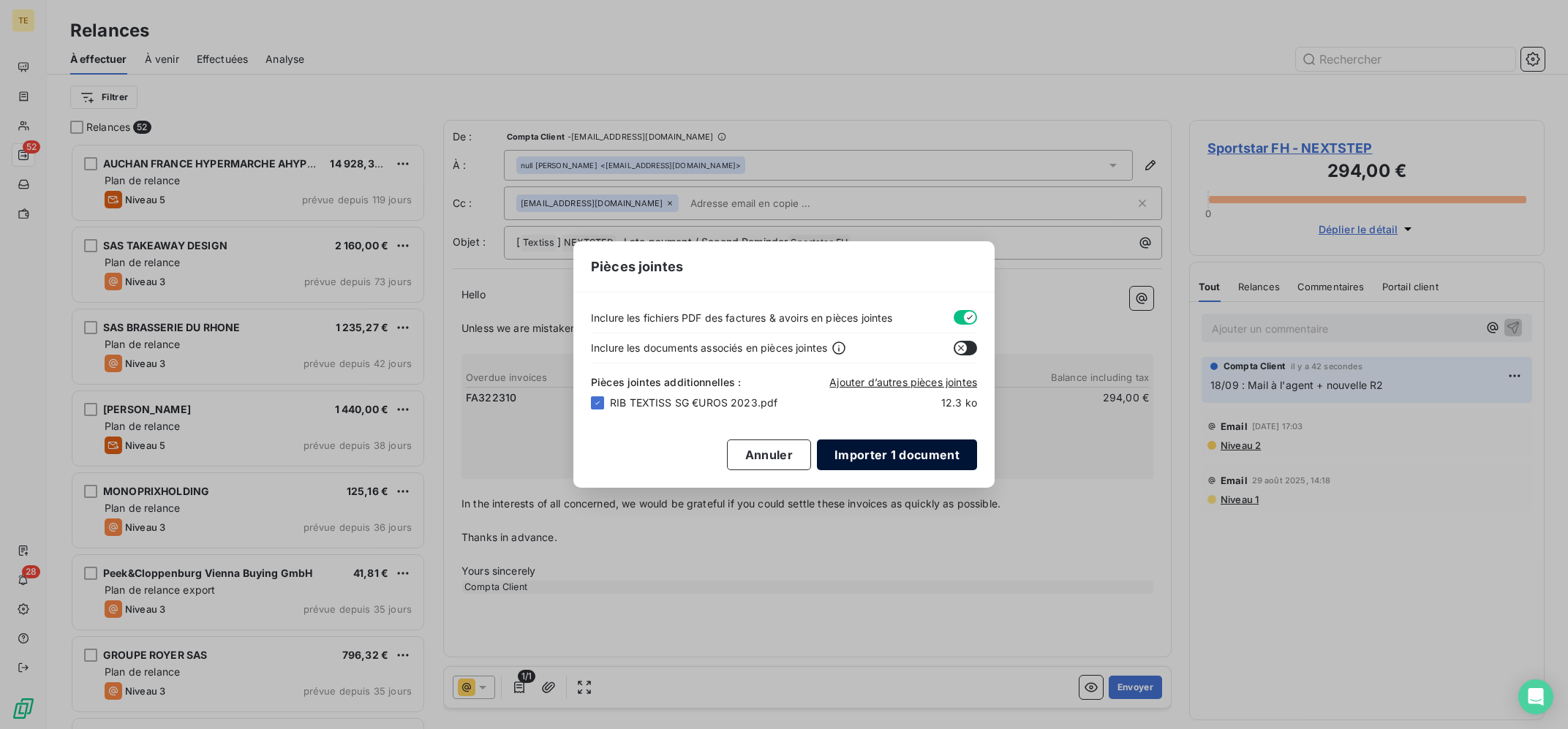
click at [910, 457] on button "Importer 1 document" at bounding box center [897, 454] width 160 height 30
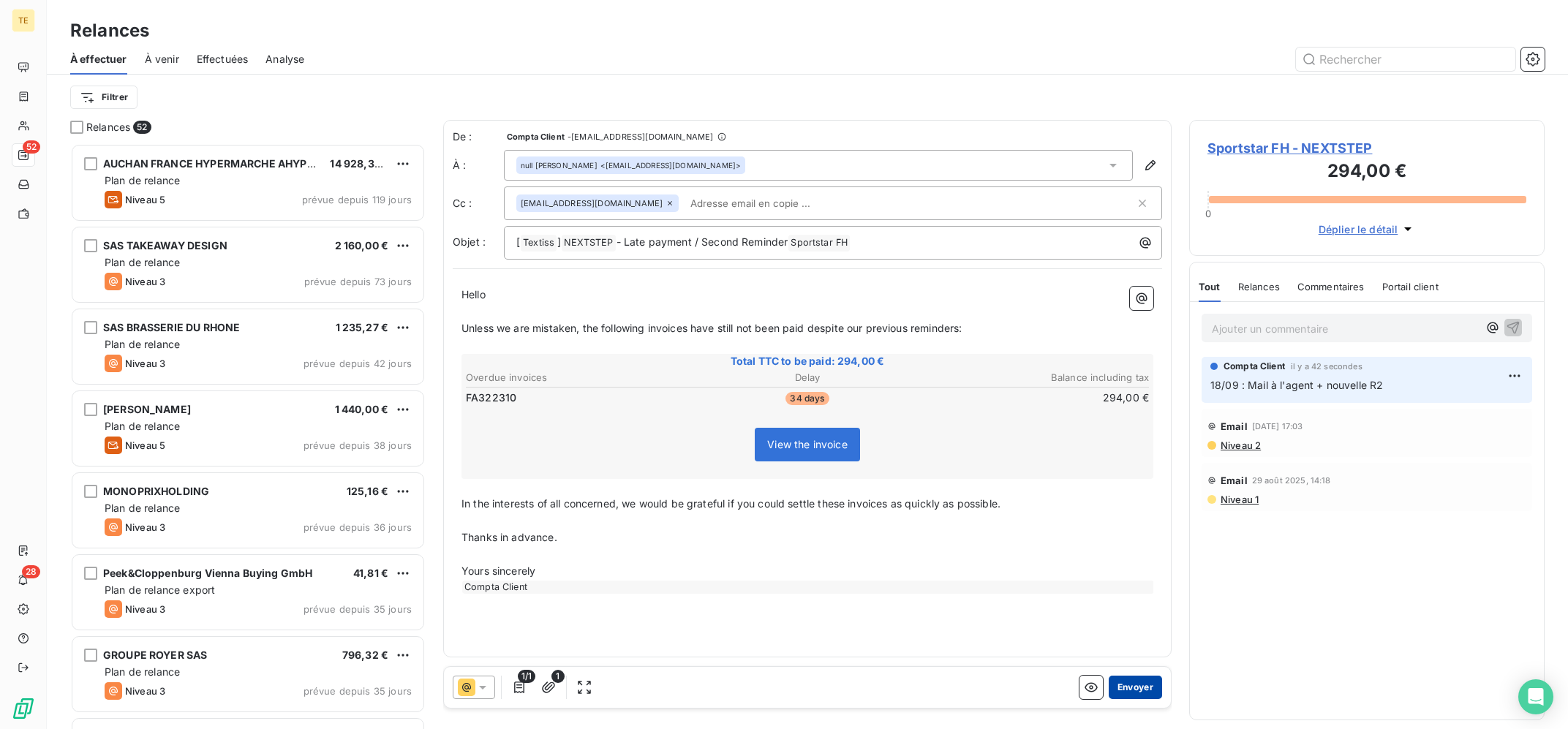
click at [1128, 684] on button "Envoyer" at bounding box center [1136, 687] width 54 height 23
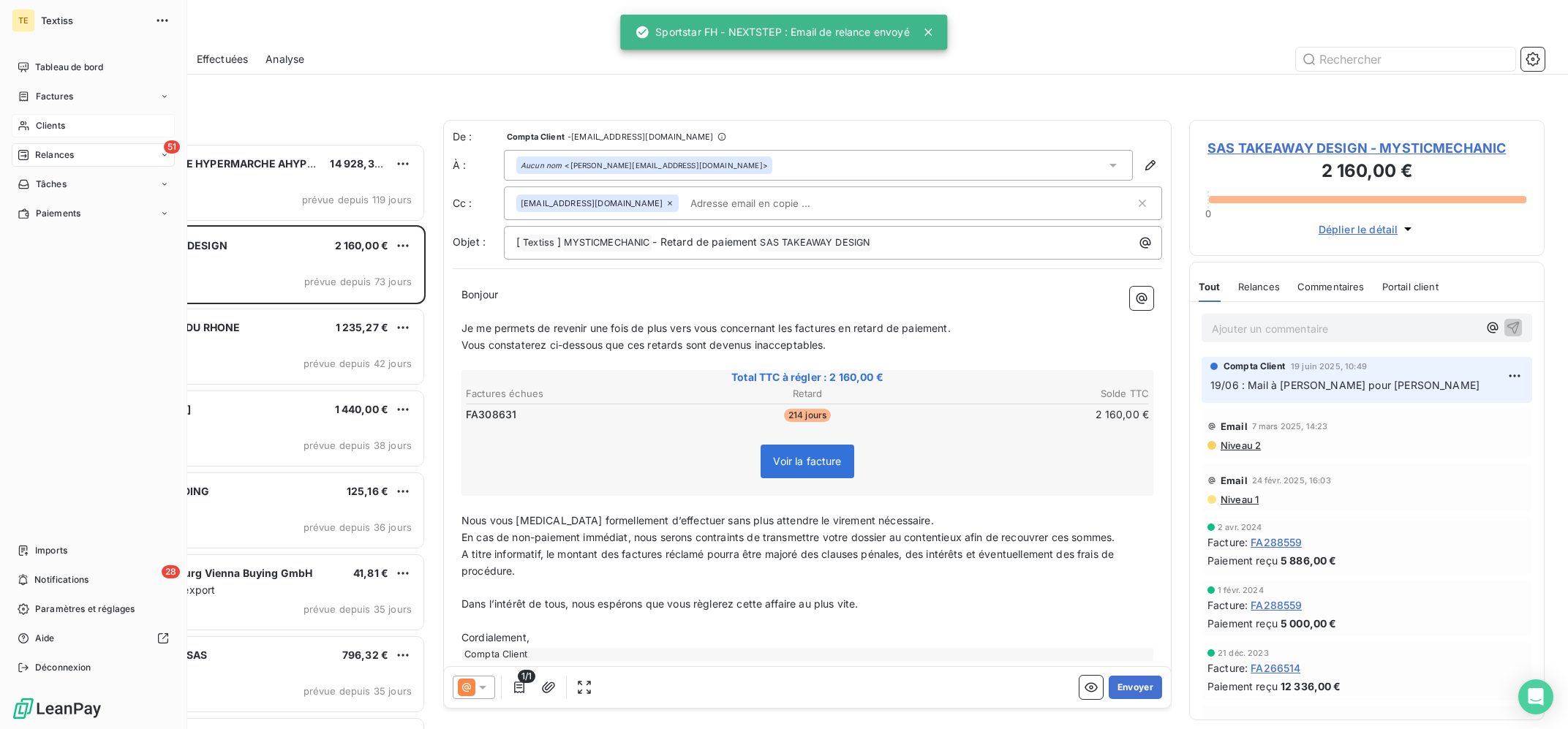
click at [26, 120] on div "Clients" at bounding box center [94, 126] width 163 height 23
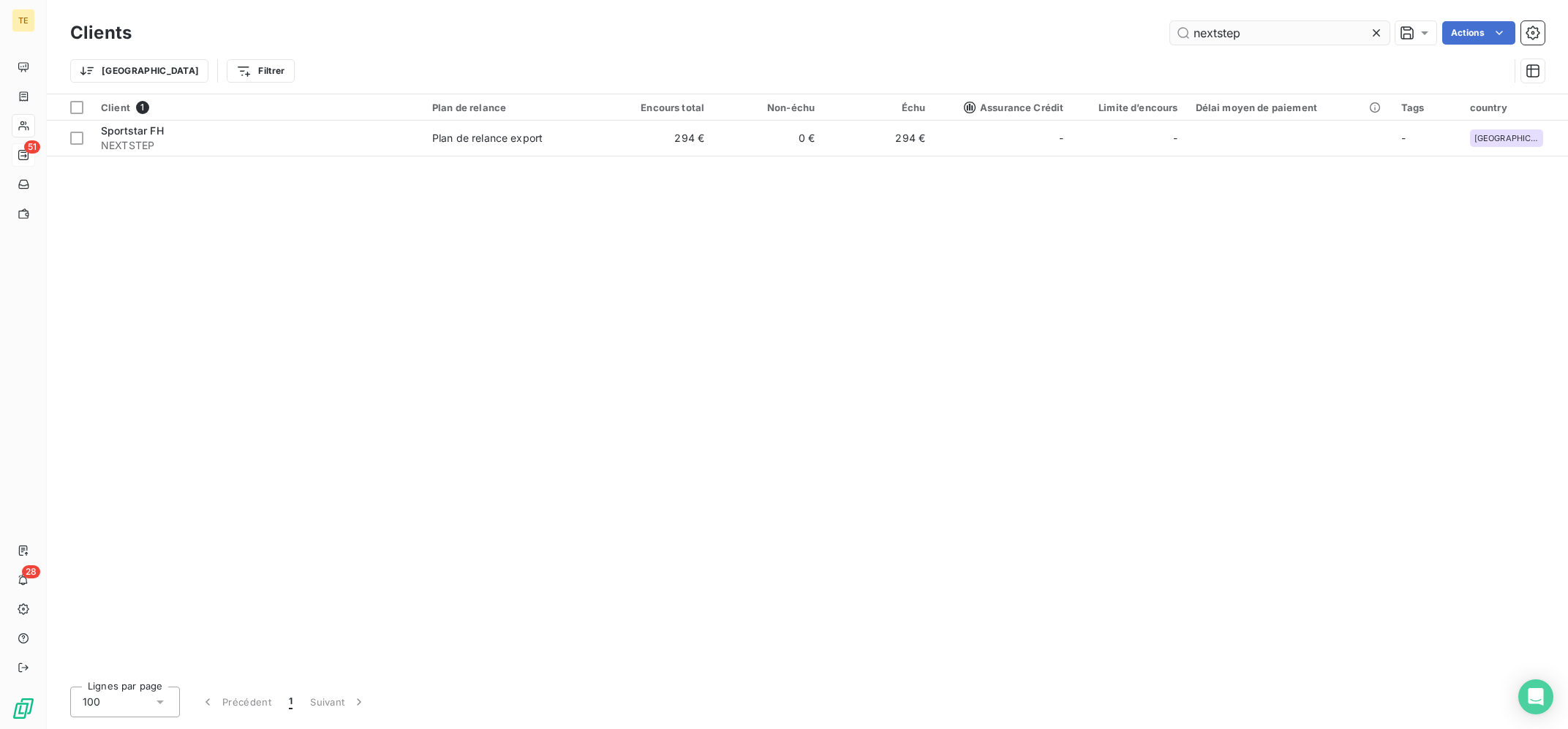
click at [1254, 33] on input "nextstep" at bounding box center [1279, 32] width 219 height 23
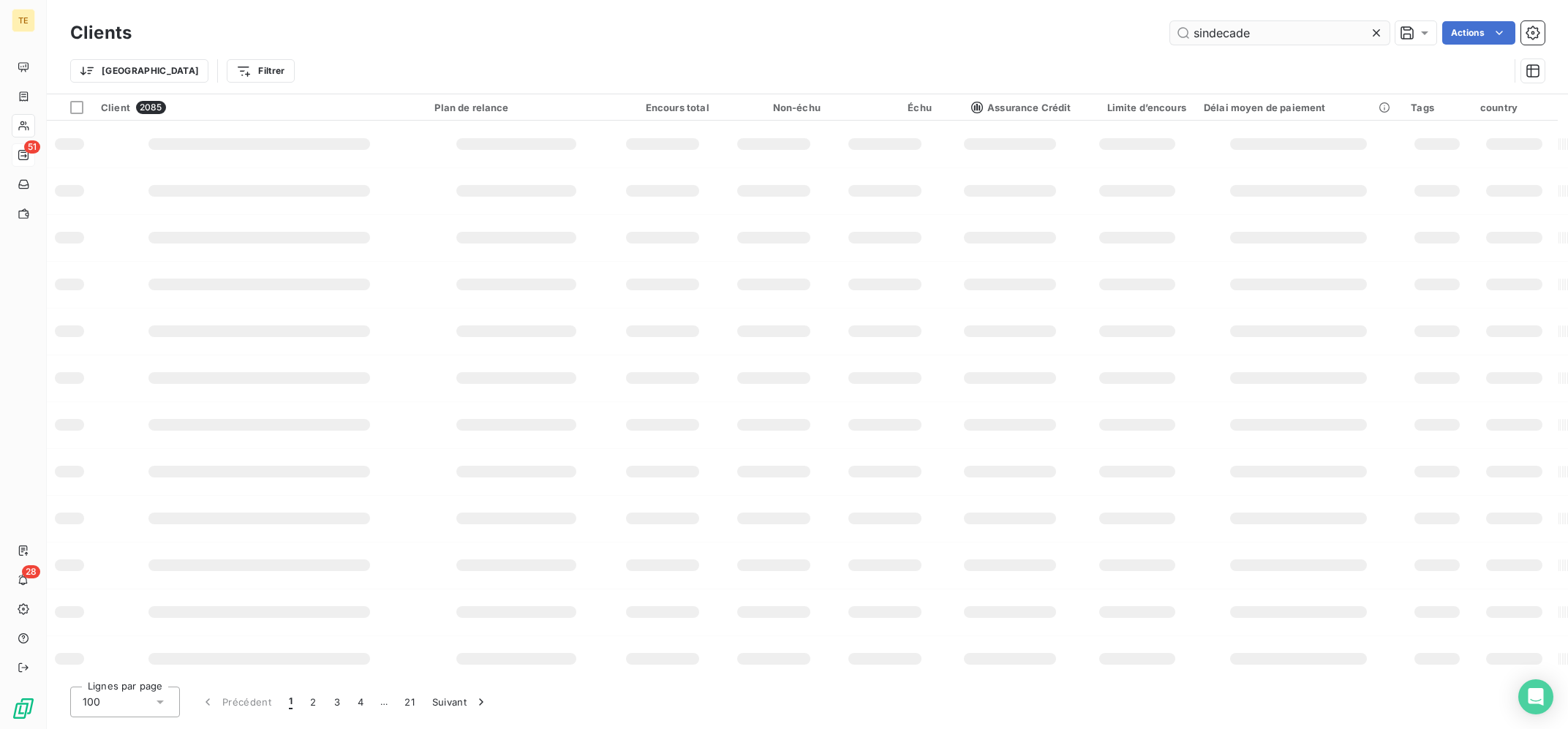
type input "sindecade"
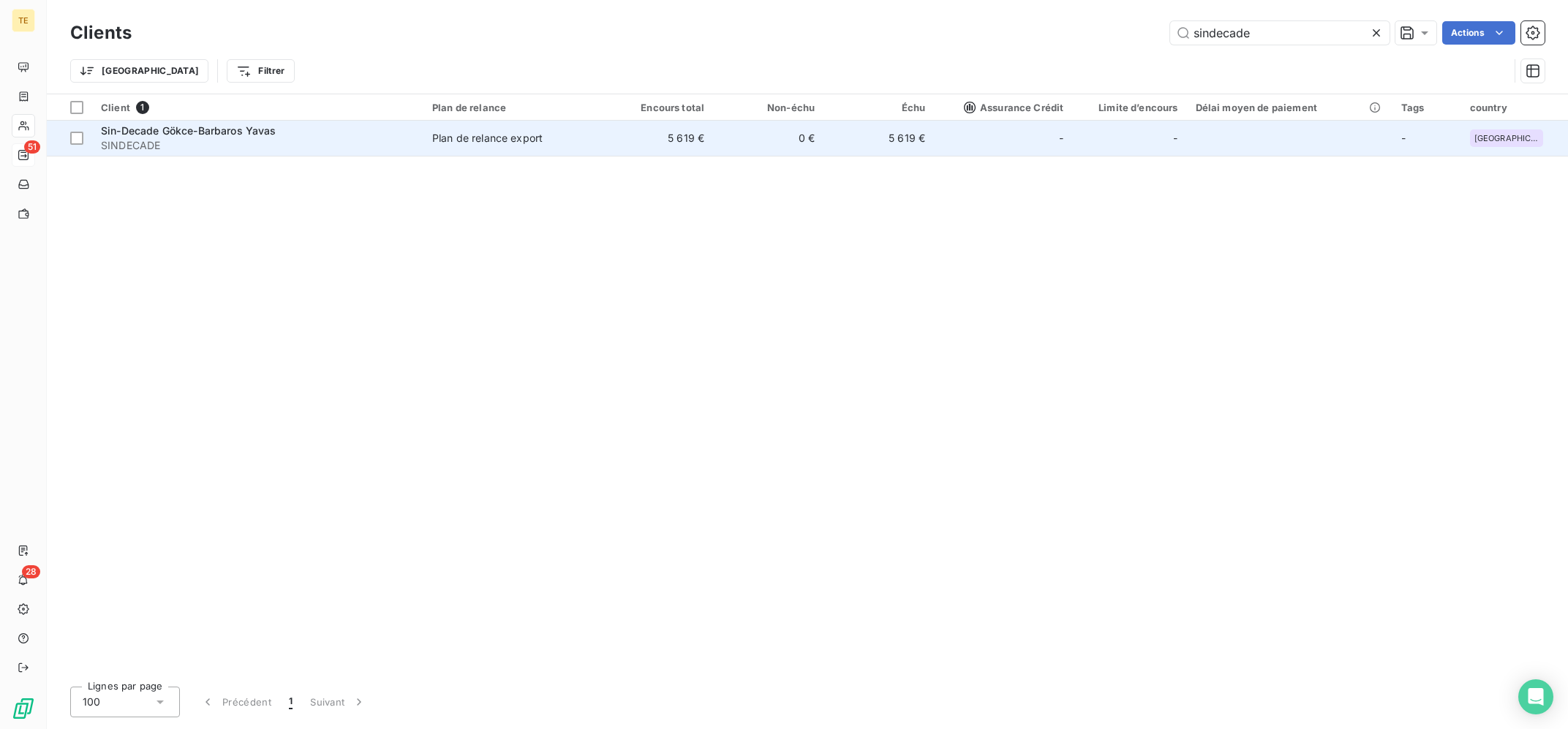
click at [405, 146] on span "SINDECADE" at bounding box center [257, 146] width 314 height 15
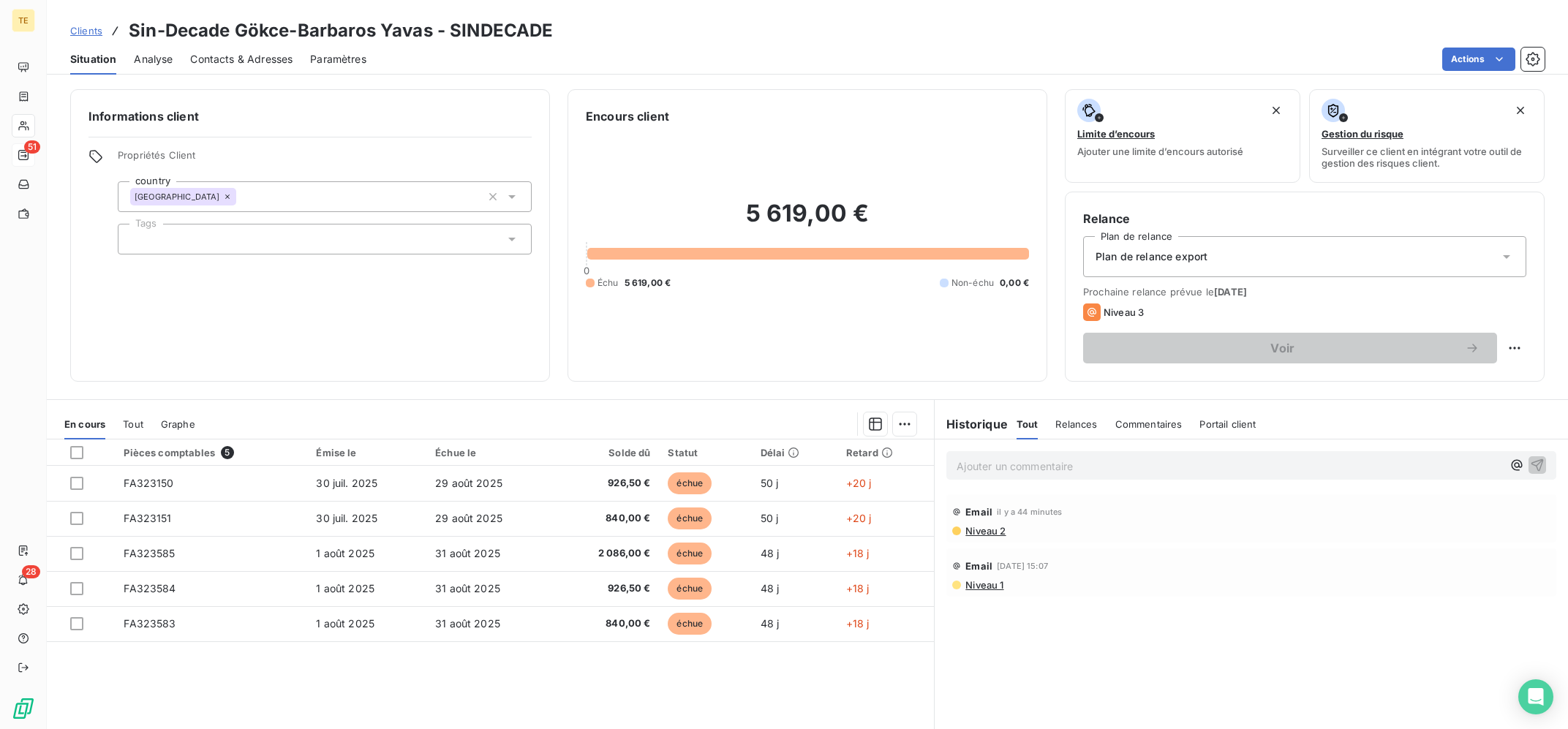
click at [1162, 459] on p "Ajouter un commentaire ﻿" at bounding box center [1229, 466] width 546 height 18
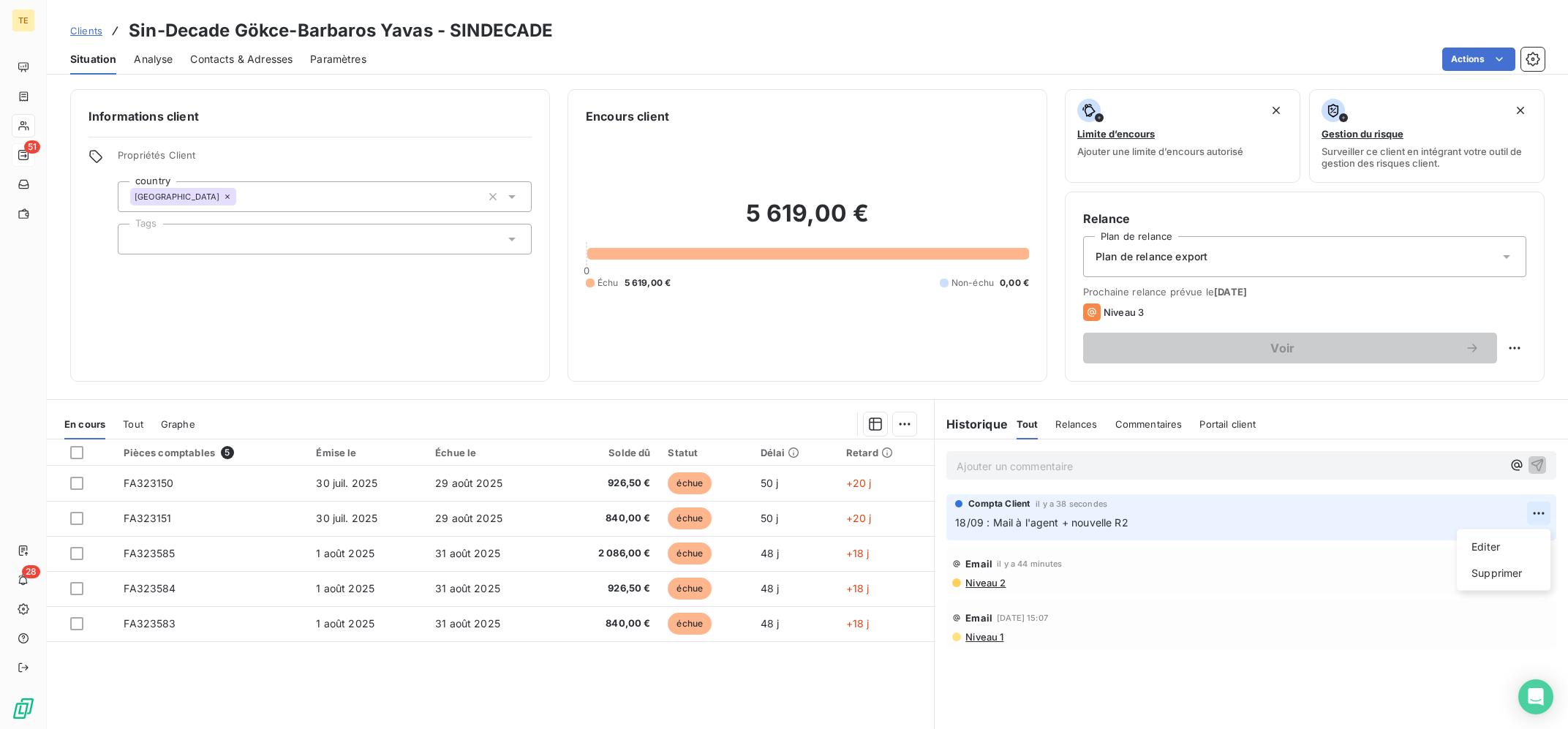
click at [1544, 513] on html "TE 51 28 Clients Sin-Decade Gökce-Barbaros Yavas - SINDECADE Situation Analyse …" at bounding box center [784, 364] width 1568 height 729
click at [1506, 541] on div "Editer" at bounding box center [1503, 547] width 82 height 23
drag, startPoint x: 1059, startPoint y: 526, endPoint x: 1112, endPoint y: 526, distance: 53.0
click at [1112, 526] on p "18/09 : Mail à l'agent + nouvelle R2" at bounding box center [1241, 523] width 572 height 16
click at [1126, 528] on p "18/09 : Mail à l'agent + R2" at bounding box center [1251, 523] width 593 height 16
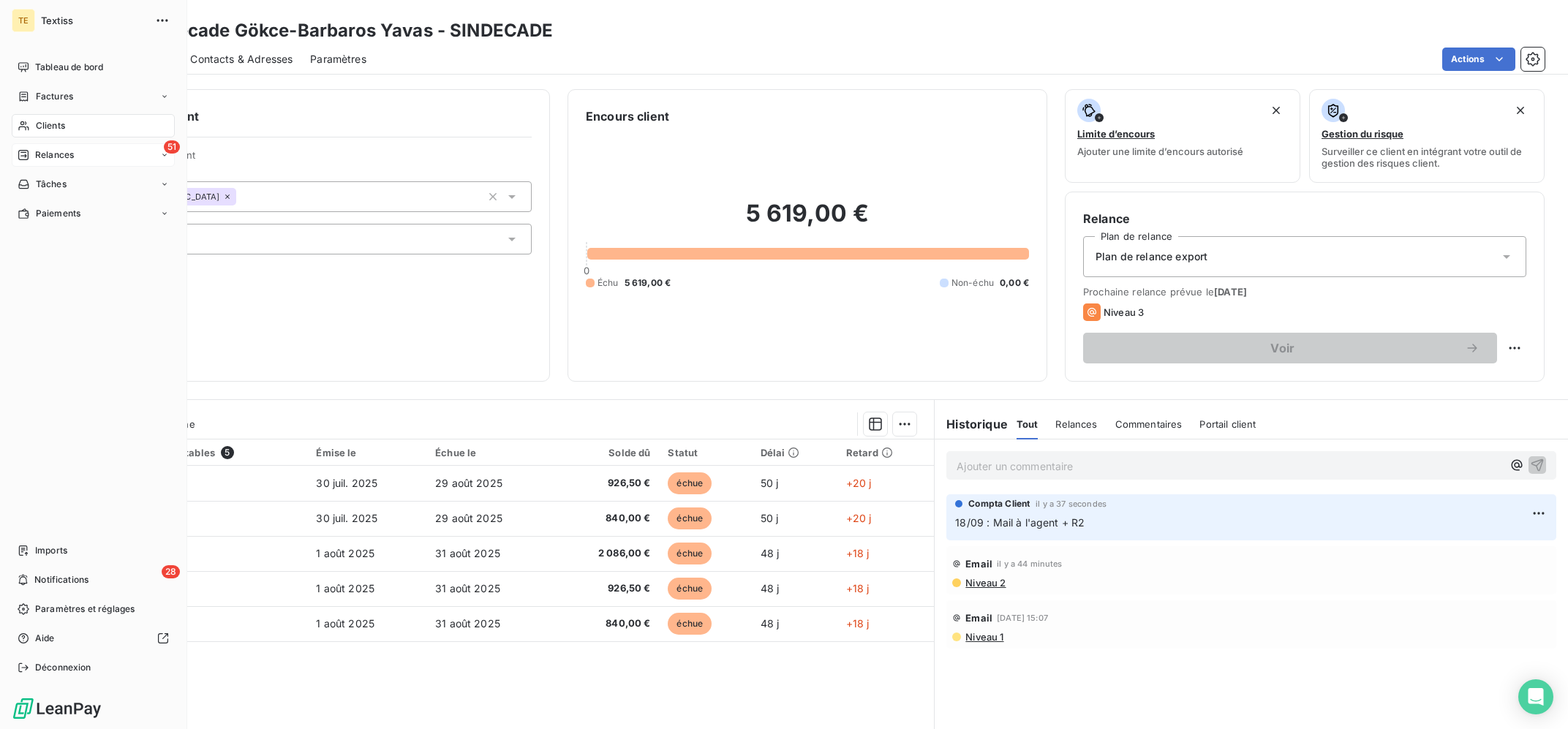
click at [44, 124] on span "Clients" at bounding box center [50, 126] width 29 height 13
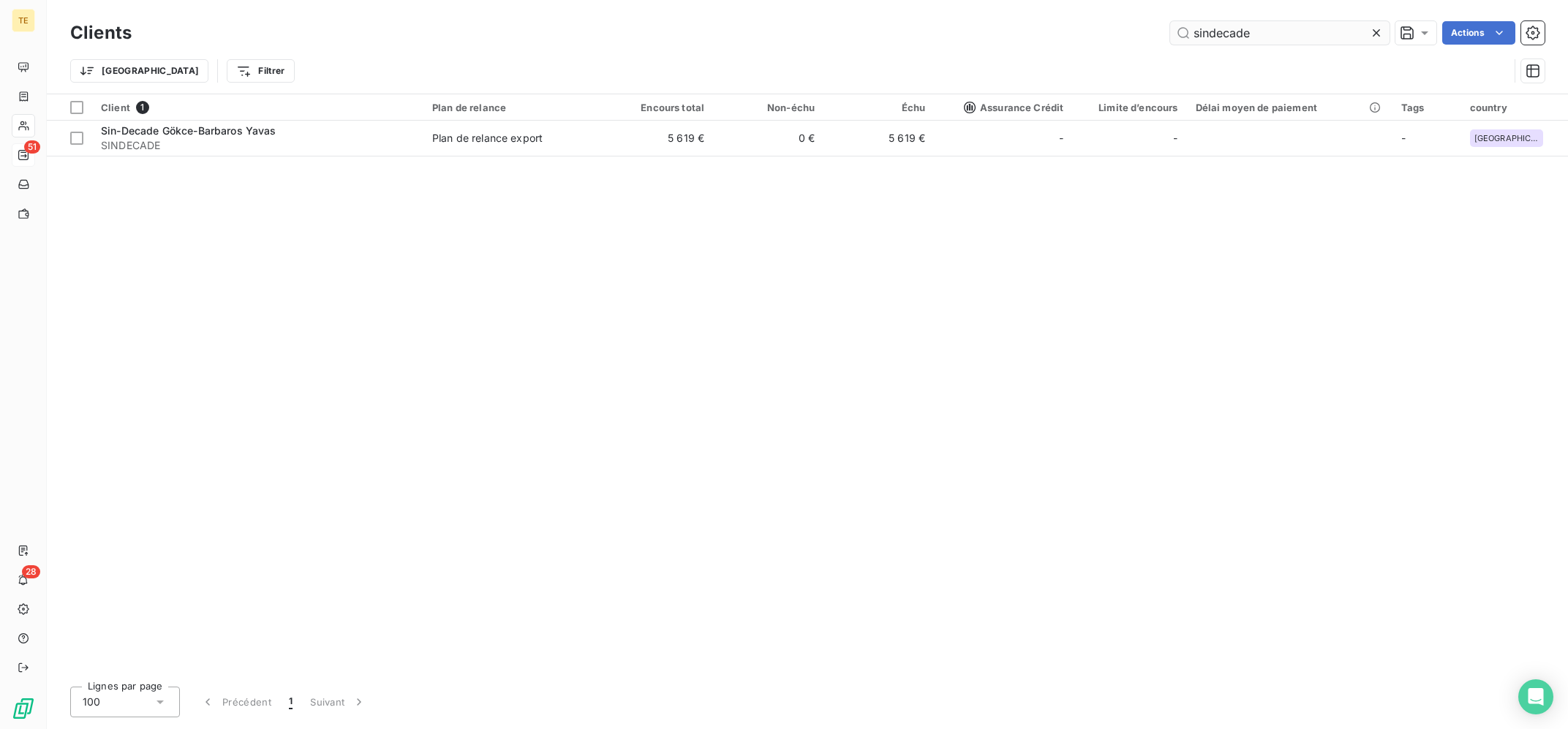
click at [1254, 27] on input "sindecade" at bounding box center [1279, 32] width 219 height 23
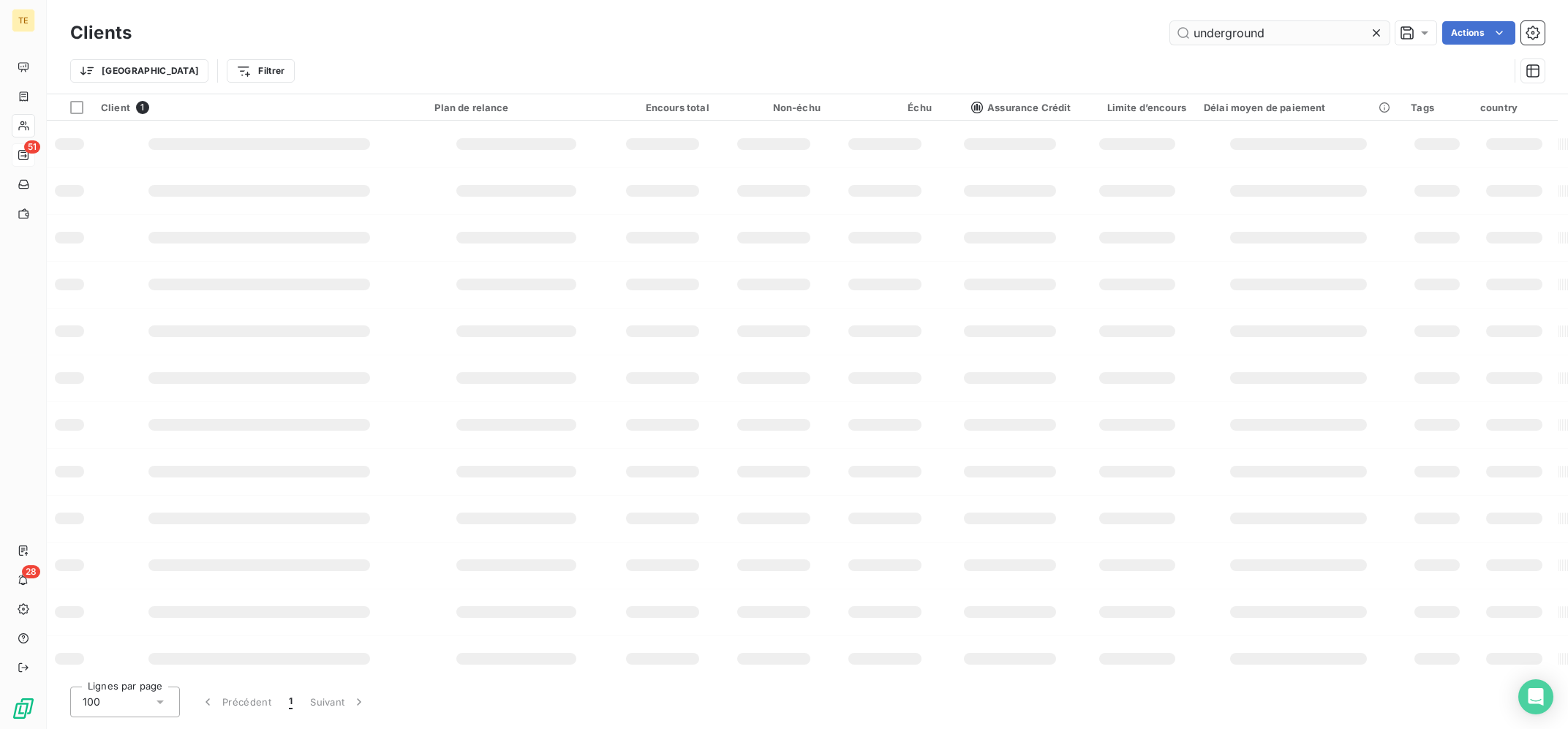
type input "underground"
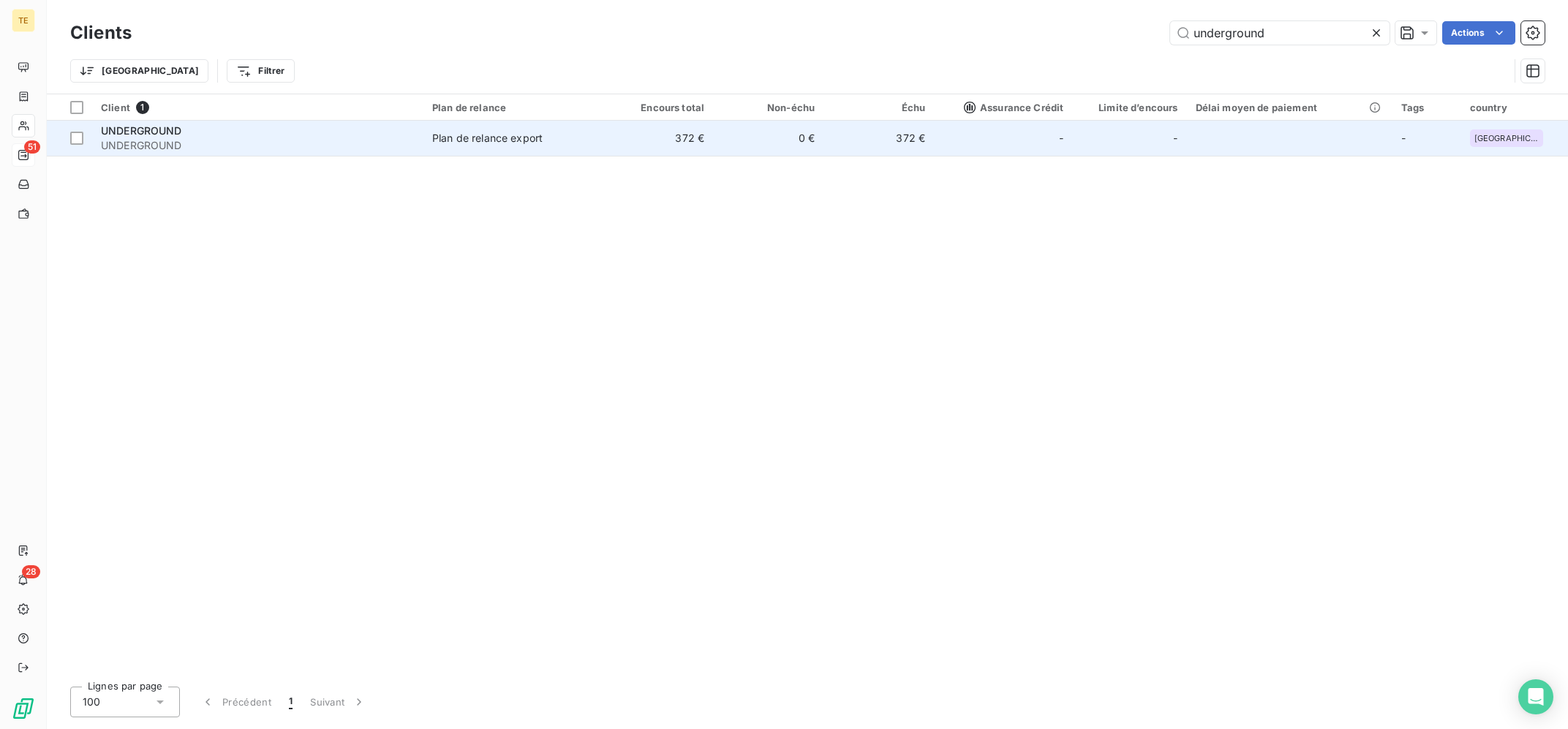
click at [569, 150] on td "Plan de relance export" at bounding box center [513, 138] width 179 height 36
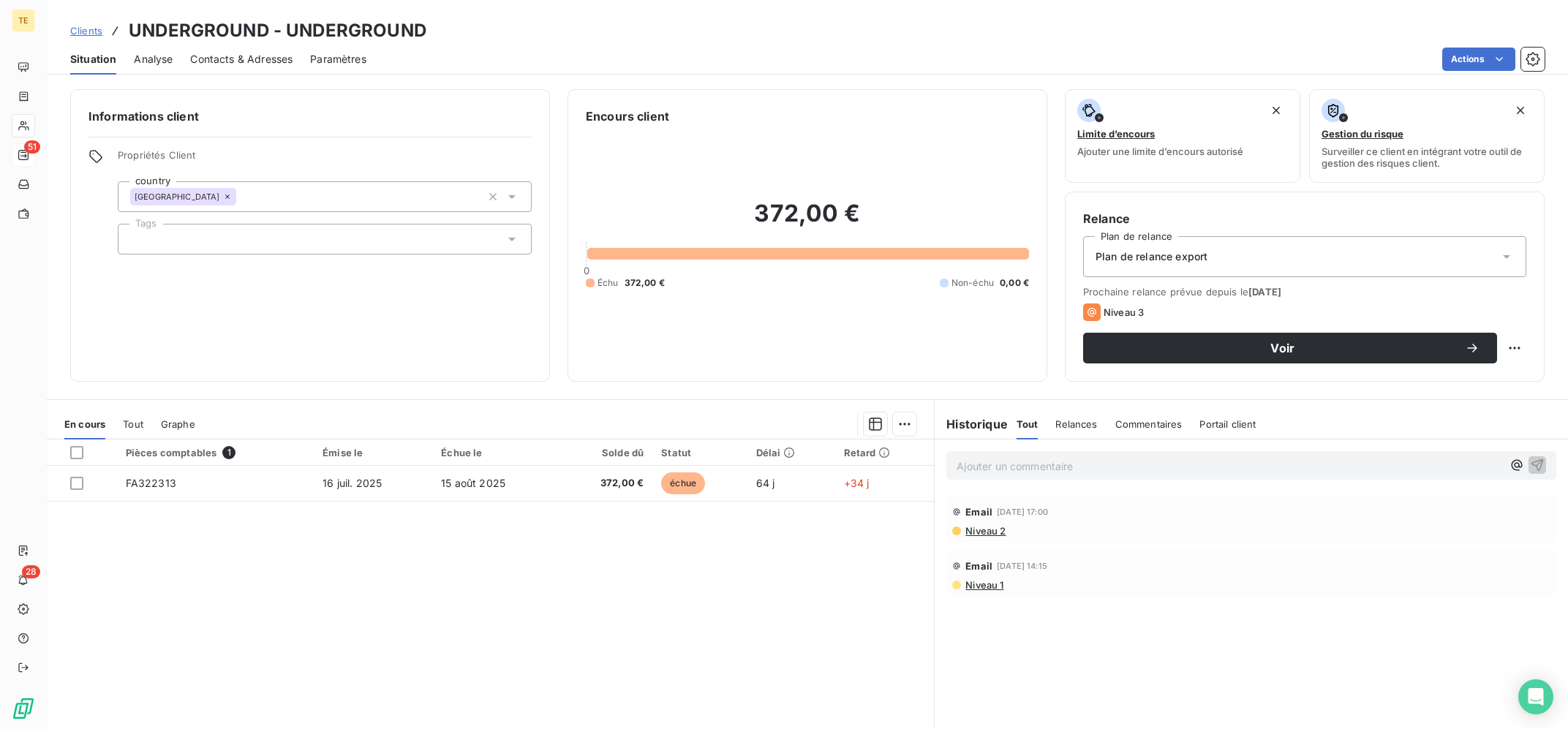
click at [1226, 466] on p "Ajouter un commentaire ﻿" at bounding box center [1229, 466] width 546 height 18
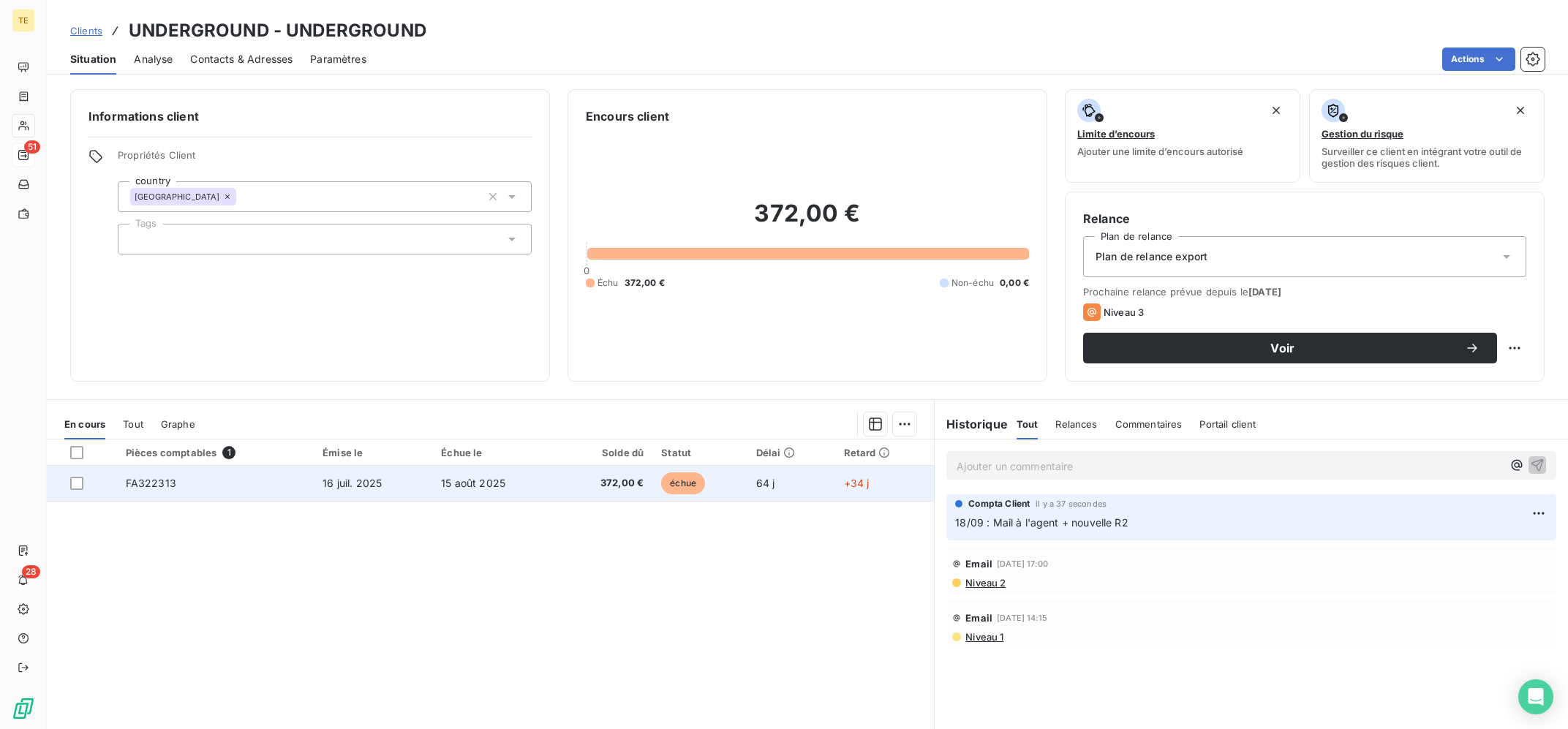
click at [332, 499] on td "16 juil. 2025" at bounding box center [373, 484] width 119 height 36
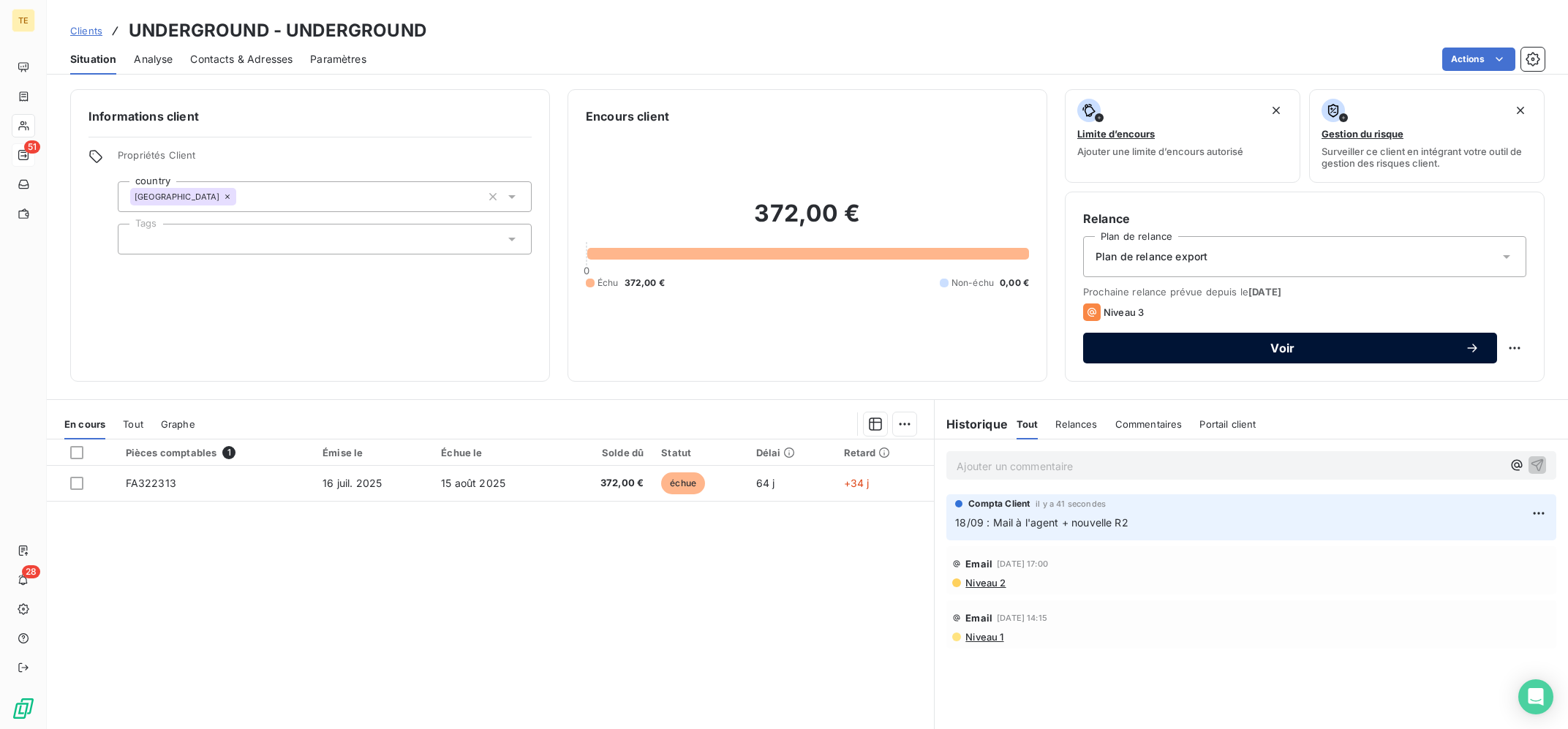
click at [1259, 343] on div "Voir" at bounding box center [1289, 348] width 379 height 15
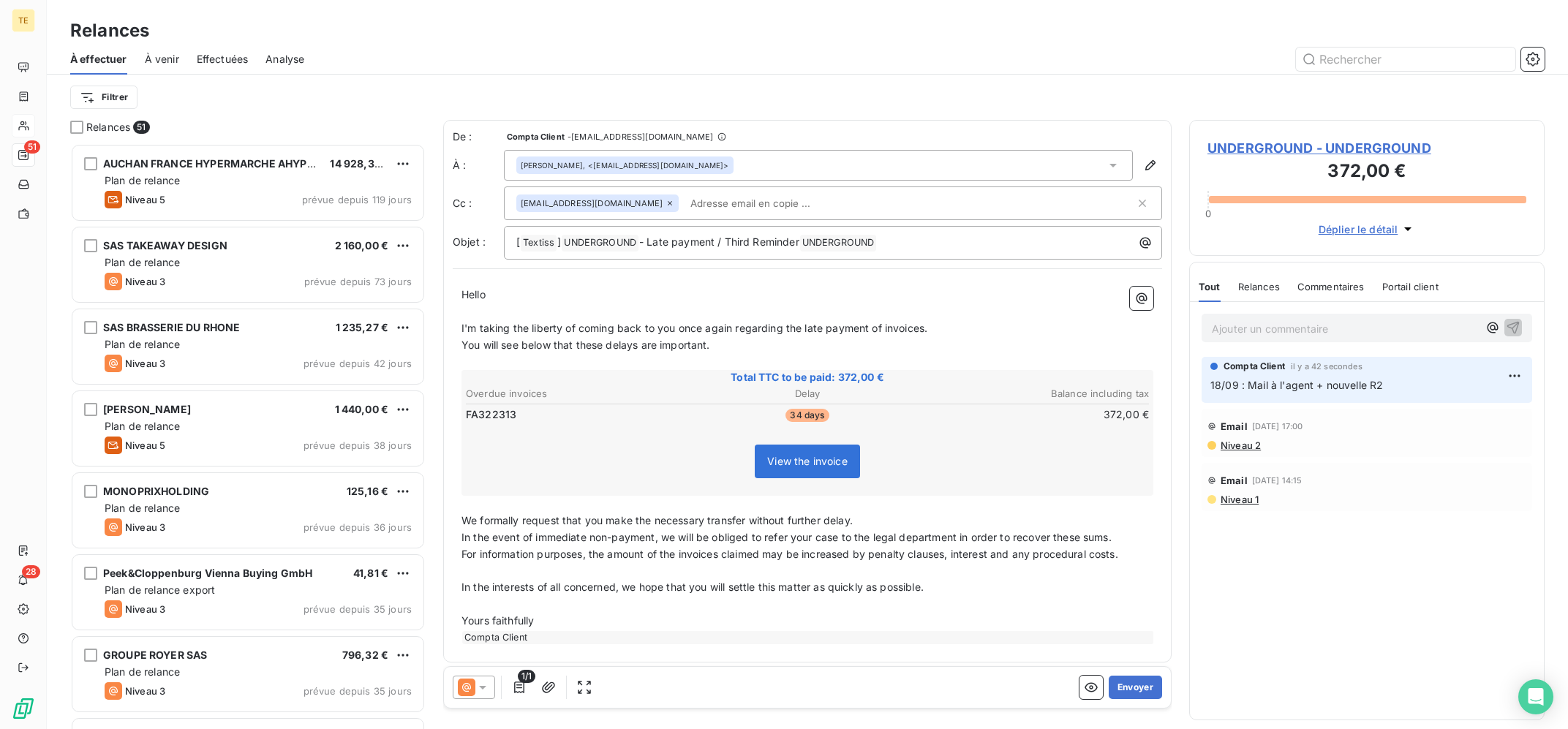
scroll to position [585, 354]
click at [471, 680] on icon at bounding box center [466, 687] width 17 height 17
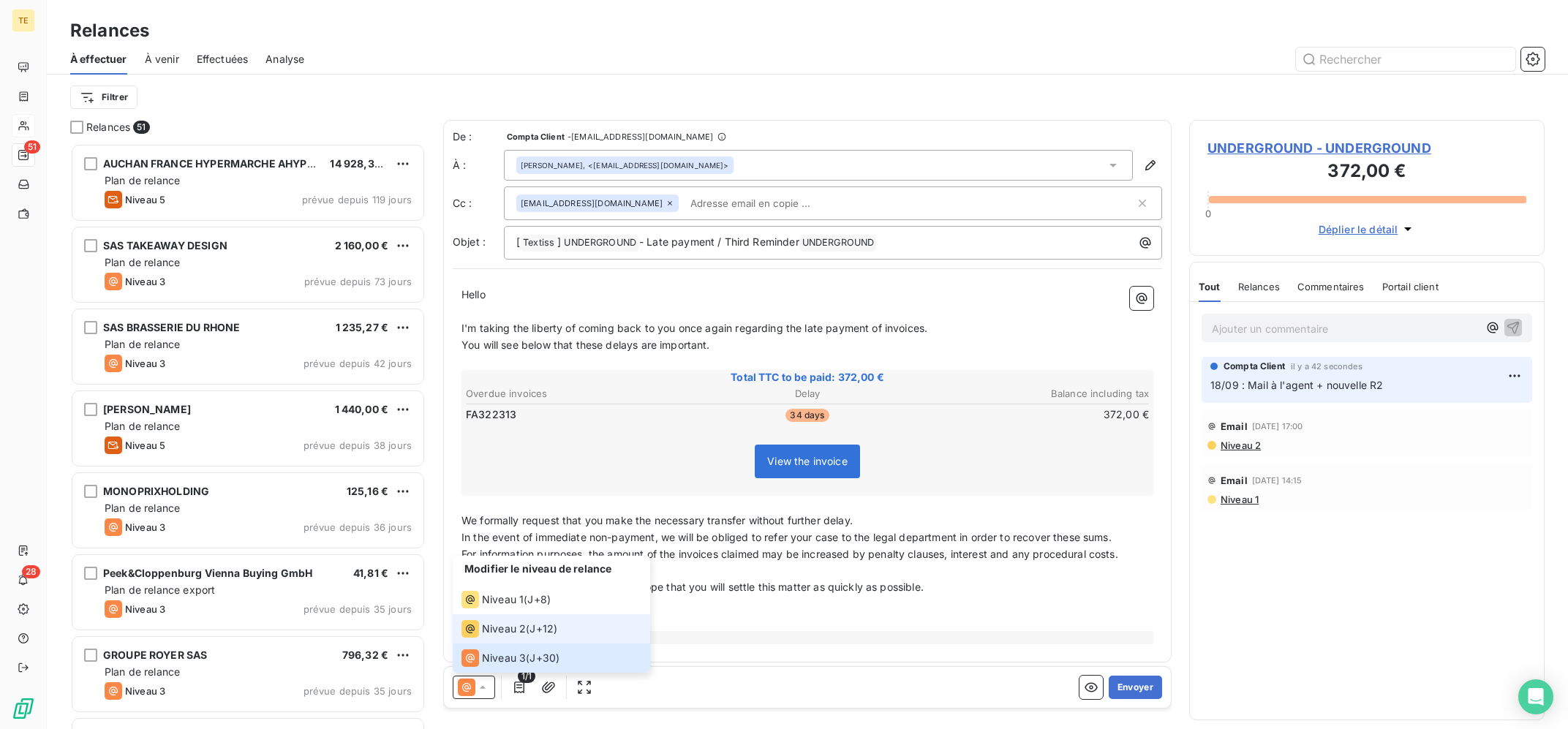
click at [517, 630] on span "Niveau 2" at bounding box center [503, 628] width 44 height 15
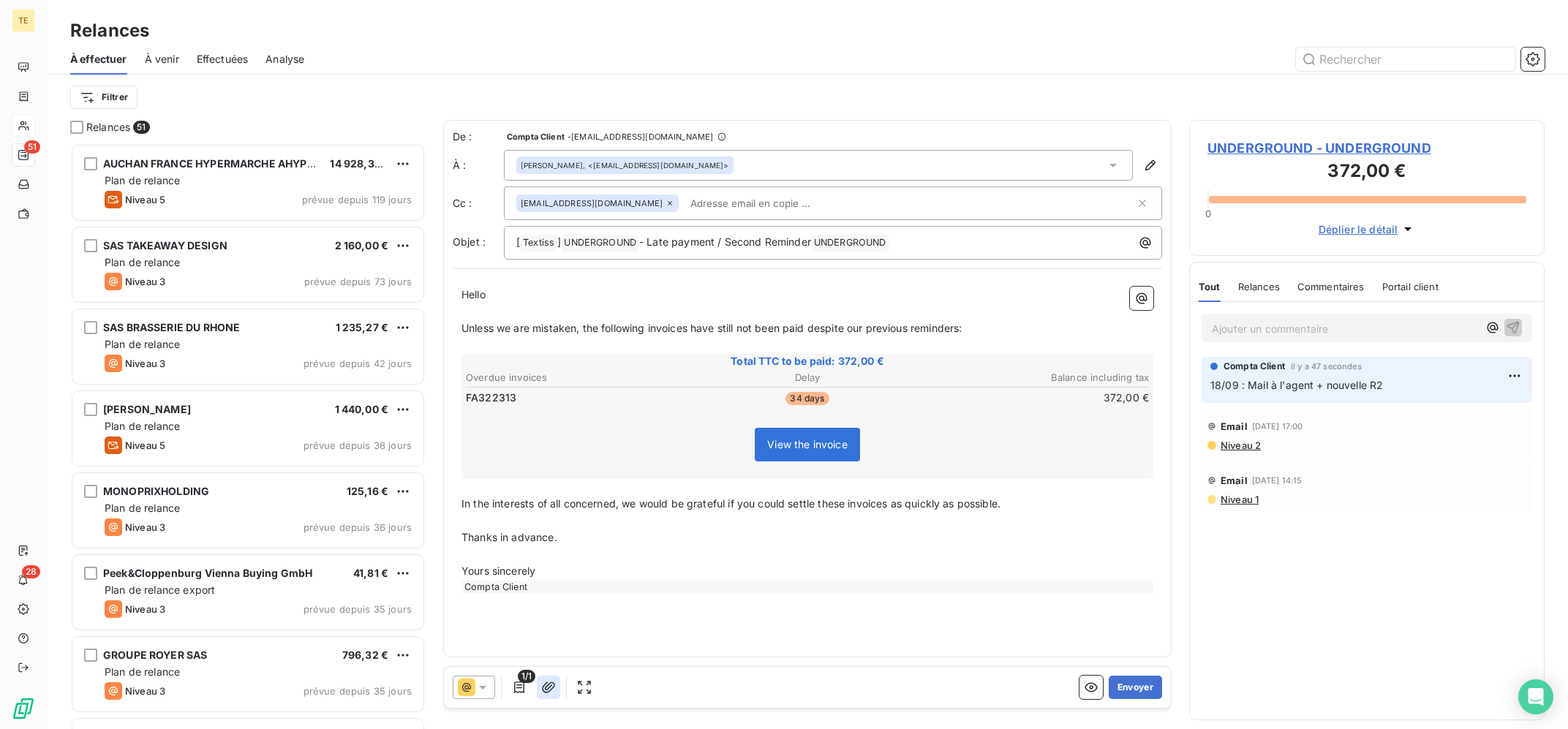
click at [557, 680] on button "button" at bounding box center [548, 687] width 23 height 23
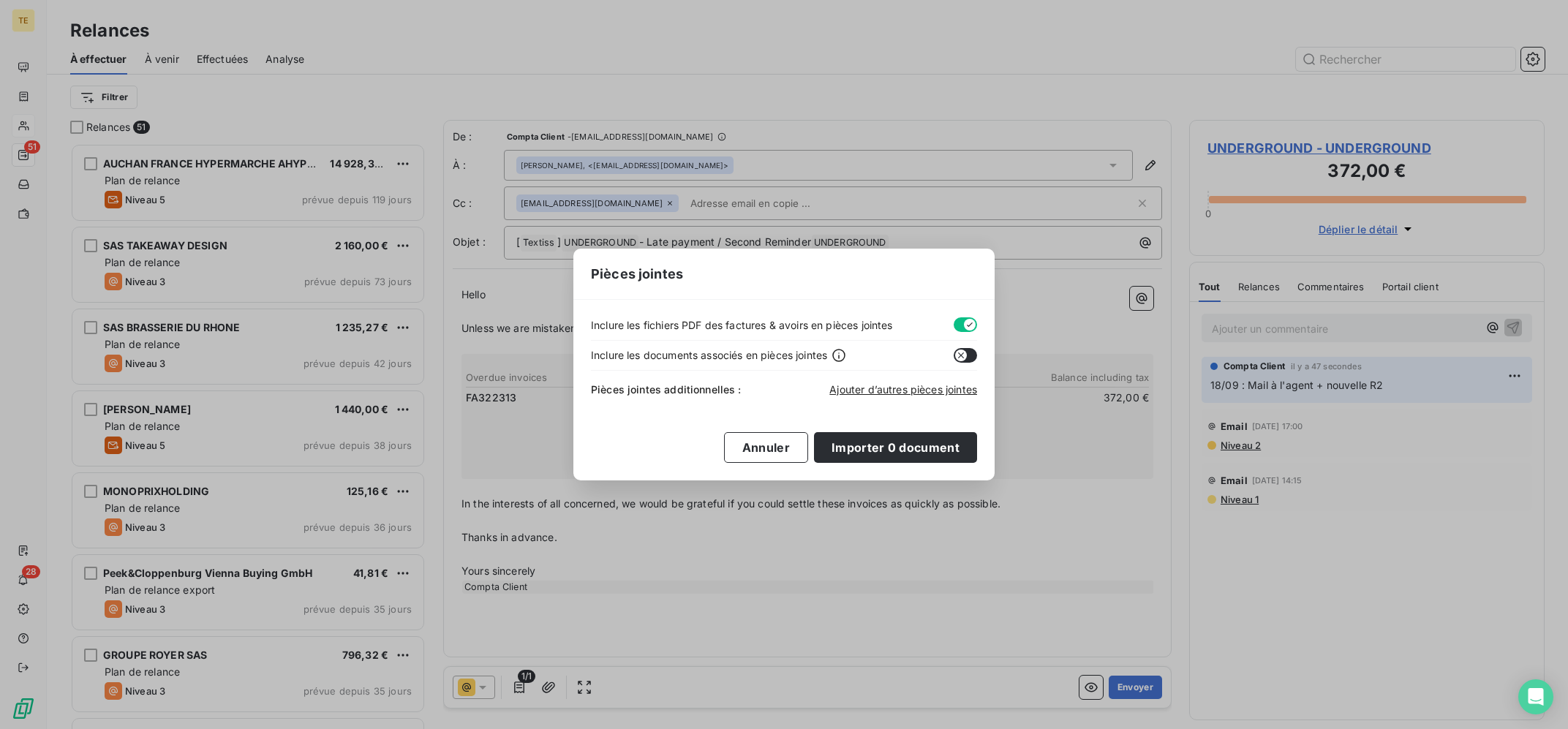
click at [917, 398] on div "Pièces jointes additionnelles : Ajouter d’autres pièces jointes" at bounding box center [784, 387] width 386 height 32
click at [918, 390] on span "Ajouter d’autres pièces jointes" at bounding box center [903, 389] width 147 height 12
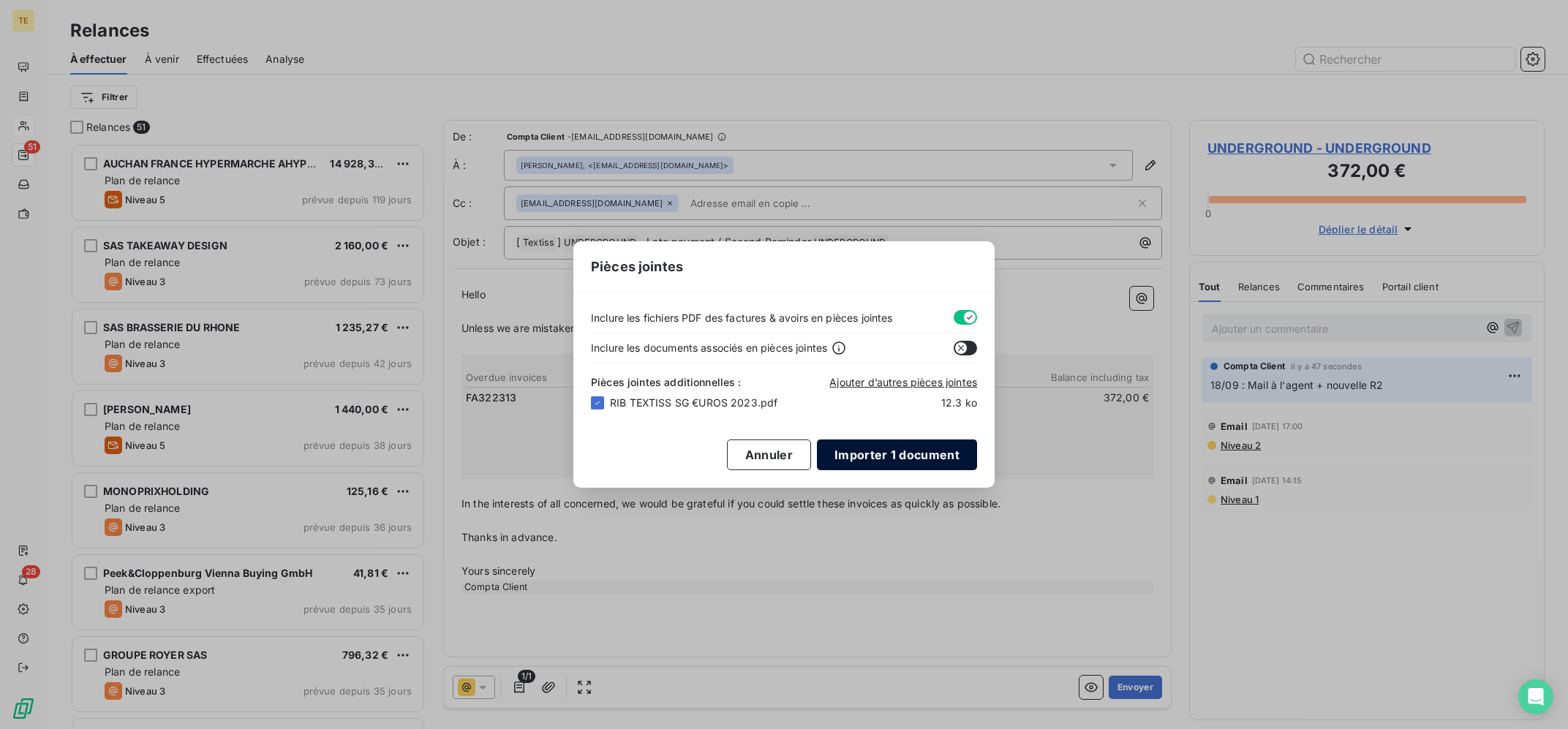
click at [884, 449] on button "Importer 1 document" at bounding box center [897, 454] width 160 height 30
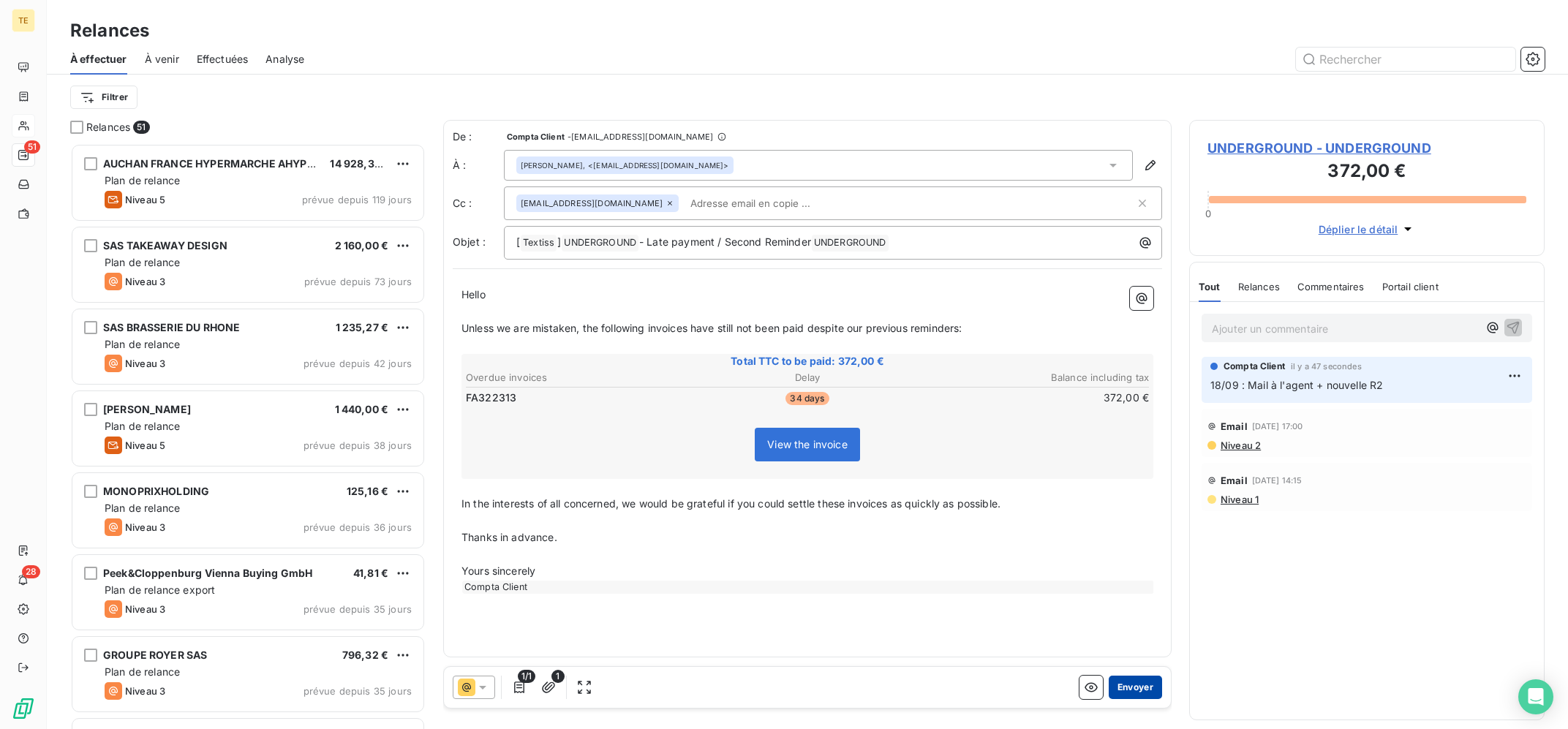
click at [1142, 688] on button "Envoyer" at bounding box center [1136, 687] width 54 height 23
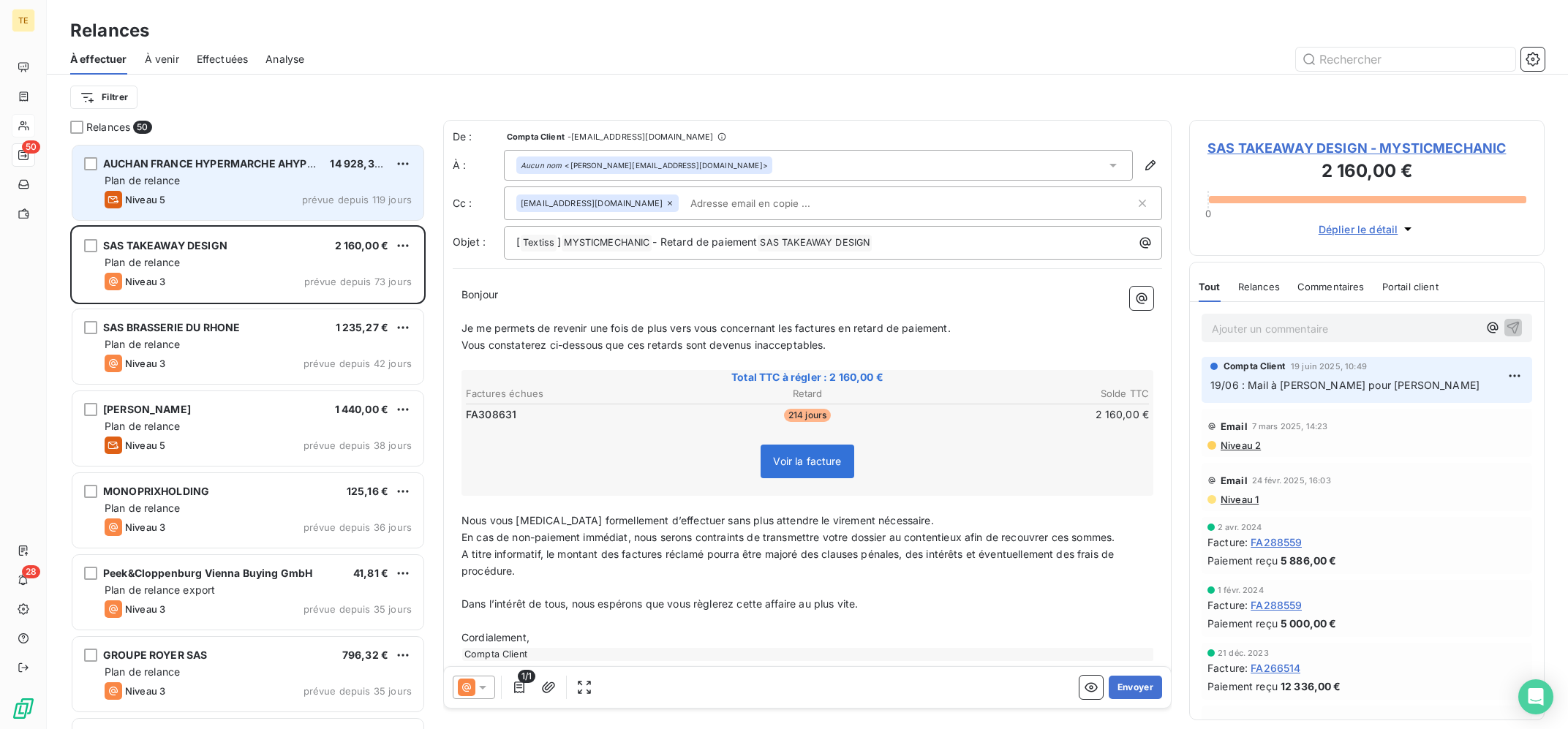
click at [230, 175] on div "Plan de relance" at bounding box center [258, 180] width 307 height 15
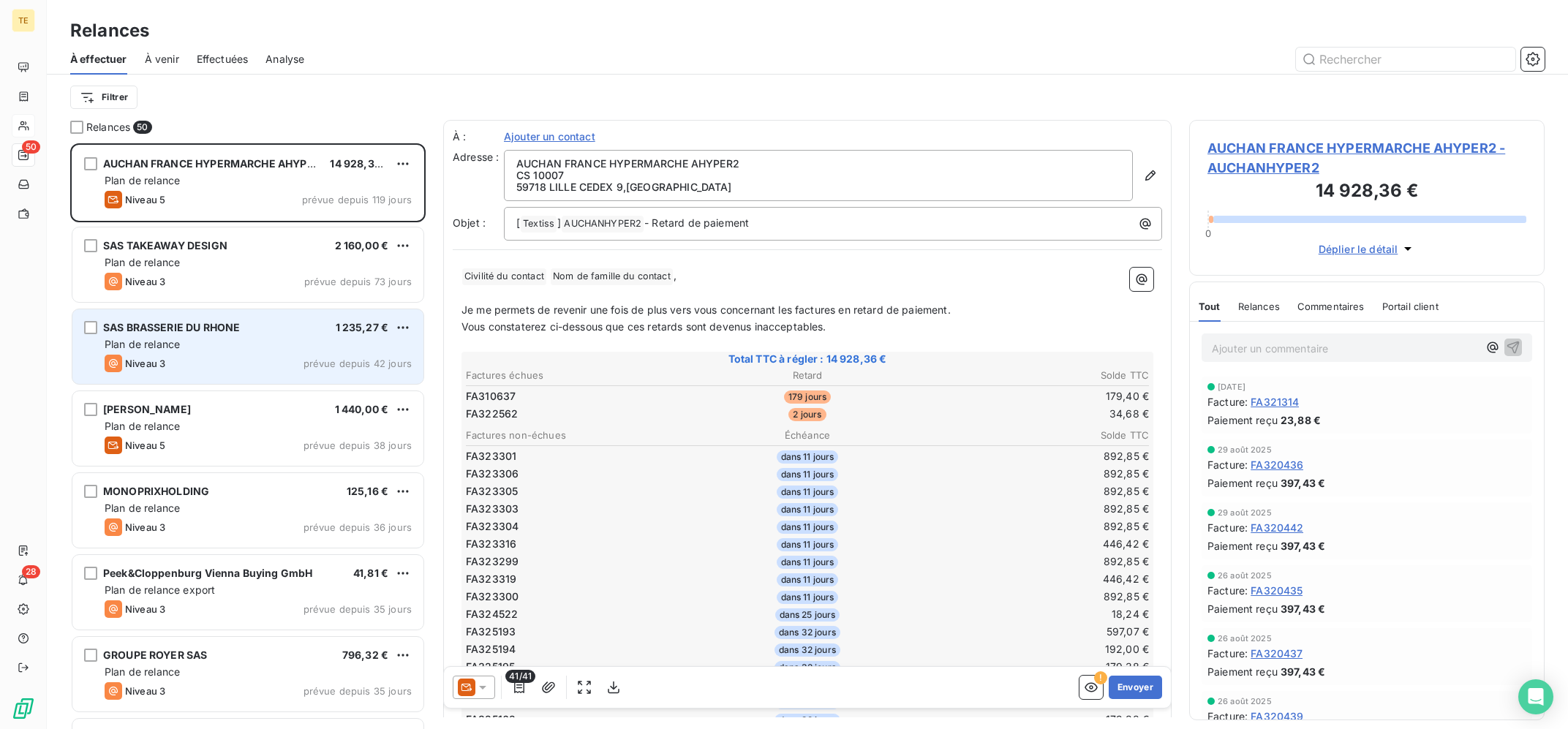
click at [215, 338] on div "Plan de relance" at bounding box center [258, 344] width 307 height 15
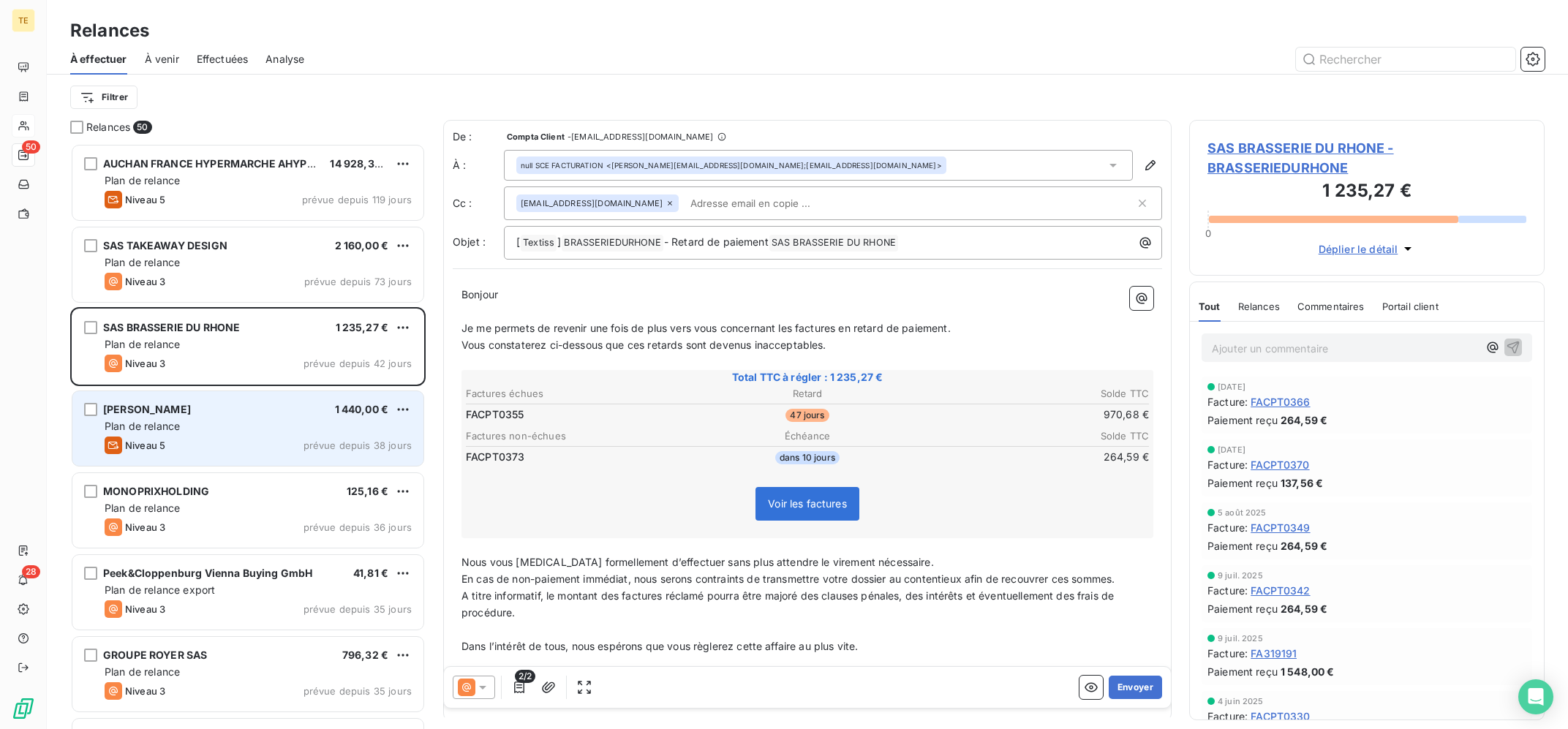
click at [221, 442] on div "Niveau 5 prévue depuis 38 jours" at bounding box center [258, 446] width 307 height 17
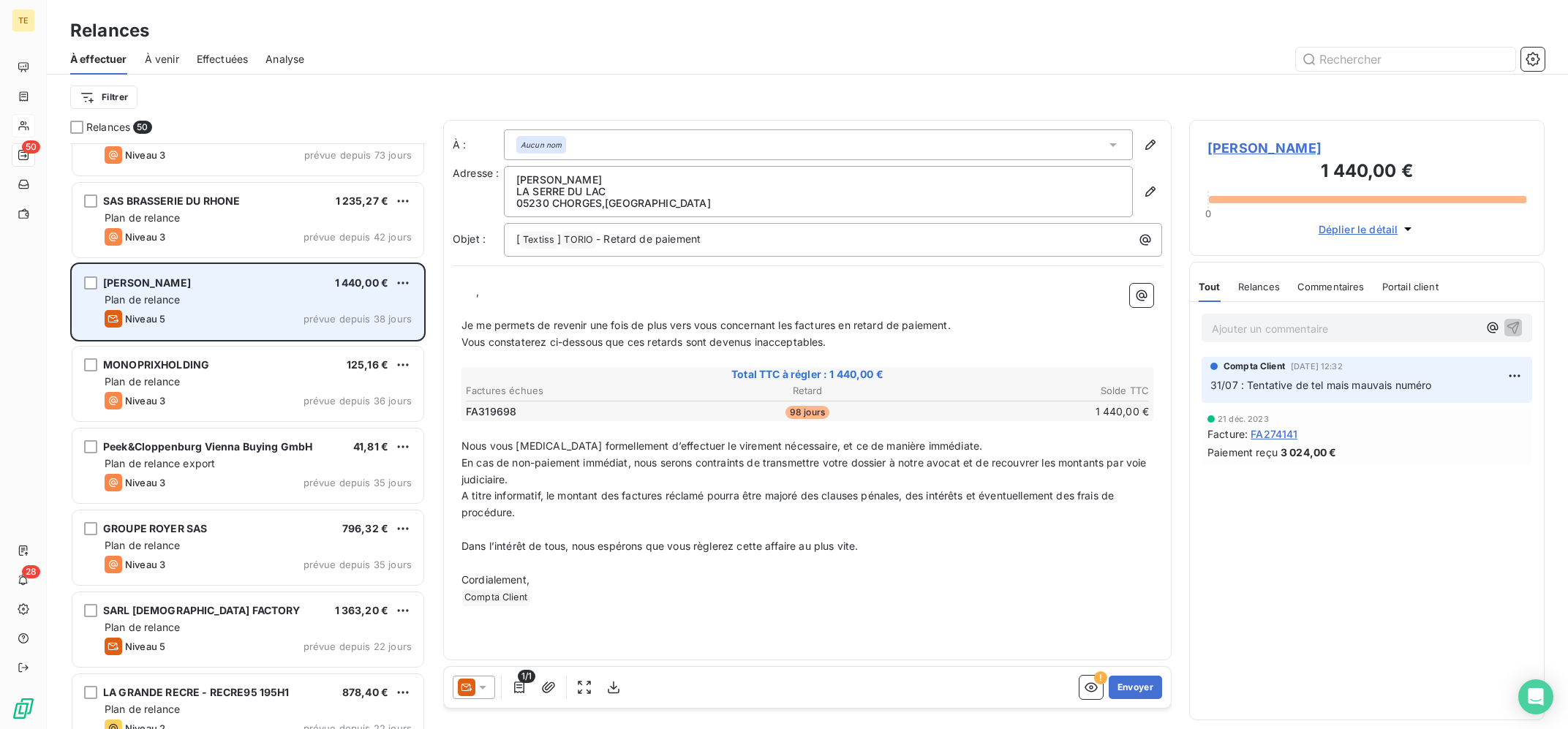
scroll to position [1, 0]
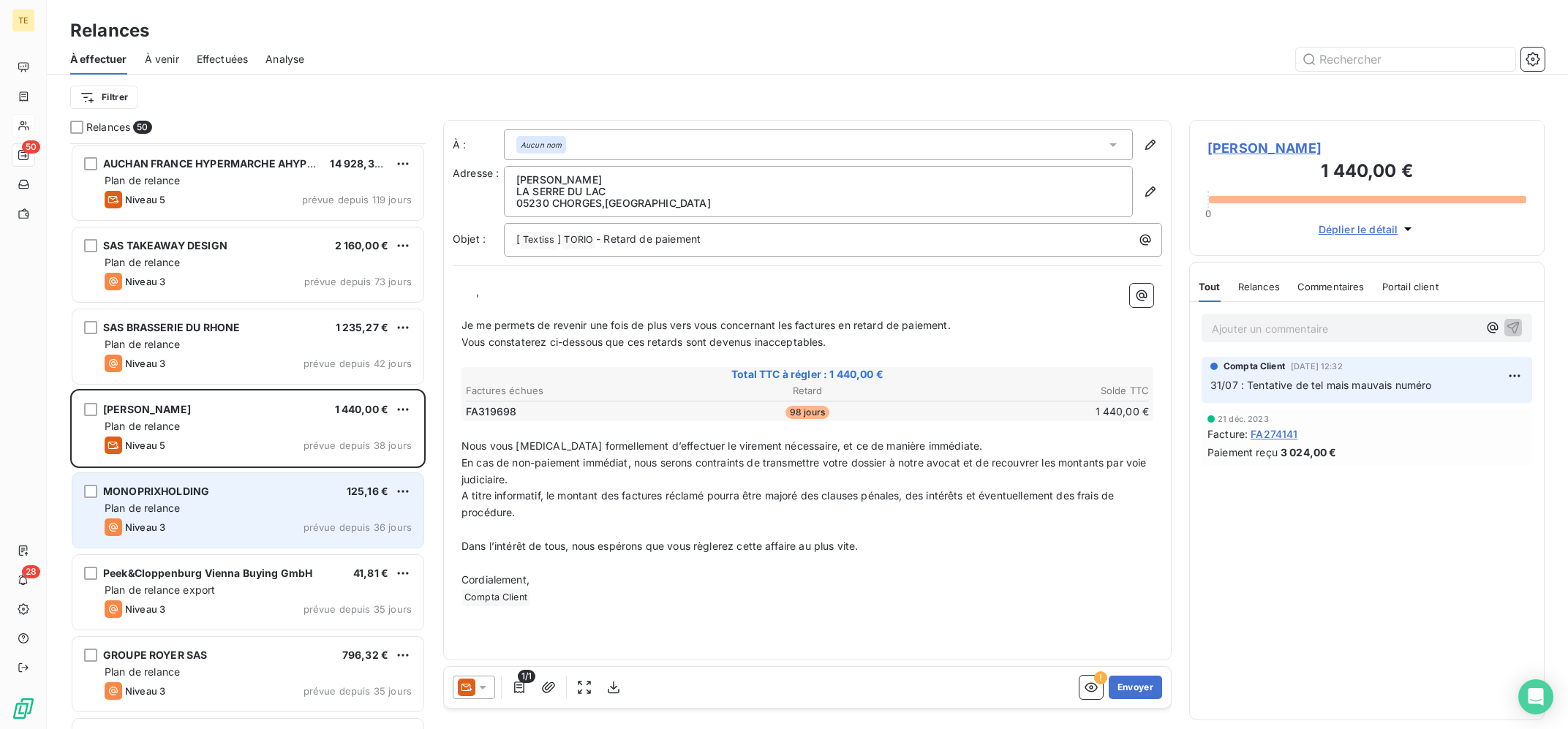
click at [230, 485] on div "MONOPRIXHOLDING 125,16 €" at bounding box center [258, 491] width 307 height 13
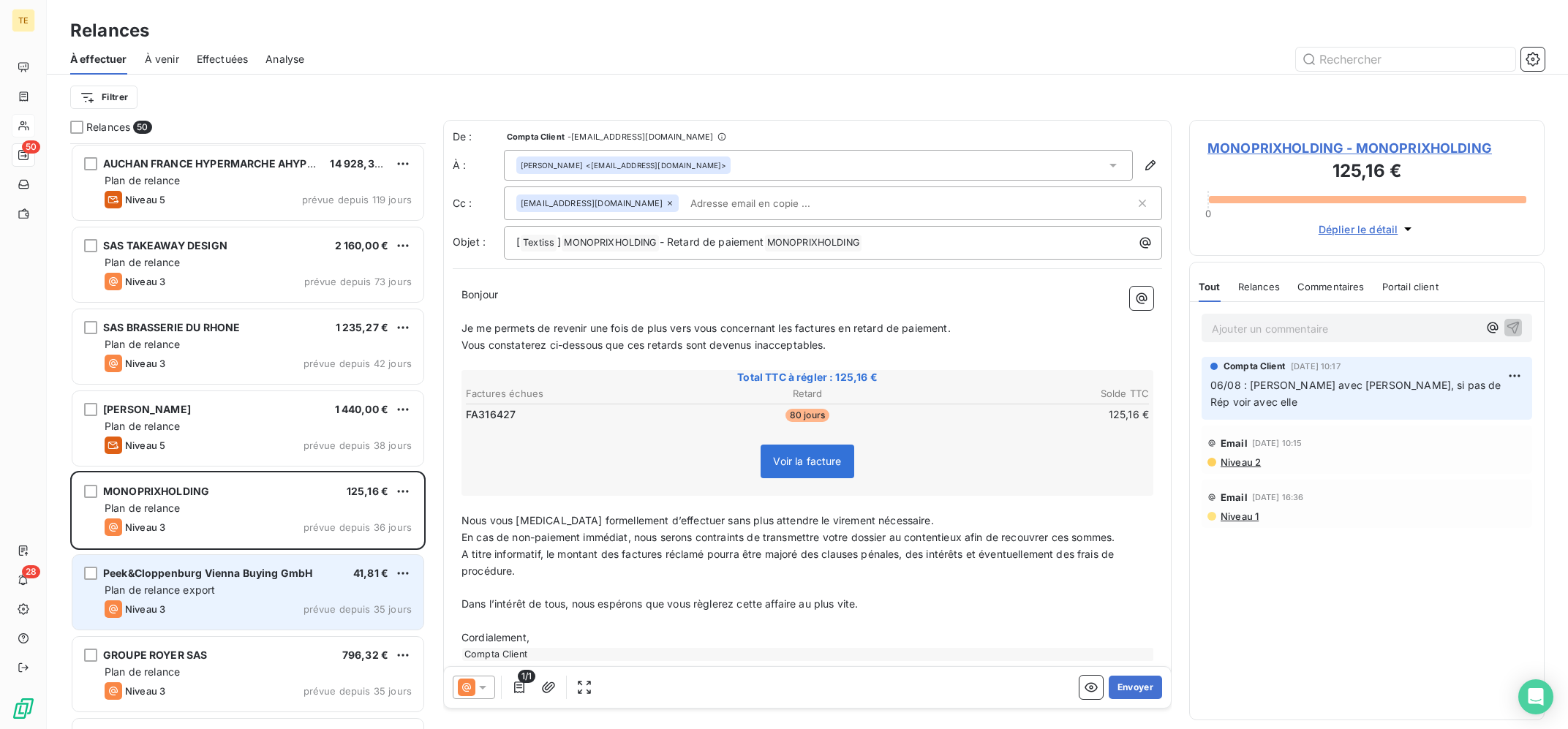
click at [262, 596] on div "Plan de relance export" at bounding box center [258, 590] width 307 height 15
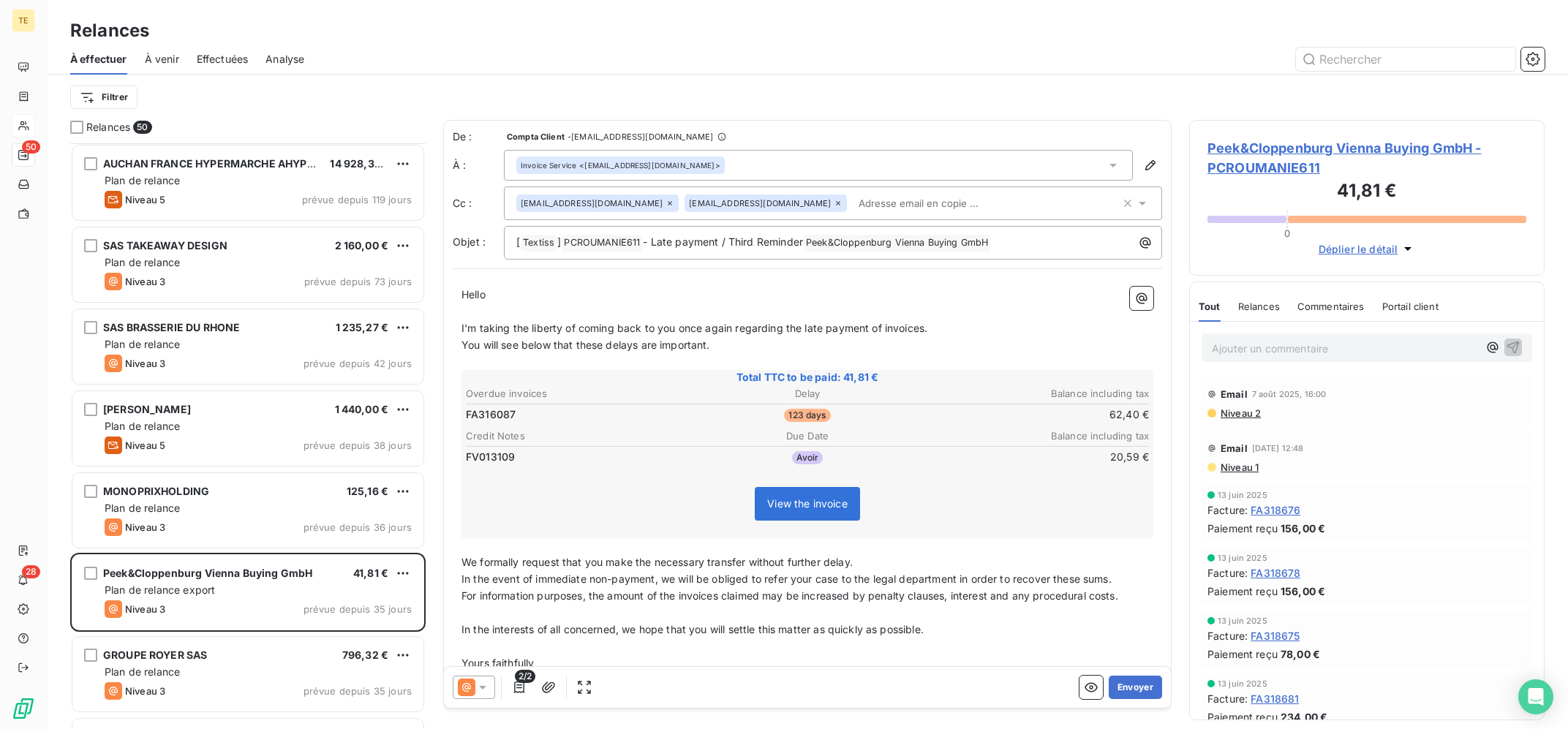
scroll to position [295, 0]
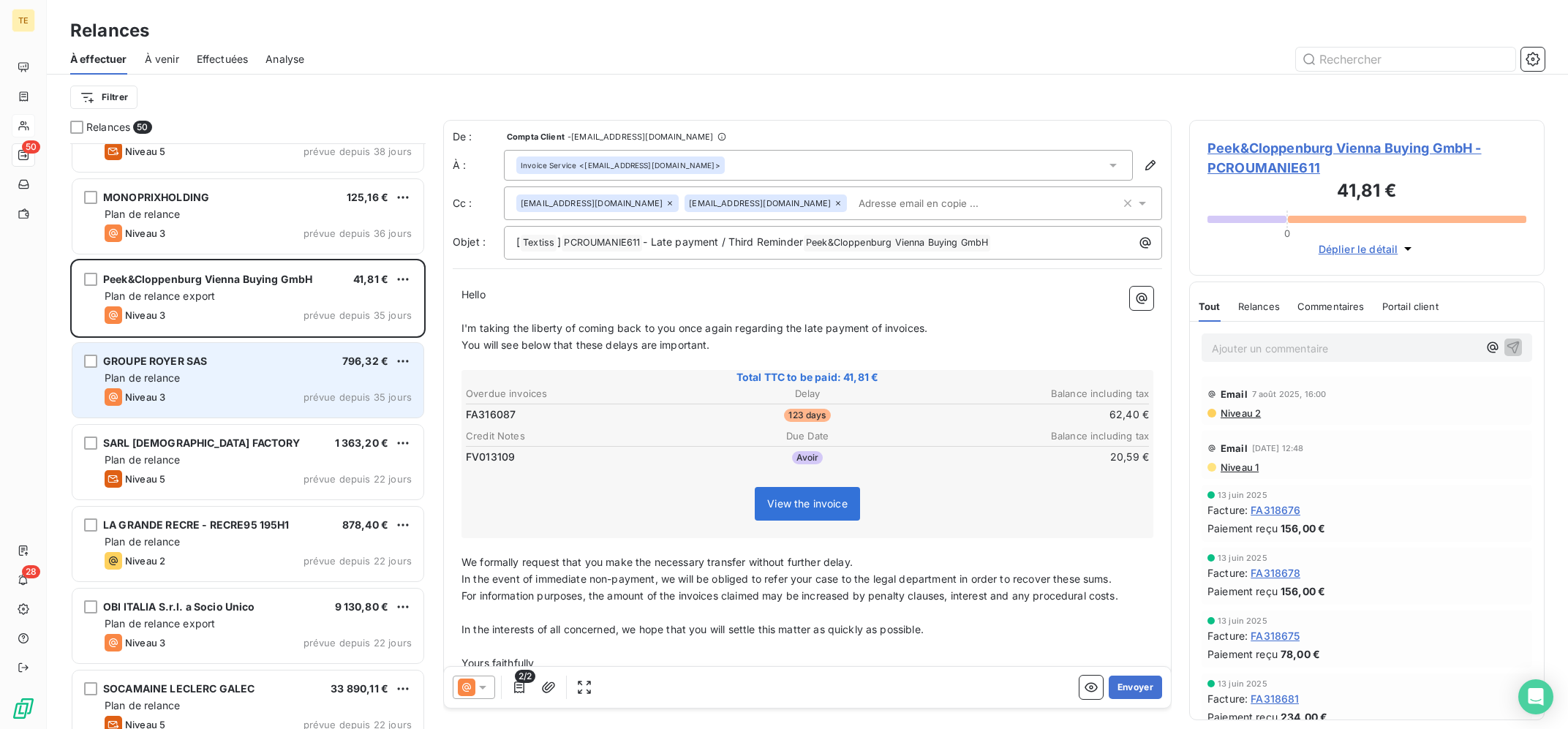
click at [256, 379] on div "Plan de relance" at bounding box center [258, 378] width 307 height 15
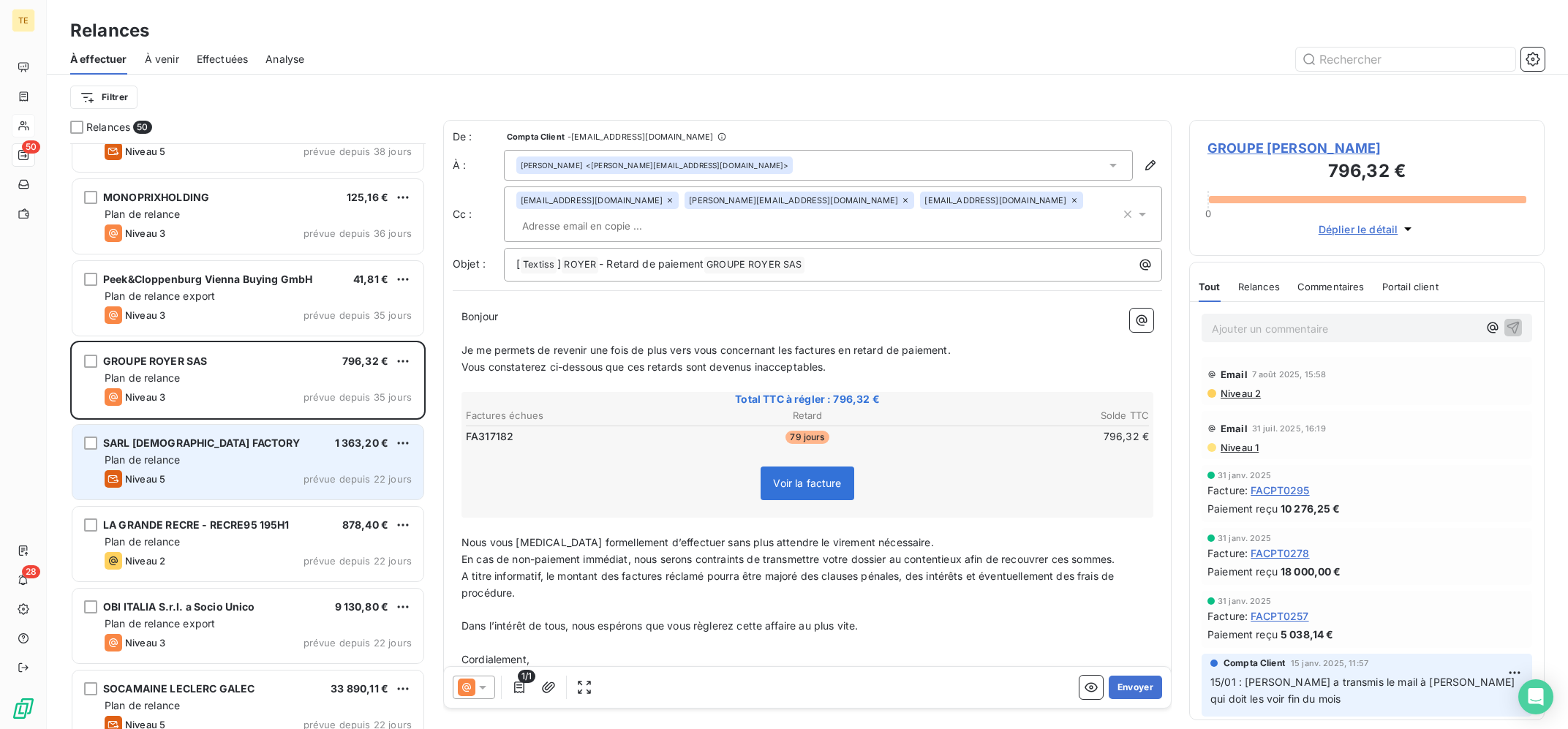
click at [274, 451] on div "SARL [DEMOGRAPHIC_DATA] FACTORY 1 363,20 € Plan de relance Niveau 5 prévue depu…" at bounding box center [248, 462] width 351 height 75
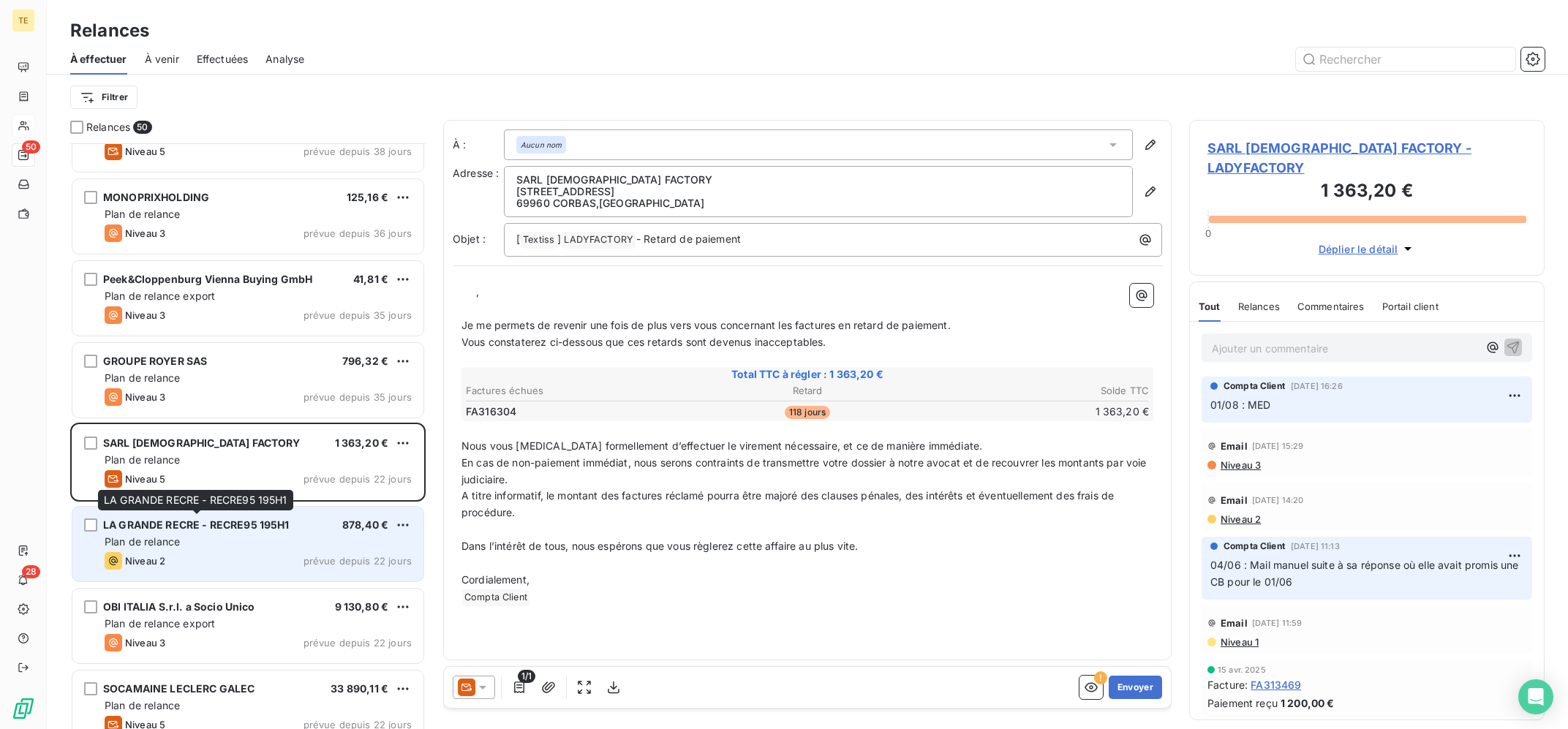
click at [274, 532] on div "LA GRANDE RECRE - RECRE95 195H1" at bounding box center [196, 525] width 186 height 15
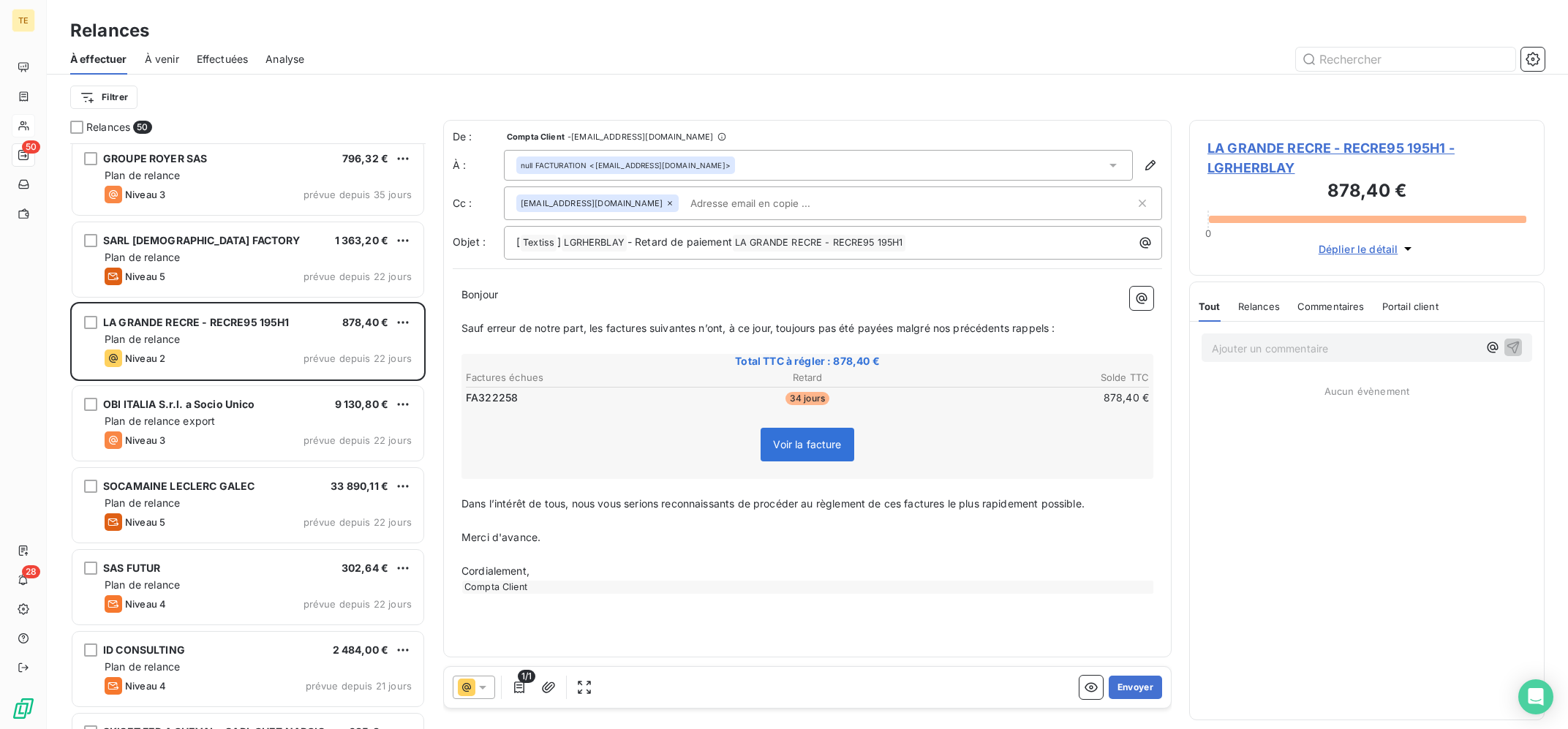
scroll to position [589, 0]
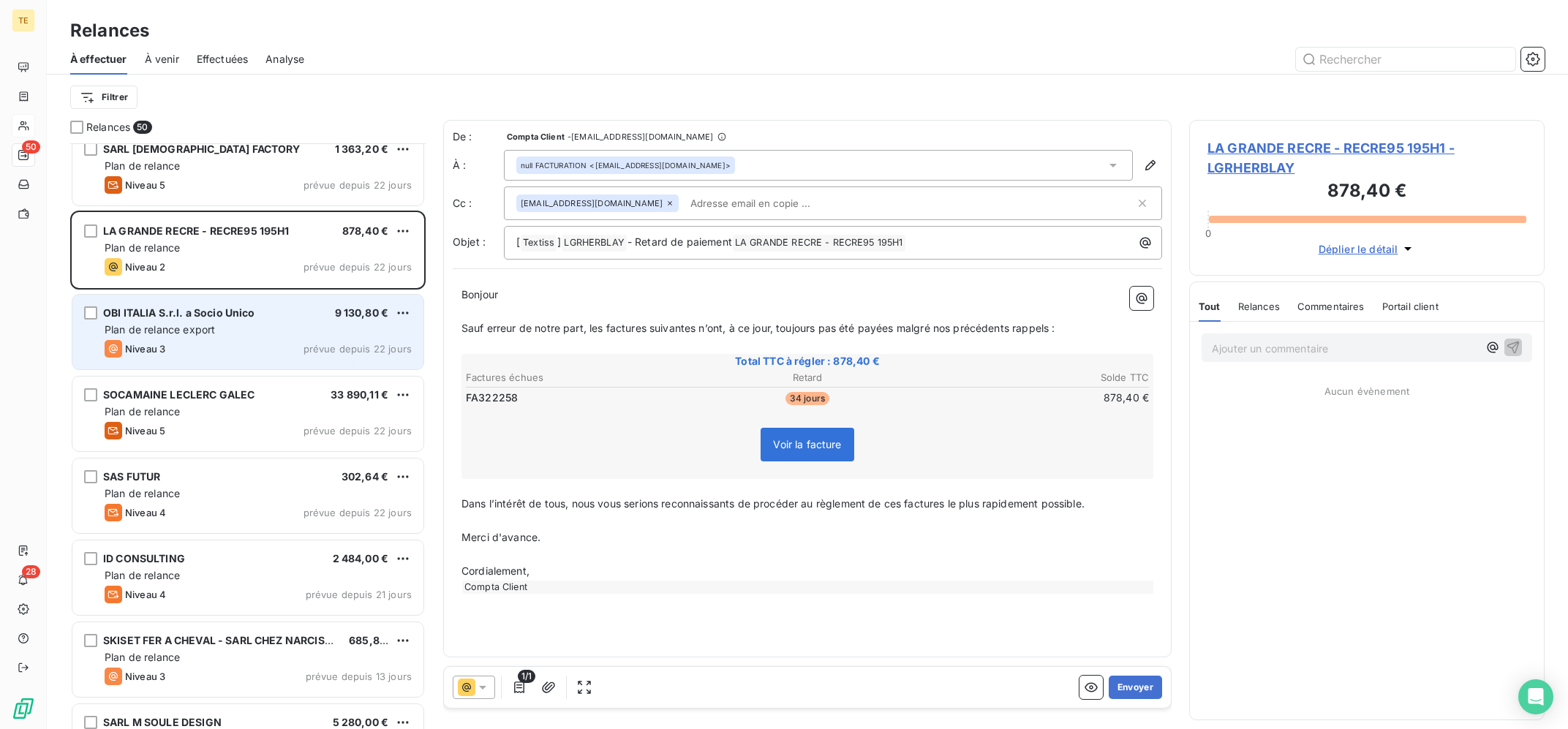
click at [249, 338] on div "OBI ITALIA S.r.l. a Socio Unico 9 130,80 € Plan de relance export Niveau 3 prév…" at bounding box center [248, 332] width 351 height 75
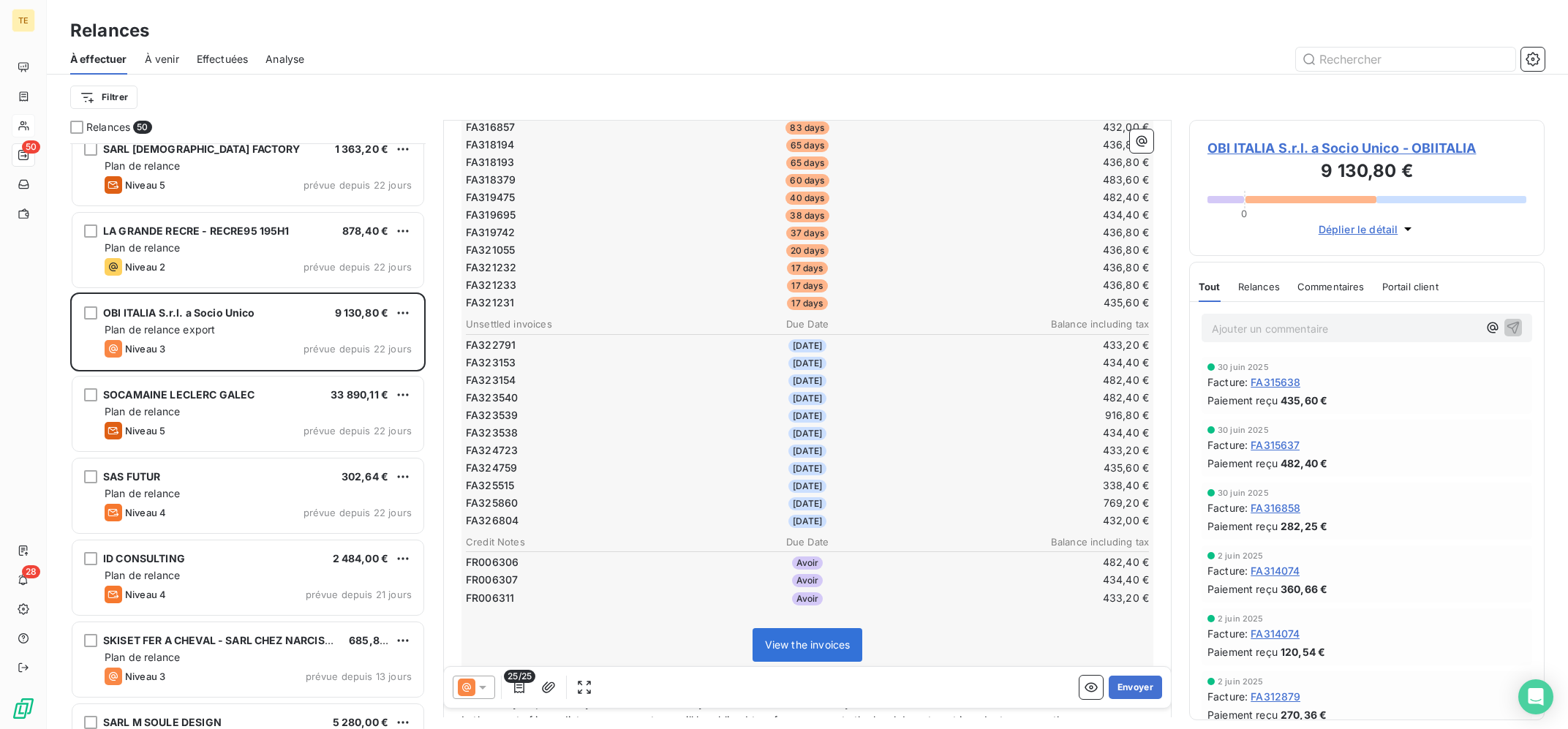
scroll to position [207, 0]
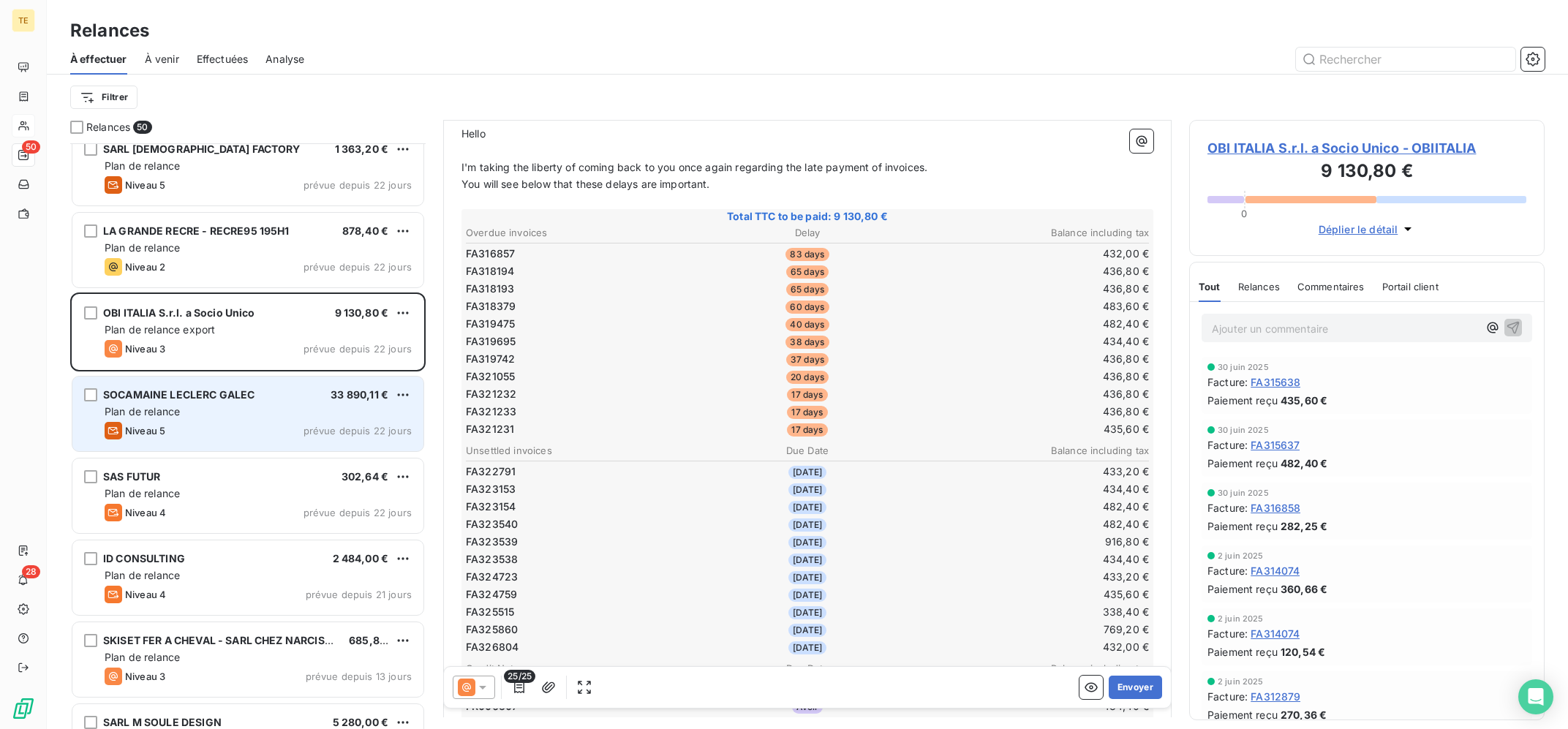
click at [269, 420] on div "Plan de relance" at bounding box center [258, 412] width 307 height 15
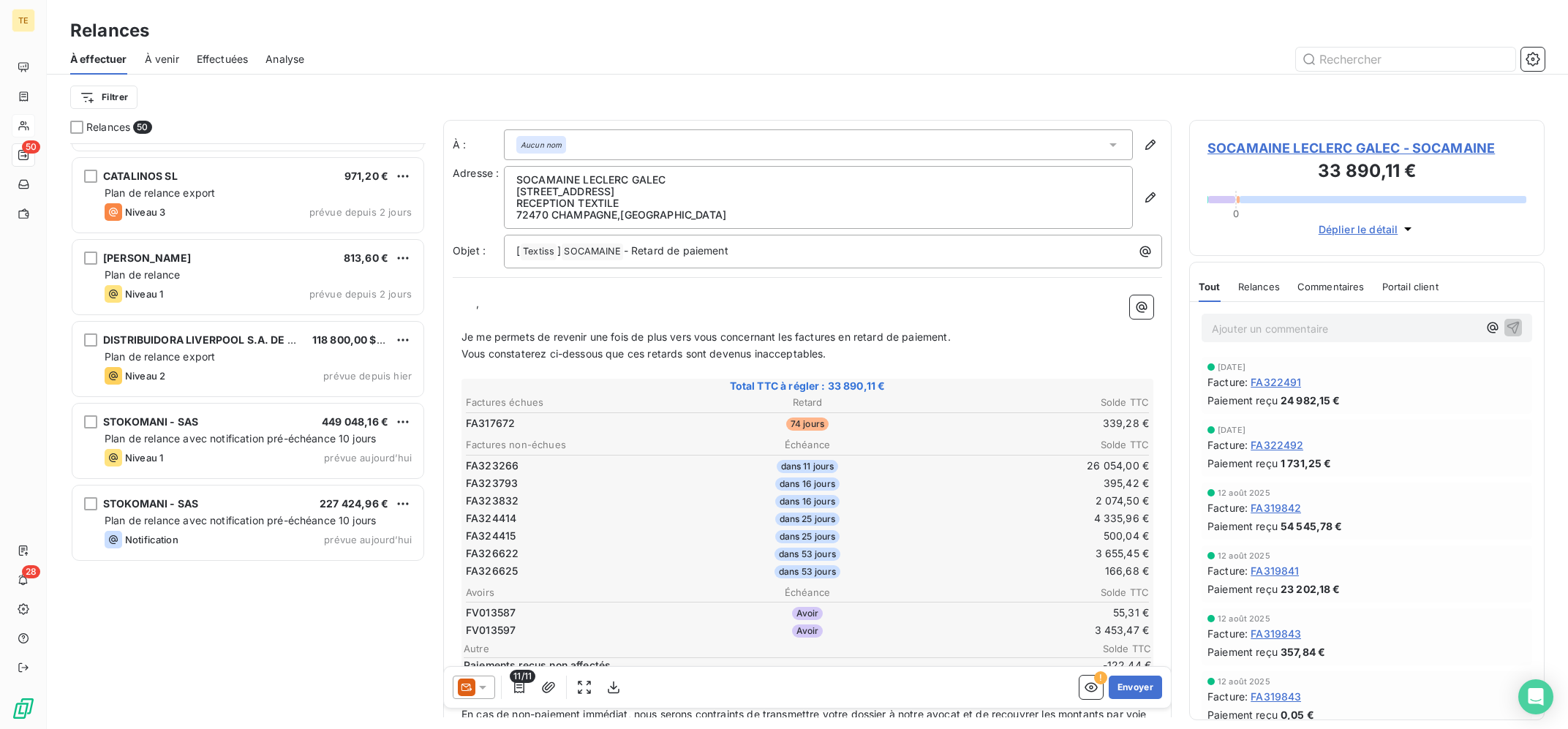
scroll to position [3218, 0]
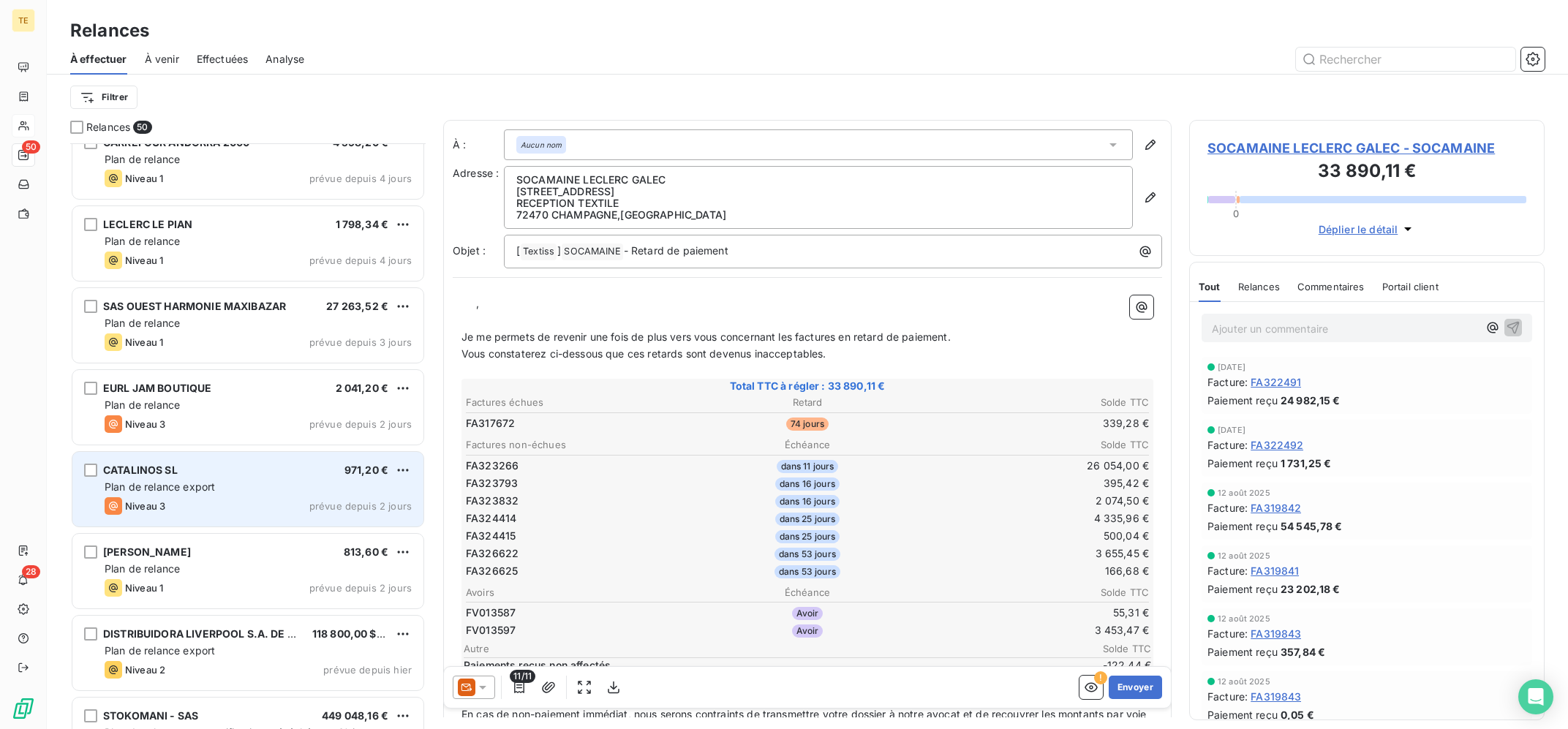
click at [298, 478] on div "CATALINOS SL 971,20 € Plan de relance export Niveau 3 prévue depuis 2 jours" at bounding box center [248, 490] width 351 height 75
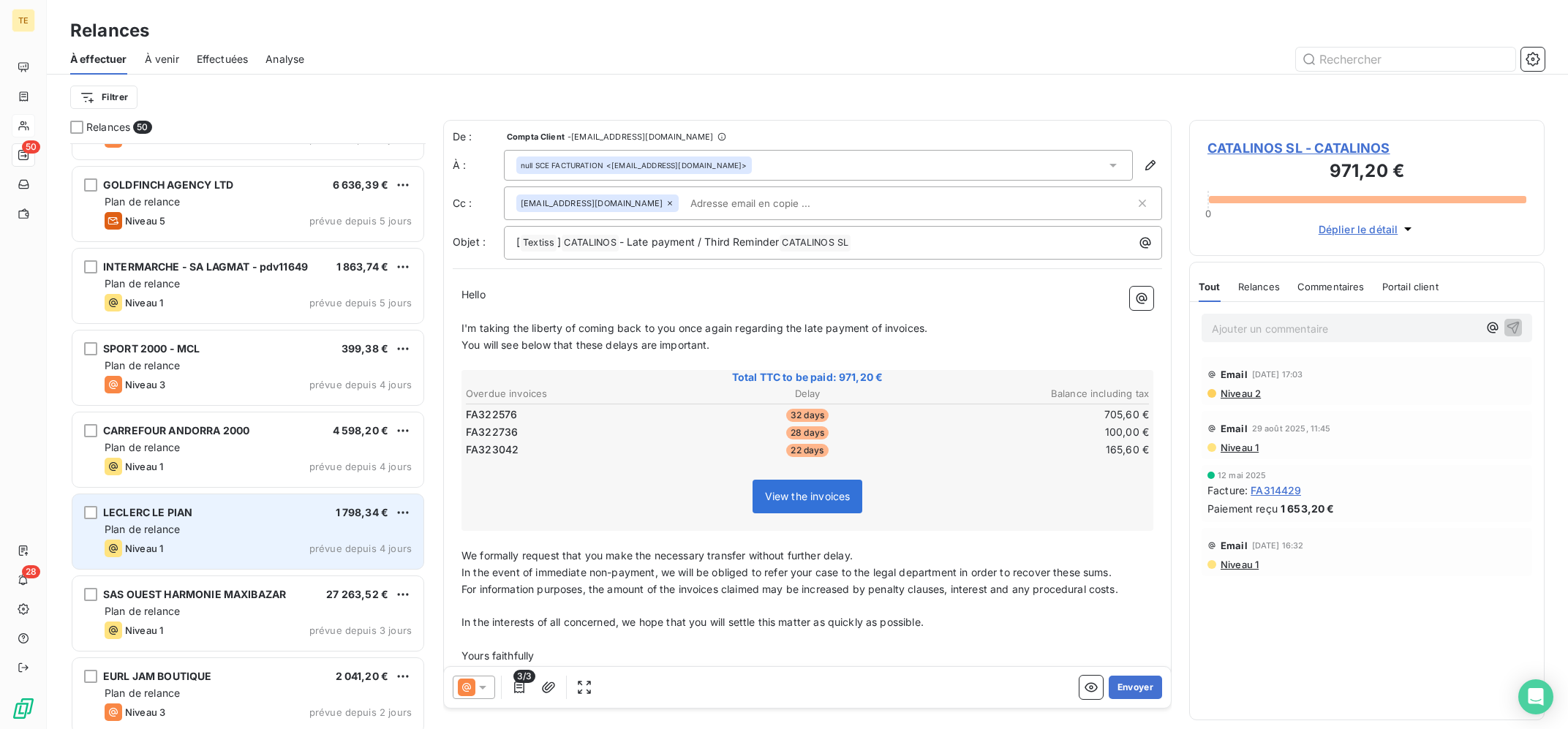
scroll to position [2924, 0]
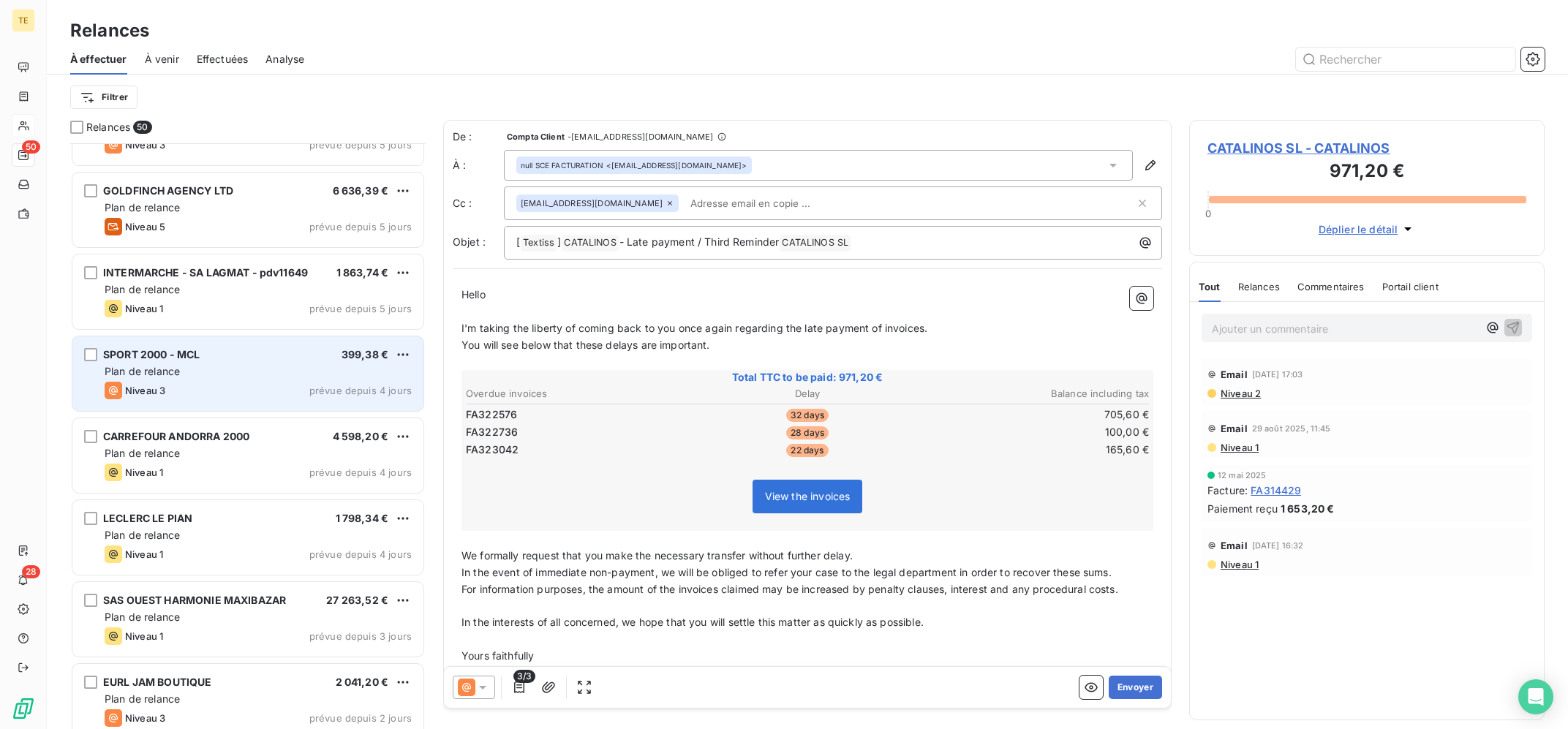
click at [293, 381] on div "SPORT 2000 - MCL 399,38 € Plan de relance Niveau 3 prévue depuis 4 jours" at bounding box center [248, 374] width 351 height 75
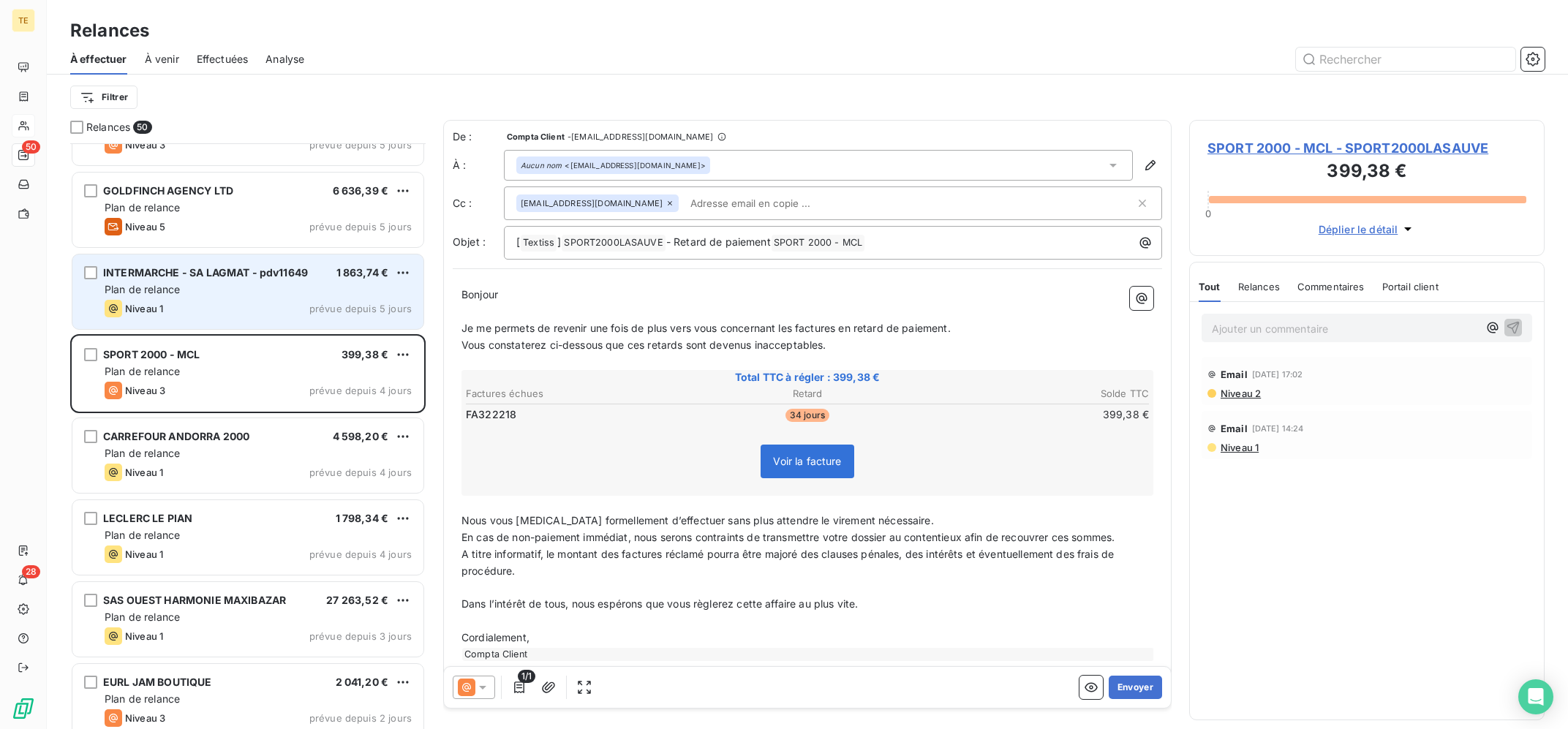
click at [280, 296] on div "Plan de relance" at bounding box center [258, 290] width 307 height 15
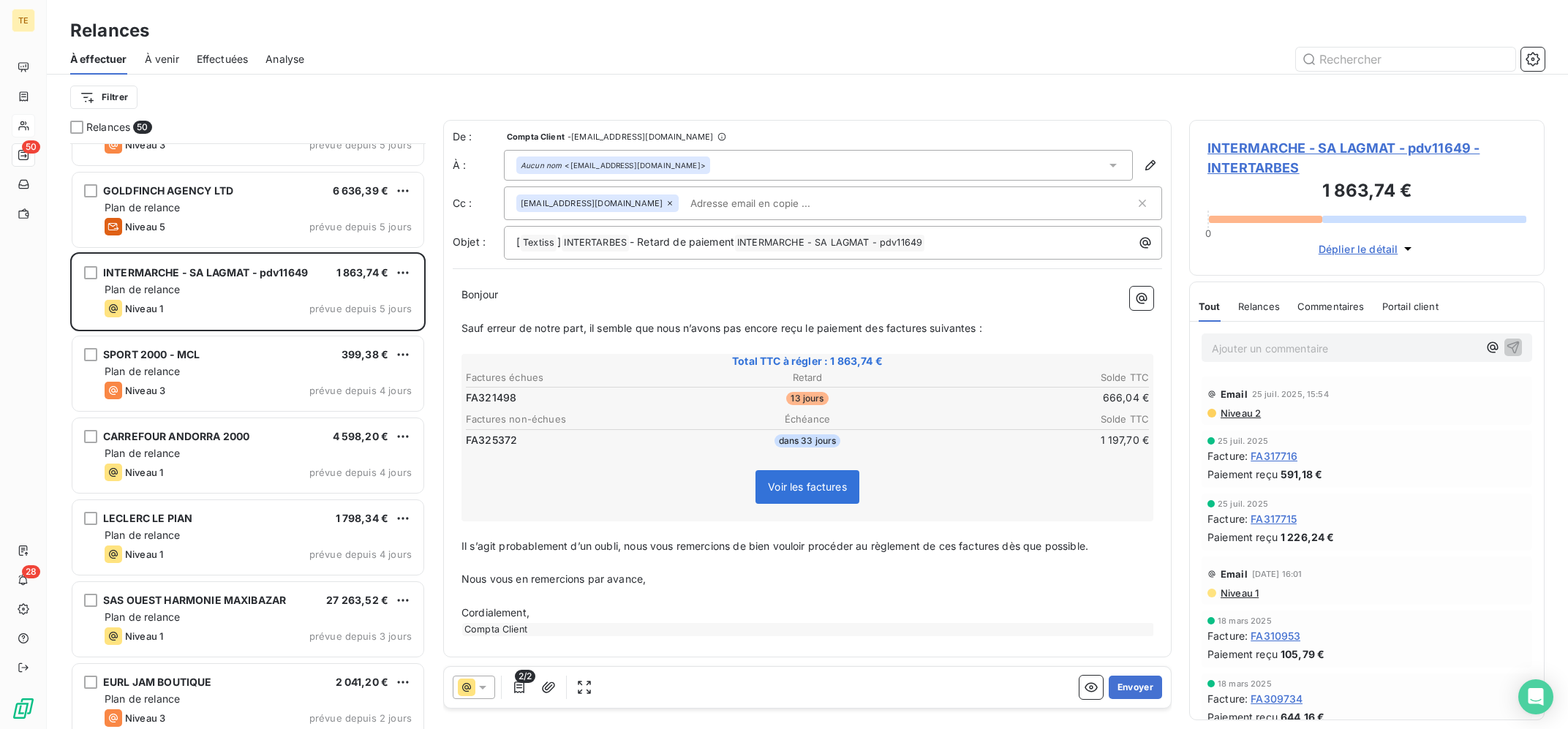
click at [488, 691] on icon at bounding box center [483, 687] width 15 height 15
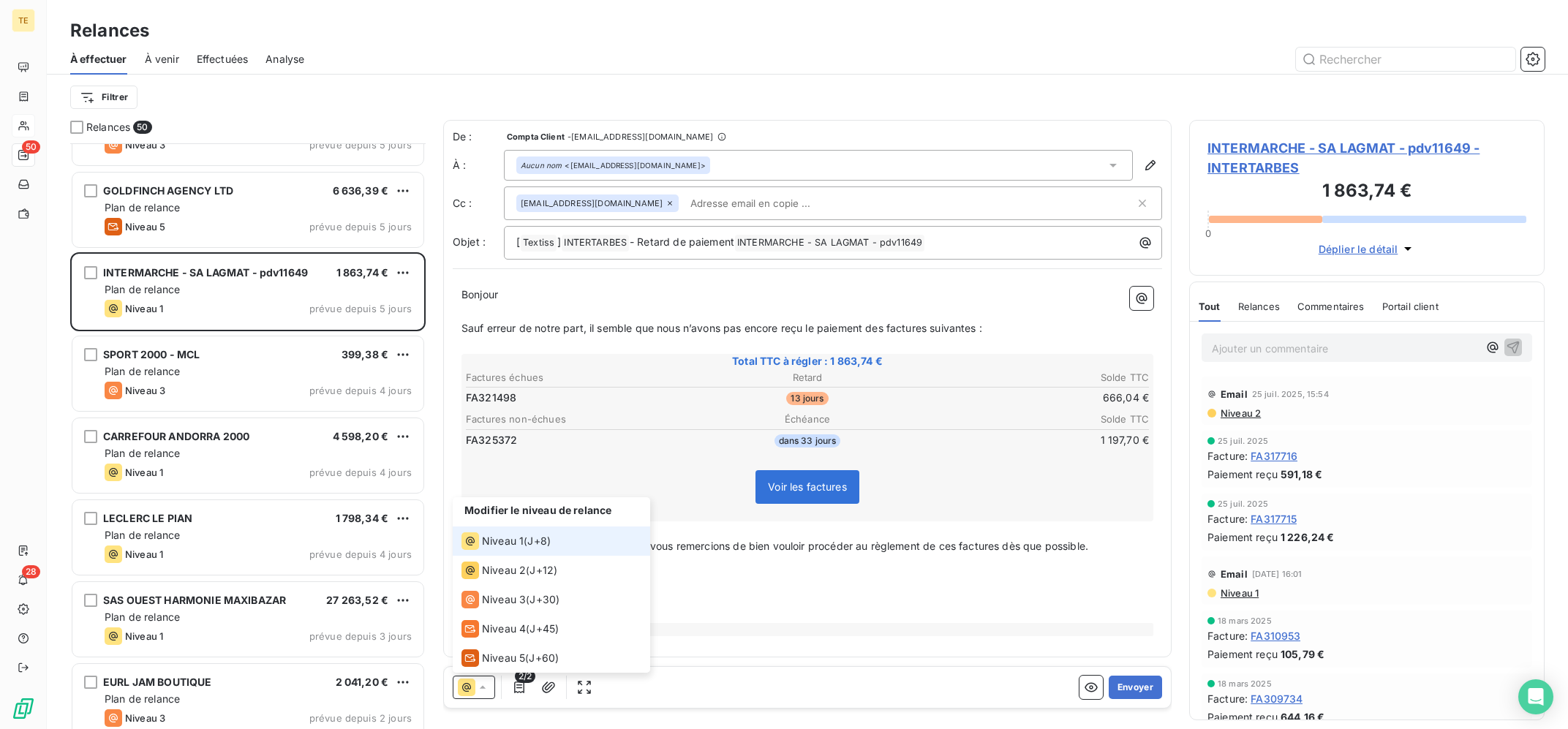
click at [481, 684] on icon at bounding box center [483, 687] width 15 height 15
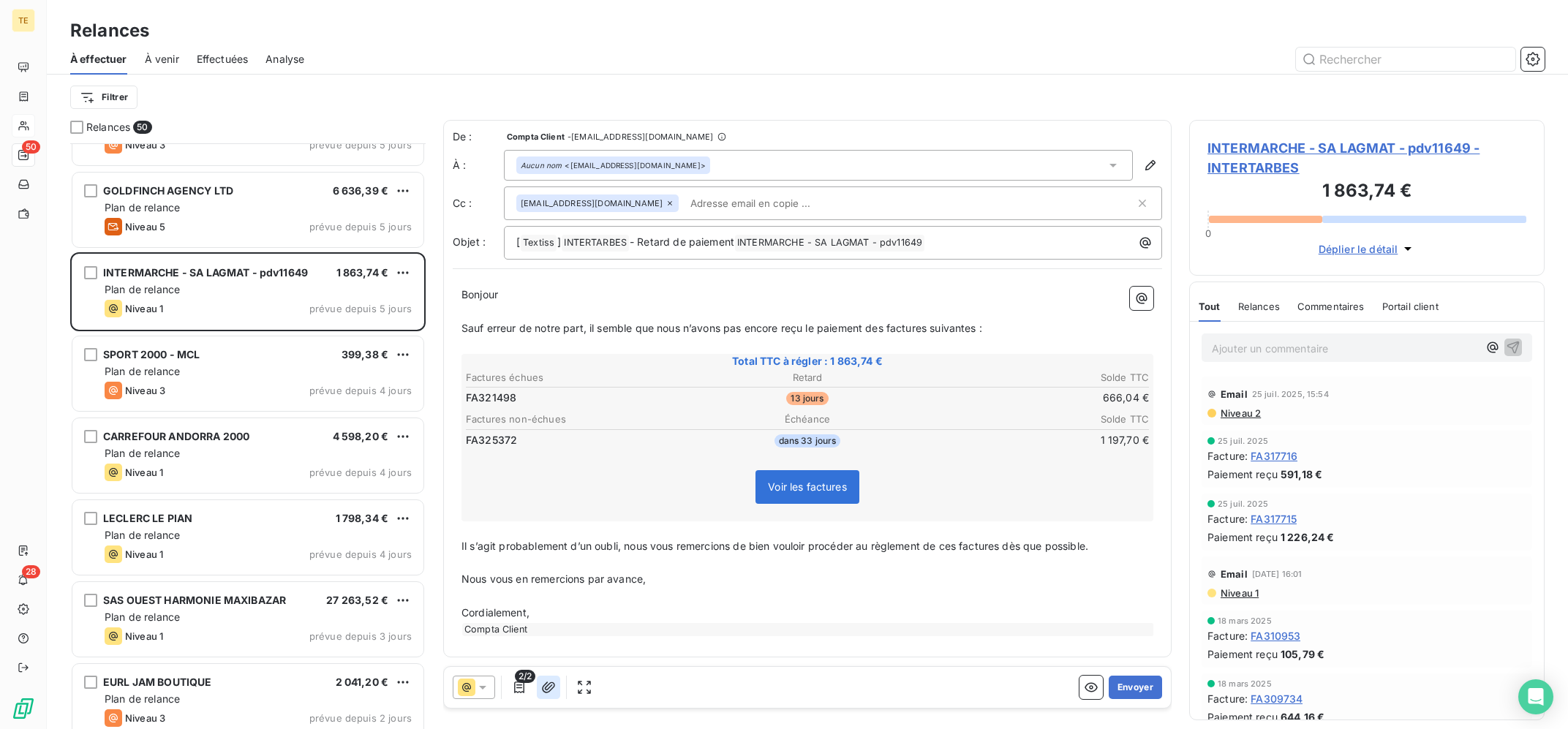
click at [541, 685] on icon "button" at bounding box center [548, 687] width 15 height 15
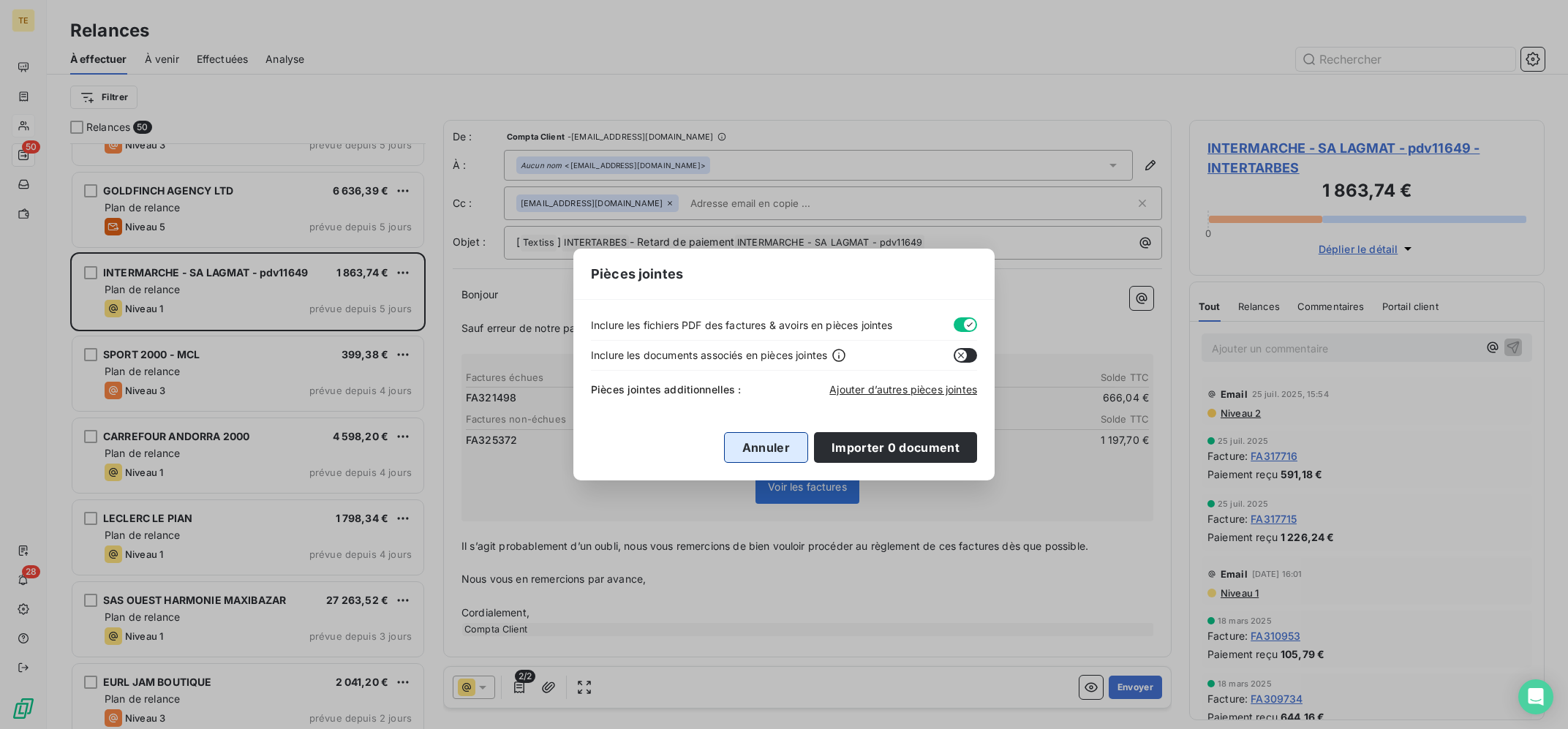
click at [767, 451] on button "Annuler" at bounding box center [766, 447] width 84 height 30
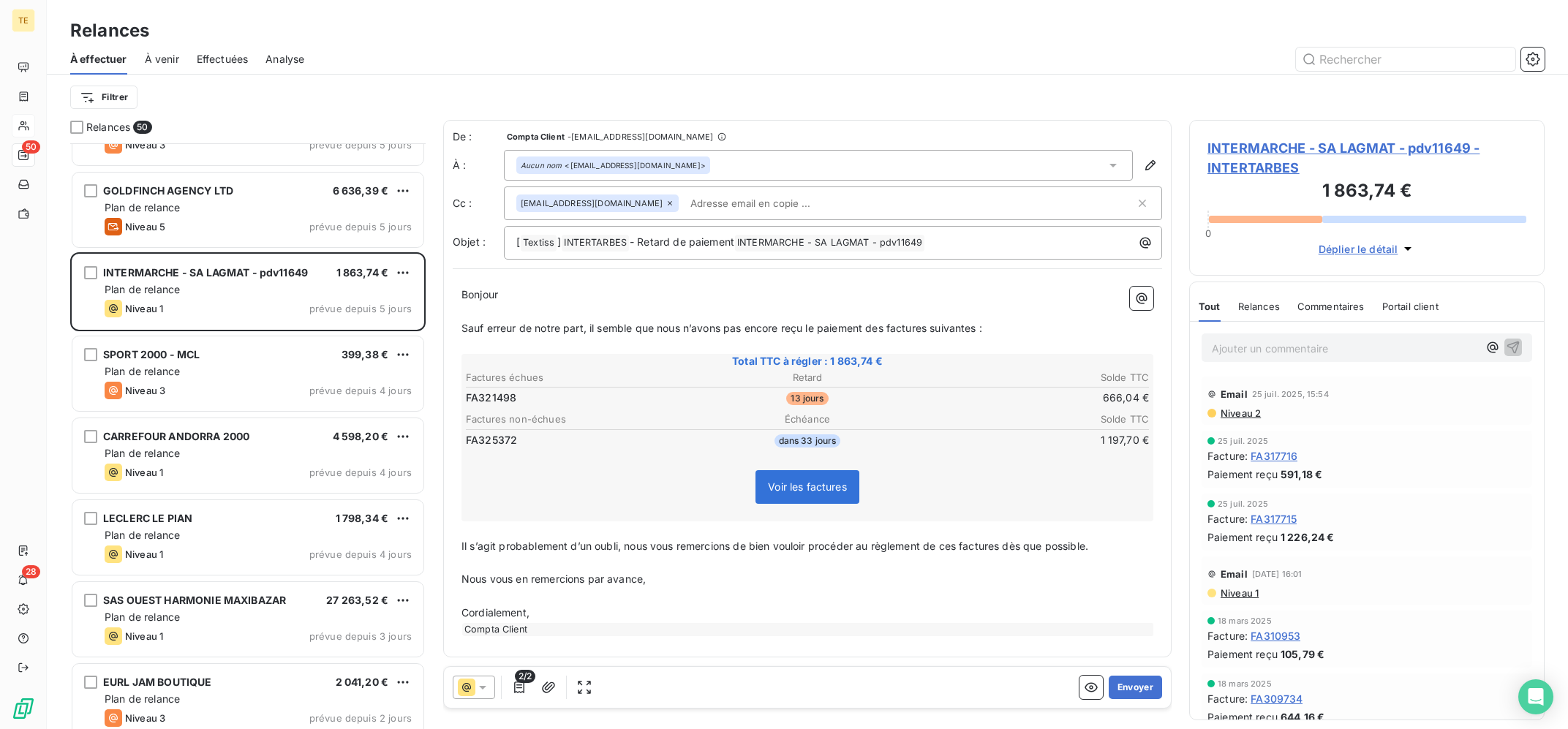
click at [477, 693] on icon at bounding box center [483, 687] width 15 height 15
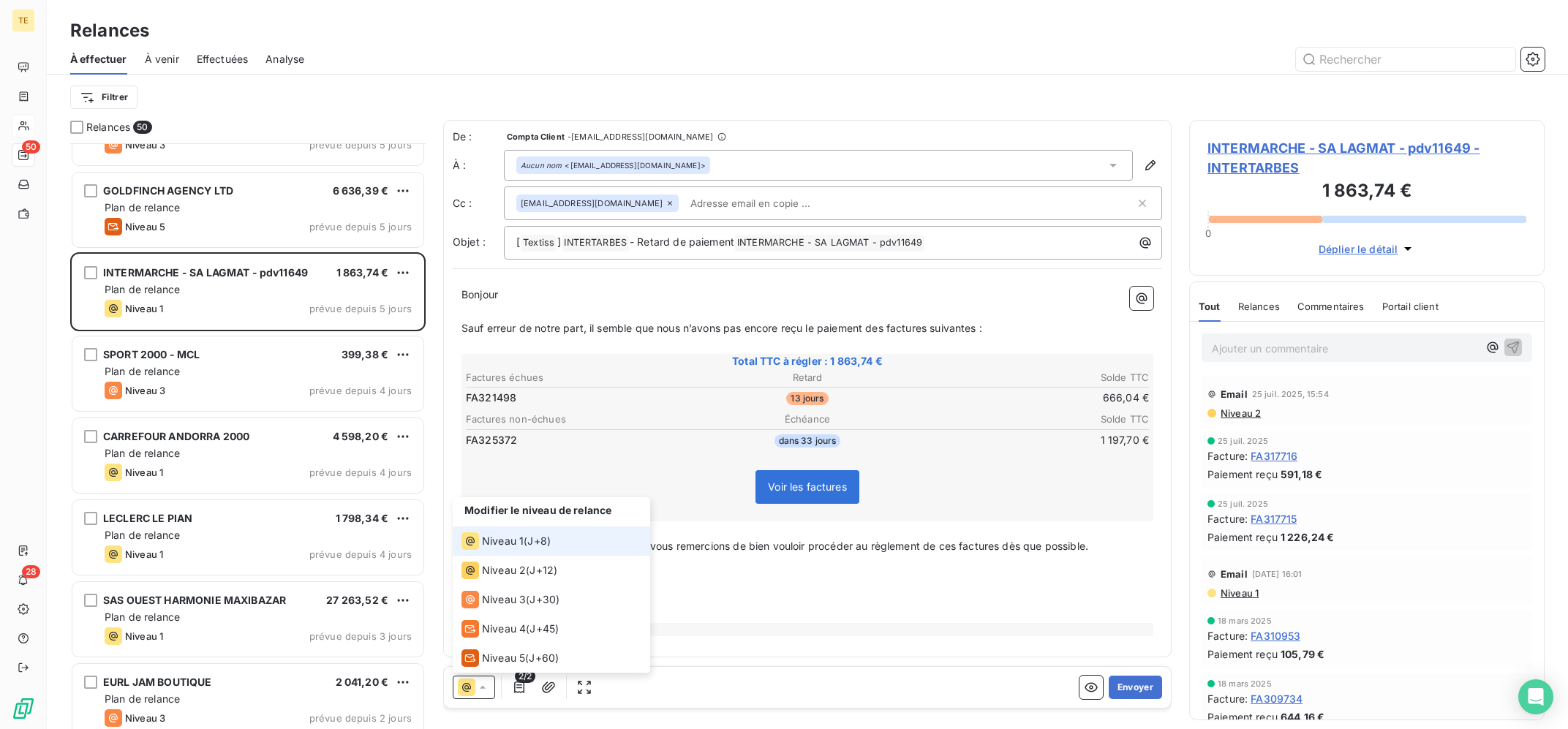
click at [471, 692] on icon at bounding box center [466, 687] width 17 height 17
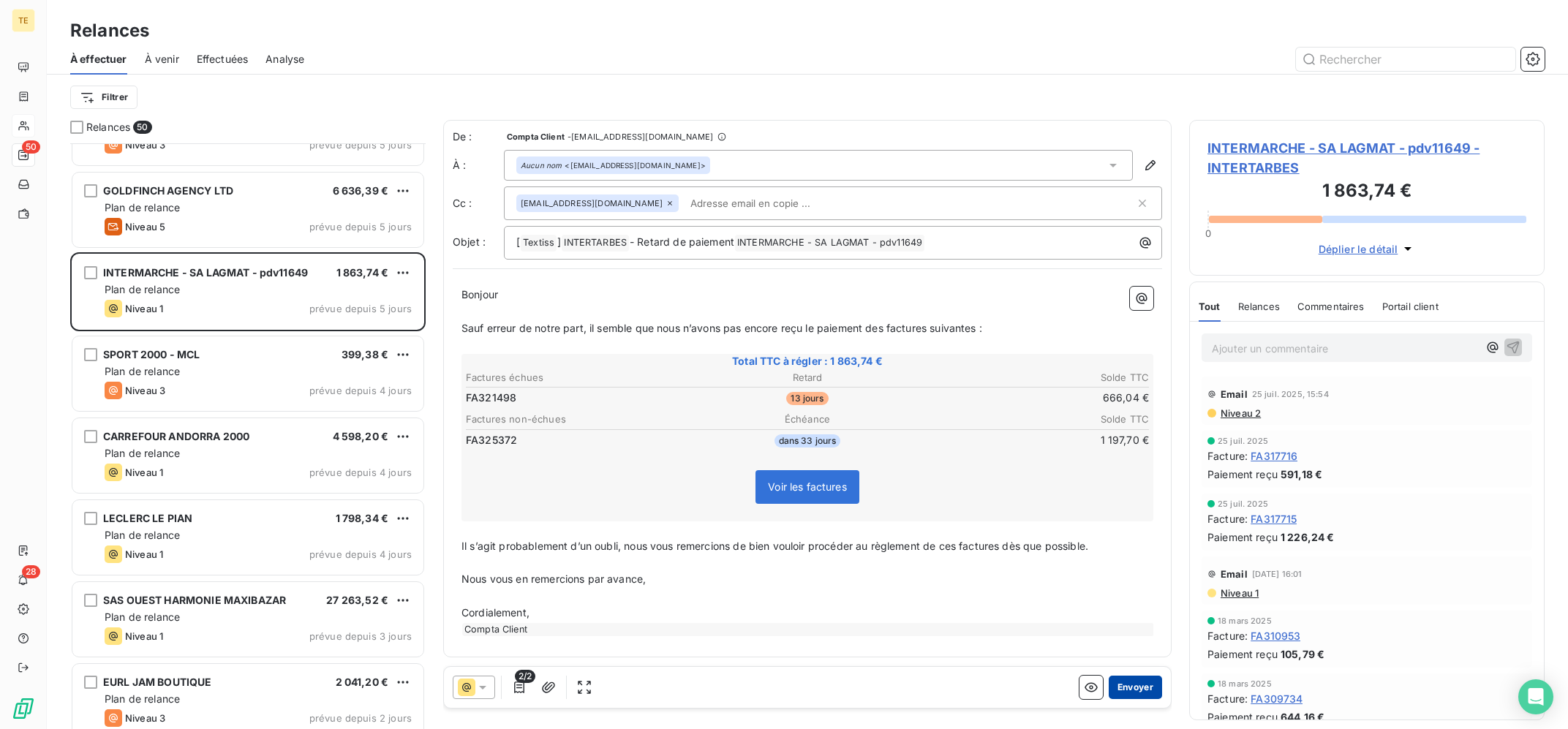
click at [1131, 693] on button "Envoyer" at bounding box center [1136, 687] width 54 height 23
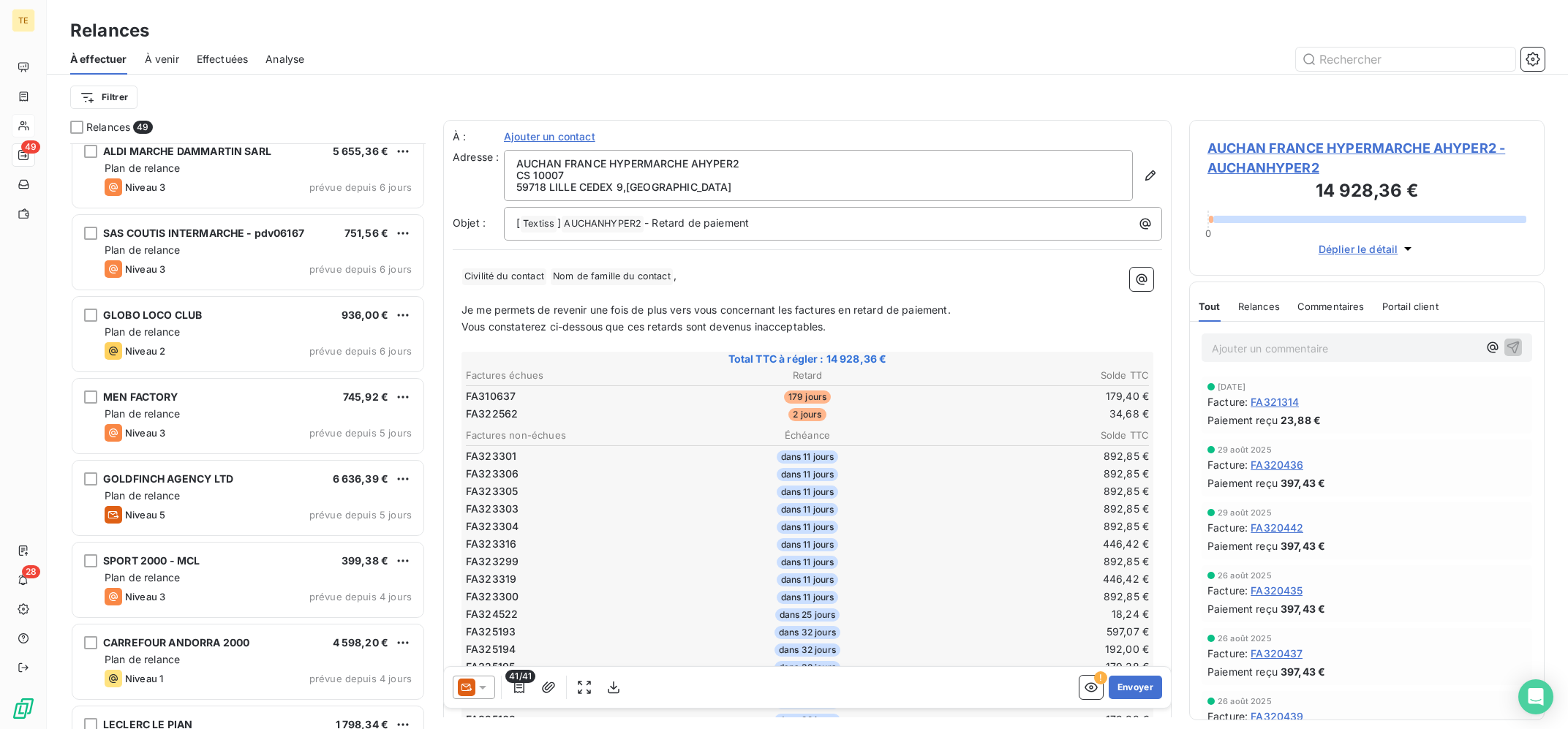
scroll to position [2629, 0]
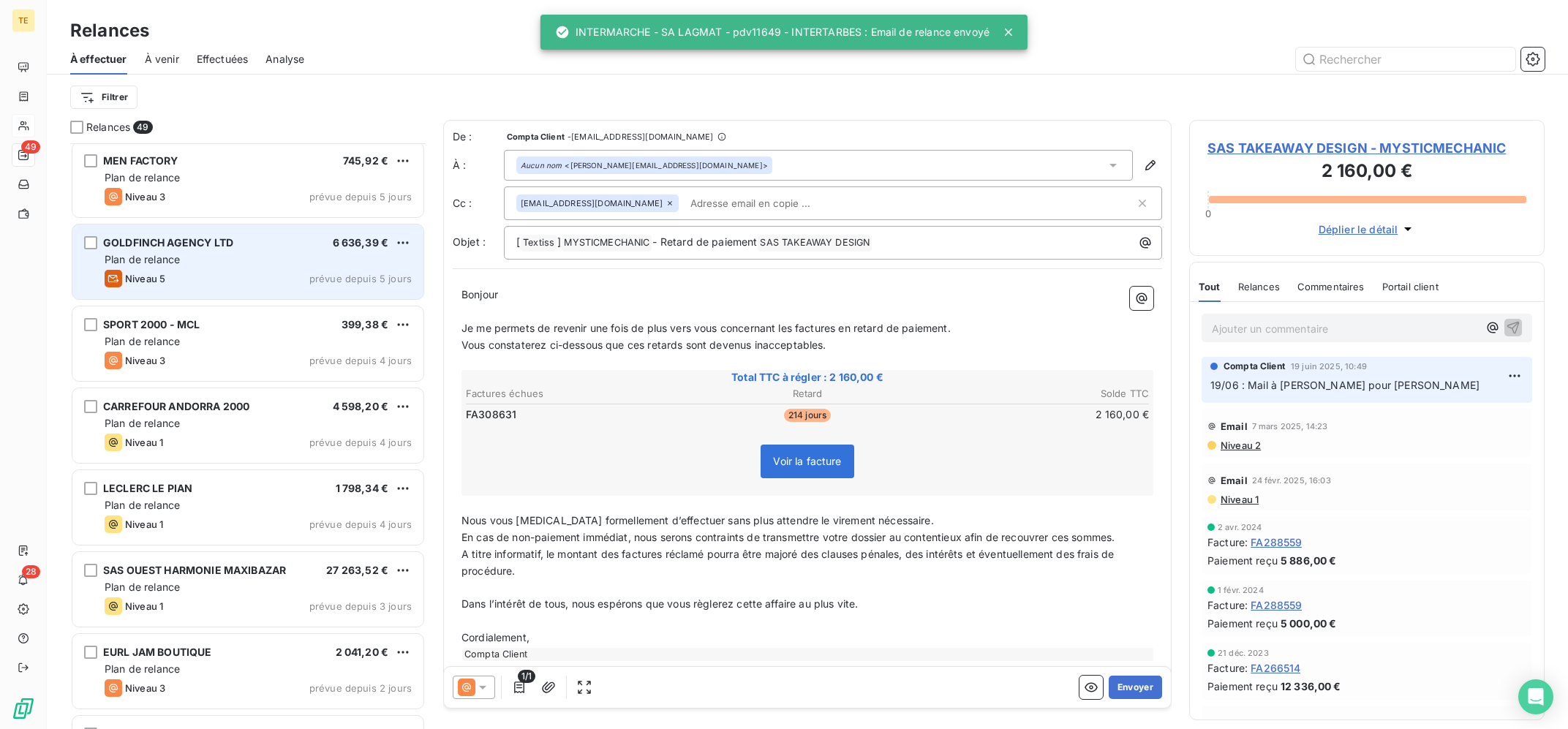
scroll to position [2924, 0]
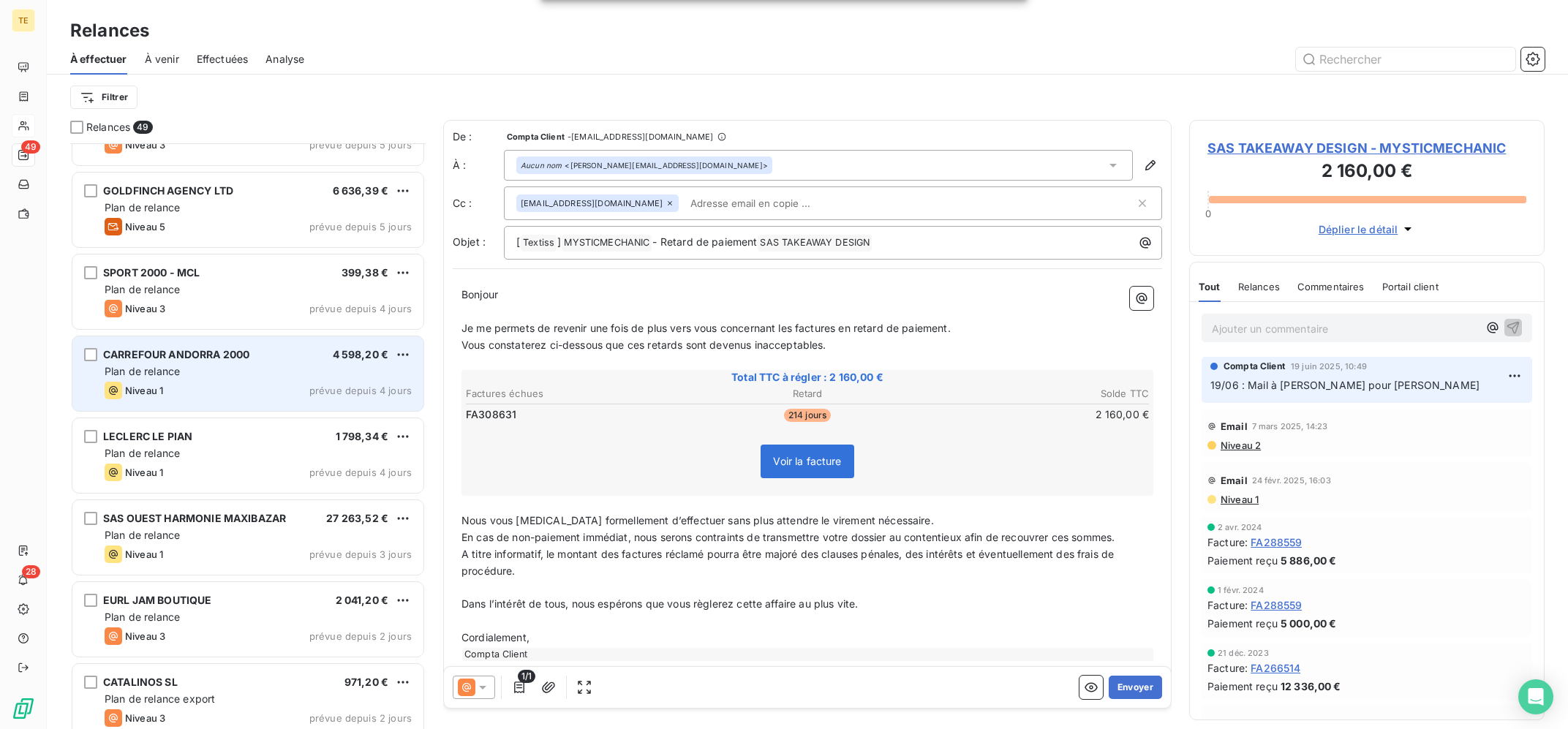
click at [287, 360] on div "CARREFOUR [GEOGRAPHIC_DATA] 2000 4 598,20 €" at bounding box center [258, 355] width 307 height 13
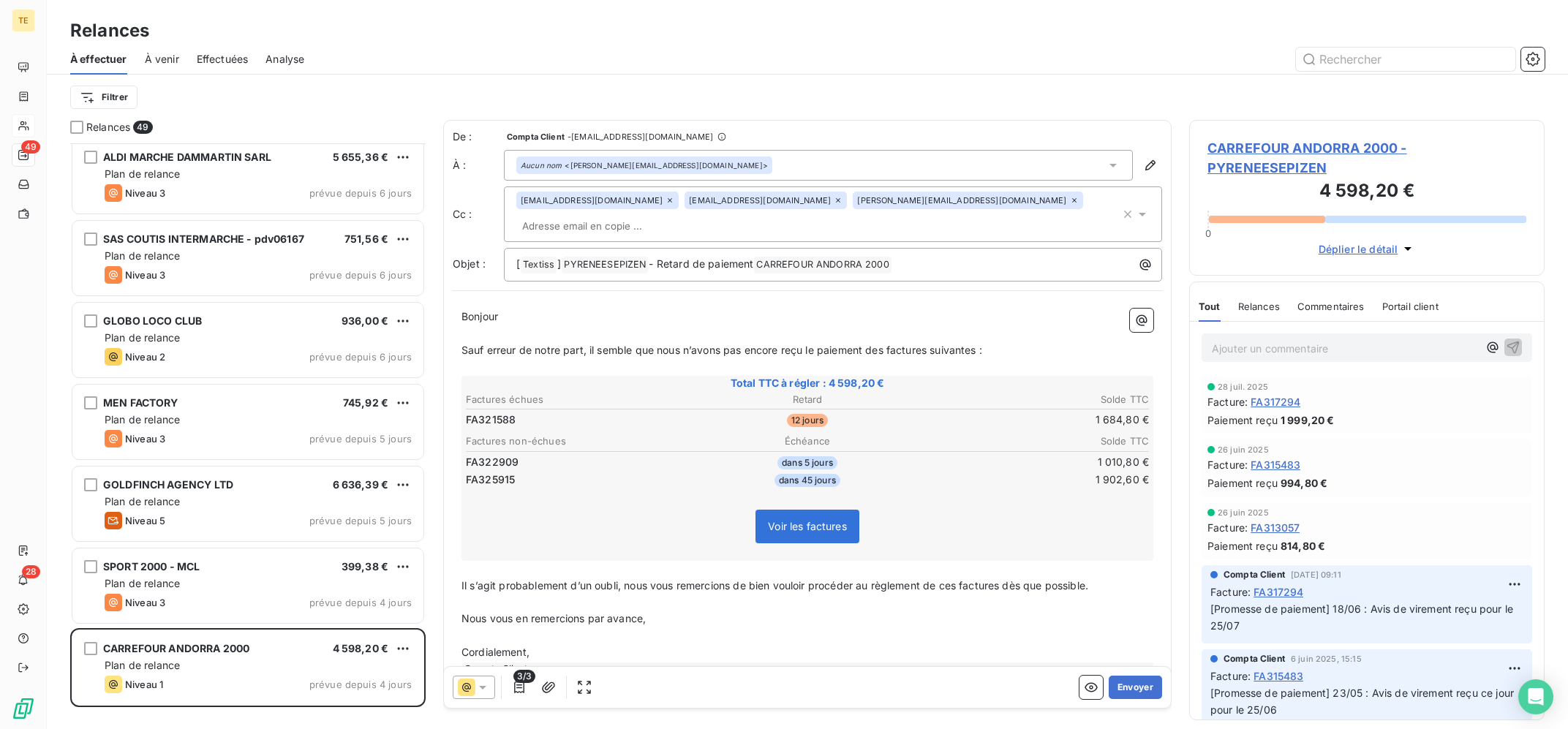
scroll to position [2335, 0]
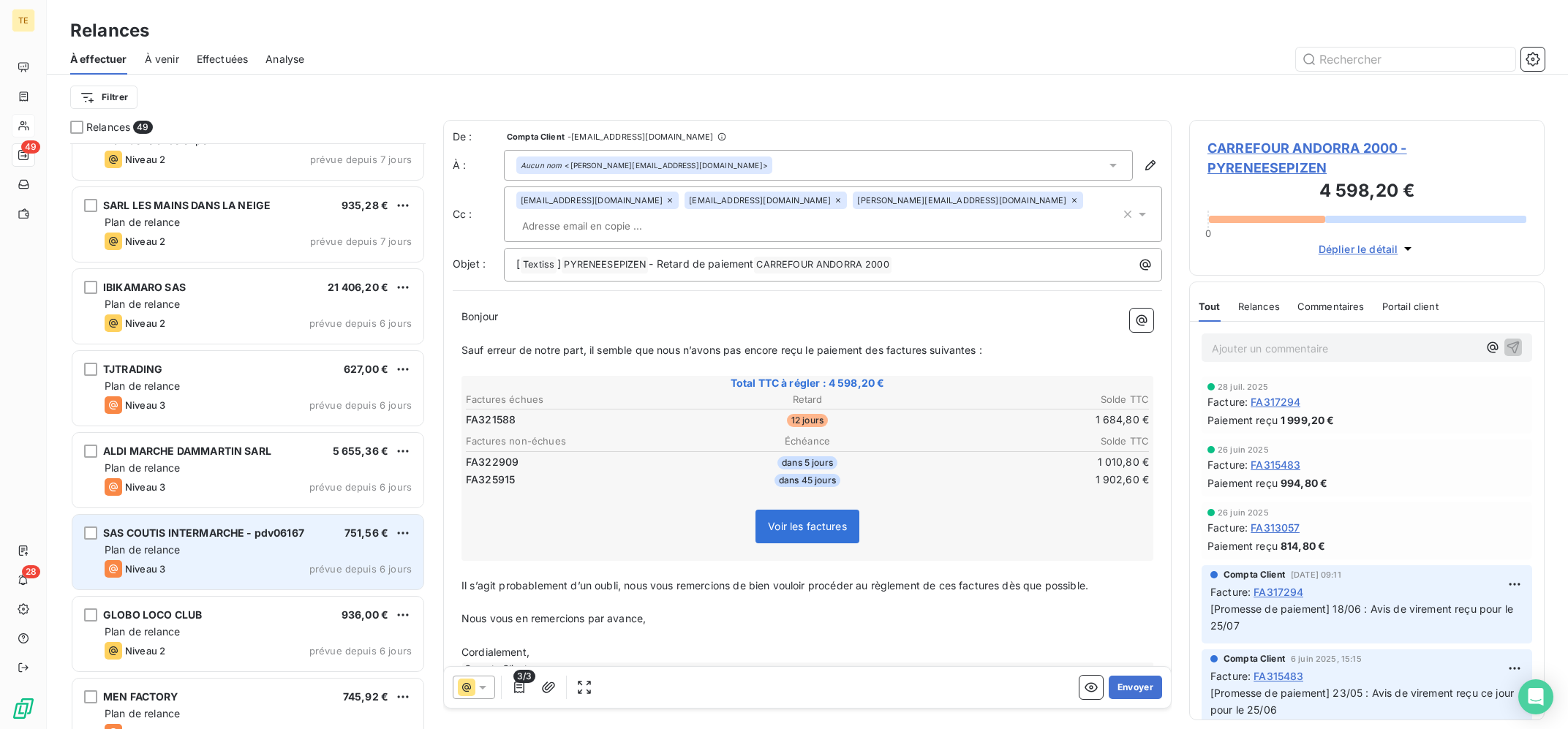
click at [237, 545] on div "Plan de relance" at bounding box center [258, 550] width 307 height 15
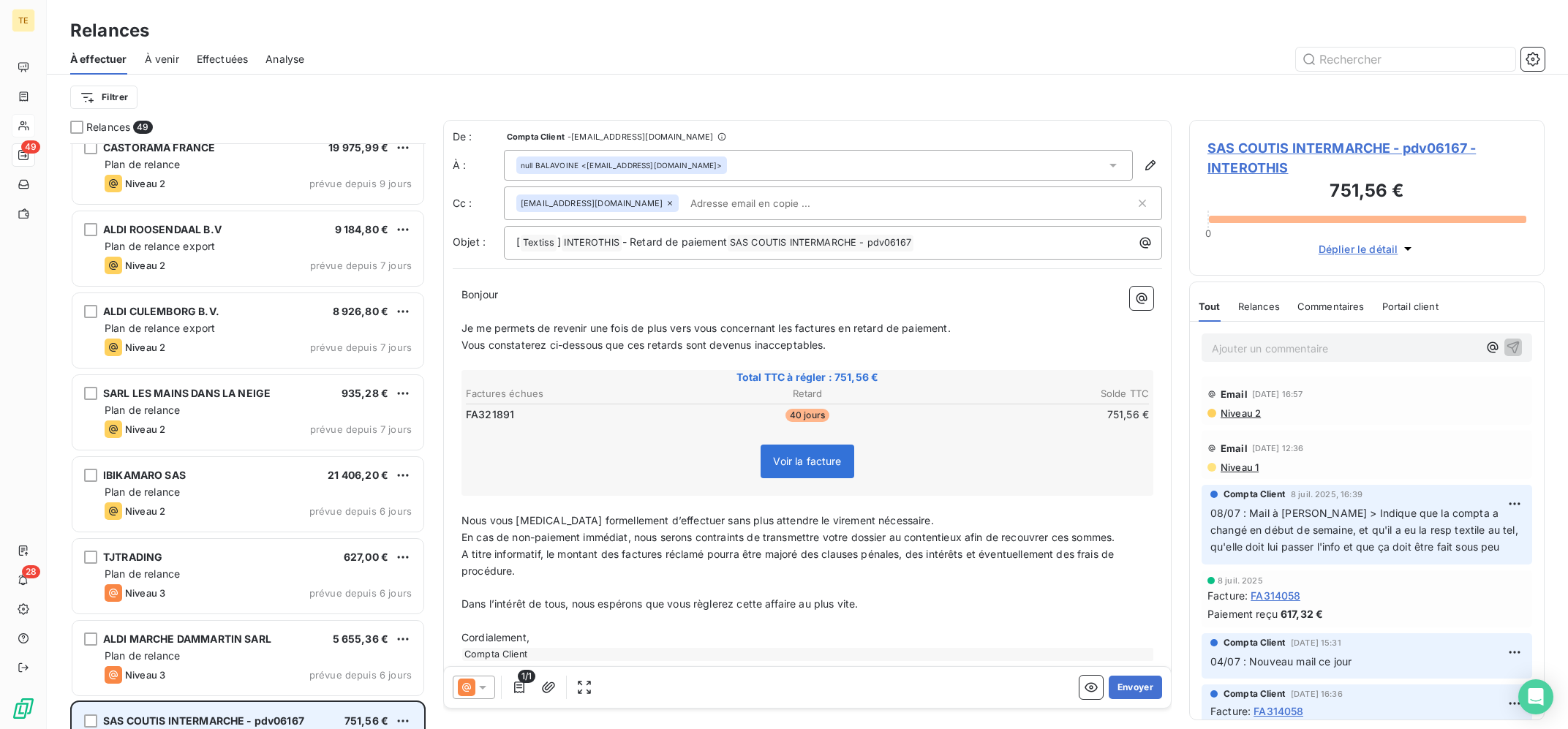
scroll to position [2041, 0]
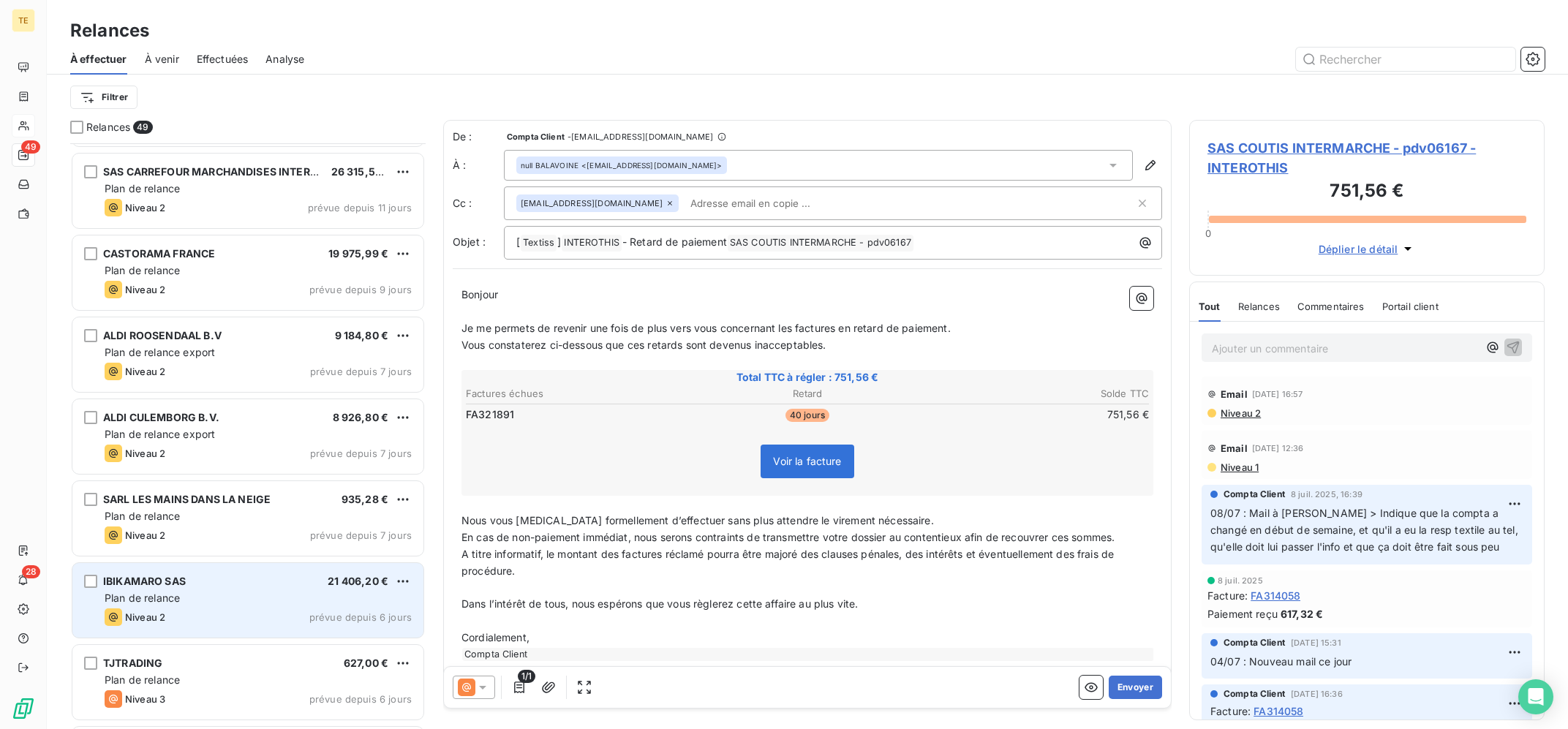
click at [230, 600] on div "Plan de relance" at bounding box center [258, 598] width 307 height 15
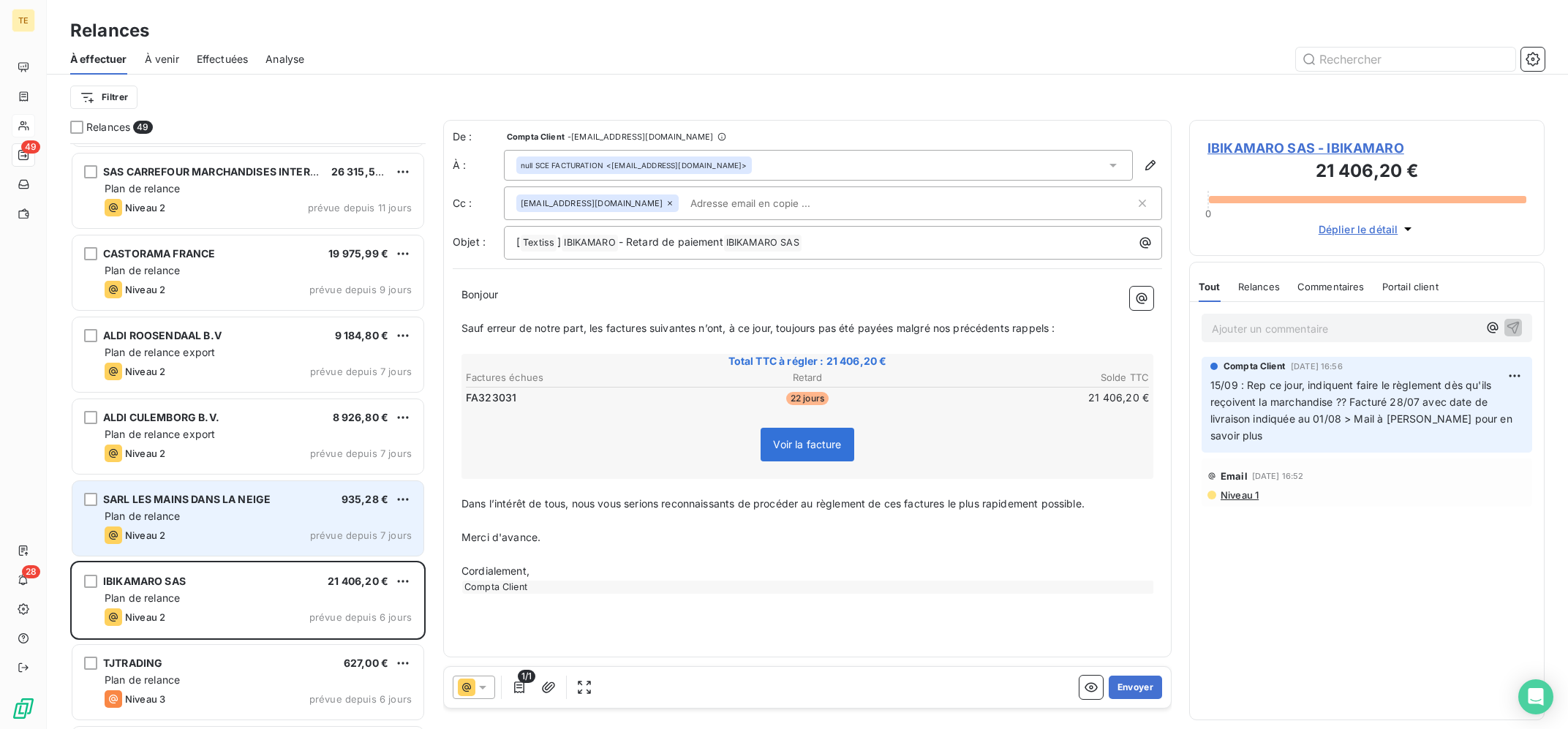
click at [243, 528] on div "Niveau 2 prévue depuis 7 jours" at bounding box center [258, 536] width 307 height 17
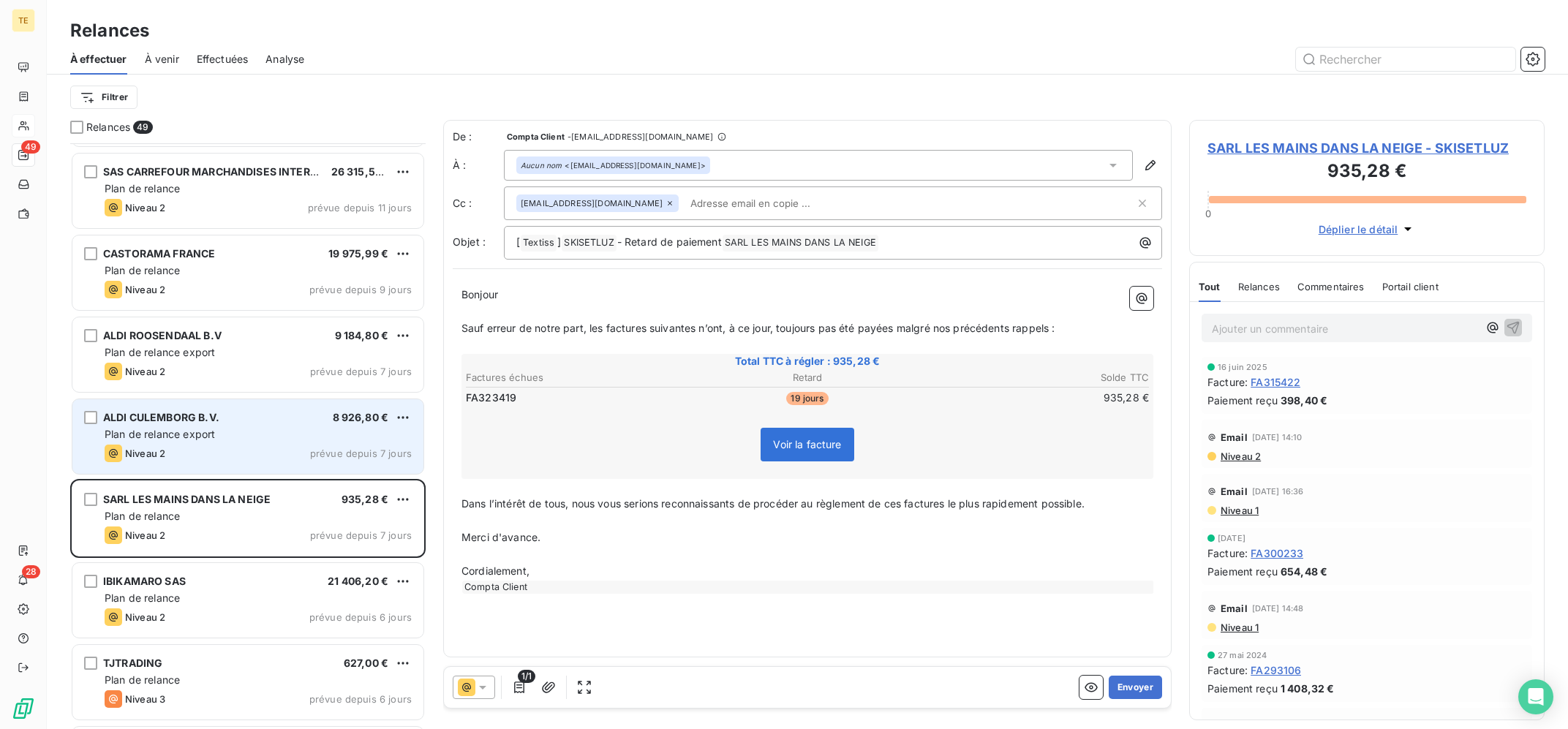
click at [264, 426] on div "ALDI CULEMBORG B.V. 8 926,80 € Plan de relance export Niveau 2 prévue depuis 7 …" at bounding box center [248, 437] width 351 height 75
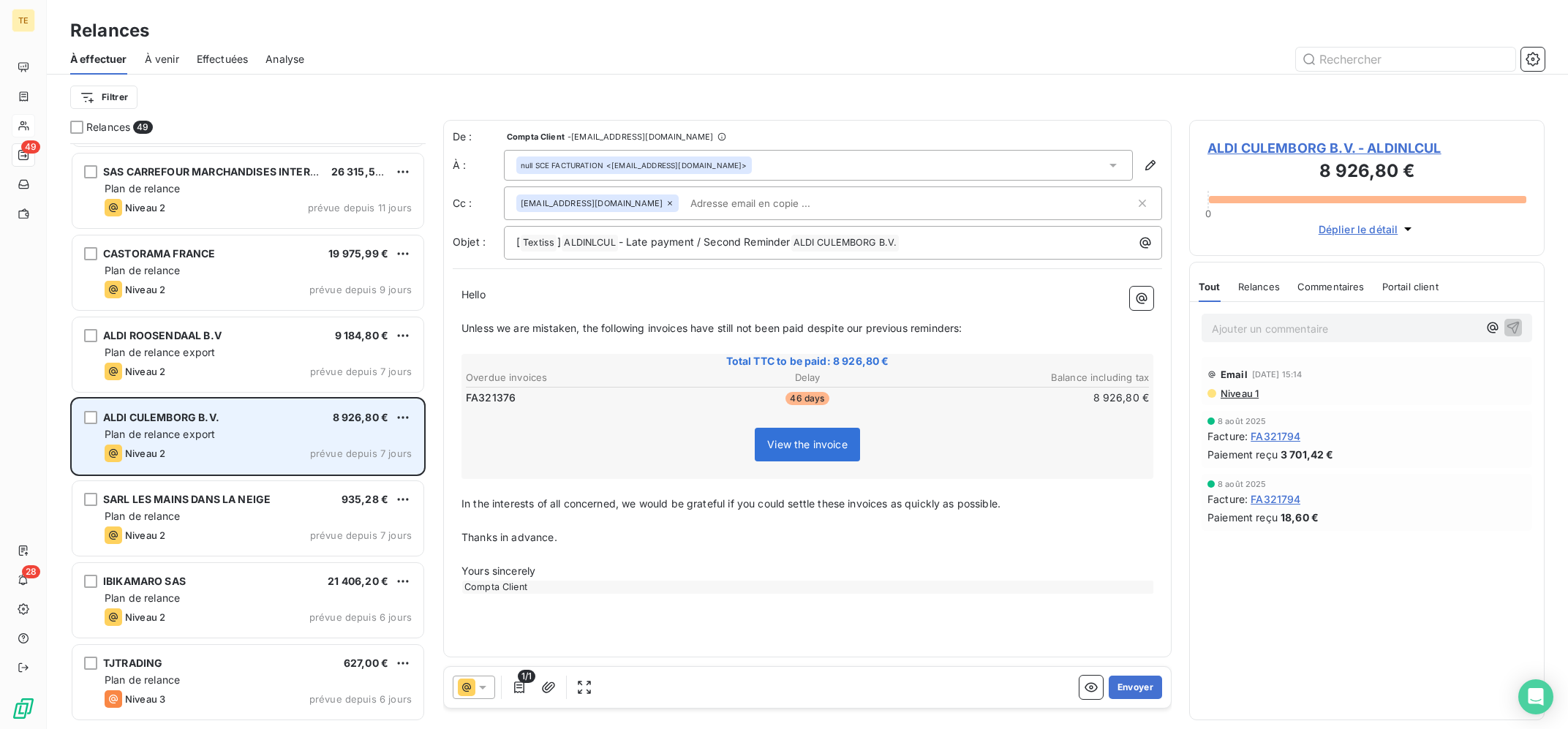
scroll to position [1748, 0]
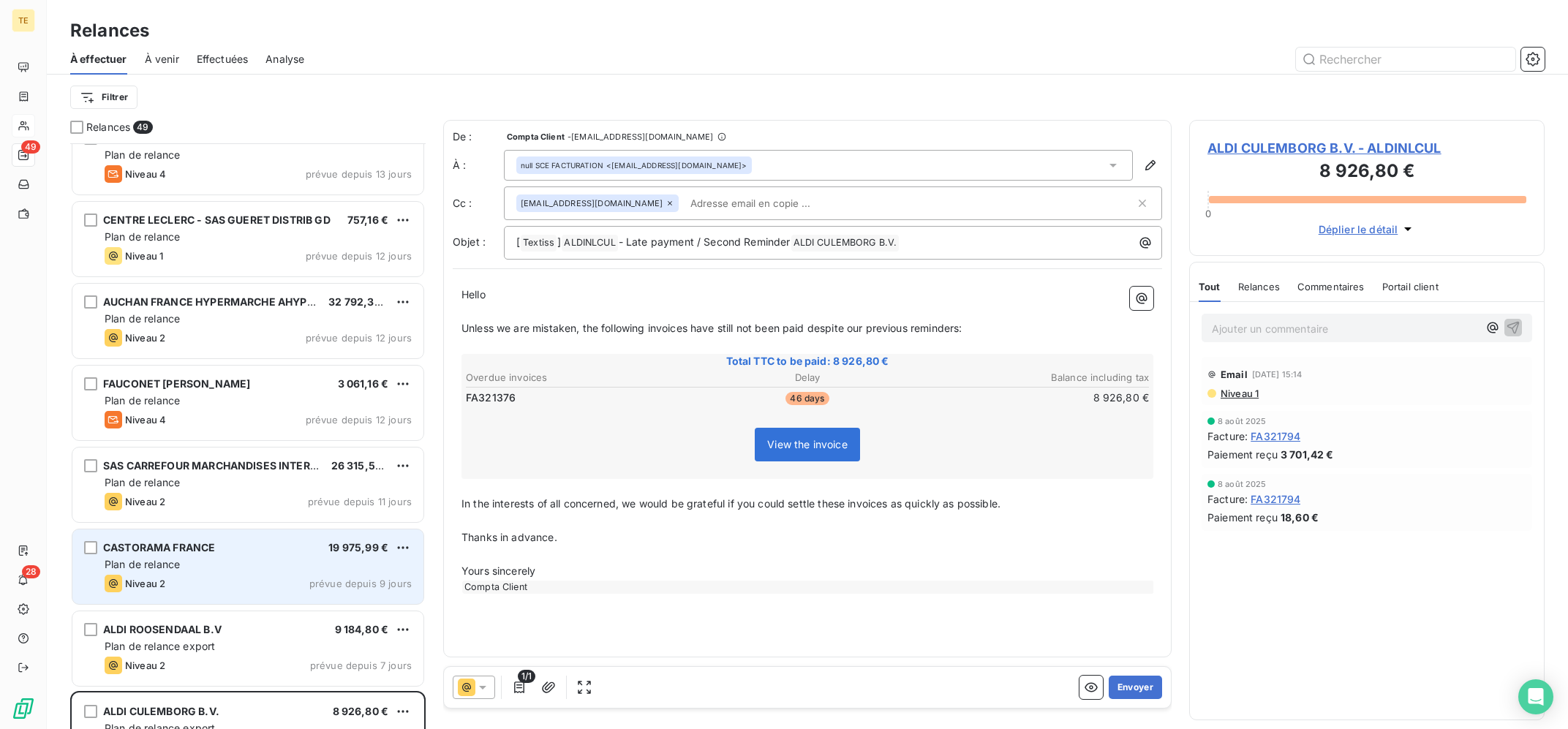
click at [243, 554] on div "CASTORAMA FRANCE 19 975,99 €" at bounding box center [258, 548] width 307 height 13
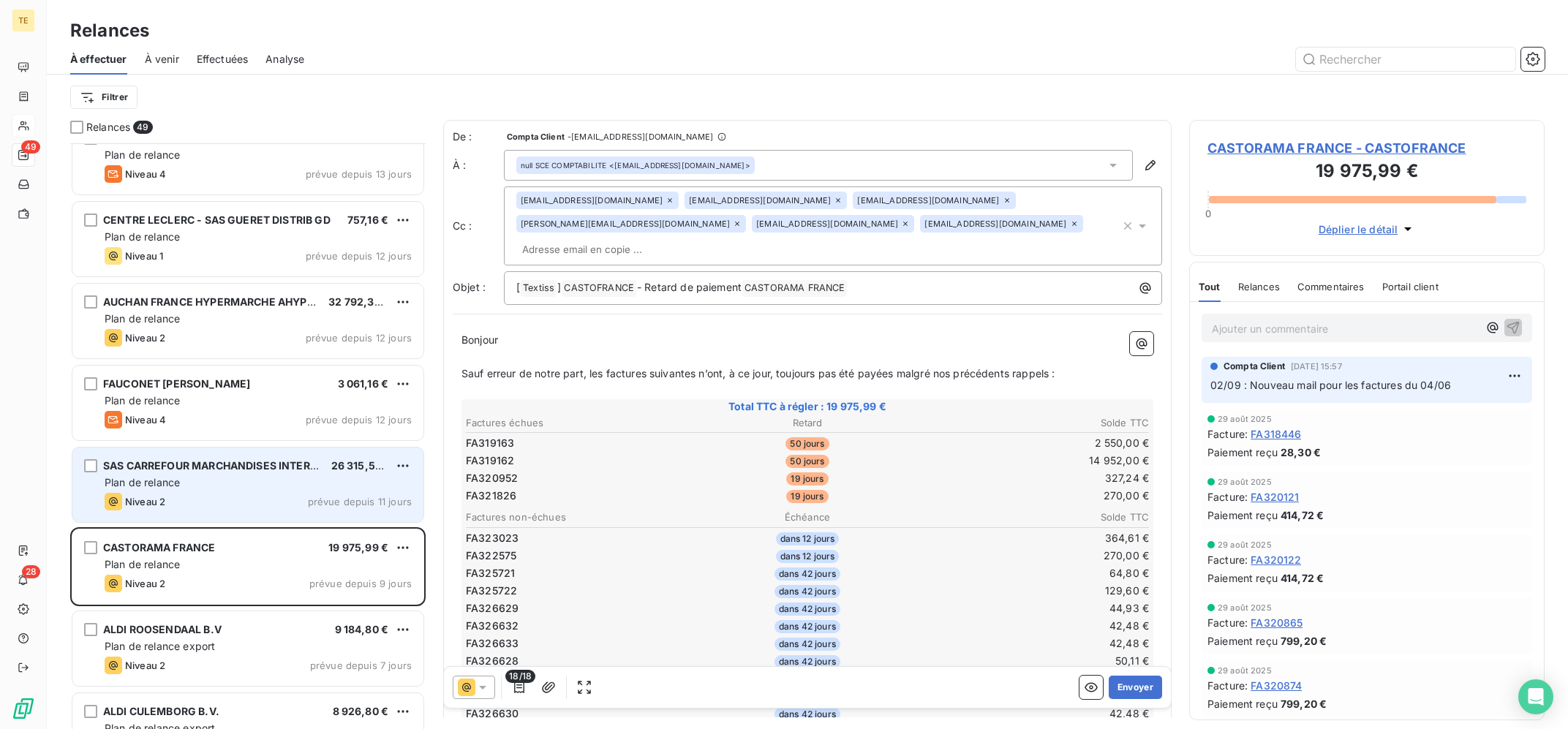
click at [244, 488] on div "Plan de relance" at bounding box center [258, 483] width 307 height 15
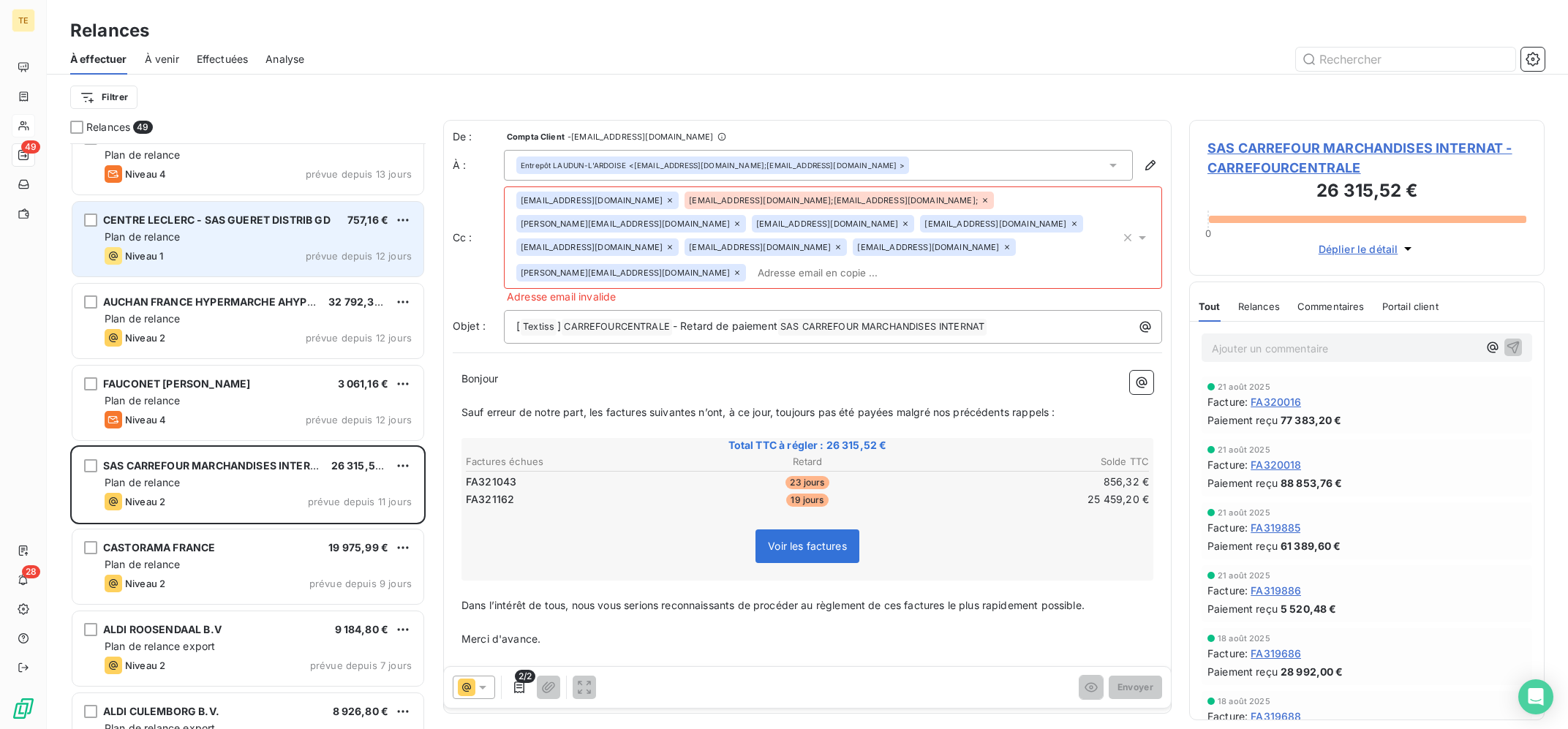
click at [294, 256] on div "Niveau 1 prévue depuis 12 jours" at bounding box center [258, 256] width 307 height 17
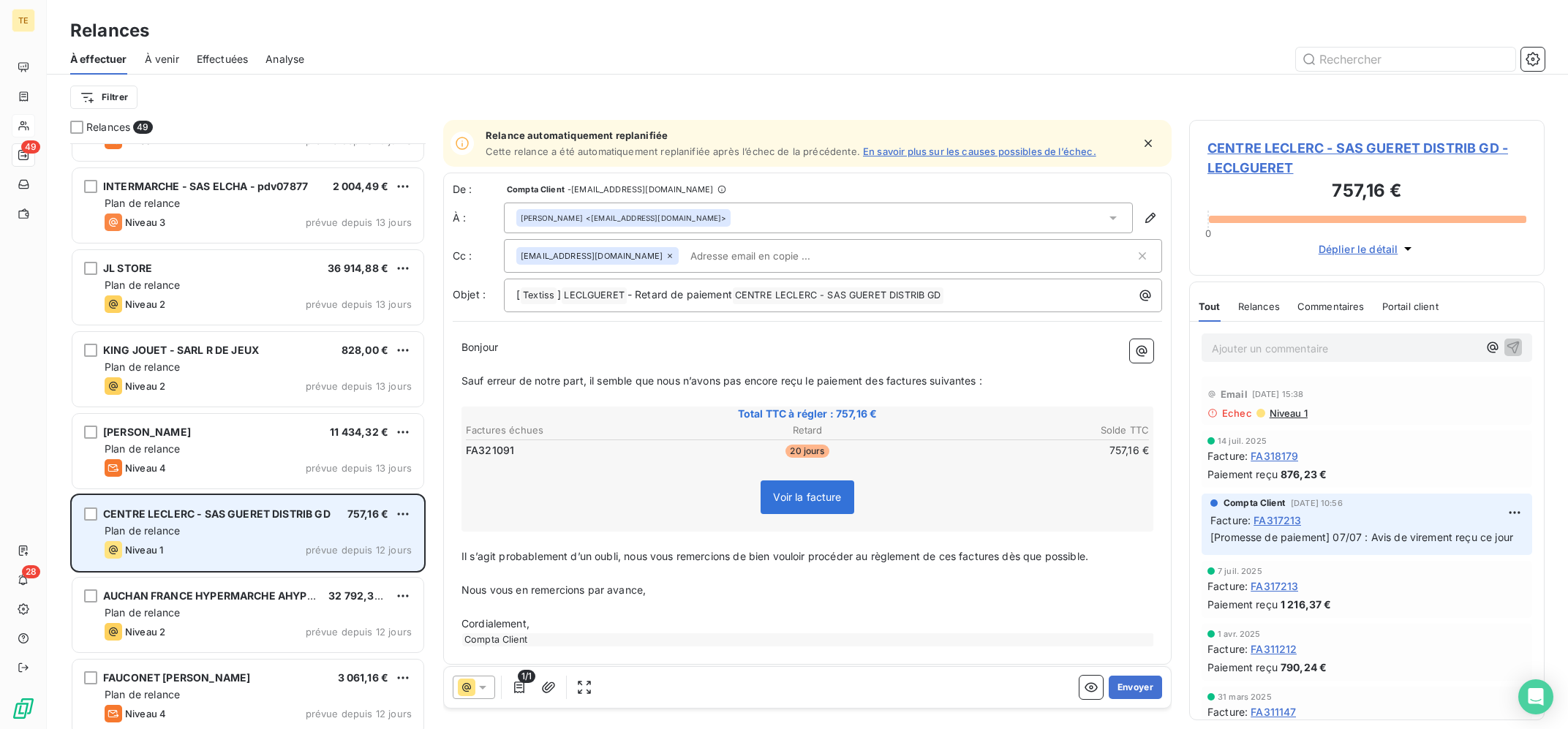
scroll to position [1159, 0]
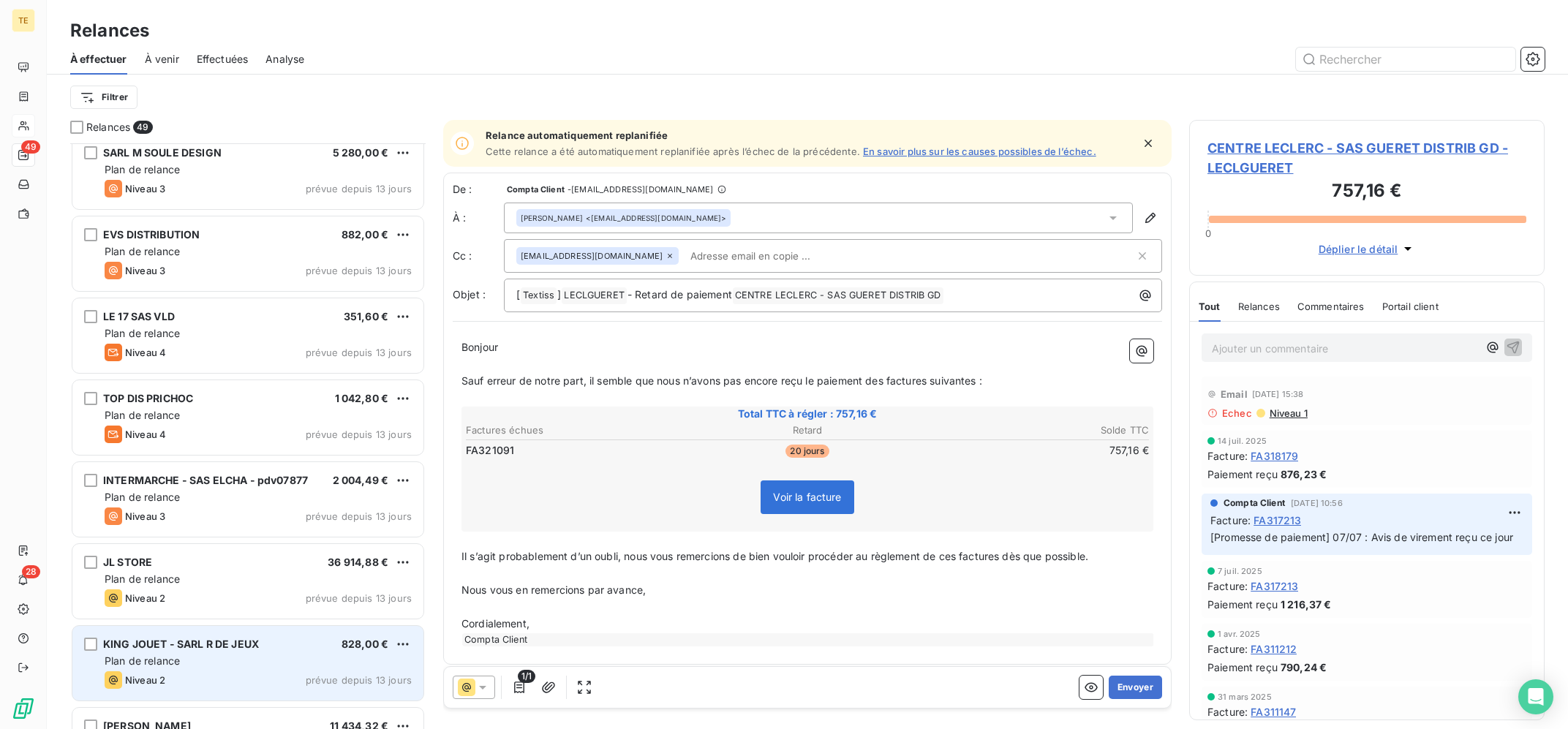
click at [234, 647] on span "KING JOUET - SARL R DE JEUX" at bounding box center [181, 644] width 156 height 12
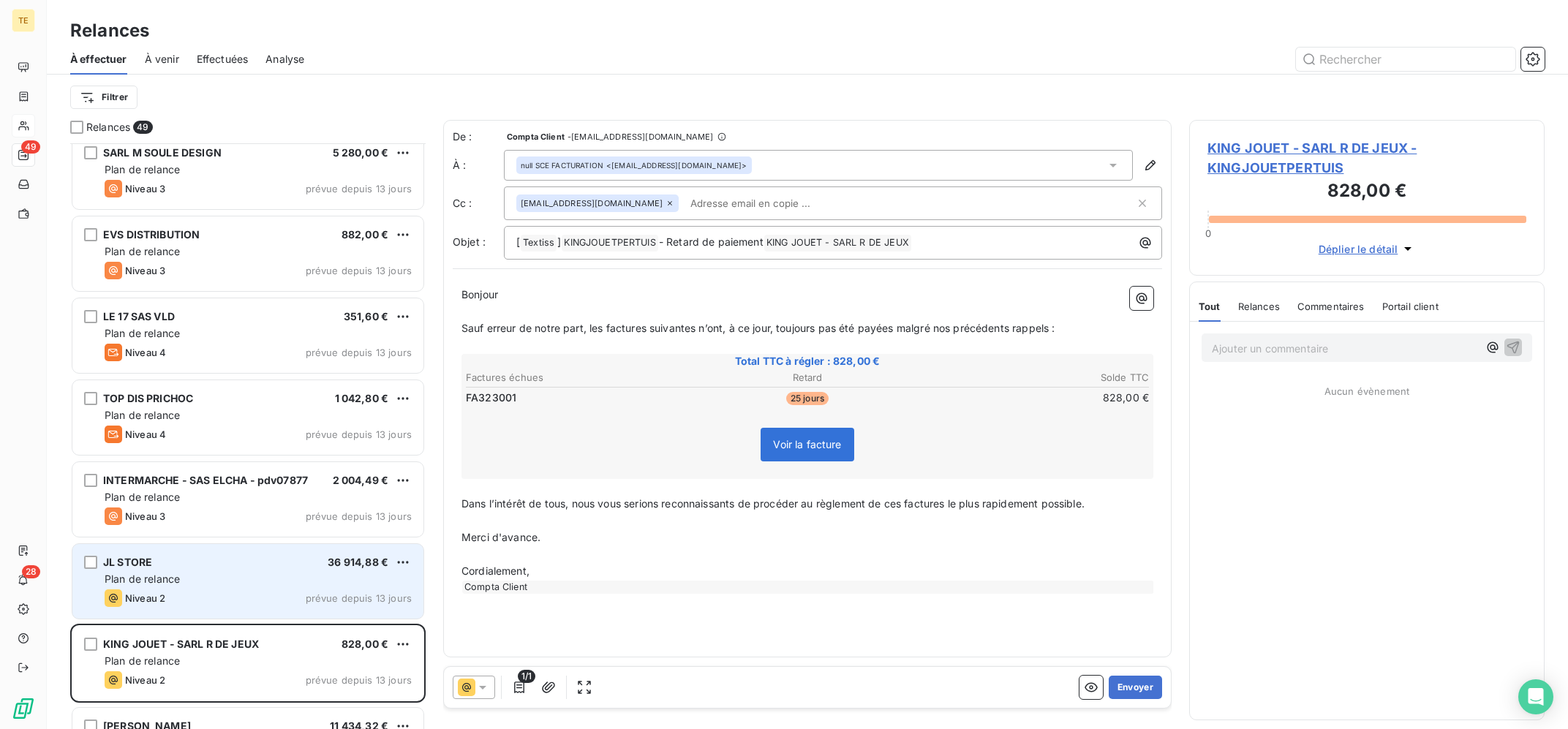
click at [255, 600] on div "Niveau 2 prévue depuis 13 jours" at bounding box center [258, 598] width 307 height 17
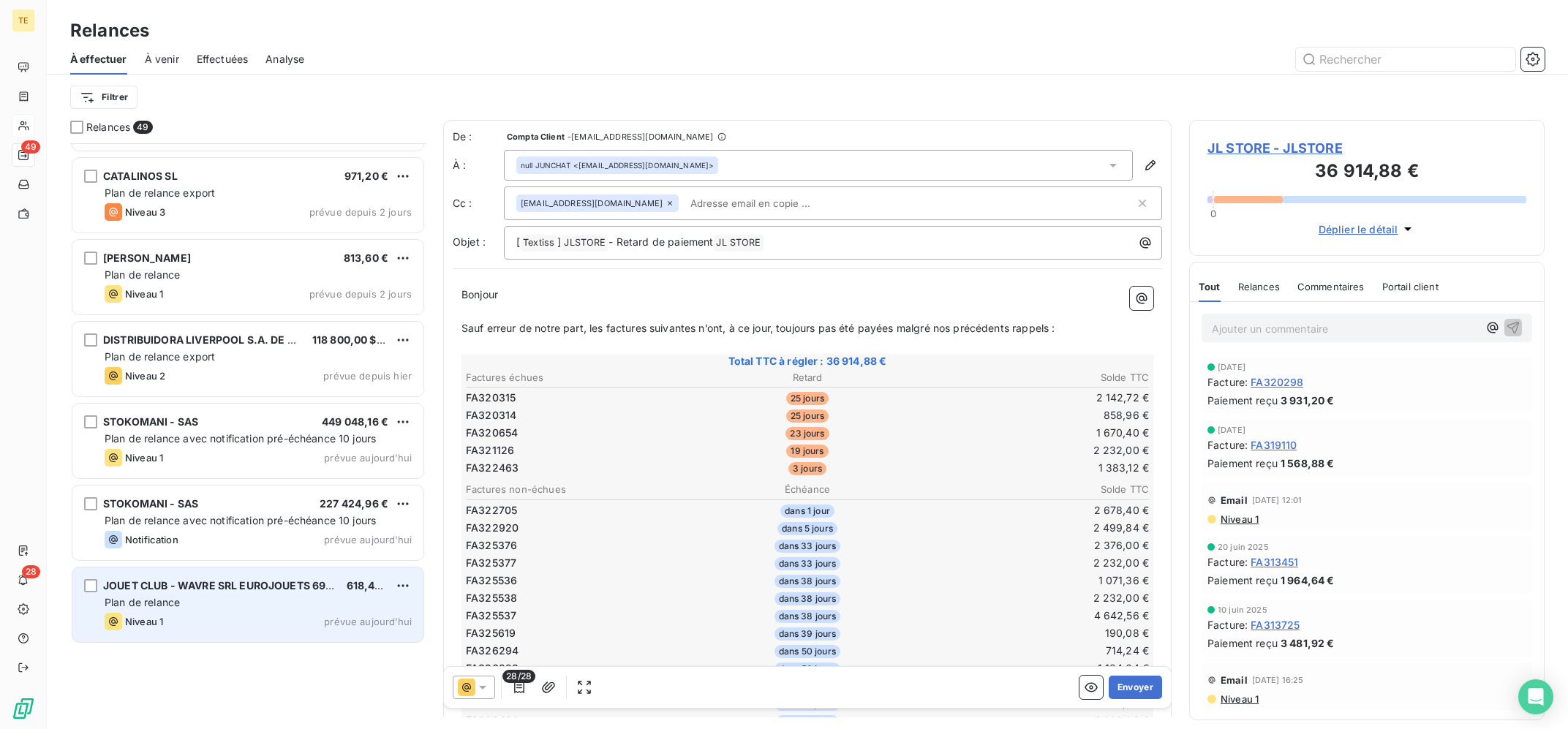
scroll to position [3135, 0]
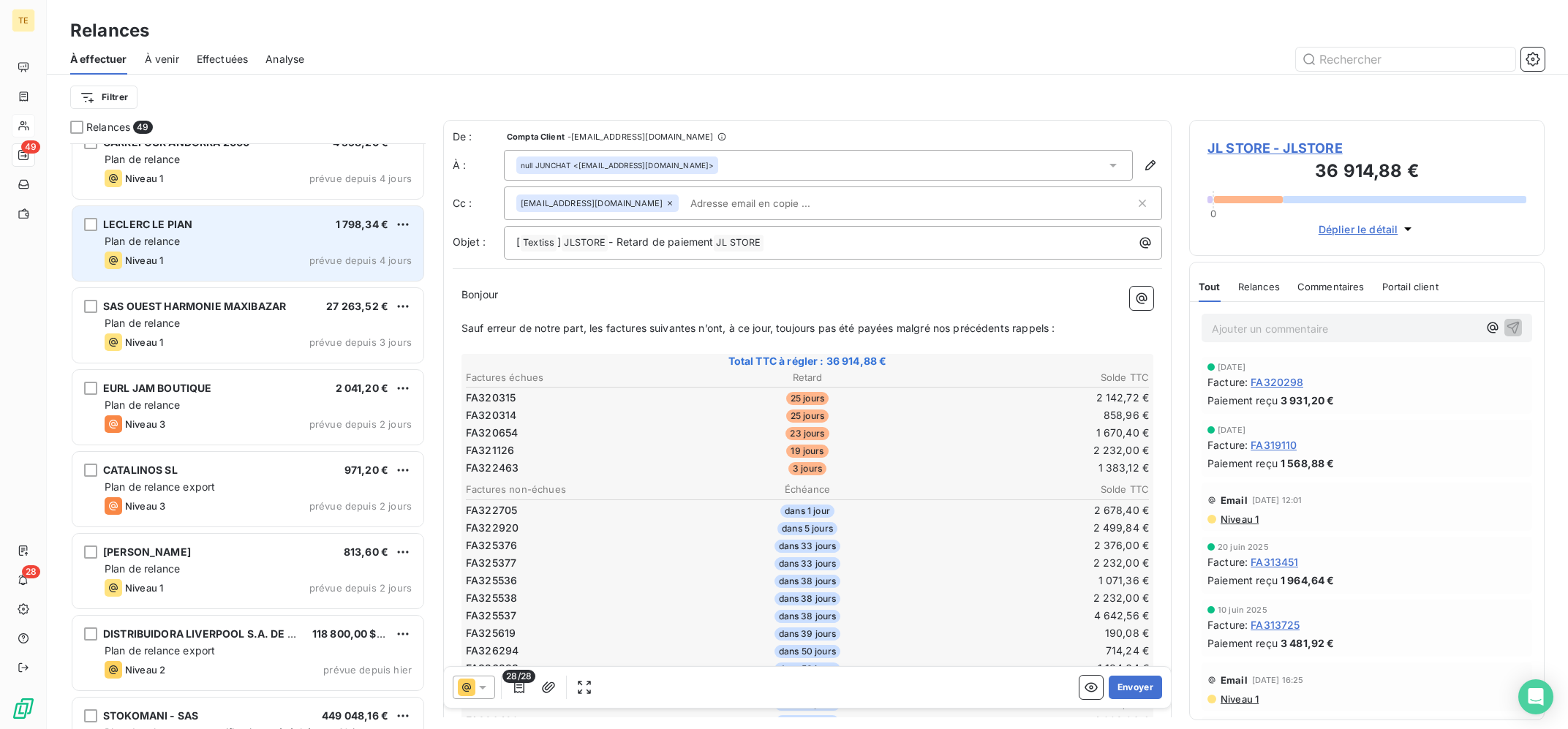
click at [299, 239] on div "Plan de relance" at bounding box center [258, 241] width 307 height 15
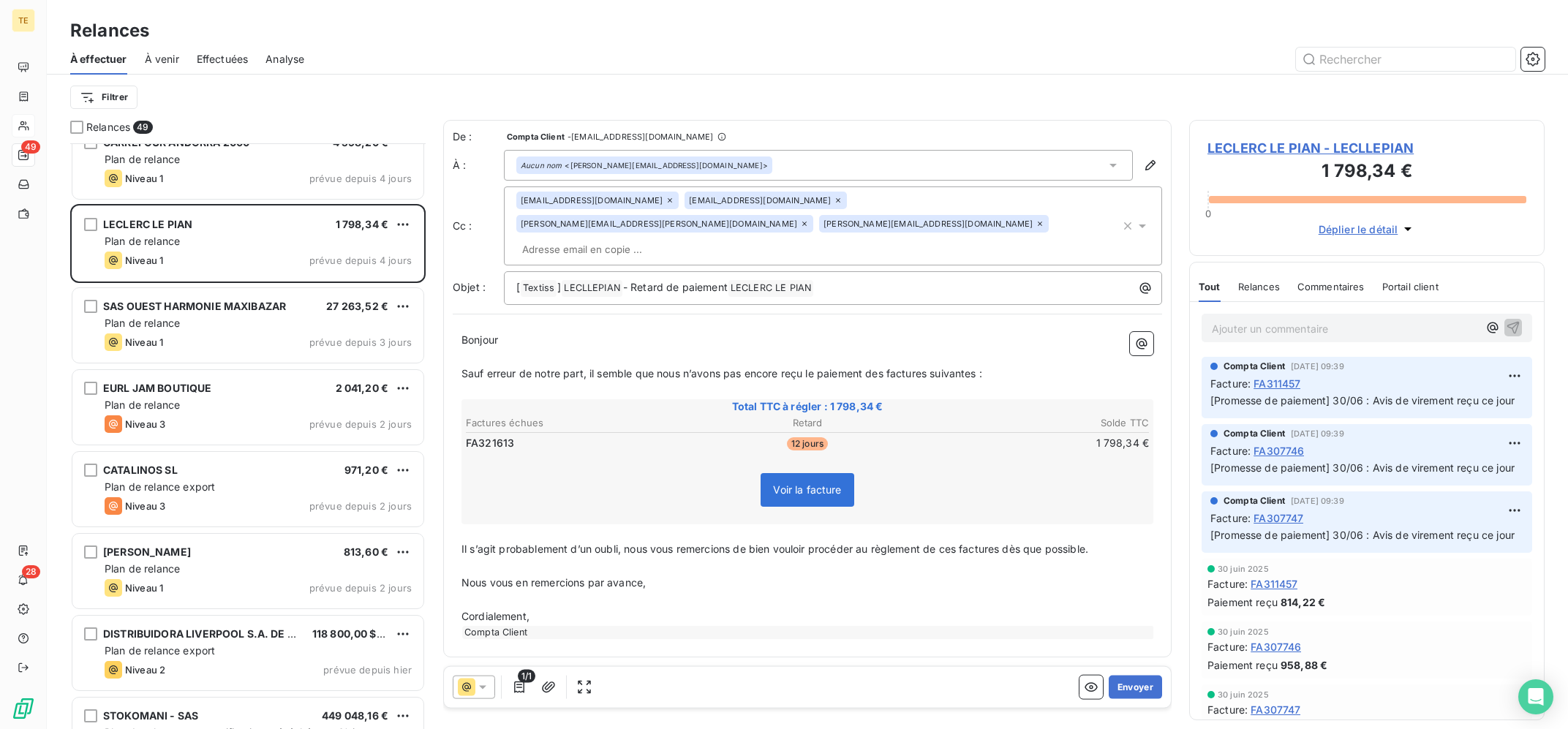
click at [482, 687] on icon at bounding box center [483, 688] width 7 height 3
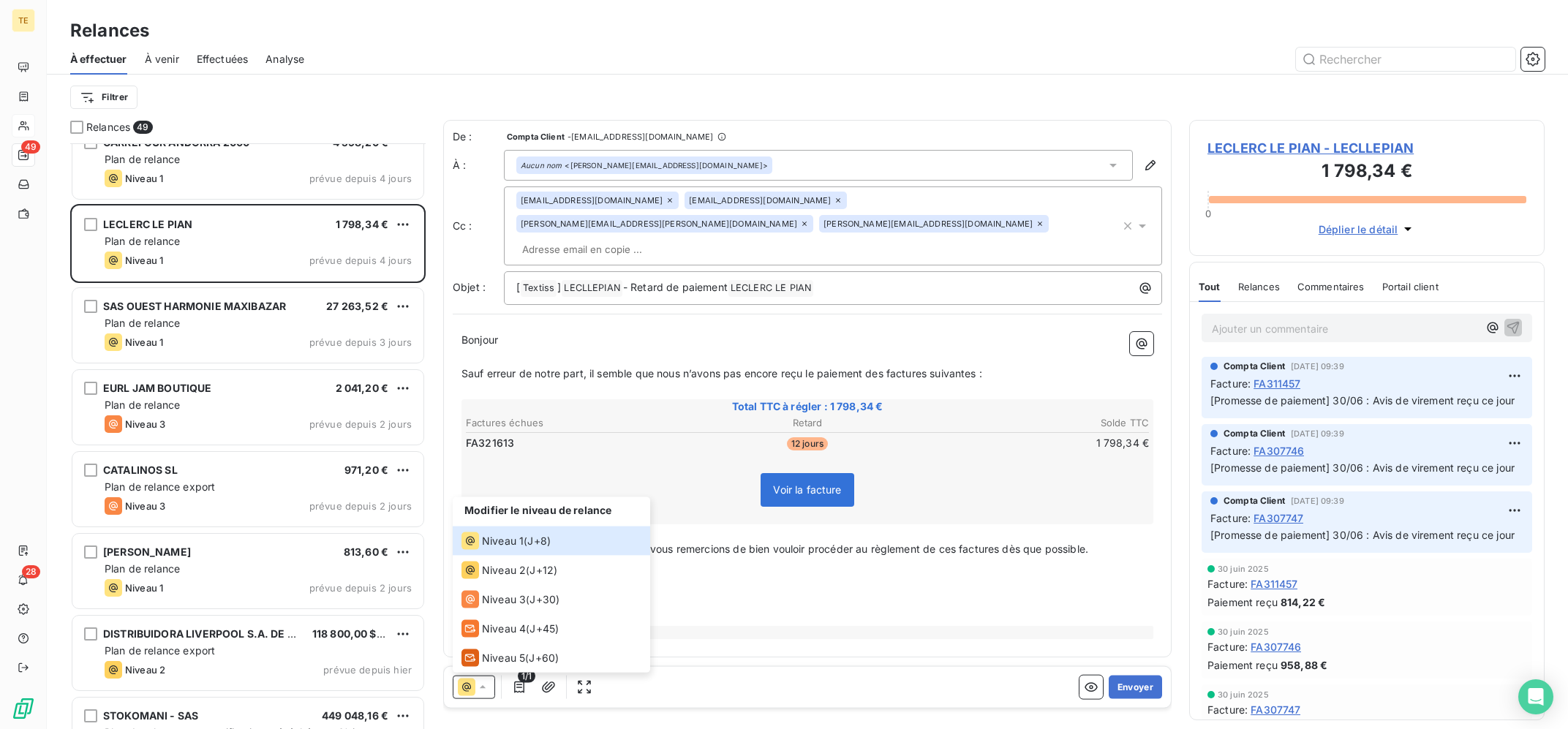
click at [471, 692] on icon at bounding box center [466, 687] width 17 height 17
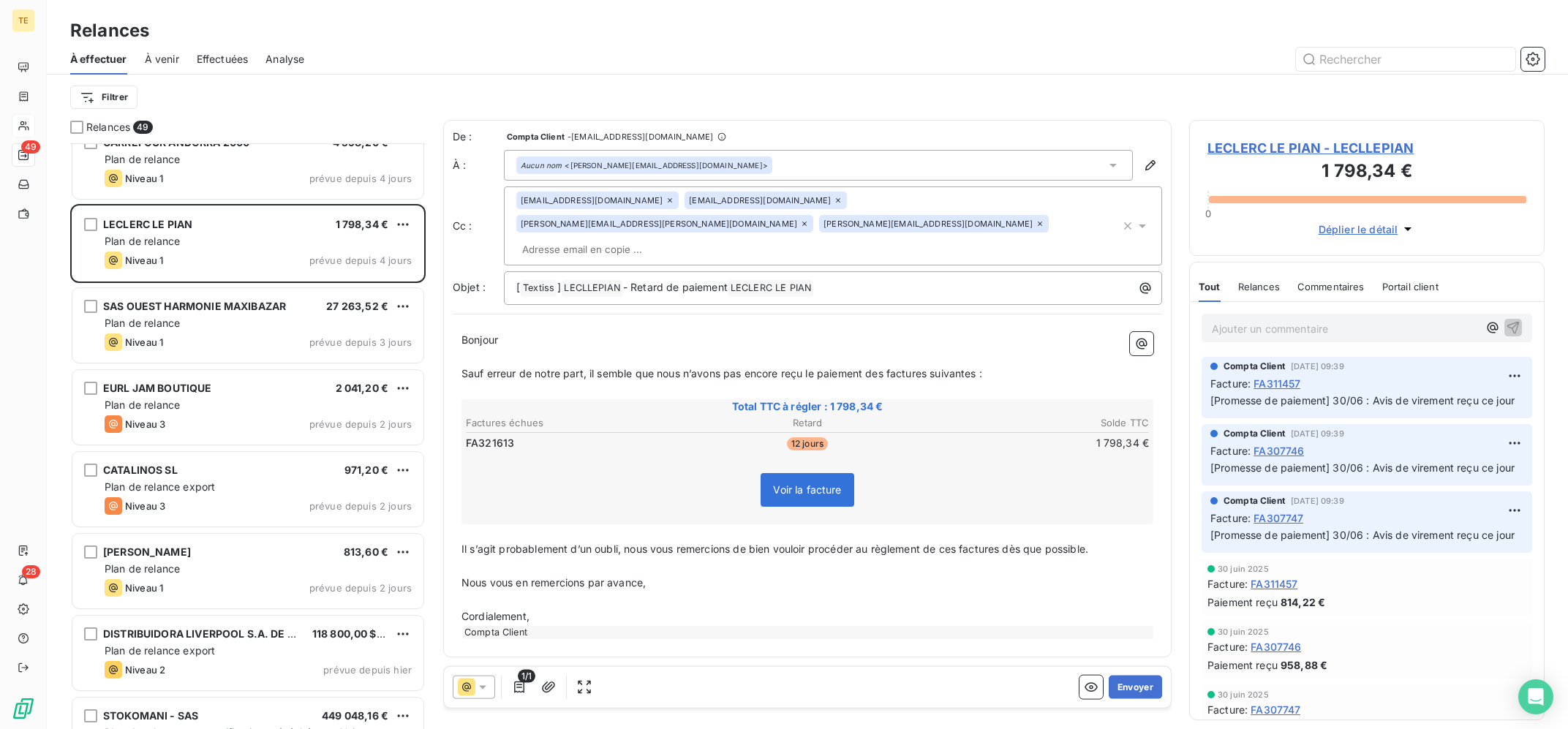
click at [849, 173] on div "Aucun nom <[PERSON_NAME][EMAIL_ADDRESS][DOMAIN_NAME]>" at bounding box center [819, 165] width 629 height 30
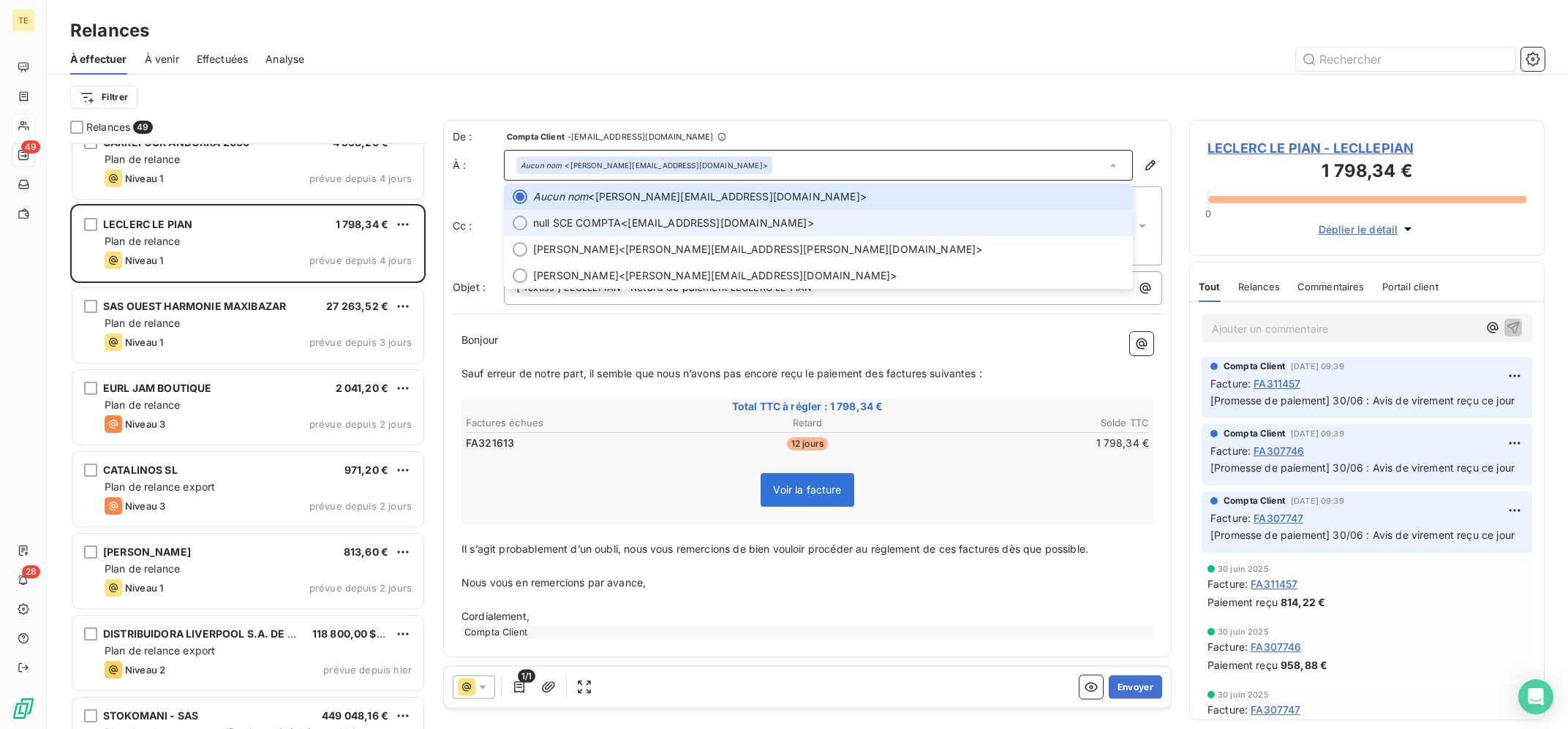
click at [825, 221] on span "null SCE COMPTA <[EMAIL_ADDRESS][DOMAIN_NAME]>" at bounding box center [828, 223] width 591 height 15
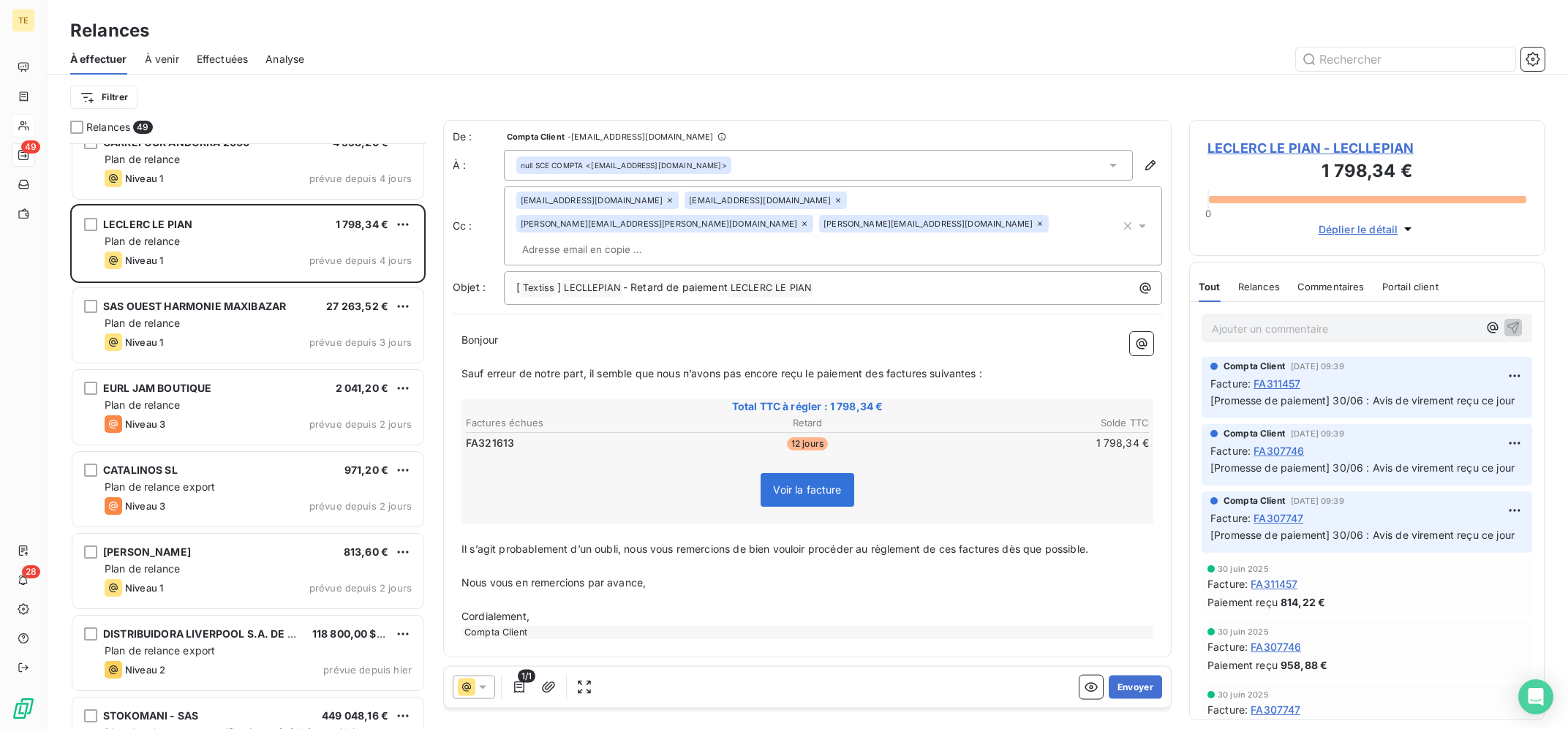
click at [833, 199] on icon at bounding box center [838, 200] width 9 height 9
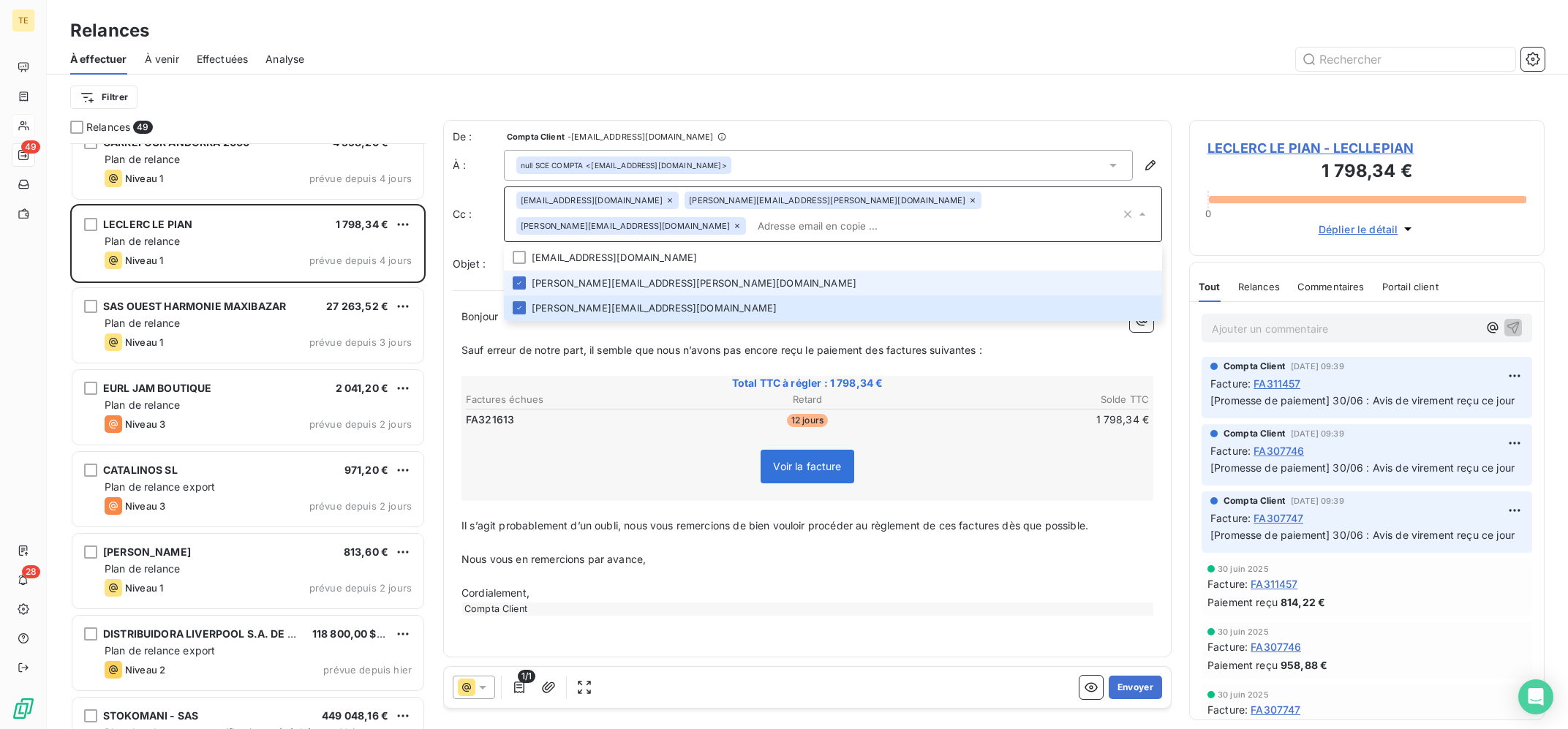
click at [835, 101] on div "Filtrer" at bounding box center [807, 97] width 1474 height 28
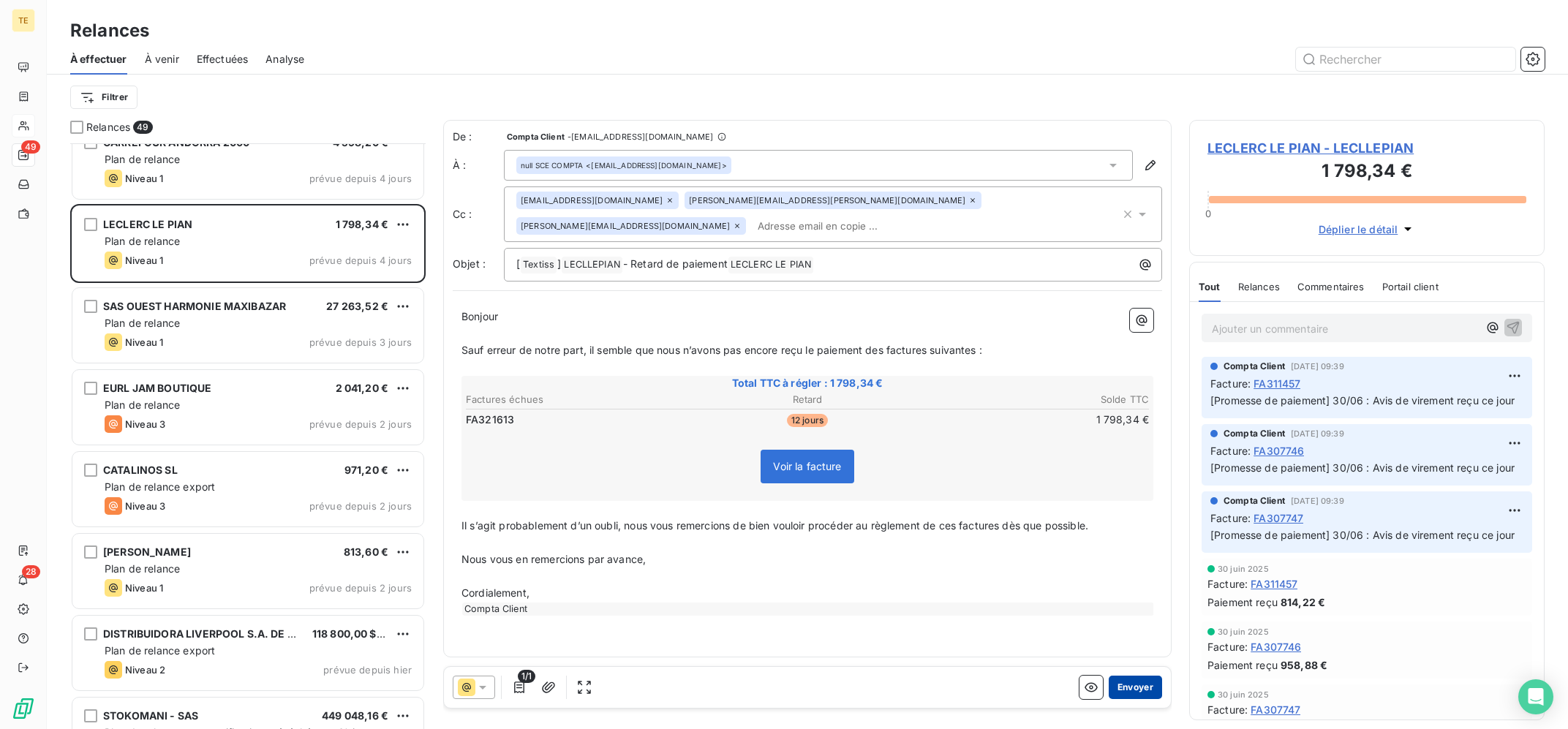
click at [1132, 692] on button "Envoyer" at bounding box center [1136, 687] width 54 height 23
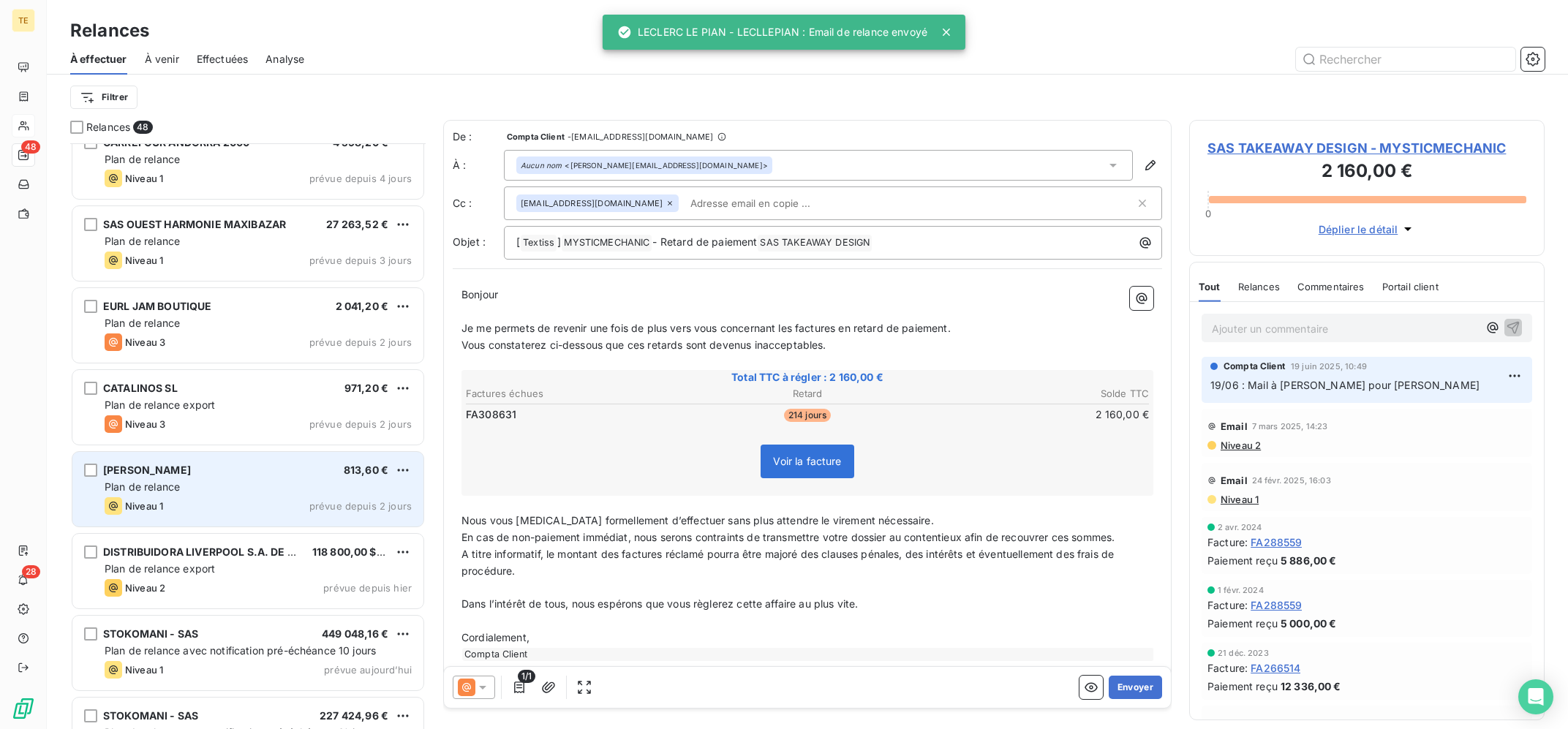
scroll to position [2841, 0]
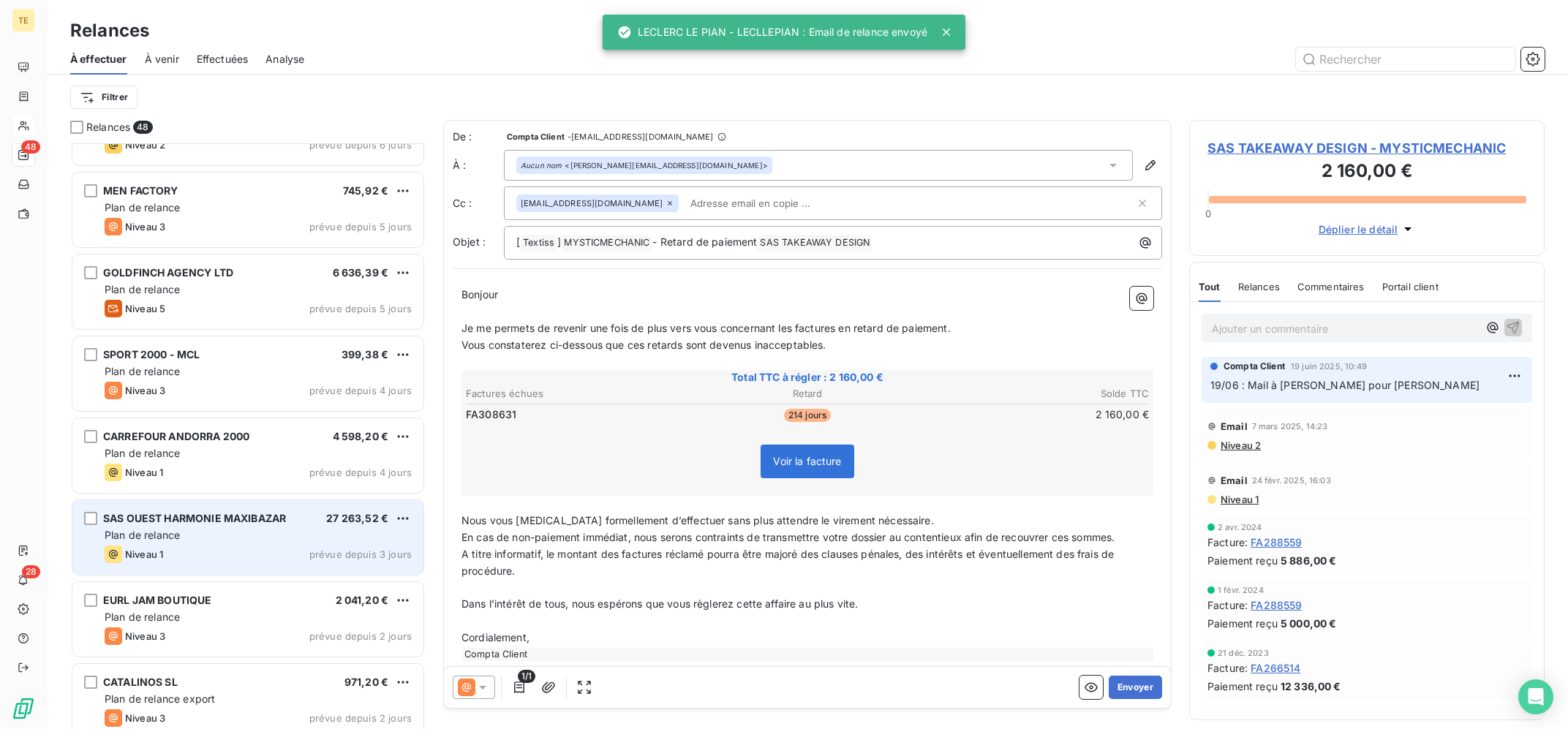
click at [287, 554] on div "Niveau 1 prévue depuis 3 jours" at bounding box center [258, 555] width 307 height 17
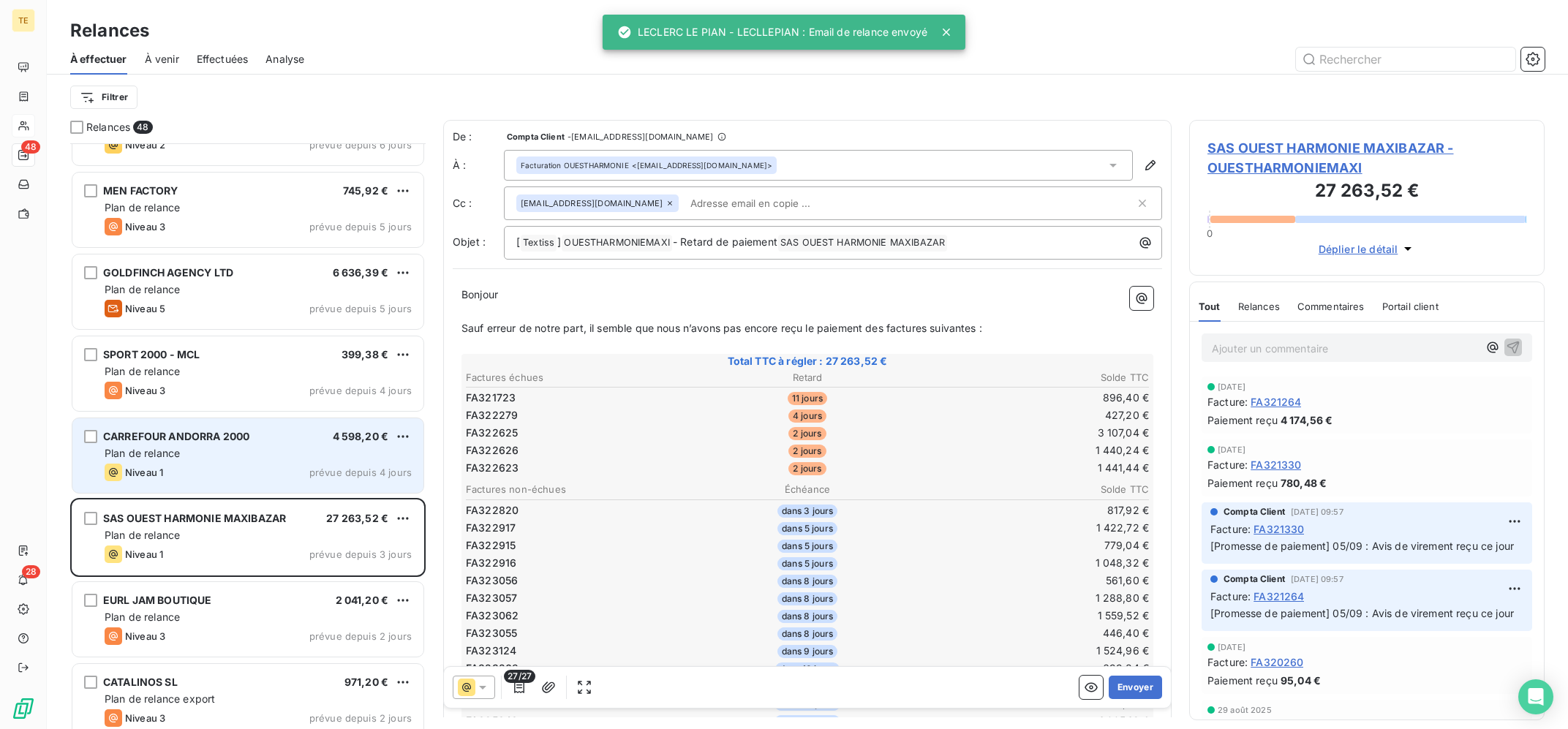
click at [299, 471] on div "Niveau 1 prévue depuis 4 jours" at bounding box center [258, 472] width 307 height 17
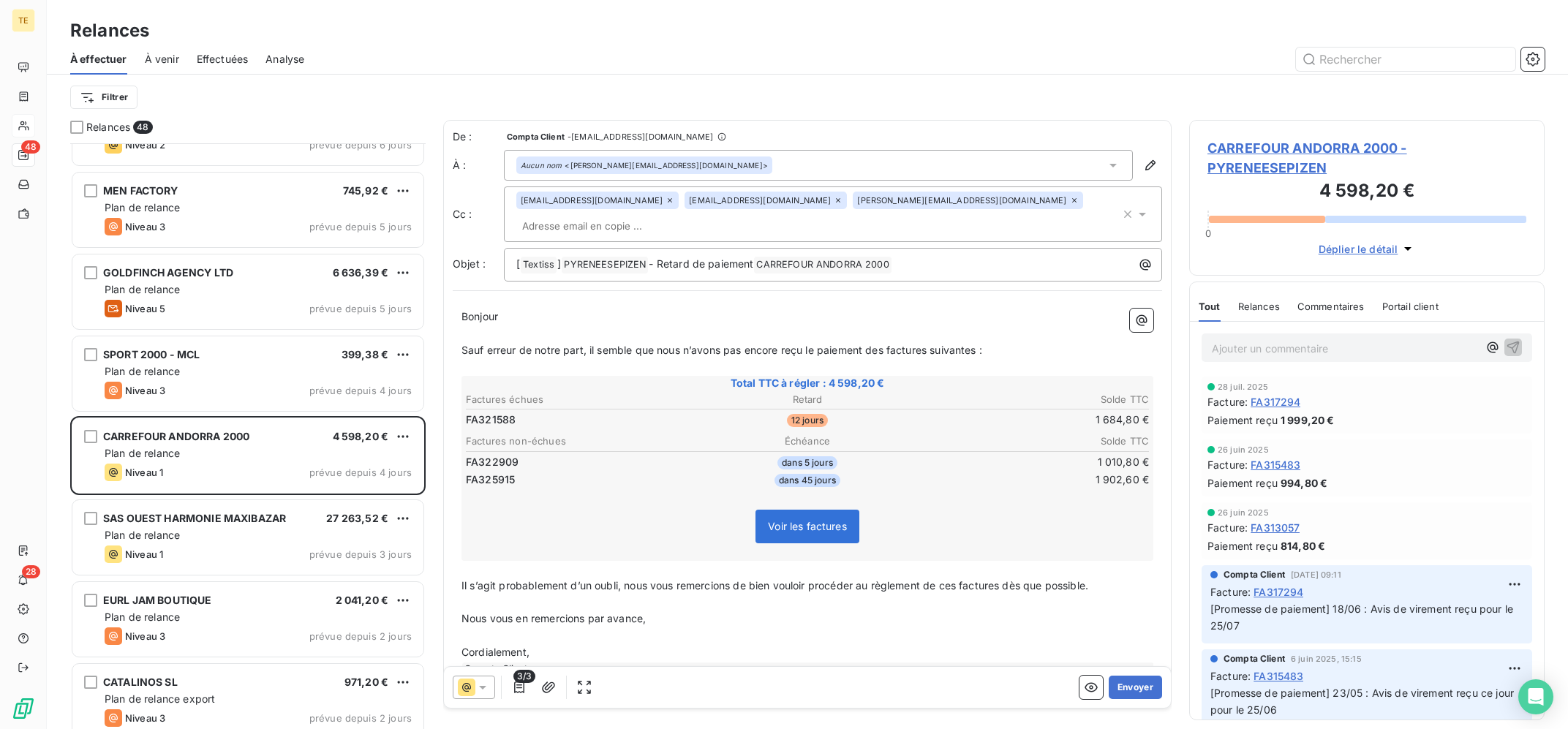
click at [30, 120] on div at bounding box center [23, 126] width 23 height 23
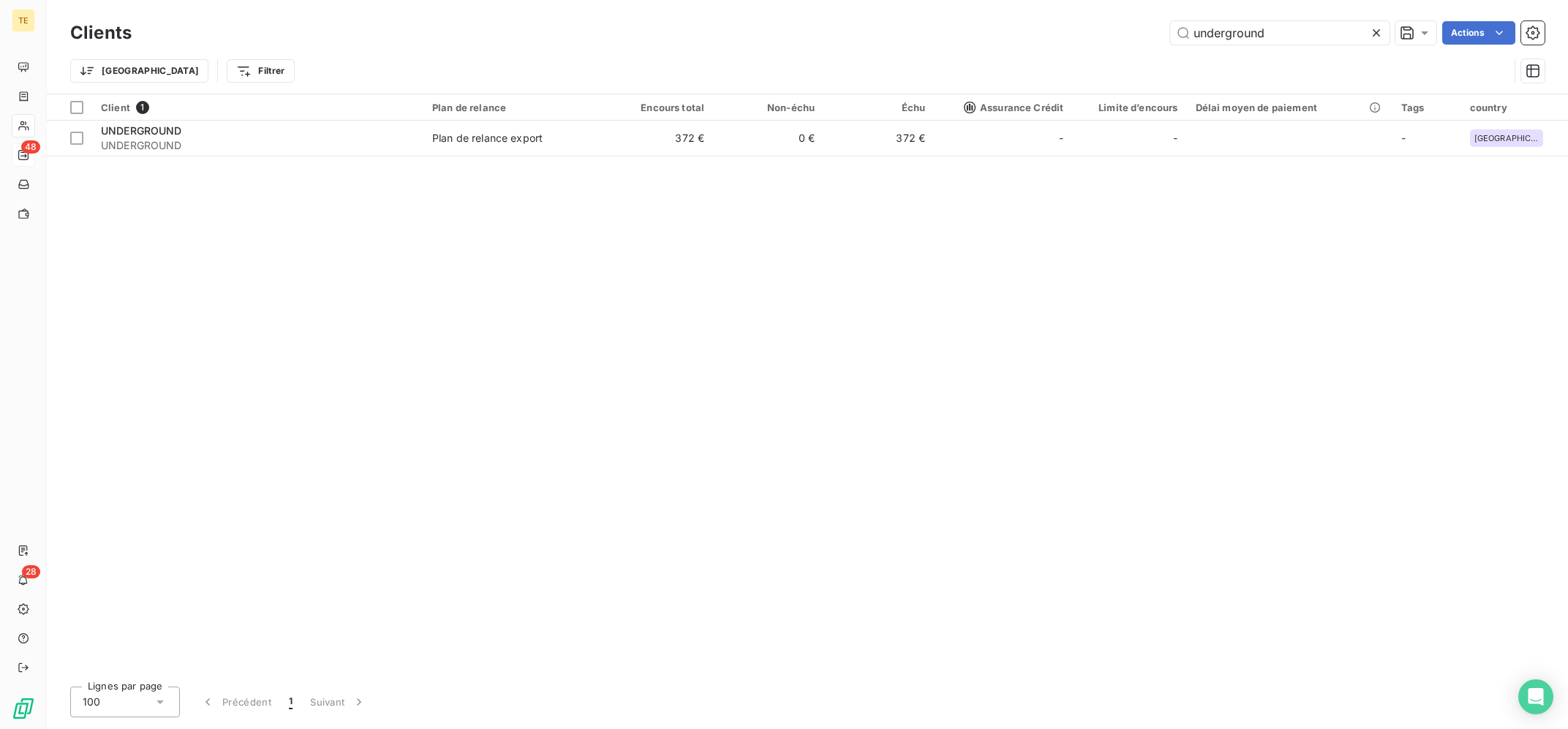
drag, startPoint x: 1282, startPoint y: 40, endPoint x: 1091, endPoint y: 40, distance: 191.0
click at [1170, 40] on input "underground" at bounding box center [1279, 32] width 219 height 23
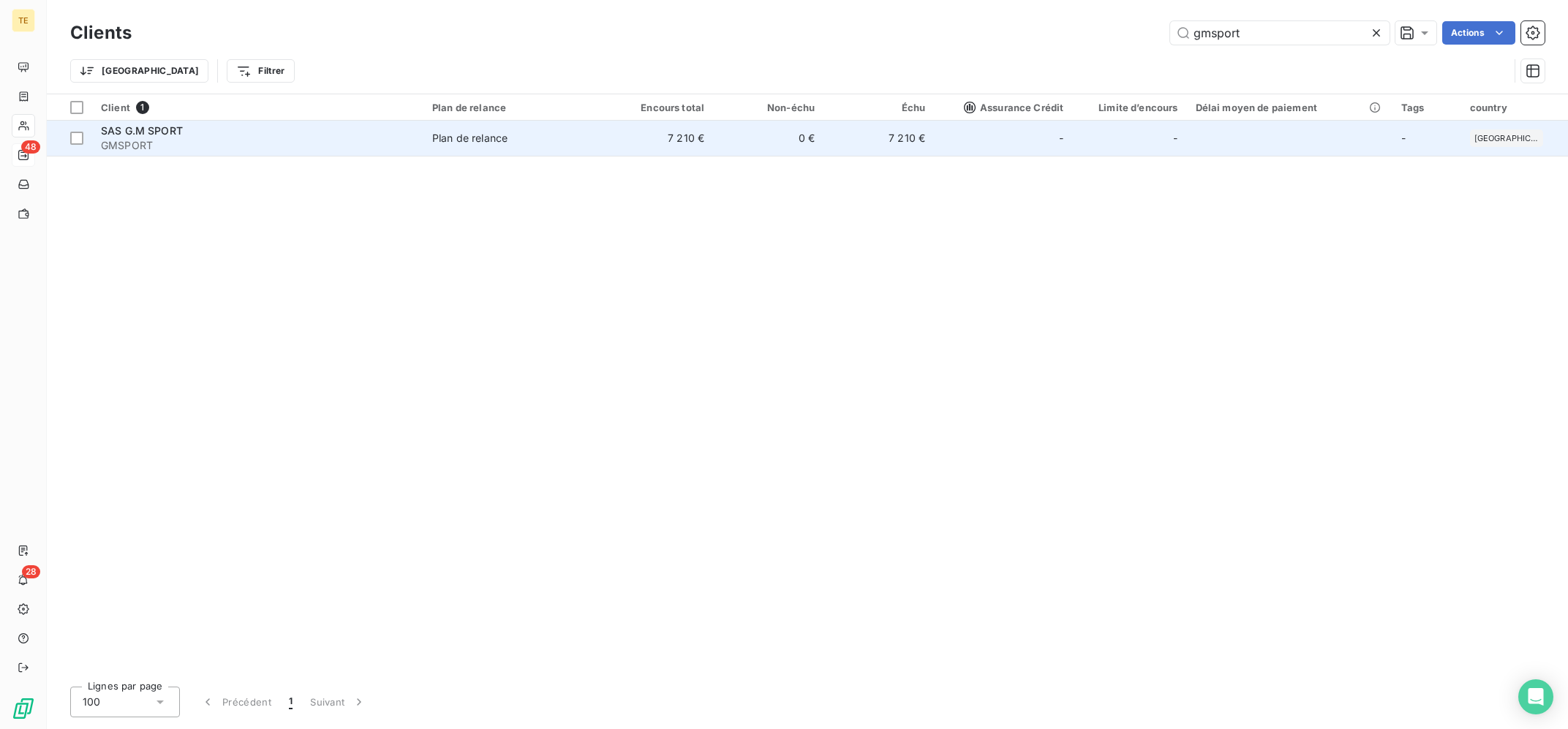
type input "gmsport"
click at [638, 147] on td "7 210 €" at bounding box center [657, 138] width 110 height 36
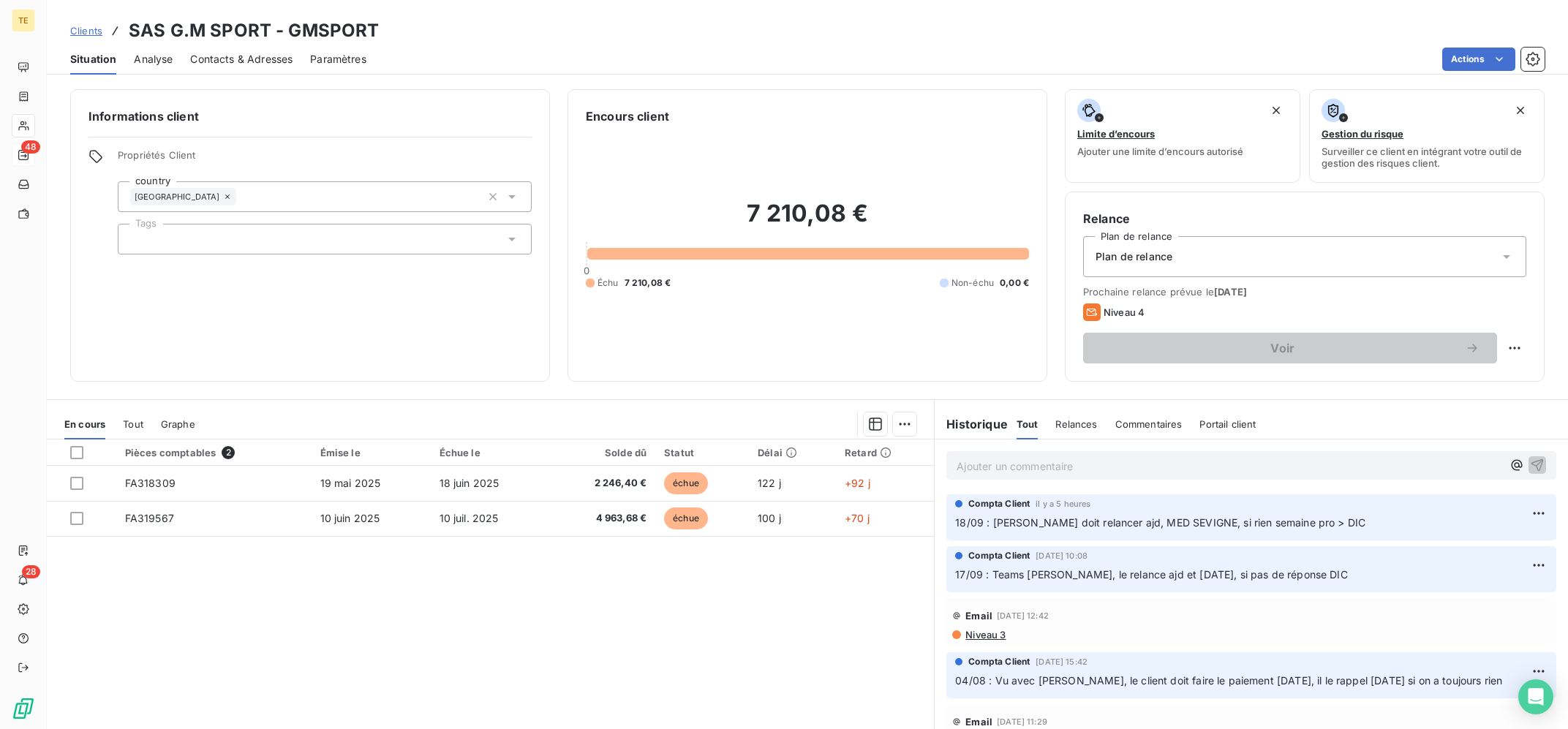
click at [1020, 465] on p "Ajouter un commentaire ﻿" at bounding box center [1229, 466] width 546 height 18
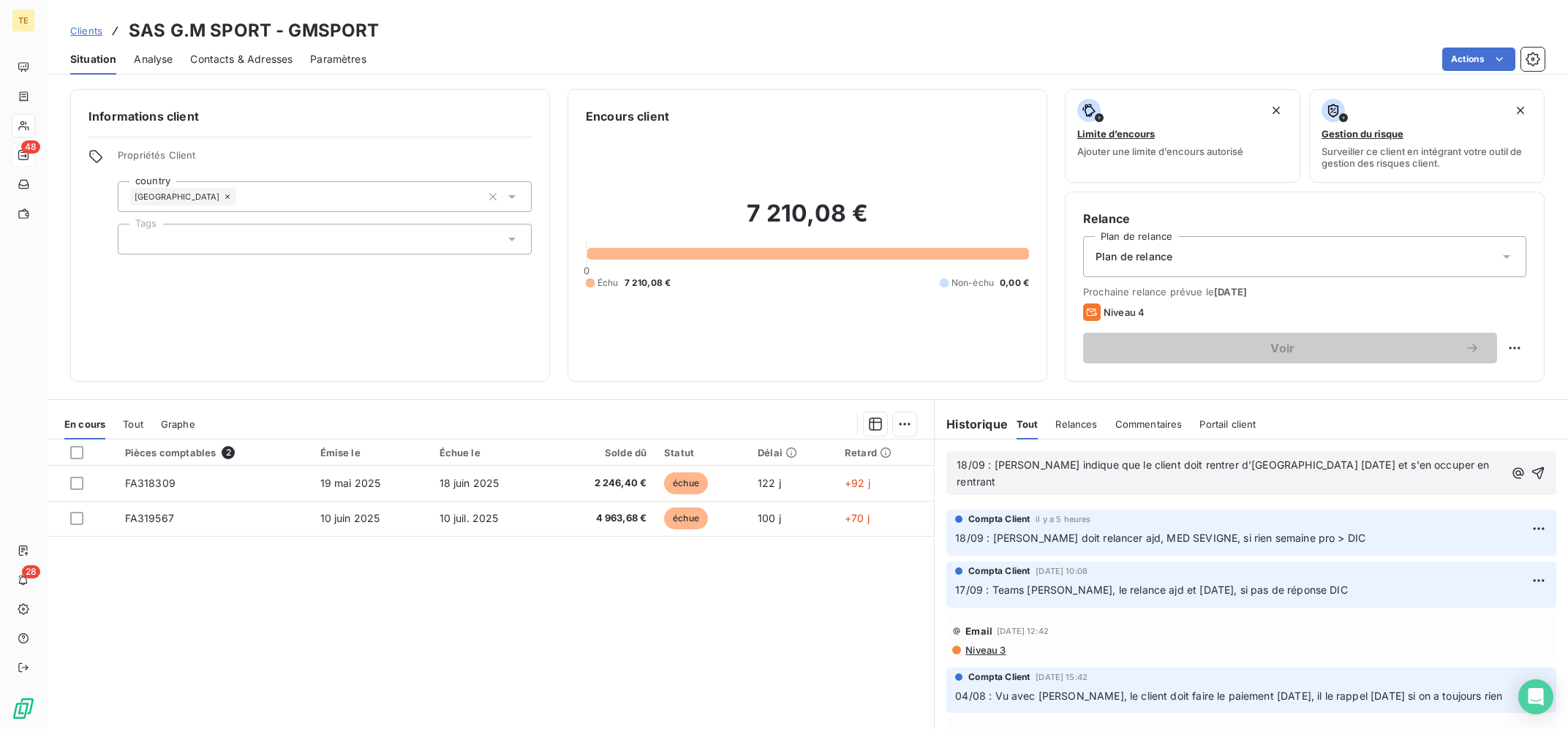
click at [1196, 475] on div "18/09 : [PERSON_NAME] indique que le client doit rentrer d'[GEOGRAPHIC_DATA] [D…" at bounding box center [1251, 473] width 610 height 44
click at [1197, 463] on span "18/09 : [PERSON_NAME] indique que le client doit rentrer d'[GEOGRAPHIC_DATA] [D…" at bounding box center [1224, 473] width 535 height 29
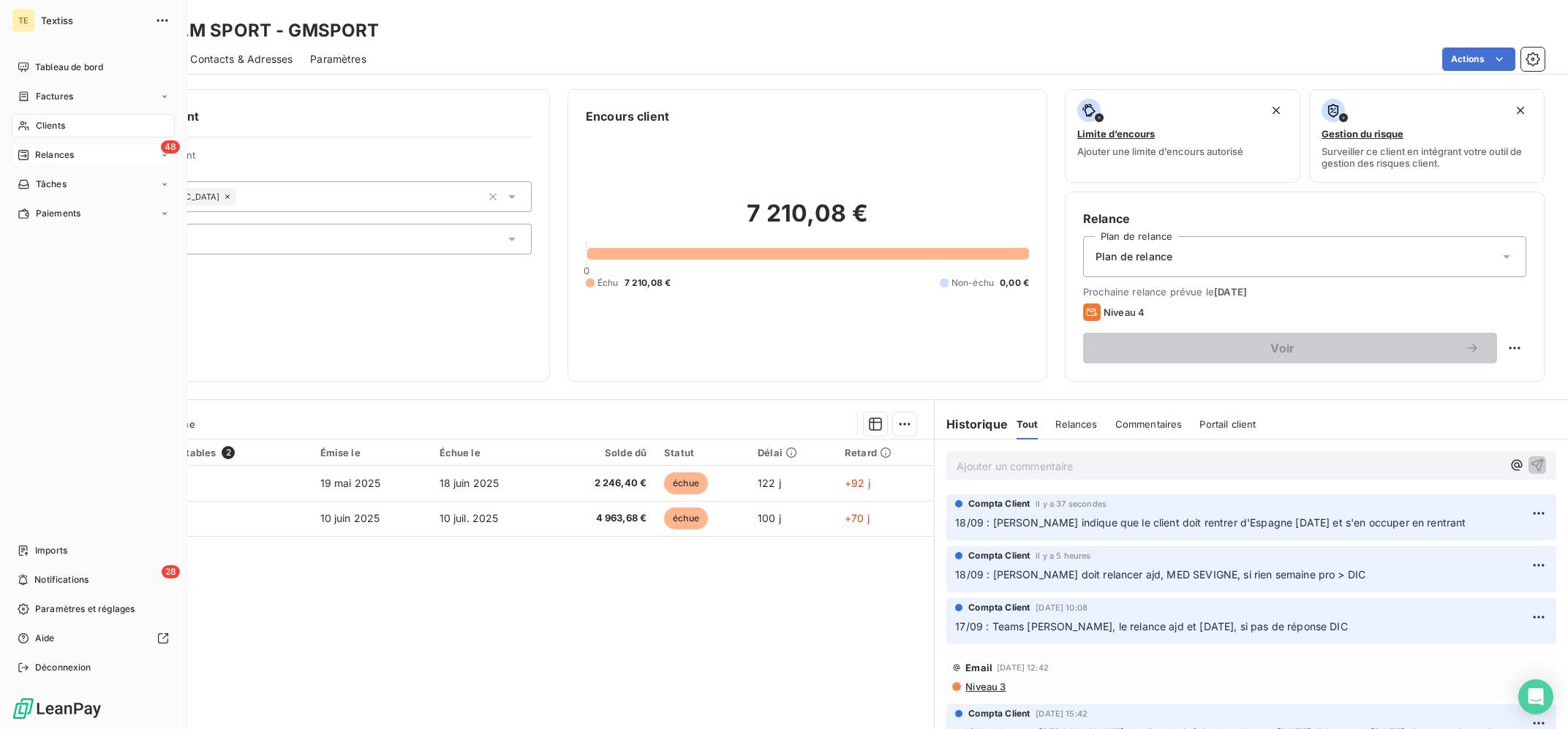
click at [59, 127] on span "Clients" at bounding box center [50, 126] width 29 height 13
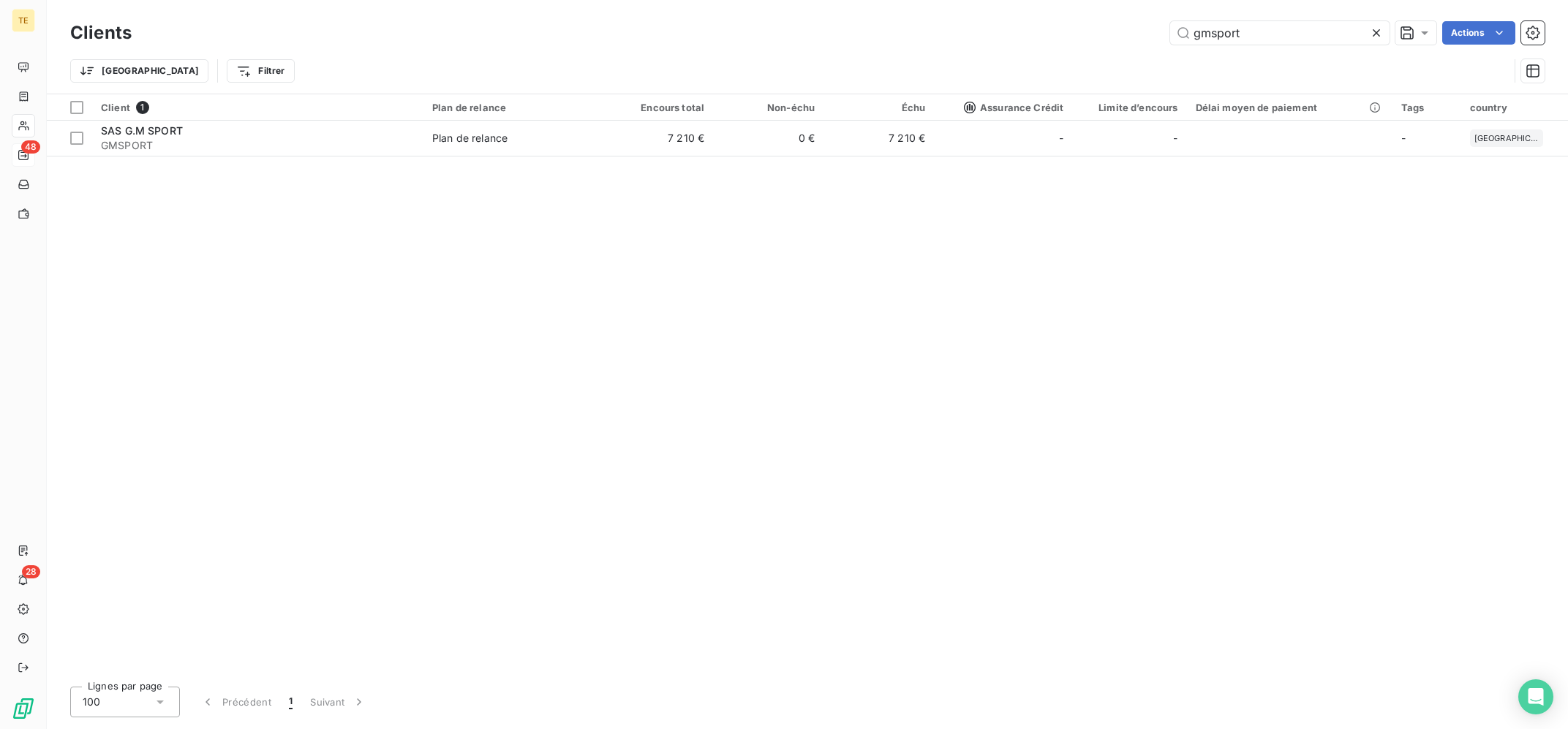
drag, startPoint x: 1244, startPoint y: 40, endPoint x: 1104, endPoint y: 23, distance: 141.0
click at [1170, 26] on input "gmsport" at bounding box center [1279, 32] width 219 height 23
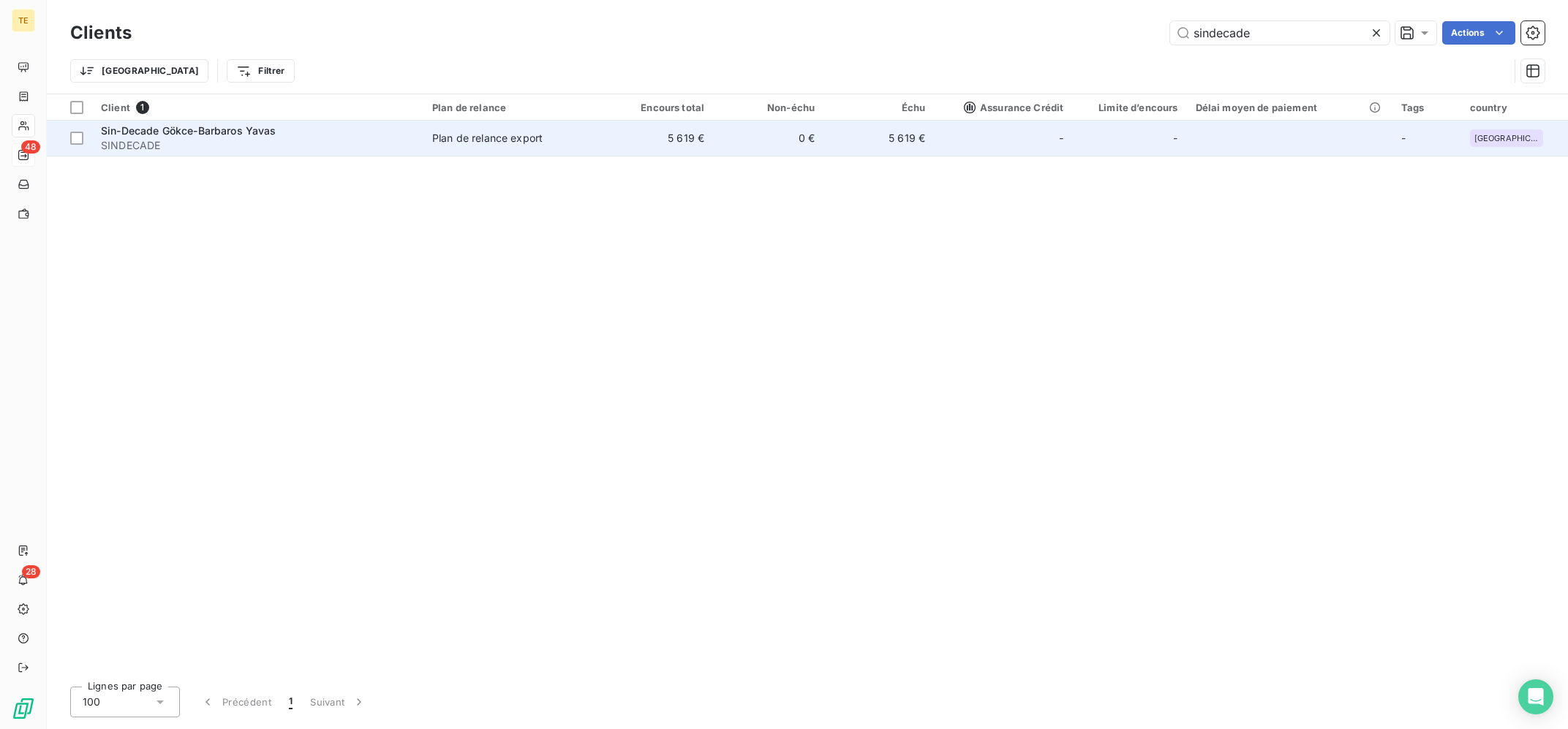
type input "sindecade"
click at [344, 139] on div "Sin-Decade Gökce-Barbaros Yavas" at bounding box center [257, 131] width 314 height 15
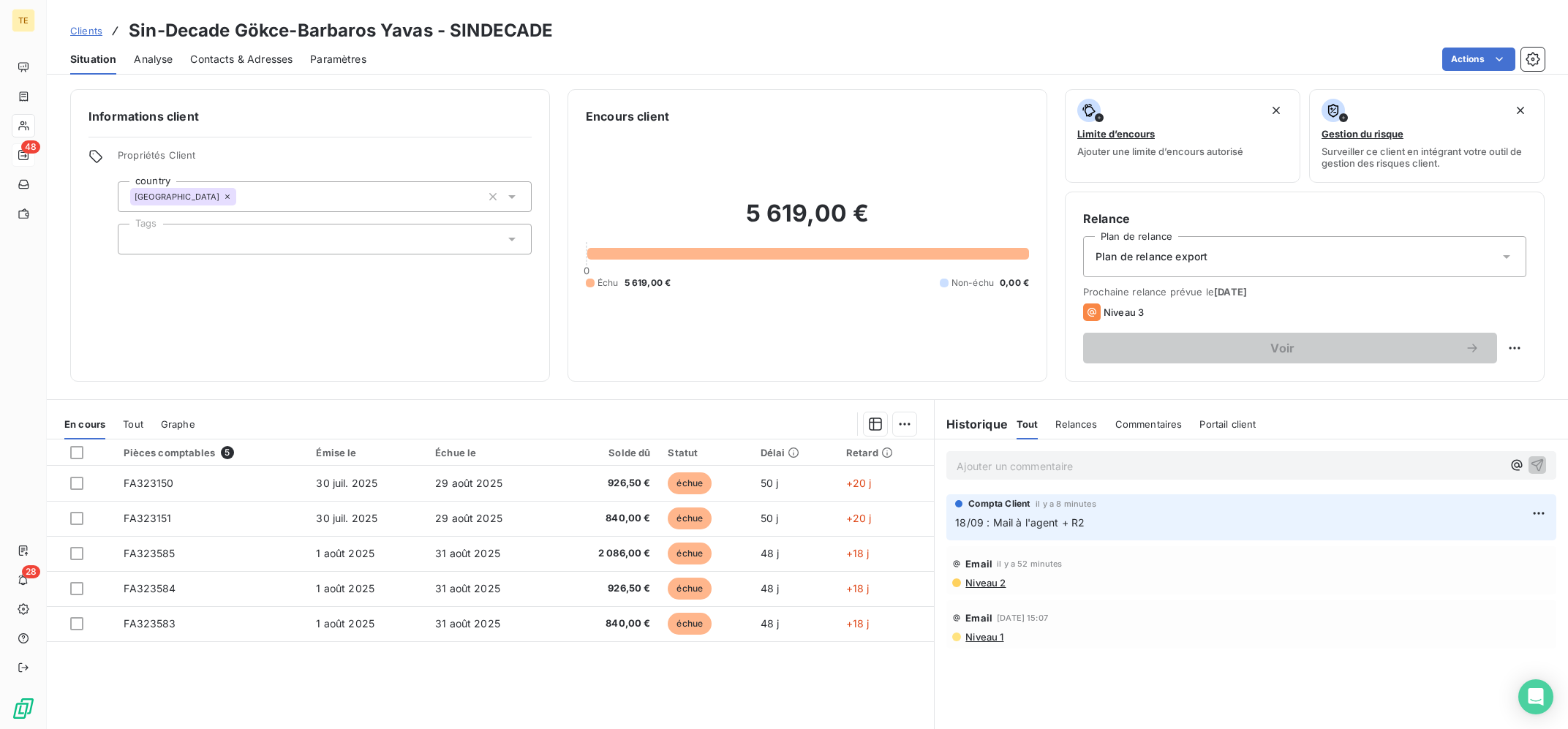
click at [679, 666] on div "Pièces comptables 5 Émise le Échue le Solde dû Statut Délai Retard FA323150 [DA…" at bounding box center [490, 580] width 887 height 282
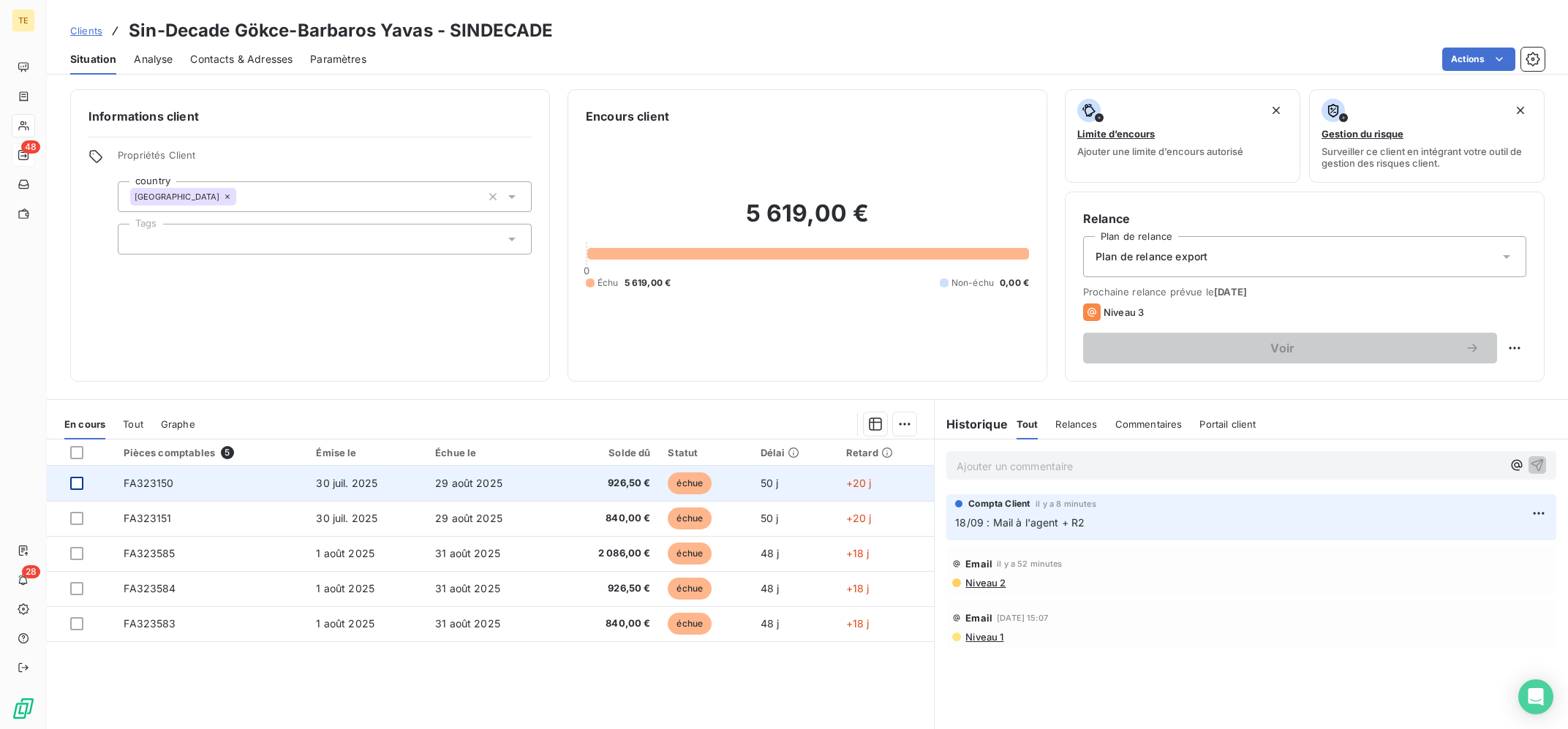
click at [80, 479] on div at bounding box center [76, 483] width 13 height 13
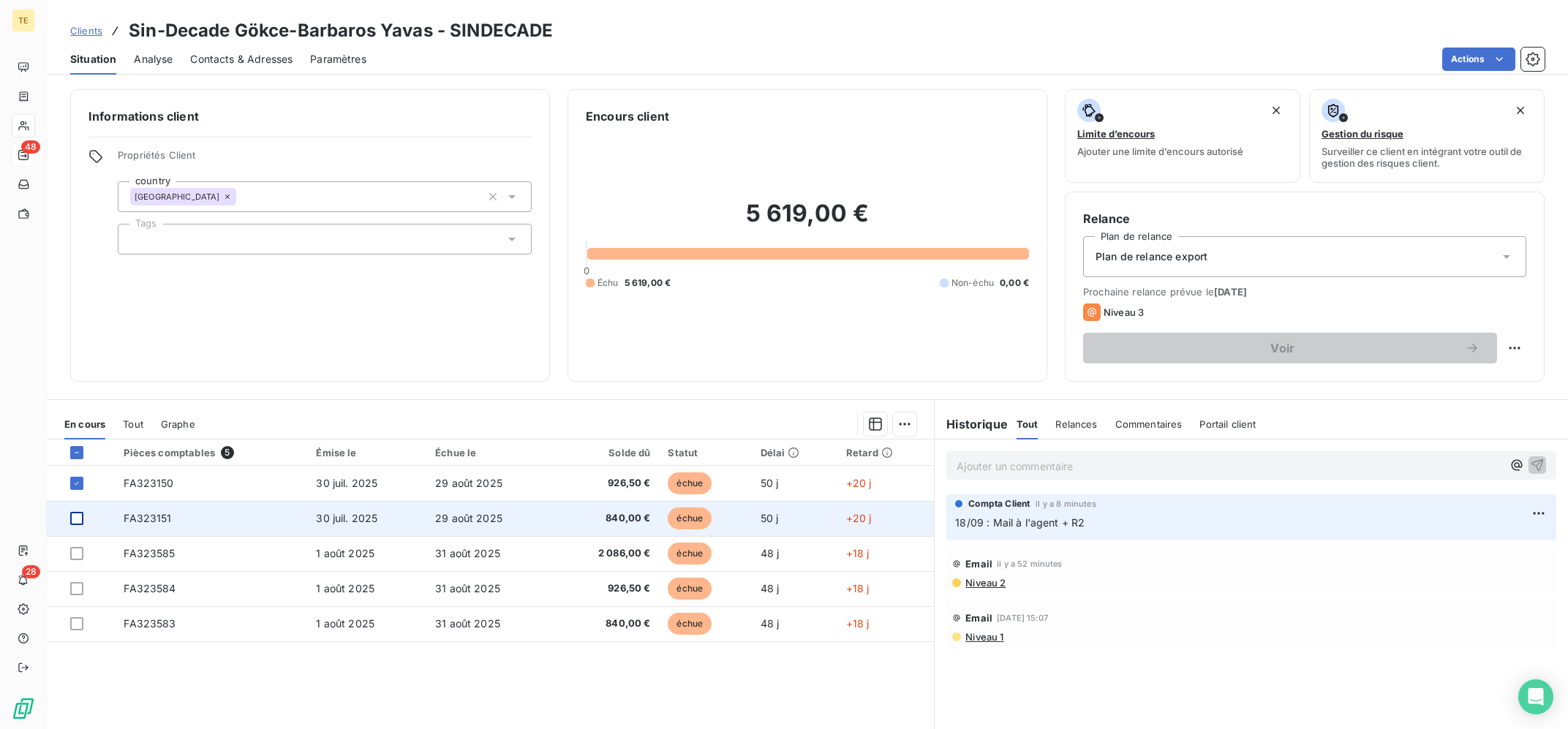
drag, startPoint x: 77, startPoint y: 516, endPoint x: 77, endPoint y: 555, distance: 39.0
click at [77, 517] on div at bounding box center [76, 518] width 13 height 13
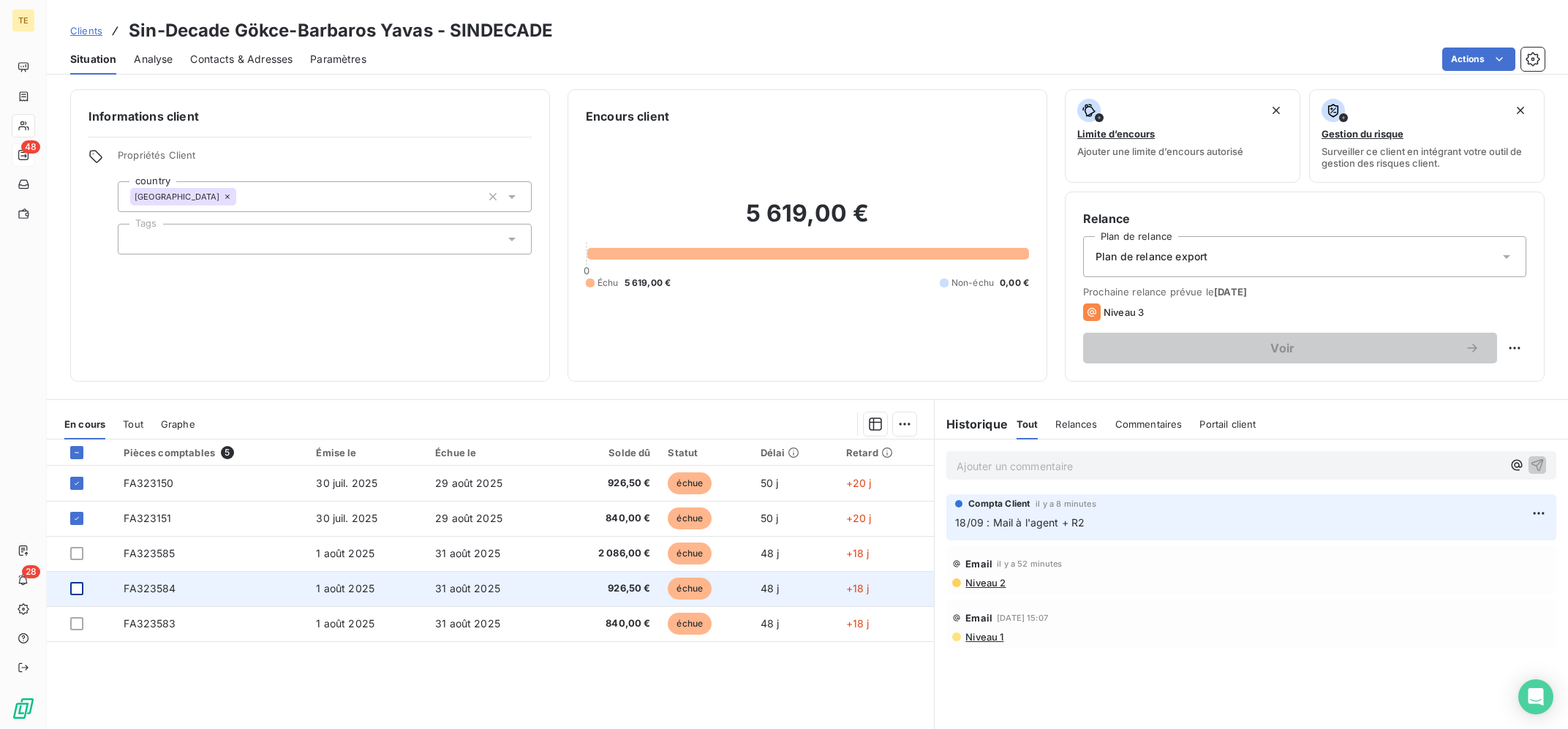
click at [75, 591] on div at bounding box center [76, 589] width 13 height 13
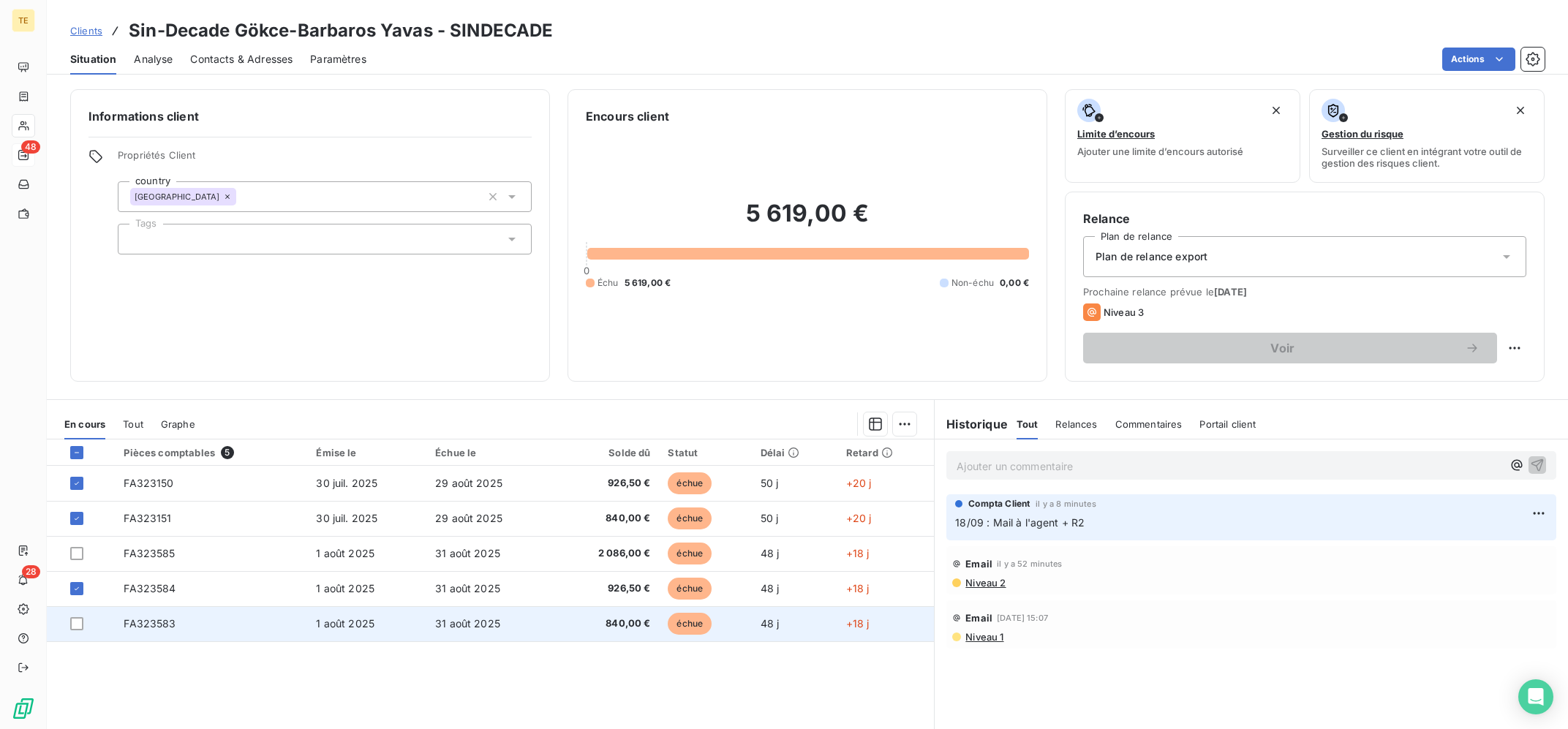
click at [75, 615] on td at bounding box center [81, 624] width 68 height 36
click at [77, 624] on div at bounding box center [76, 623] width 13 height 13
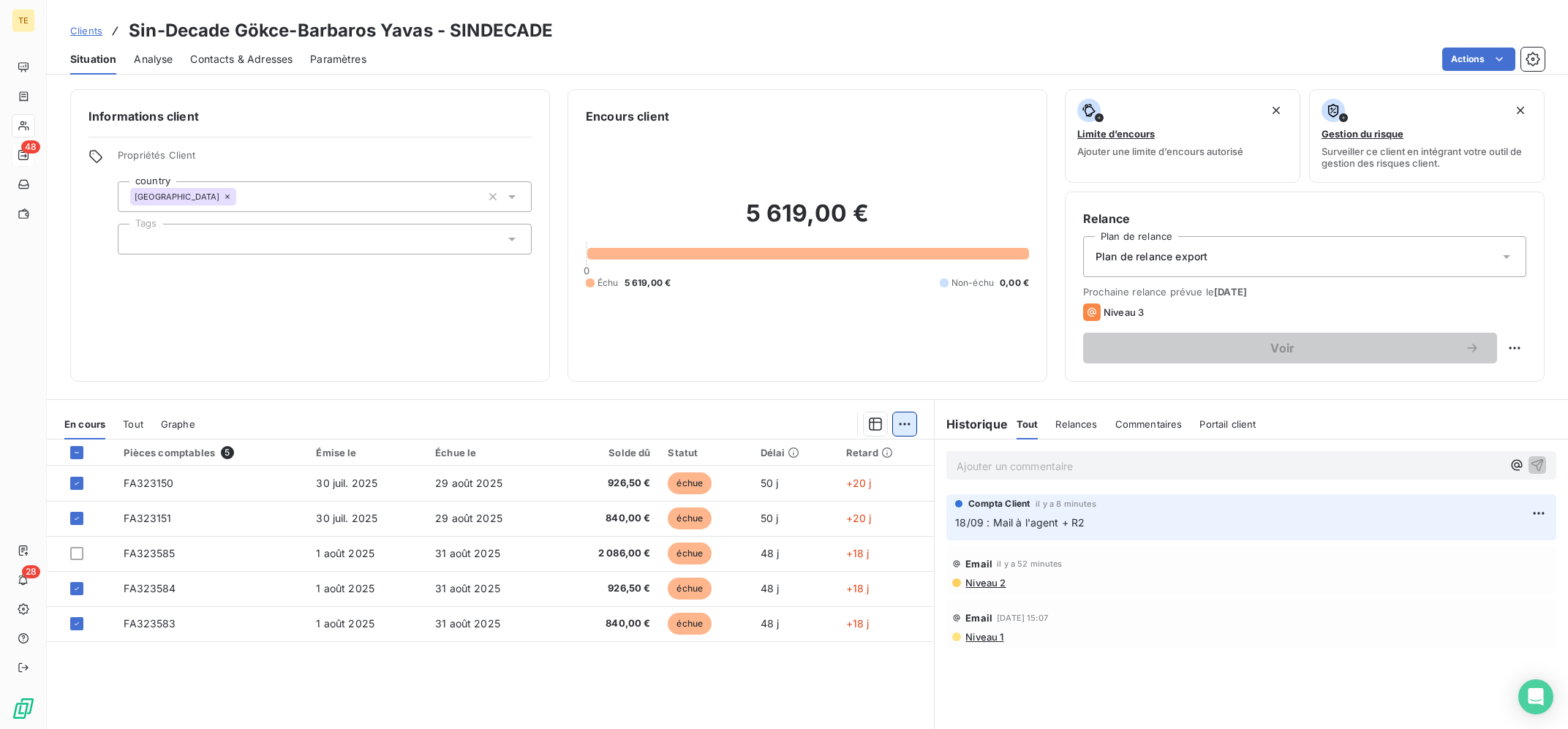
click at [911, 426] on html "TE 48 28 Clients Sin-Decade Gökce-Barbaros Yavas - SINDECADE Situation Analyse …" at bounding box center [784, 364] width 1568 height 729
click at [834, 478] on div "Ajouter une promesse de paiement (4 factures)" at bounding box center [776, 483] width 265 height 23
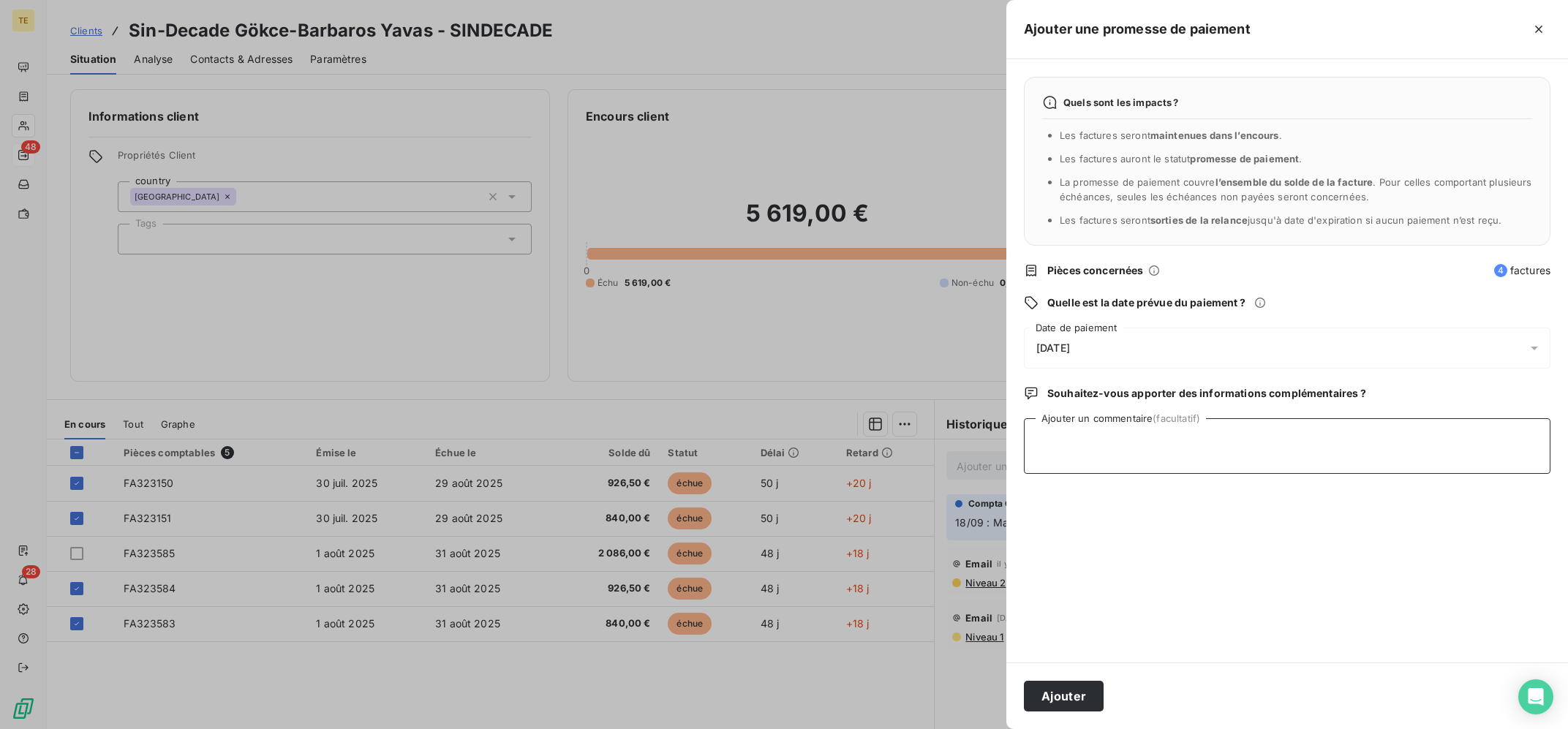
click at [1227, 446] on textarea "Ajouter un commentaire (facultatif)" at bounding box center [1287, 446] width 527 height 55
click at [1167, 345] on div "[DATE]" at bounding box center [1287, 348] width 527 height 41
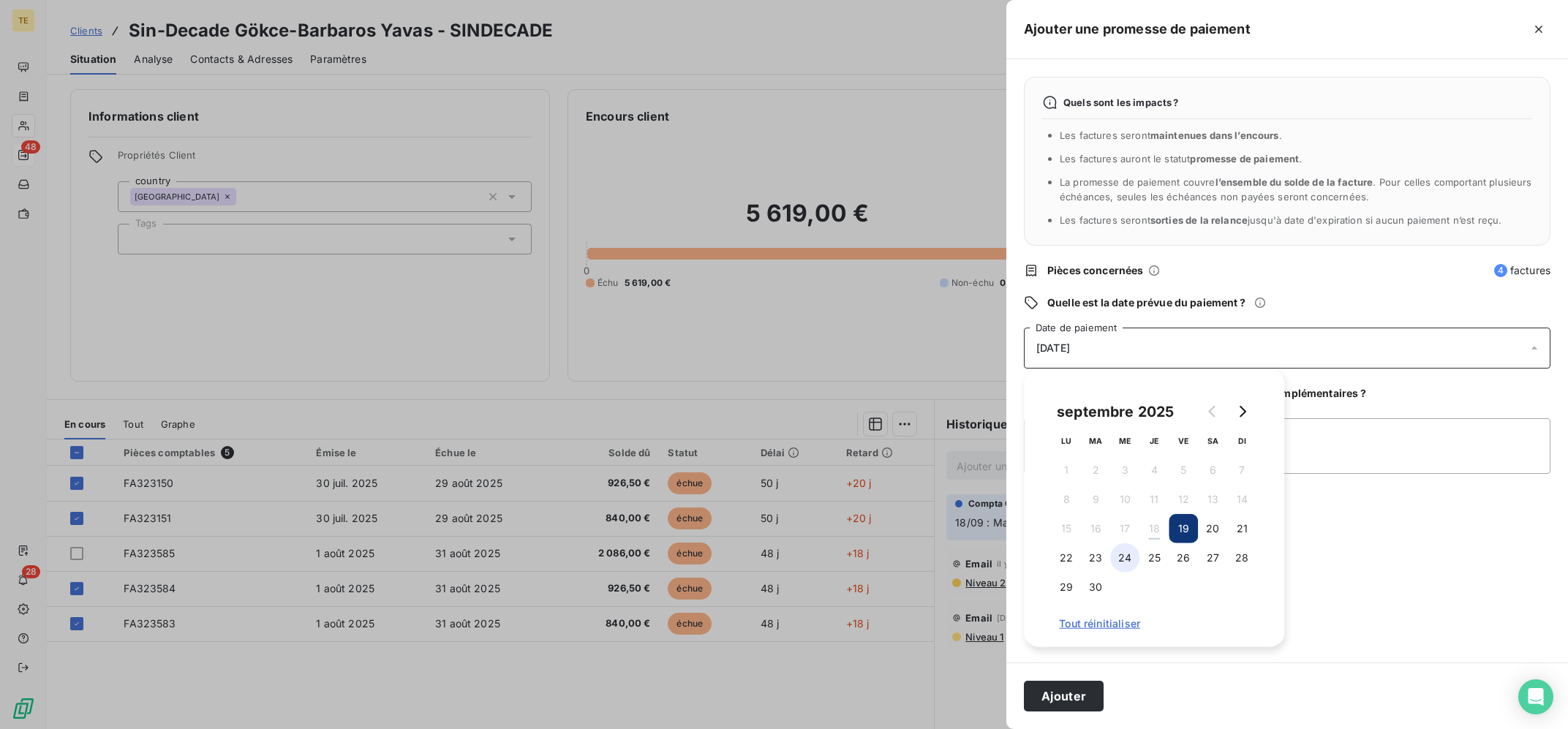
drag, startPoint x: 1124, startPoint y: 557, endPoint x: 1136, endPoint y: 554, distance: 12.4
click at [1129, 556] on button "24" at bounding box center [1124, 558] width 29 height 29
click at [1143, 554] on button "25" at bounding box center [1154, 558] width 29 height 29
click at [1127, 560] on button "24" at bounding box center [1124, 558] width 29 height 29
click at [1105, 556] on button "23" at bounding box center [1095, 558] width 29 height 29
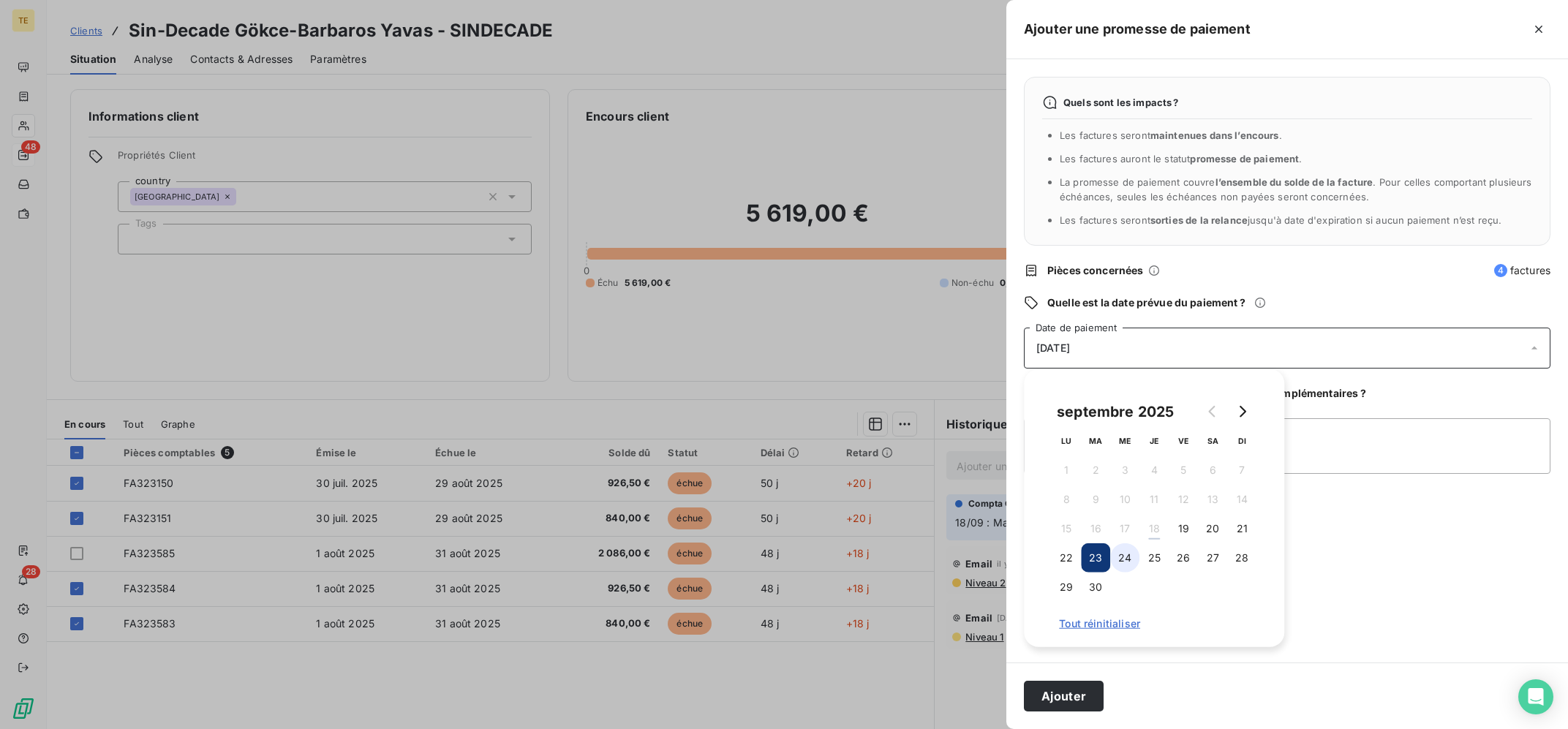
click at [1120, 558] on button "24" at bounding box center [1124, 558] width 29 height 29
click at [1329, 415] on div "Quels sont les impacts ? Les factures seront maintenues dans l’encours . Les fa…" at bounding box center [1286, 361] width 561 height 603
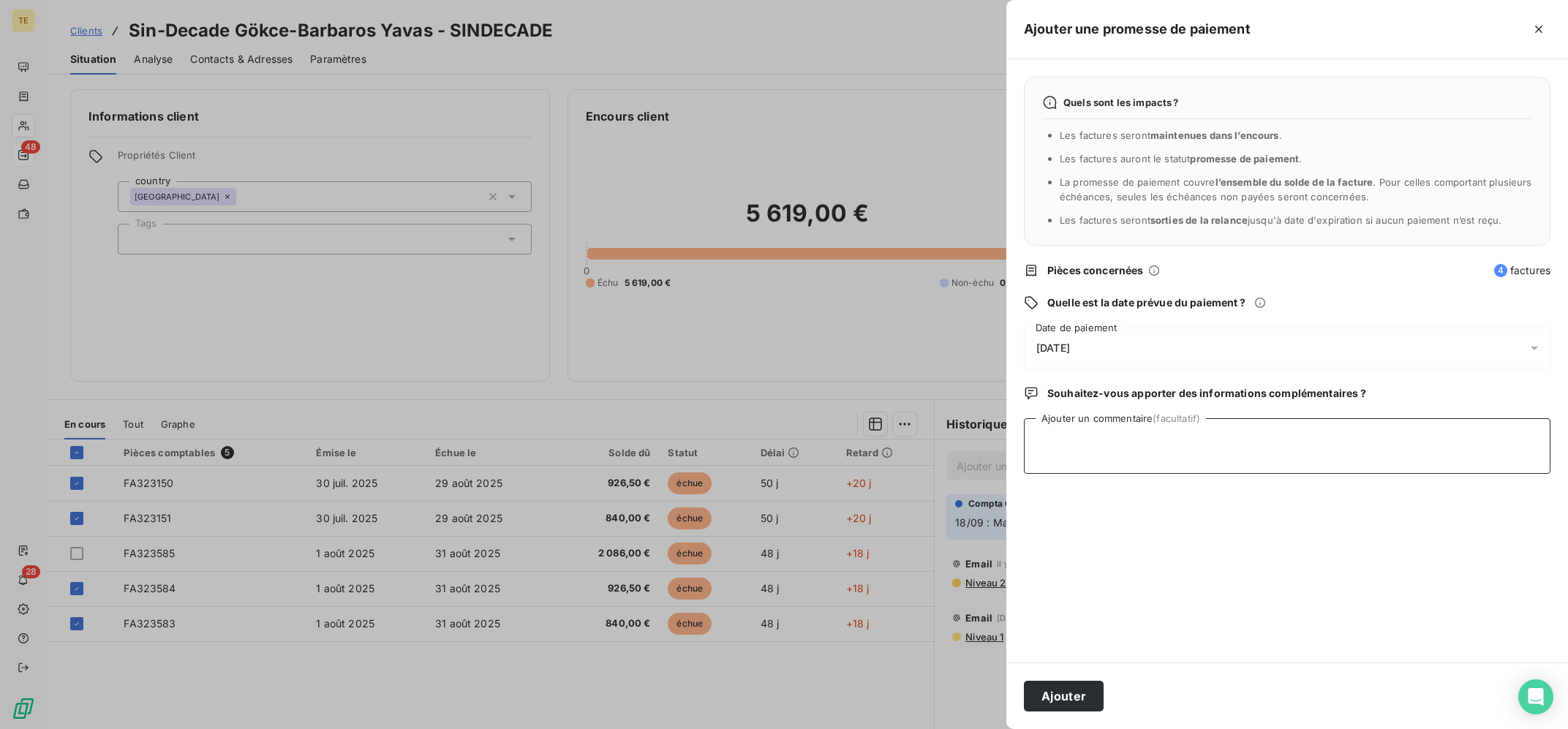
click at [1343, 433] on textarea "Ajouter un commentaire (facultatif)" at bounding box center [1287, 446] width 527 height 55
type textarea "18/09 : Avis de virement reçu ce jour pour 4 factures"
click at [1057, 710] on button "Ajouter" at bounding box center [1064, 696] width 80 height 30
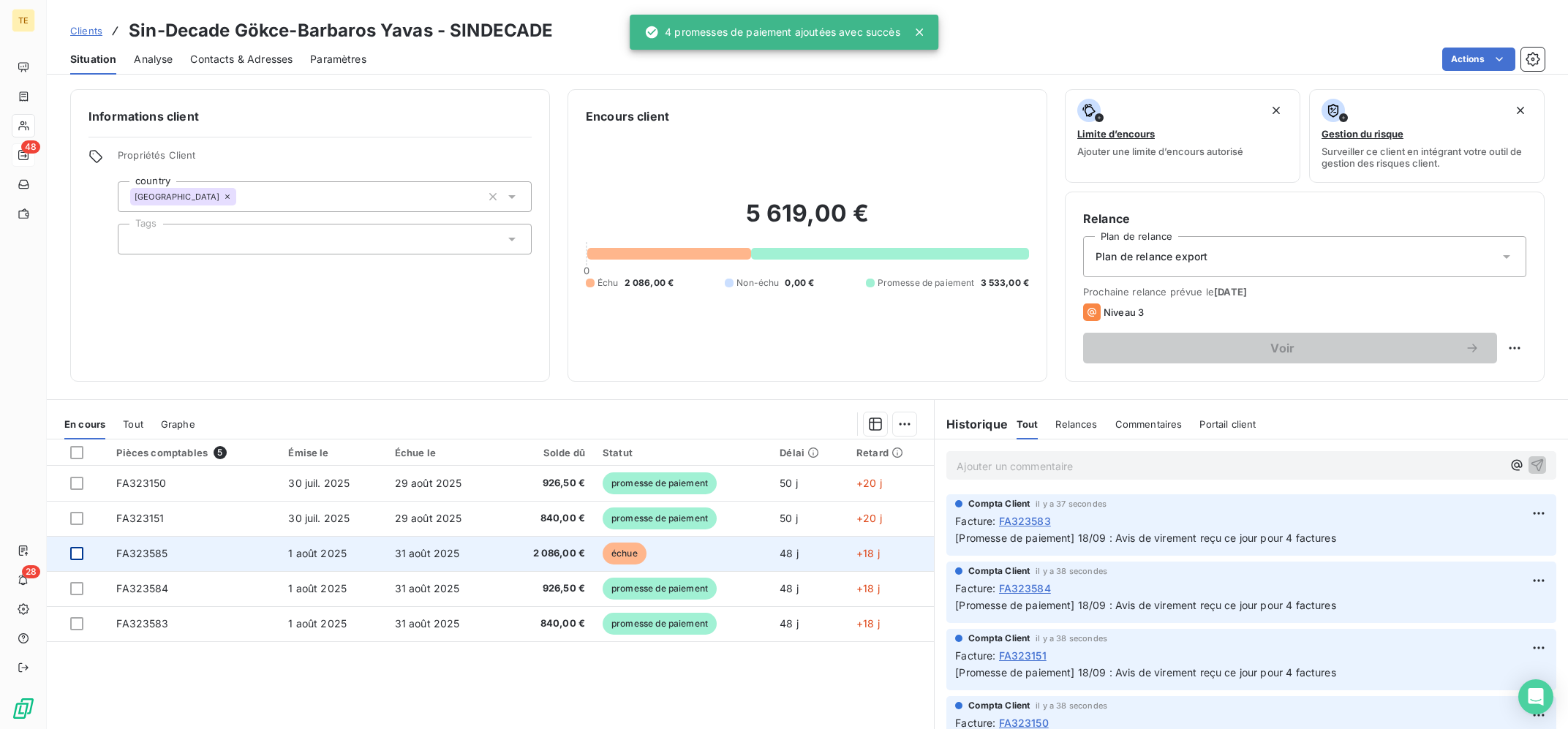
click at [78, 557] on div at bounding box center [76, 553] width 13 height 13
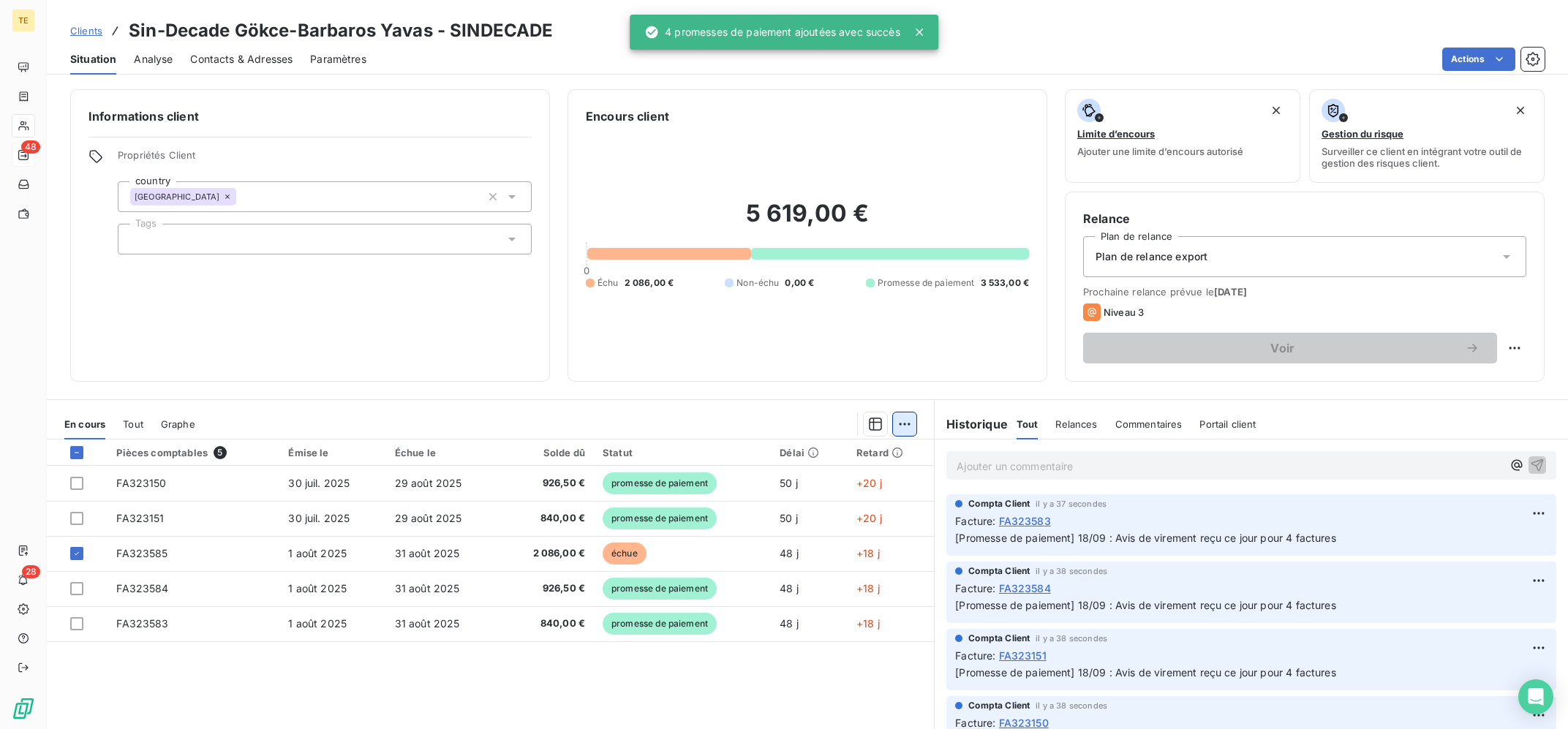
click at [904, 425] on html "TE 48 28 Clients Sin-Decade Gökce-Barbaros Yavas - SINDECADE Situation Analyse …" at bounding box center [784, 364] width 1568 height 729
click at [869, 477] on div "Ajouter une promesse de paiement (1 facture)" at bounding box center [780, 483] width 258 height 23
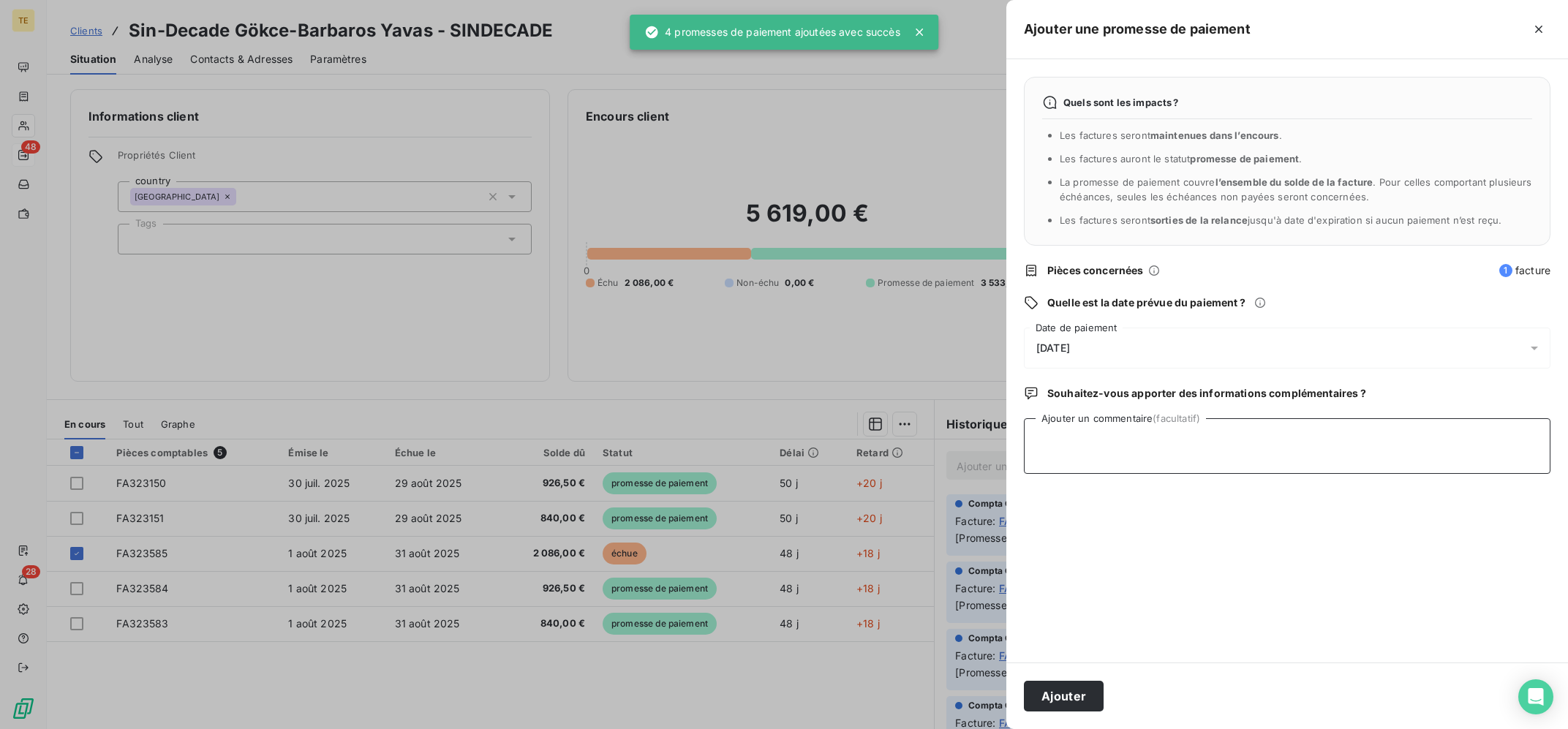
click at [1204, 440] on textarea "Ajouter un commentaire (facultatif)" at bounding box center [1287, 446] width 527 height 55
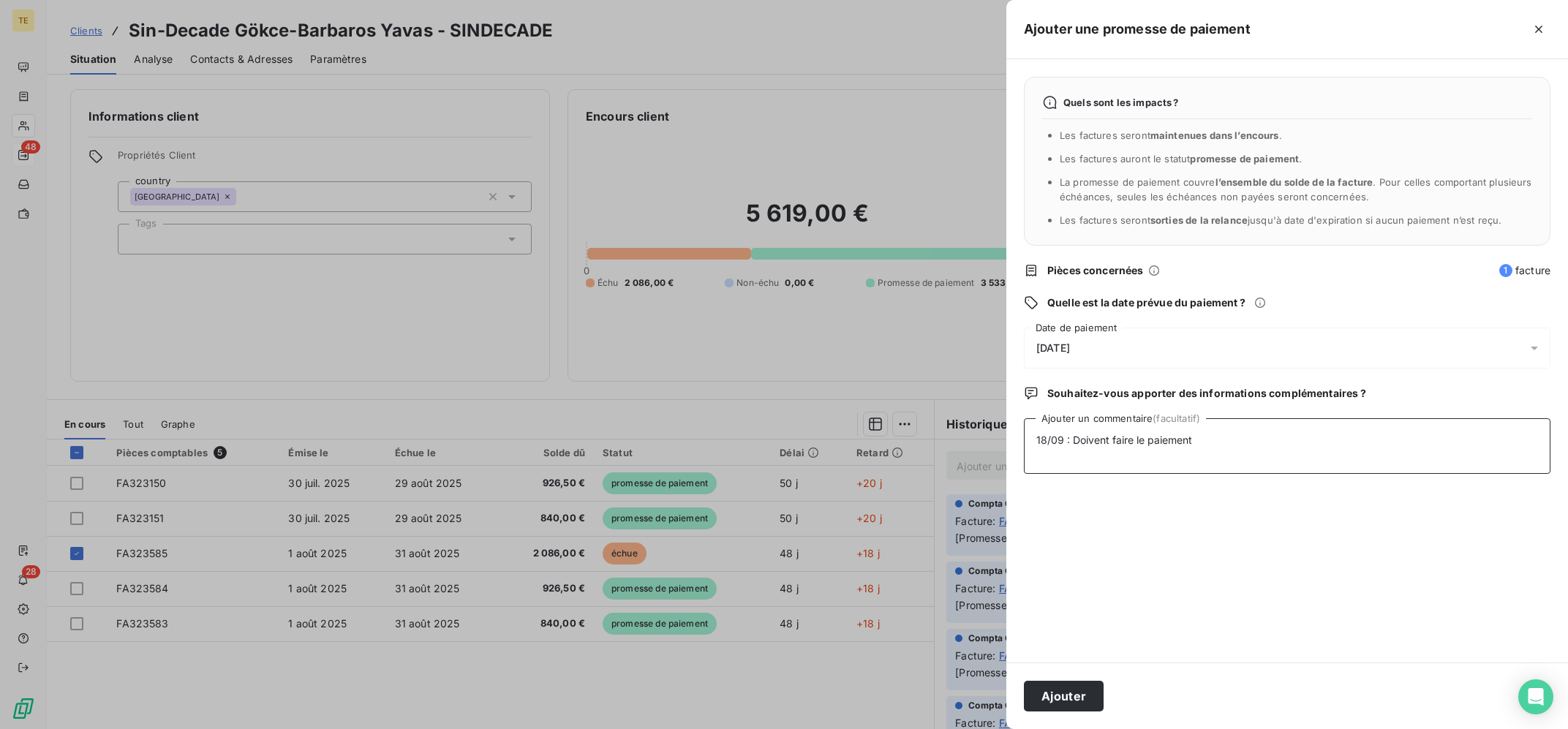
click at [1259, 444] on textarea "18/09 : Doivent faire le paiement" at bounding box center [1287, 446] width 527 height 55
click at [1271, 454] on textarea "18/09 : Doivent faire le paiement le" at bounding box center [1287, 446] width 527 height 55
type textarea "18/09 : Doivent faire le paiement le 22/09 ou 23/09 au plus tard"
click at [1195, 344] on div "[DATE]" at bounding box center [1287, 348] width 527 height 41
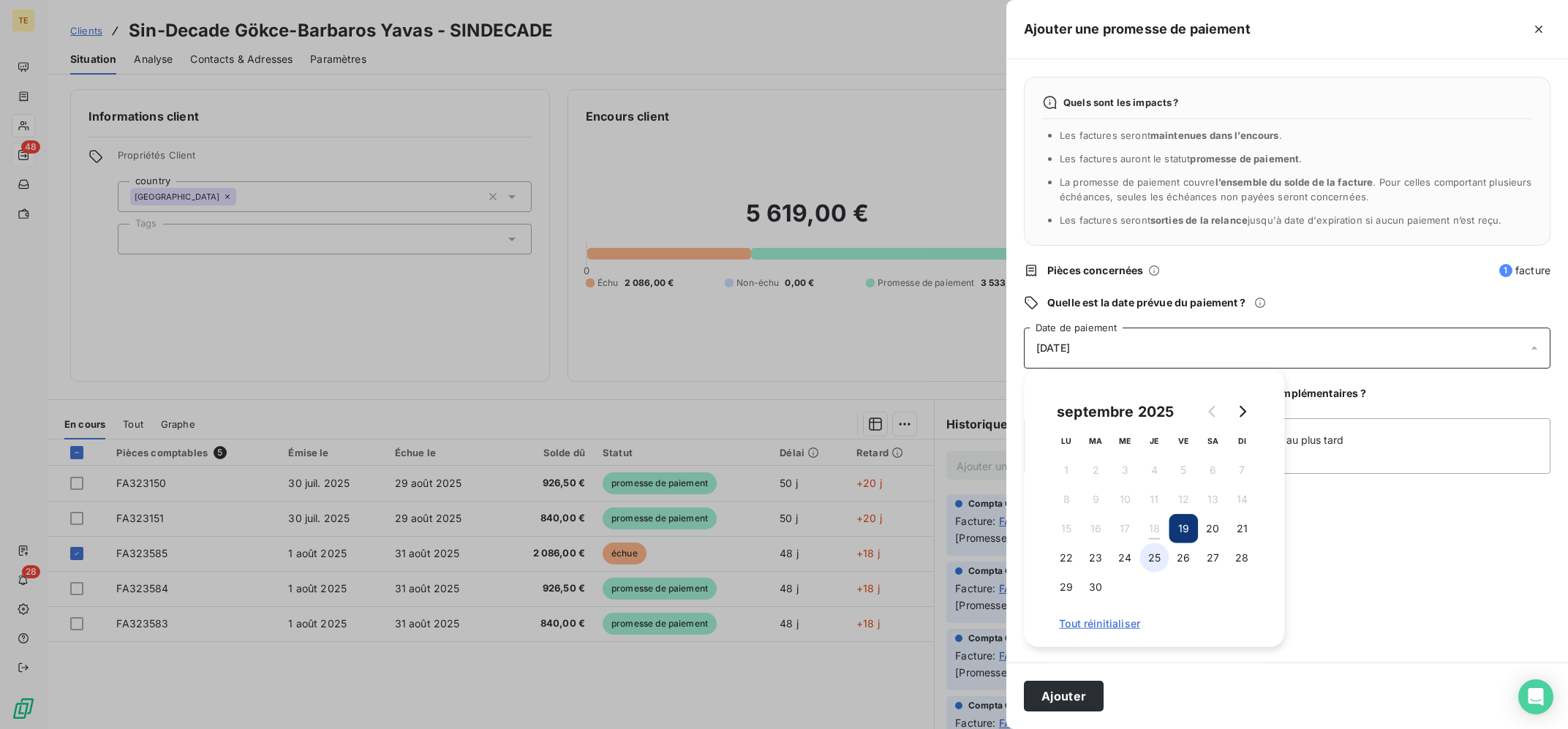
click at [1163, 561] on button "25" at bounding box center [1154, 558] width 29 height 29
click at [1180, 561] on button "26" at bounding box center [1183, 558] width 29 height 29
click at [1453, 437] on textarea "18/09 : Doivent faire le paiement le 22/09 ou 23/09 au plus tard" at bounding box center [1287, 446] width 527 height 55
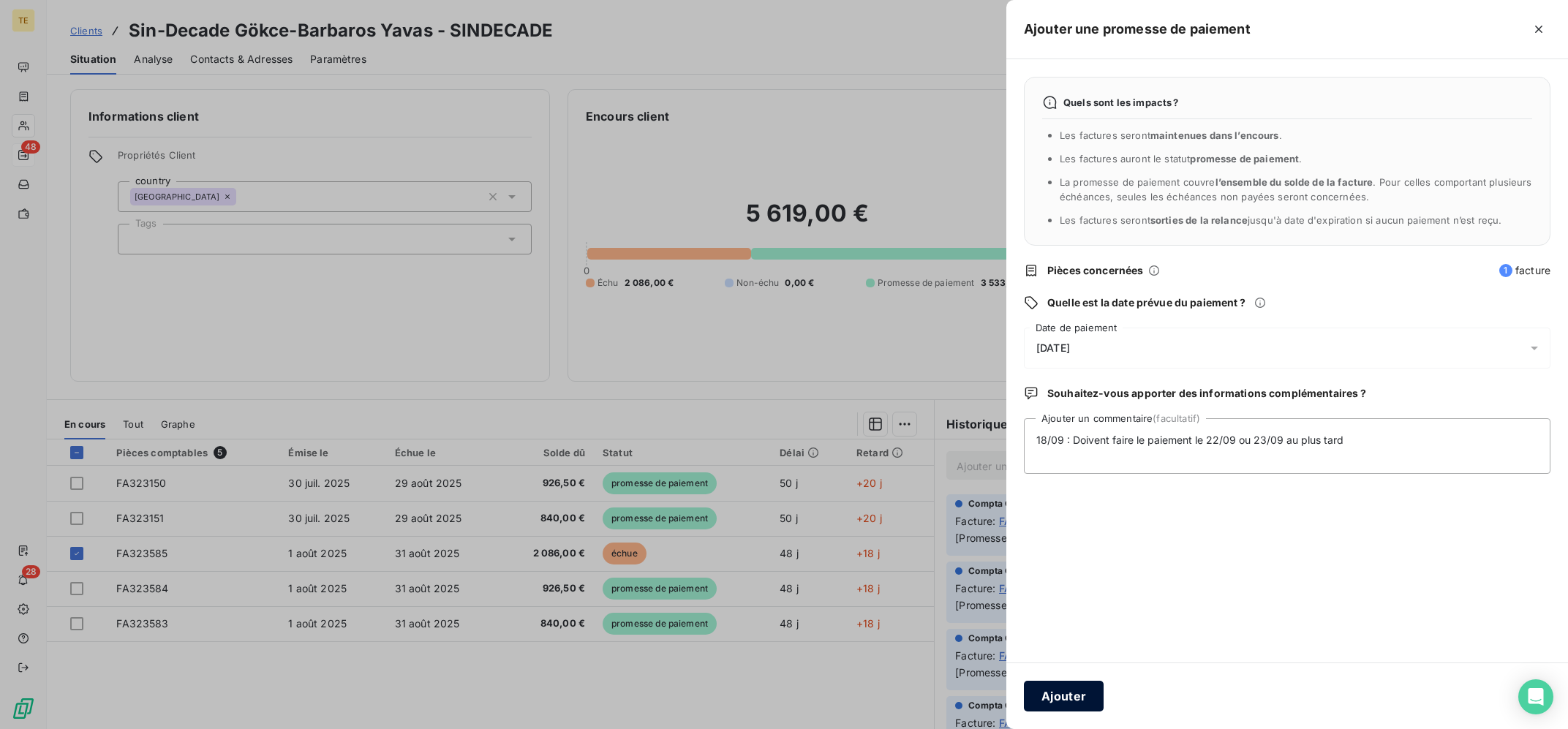
click at [1066, 692] on button "Ajouter" at bounding box center [1064, 696] width 80 height 30
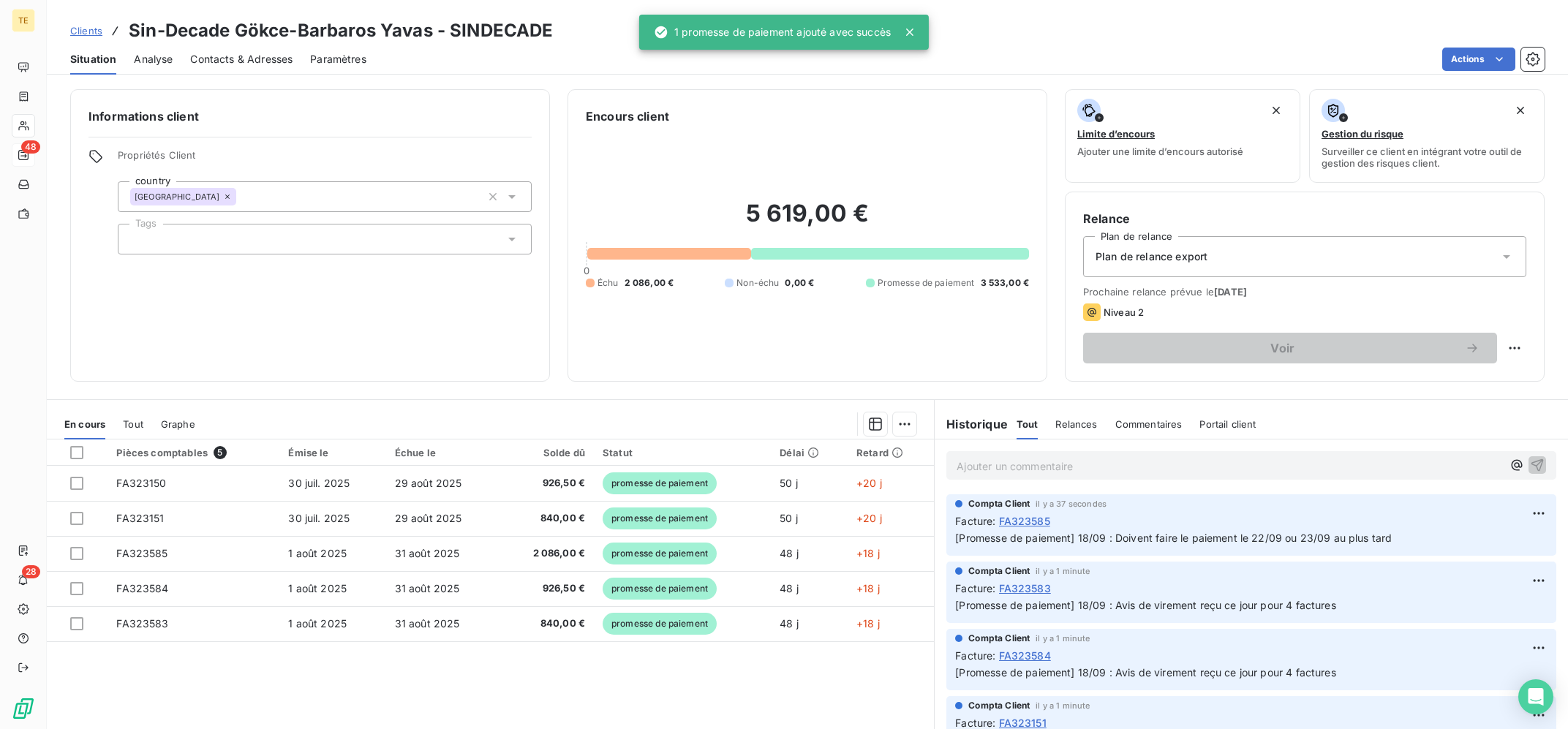
click at [824, 691] on div "Pièces comptables 5 Émise le Échue le Solde dû Statut Délai Retard FA323150 [DA…" at bounding box center [490, 580] width 887 height 282
